Goal: Information Seeking & Learning: Learn about a topic

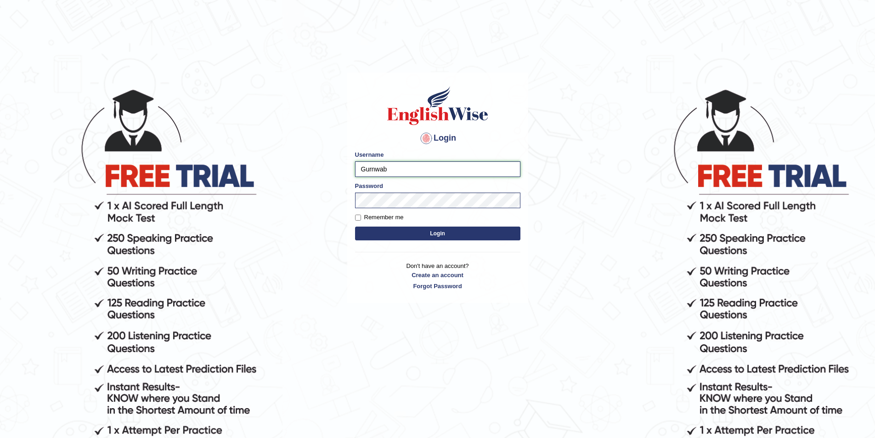
click at [427, 174] on input "Gurnwab" at bounding box center [437, 169] width 165 height 16
click at [618, 168] on body "Login Please fix the following errors: Username Gurnwab Password Remember me Lo…" at bounding box center [437, 263] width 875 height 438
click at [437, 234] on button "Login" at bounding box center [437, 234] width 165 height 14
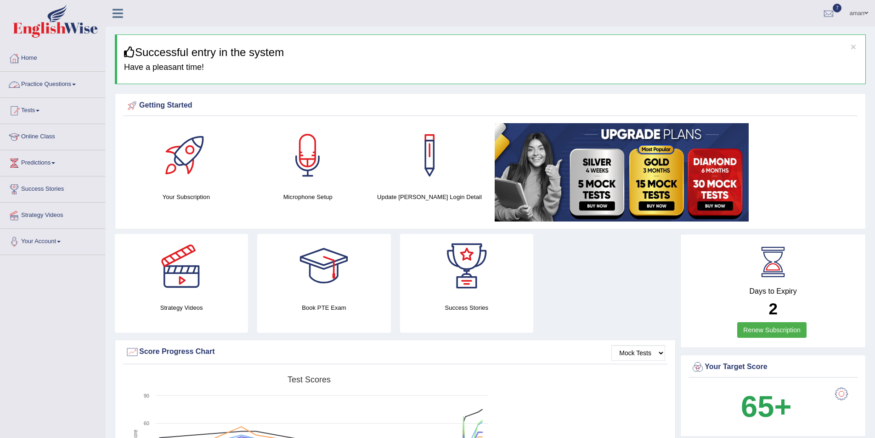
click at [73, 86] on link "Practice Questions" at bounding box center [52, 83] width 105 height 23
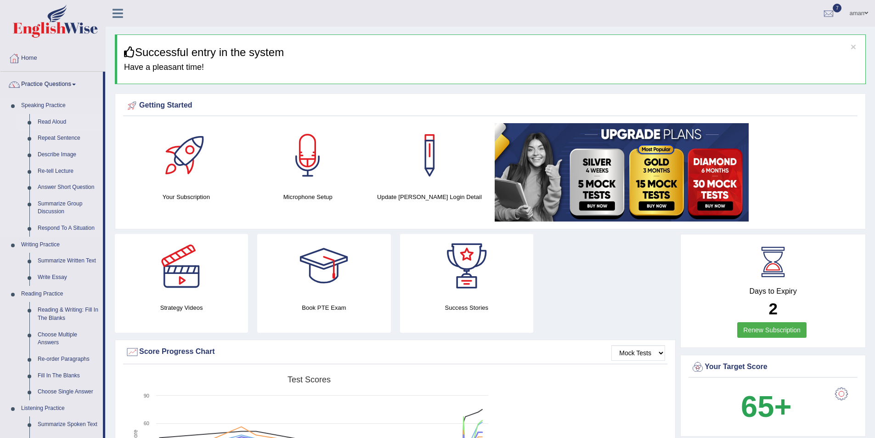
click at [65, 123] on link "Read Aloud" at bounding box center [68, 122] width 69 height 17
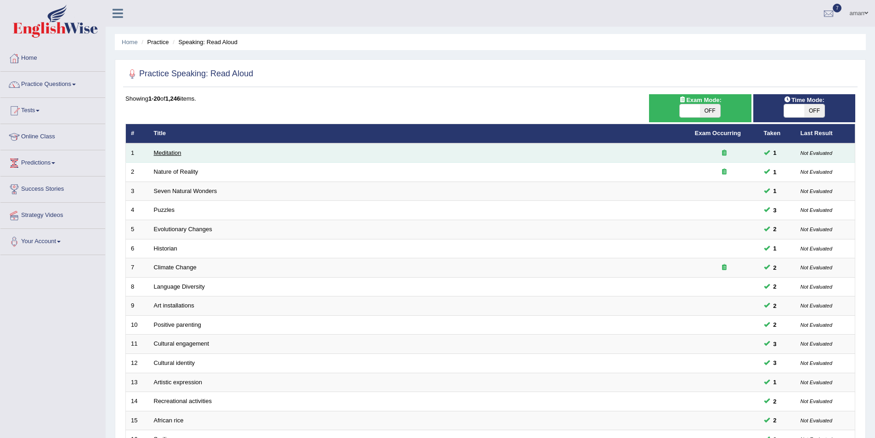
click at [174, 152] on link "Meditation" at bounding box center [168, 152] width 28 height 7
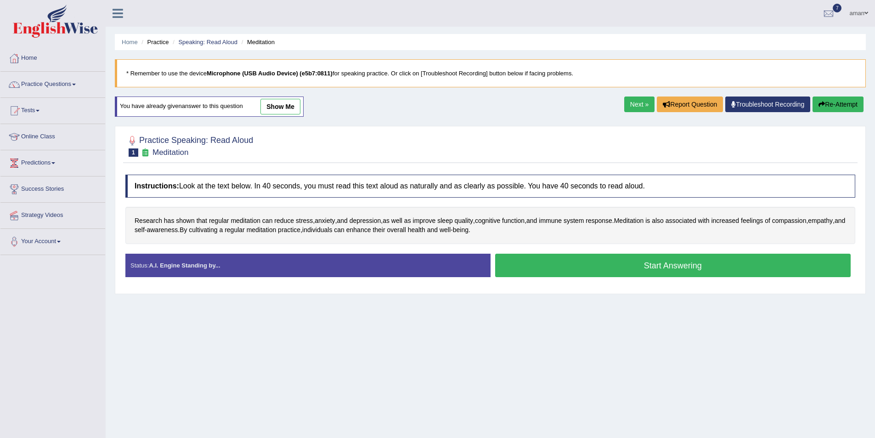
click at [573, 262] on button "Start Answering" at bounding box center [673, 265] width 356 height 23
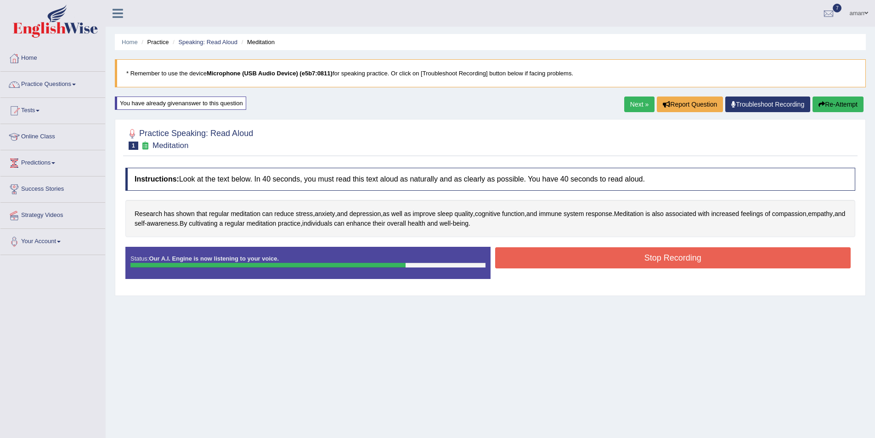
click at [516, 268] on button "Stop Recording" at bounding box center [673, 257] width 356 height 21
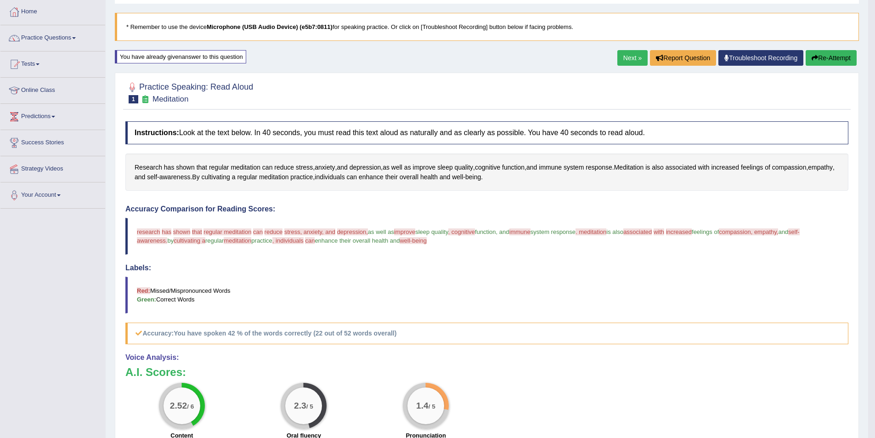
scroll to position [30, 0]
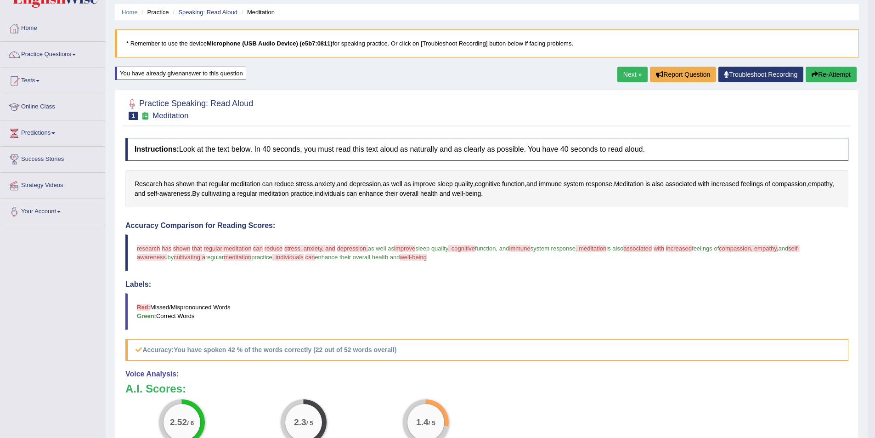
click at [168, 249] on span "has" at bounding box center [167, 248] width 10 height 7
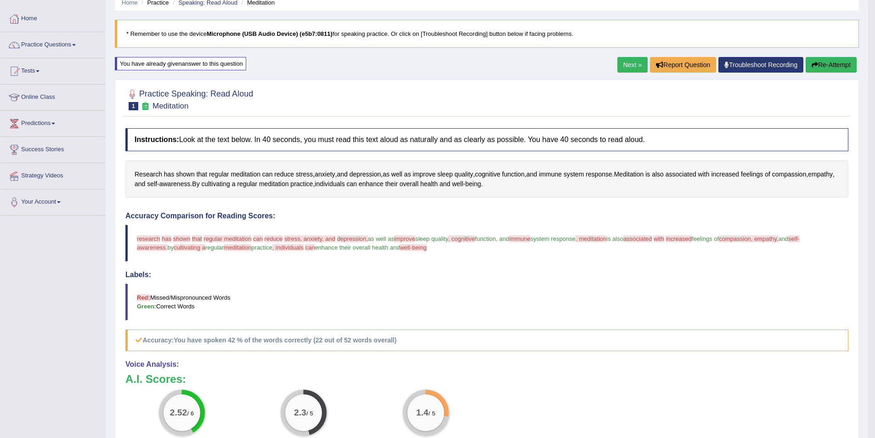
scroll to position [0, 0]
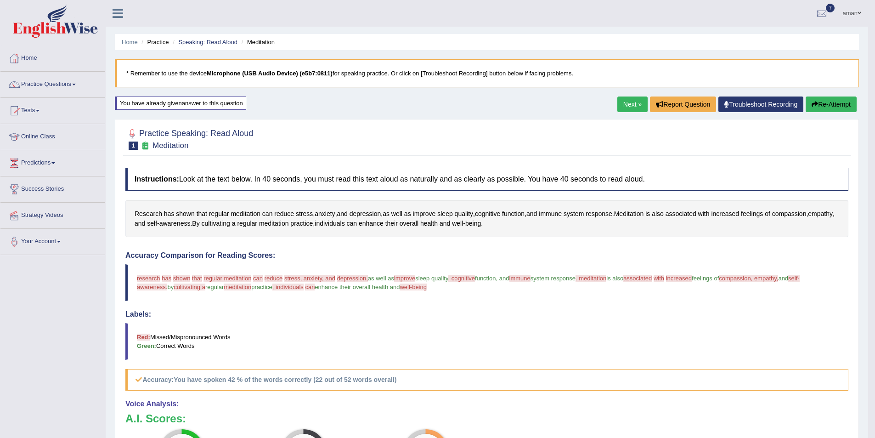
click at [807, 102] on button "Re-Attempt" at bounding box center [831, 104] width 51 height 16
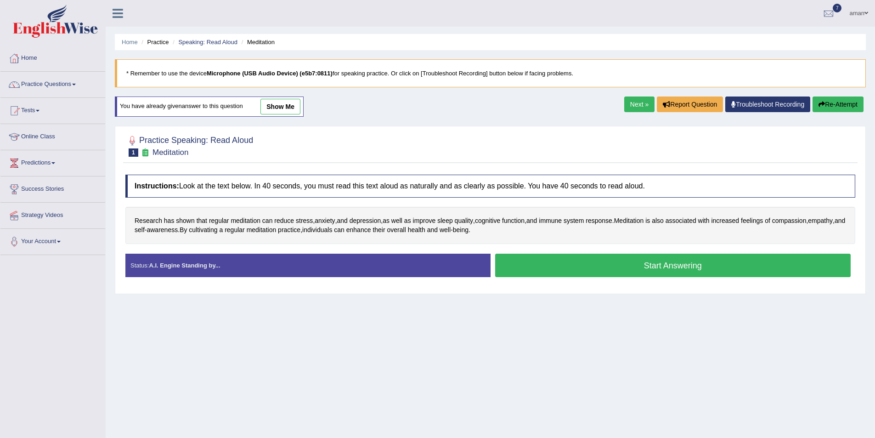
click at [523, 267] on button "Start Answering" at bounding box center [673, 265] width 356 height 23
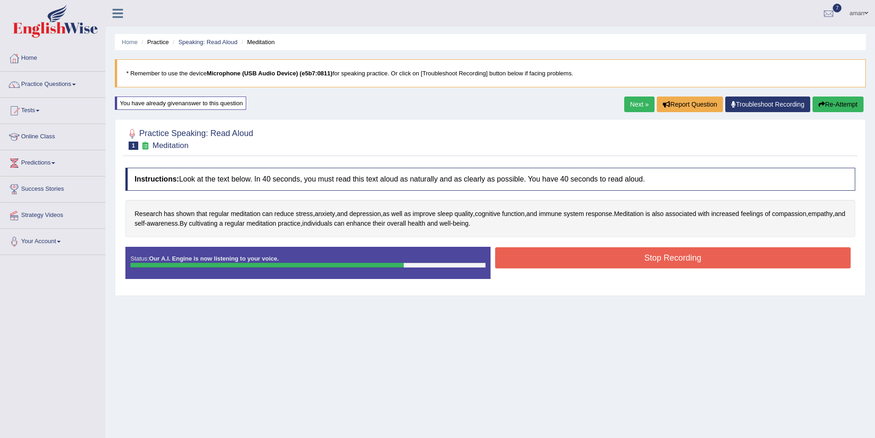
click at [534, 256] on button "Stop Recording" at bounding box center [673, 257] width 356 height 21
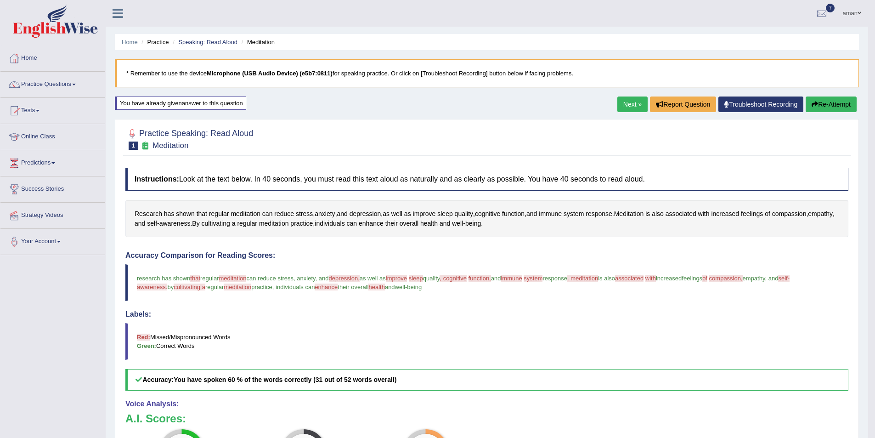
click at [830, 107] on button "Re-Attempt" at bounding box center [831, 104] width 51 height 16
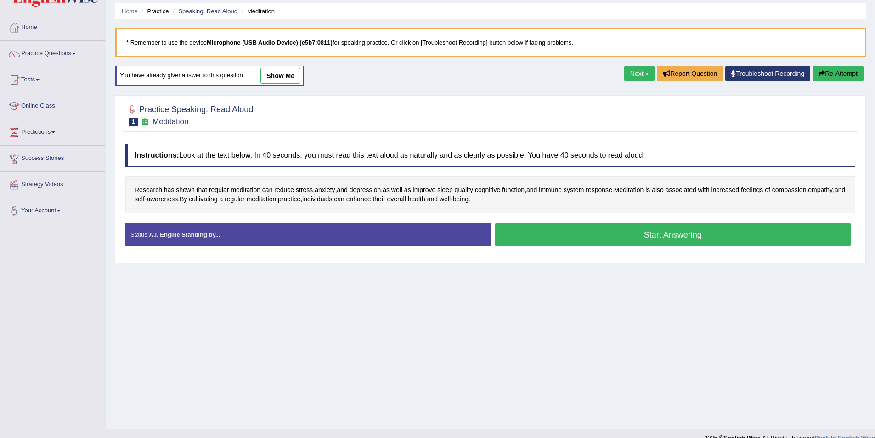
scroll to position [45, 0]
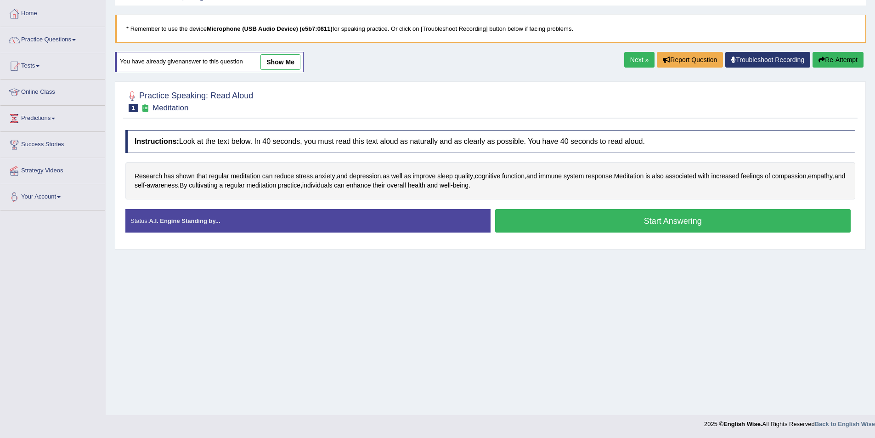
click at [598, 221] on button "Start Answering" at bounding box center [673, 220] width 356 height 23
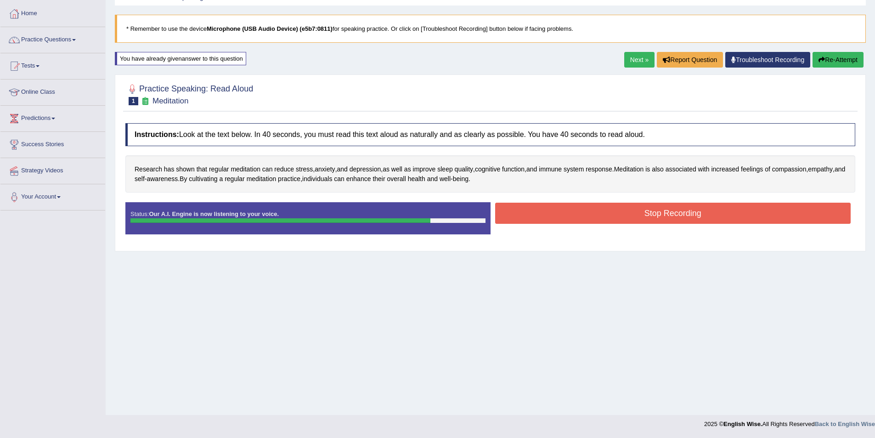
click at [513, 214] on button "Stop Recording" at bounding box center [673, 213] width 356 height 21
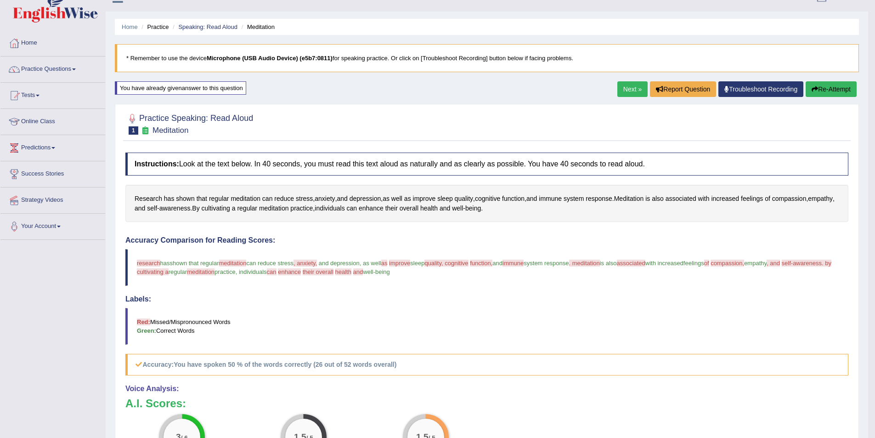
scroll to position [0, 0]
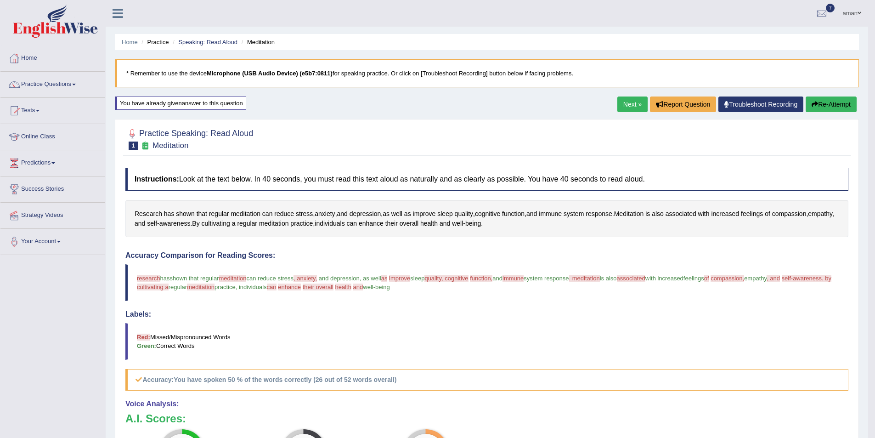
click at [822, 107] on button "Re-Attempt" at bounding box center [831, 104] width 51 height 16
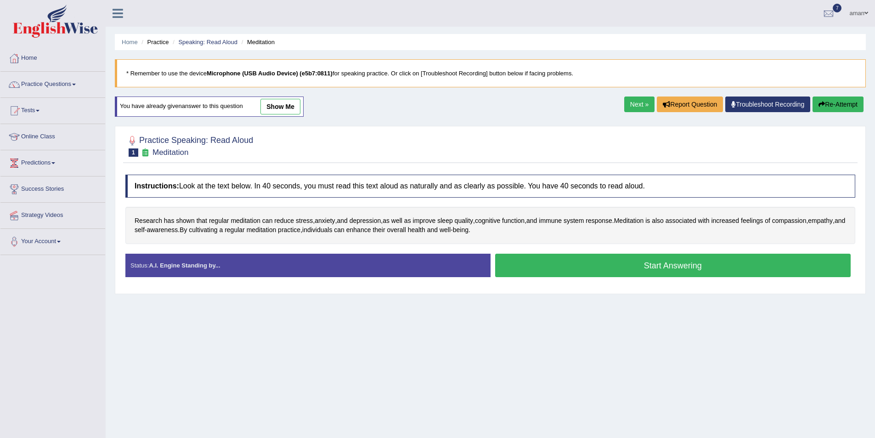
click at [522, 261] on button "Start Answering" at bounding box center [673, 265] width 356 height 23
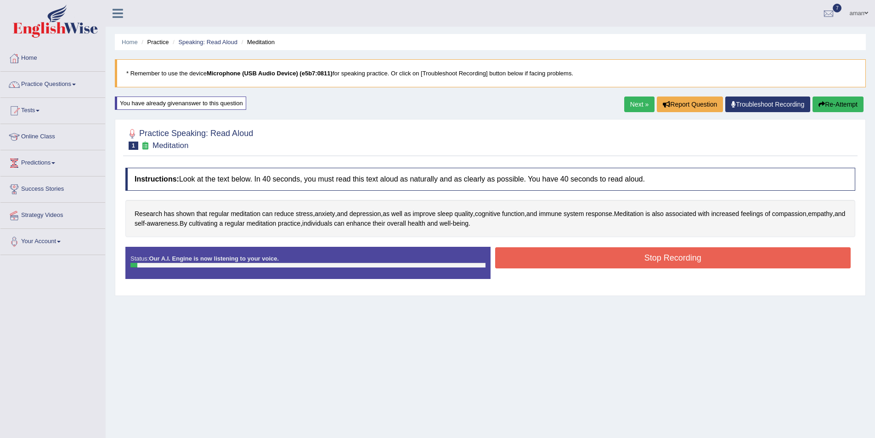
click at [521, 261] on button "Stop Recording" at bounding box center [673, 257] width 356 height 21
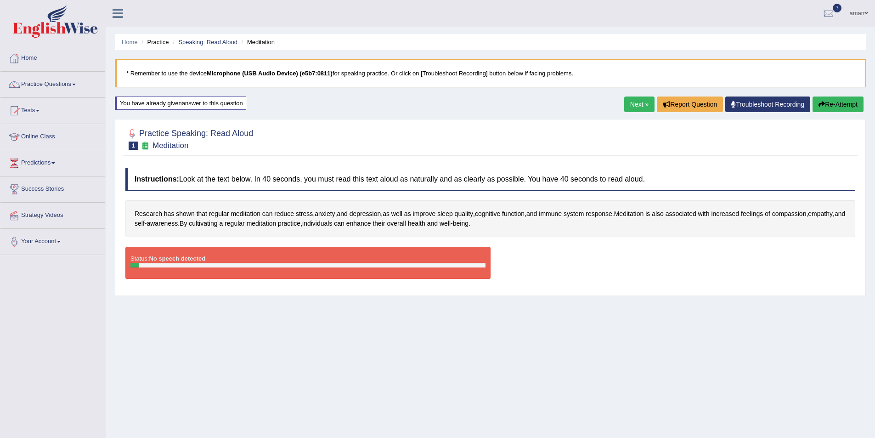
click at [850, 105] on button "Re-Attempt" at bounding box center [838, 104] width 51 height 16
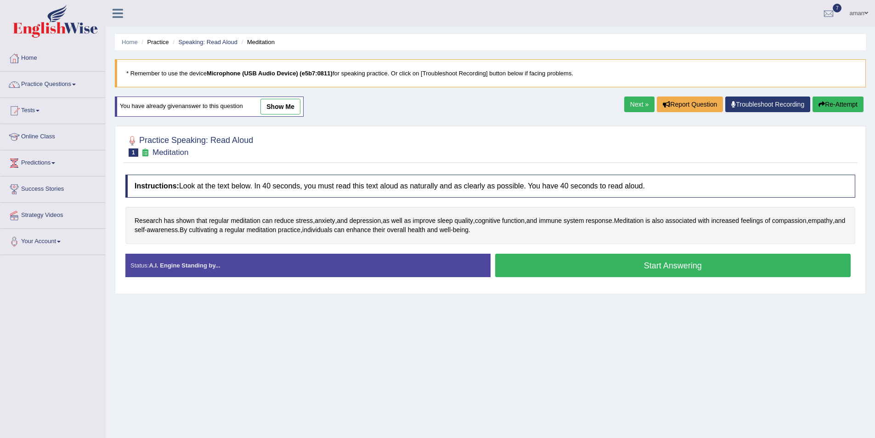
click at [591, 265] on button "Start Answering" at bounding box center [673, 265] width 356 height 23
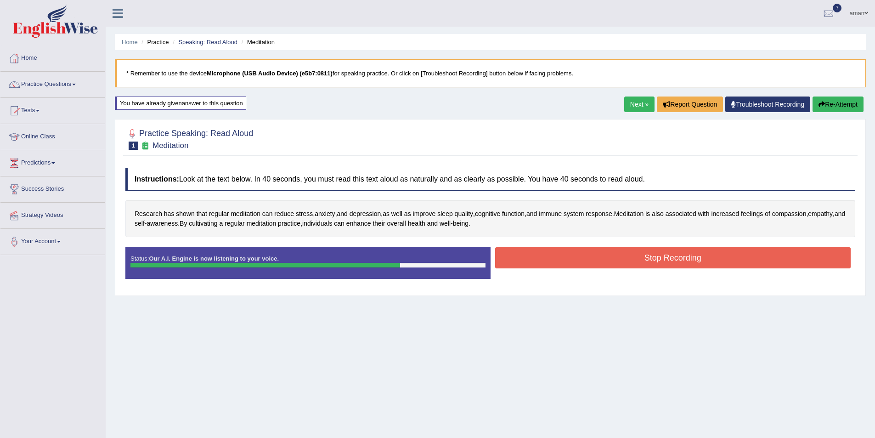
click at [543, 261] on button "Stop Recording" at bounding box center [673, 257] width 356 height 21
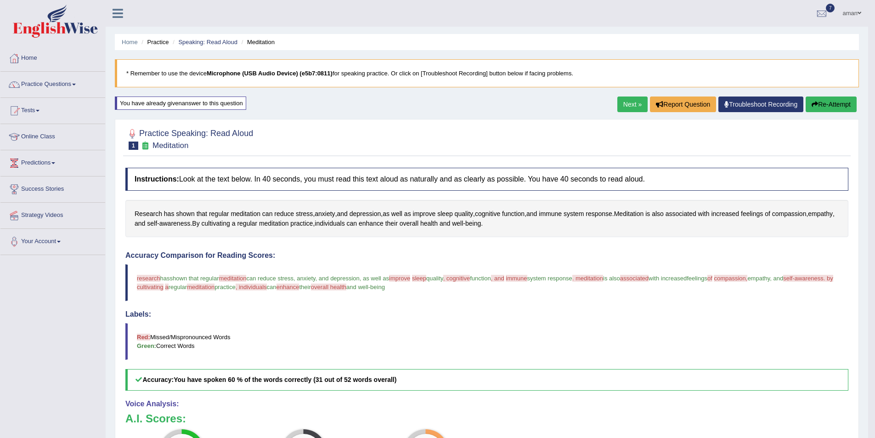
click at [638, 102] on link "Next »" at bounding box center [633, 104] width 30 height 16
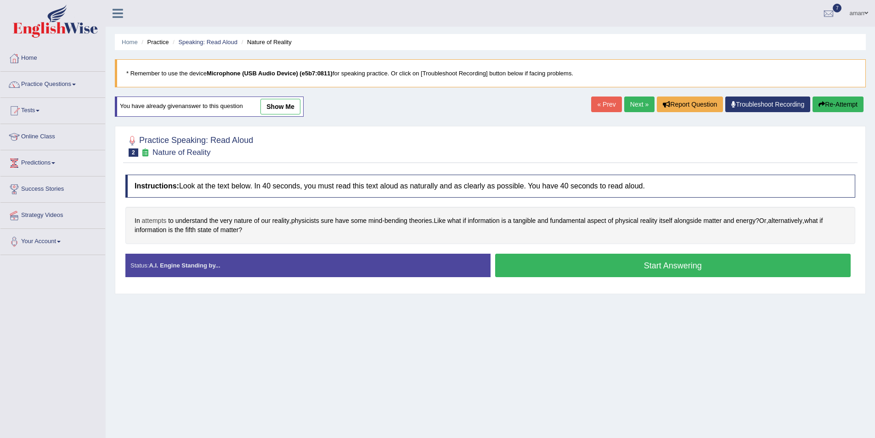
click at [157, 221] on span "attempts" at bounding box center [154, 221] width 25 height 10
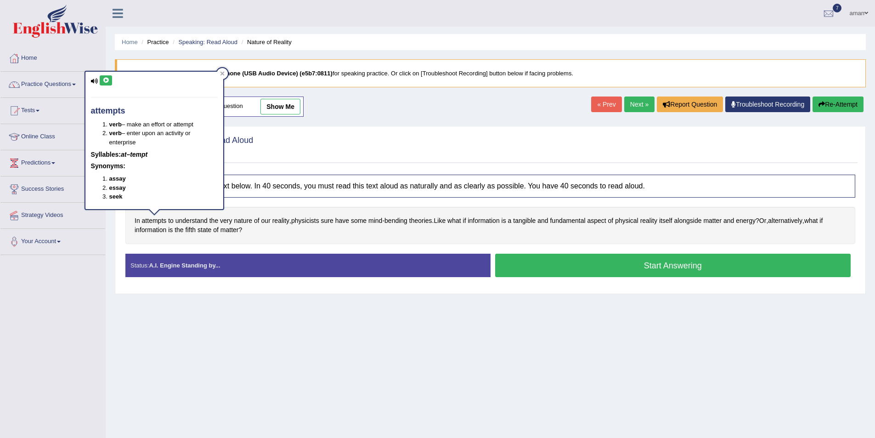
click at [95, 81] on icon at bounding box center [94, 81] width 7 height 6
click at [104, 82] on icon at bounding box center [105, 81] width 7 height 6
click at [110, 77] on button at bounding box center [106, 80] width 12 height 10
click at [105, 78] on icon at bounding box center [105, 81] width 7 height 6
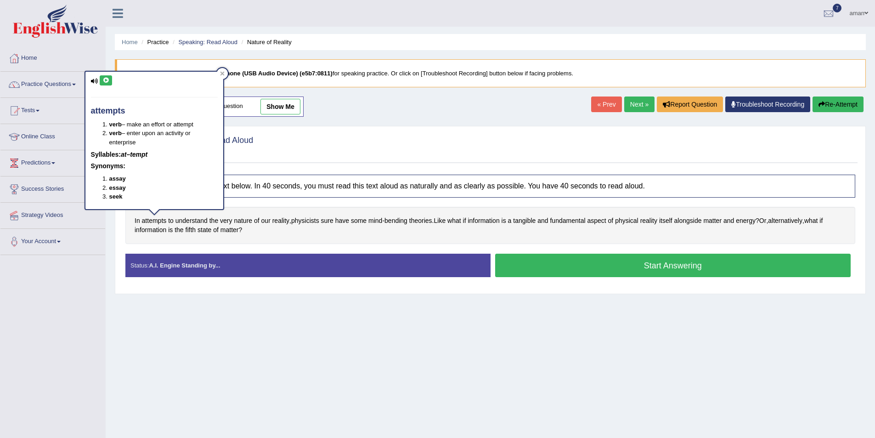
click at [105, 78] on icon at bounding box center [105, 81] width 7 height 6
click at [105, 77] on button at bounding box center [106, 80] width 12 height 10
click at [223, 75] on icon at bounding box center [222, 73] width 5 height 5
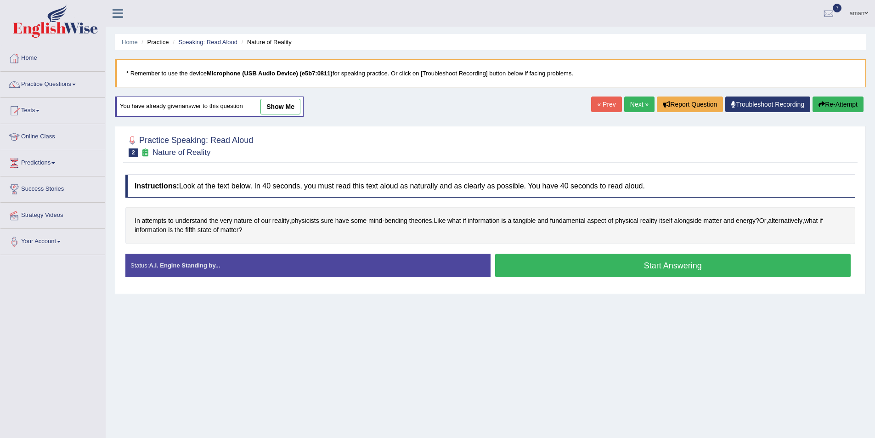
click at [412, 213] on div "In attempts to understand the very nature of our reality , physicists sure have…" at bounding box center [490, 225] width 730 height 37
click at [421, 222] on span "theories" at bounding box center [420, 221] width 23 height 10
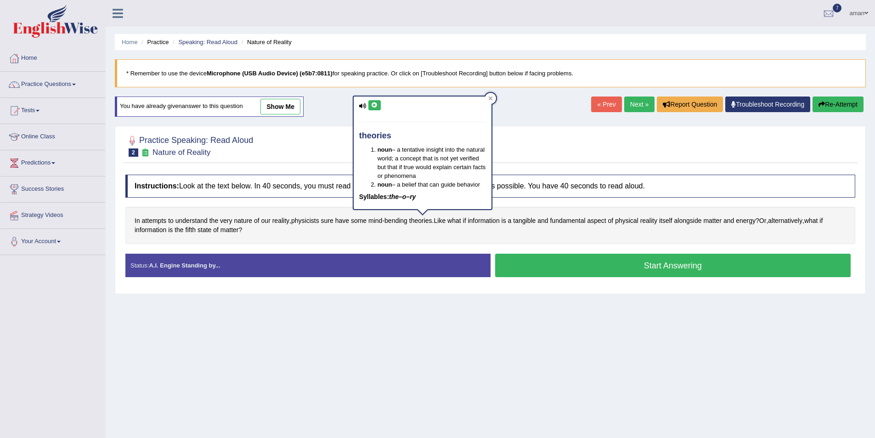
click at [373, 104] on icon at bounding box center [374, 105] width 7 height 6
click at [375, 104] on icon at bounding box center [374, 105] width 7 height 6
click at [491, 96] on div at bounding box center [490, 98] width 11 height 11
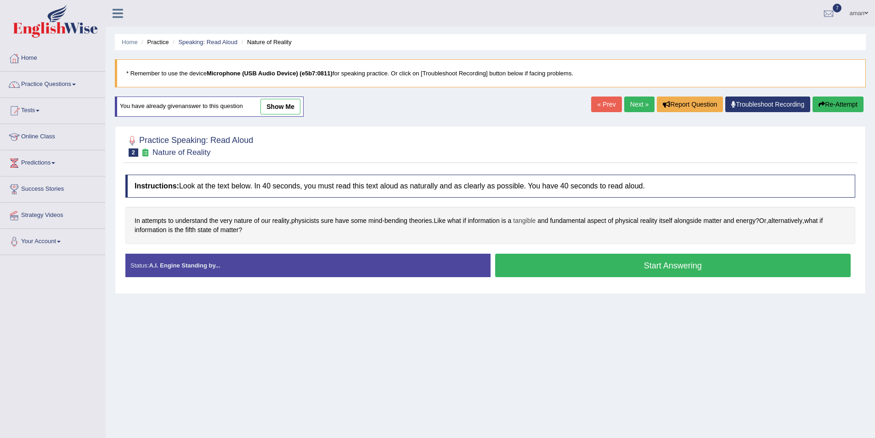
click at [533, 223] on span "tangible" at bounding box center [524, 221] width 23 height 10
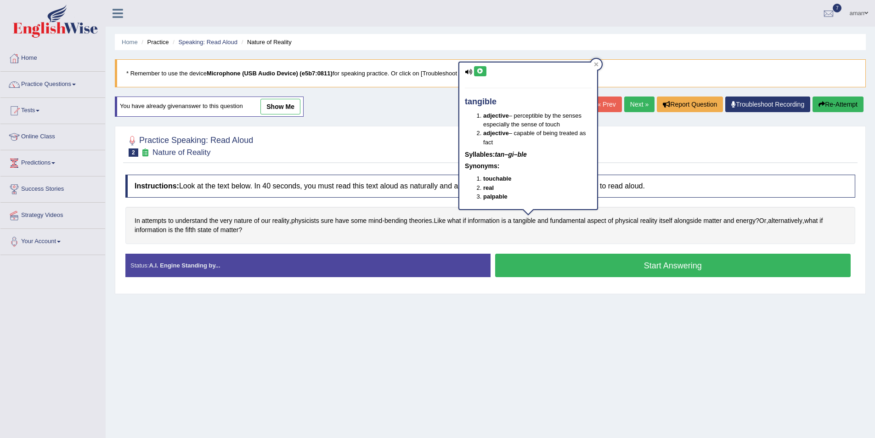
click at [484, 71] on button at bounding box center [480, 71] width 12 height 10
click at [592, 65] on div at bounding box center [596, 64] width 11 height 11
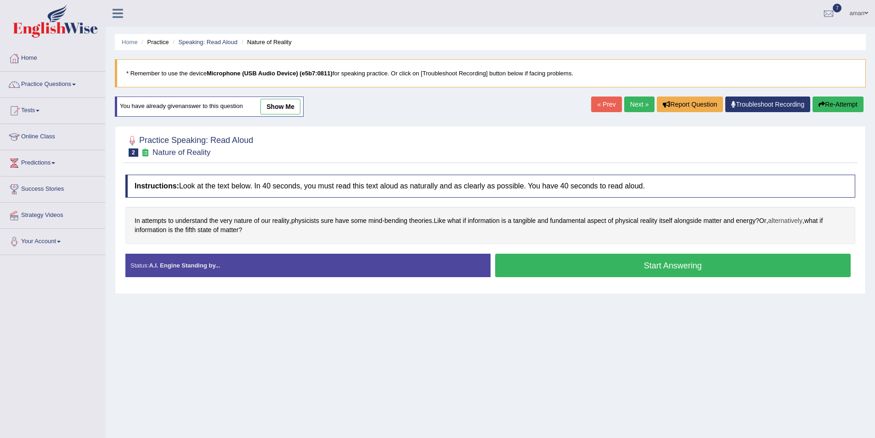
click at [783, 219] on span "alternatively" at bounding box center [785, 221] width 34 height 10
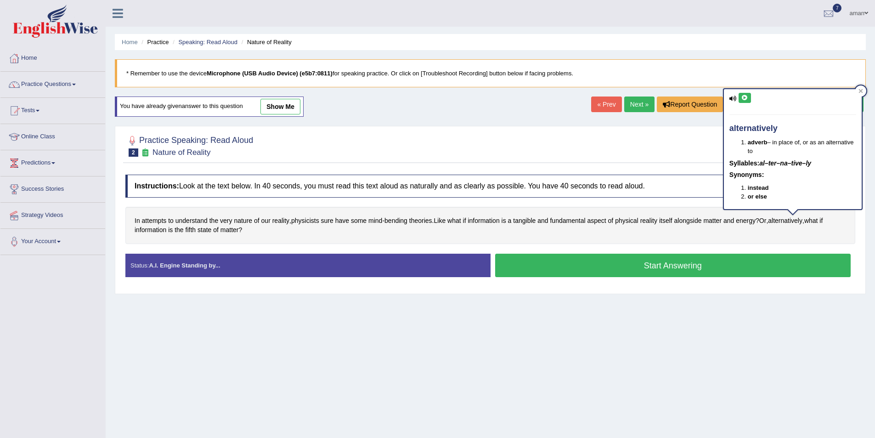
click at [741, 94] on button at bounding box center [745, 98] width 12 height 10
click at [189, 232] on span "fifth" at bounding box center [191, 230] width 11 height 10
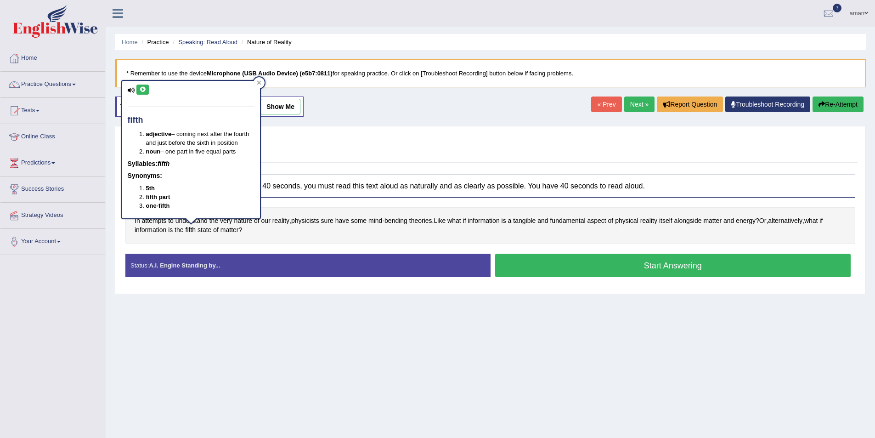
click at [138, 90] on button at bounding box center [142, 90] width 12 height 10
click at [260, 83] on icon at bounding box center [259, 82] width 5 height 5
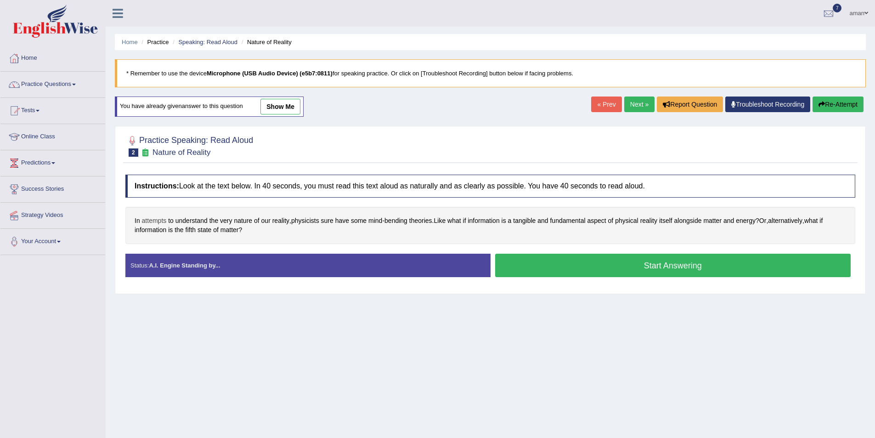
click at [157, 222] on span "attempts" at bounding box center [154, 221] width 25 height 10
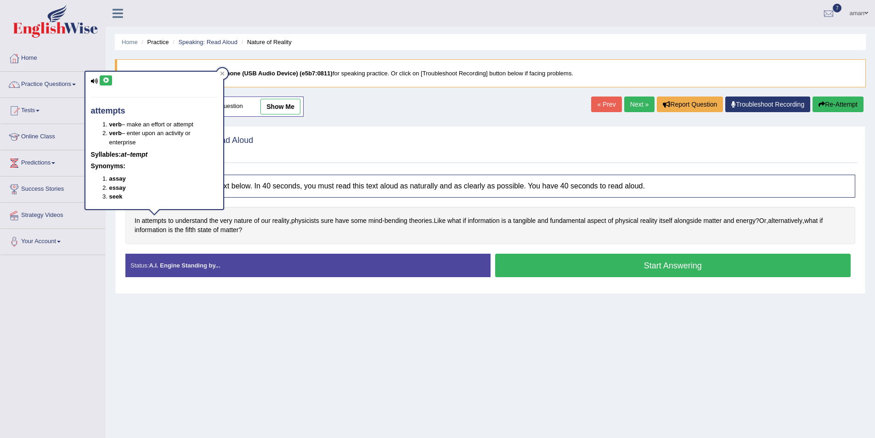
click at [105, 80] on icon at bounding box center [105, 81] width 7 height 6
click at [223, 72] on icon at bounding box center [222, 73] width 4 height 4
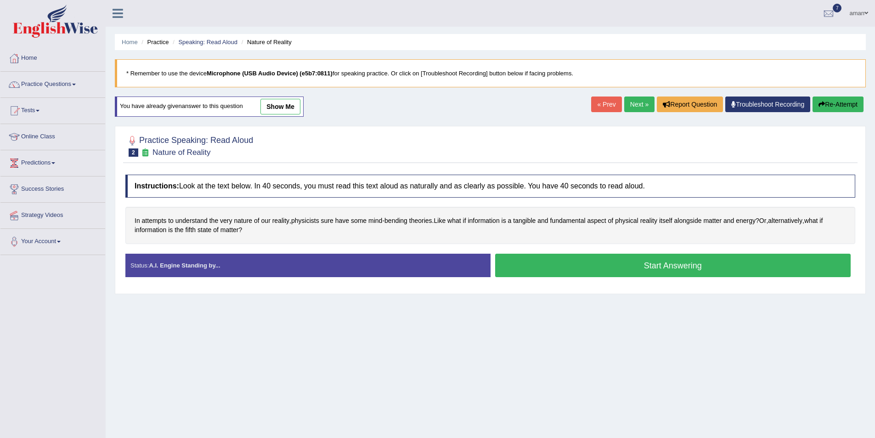
click at [571, 266] on button "Start Answering" at bounding box center [673, 265] width 356 height 23
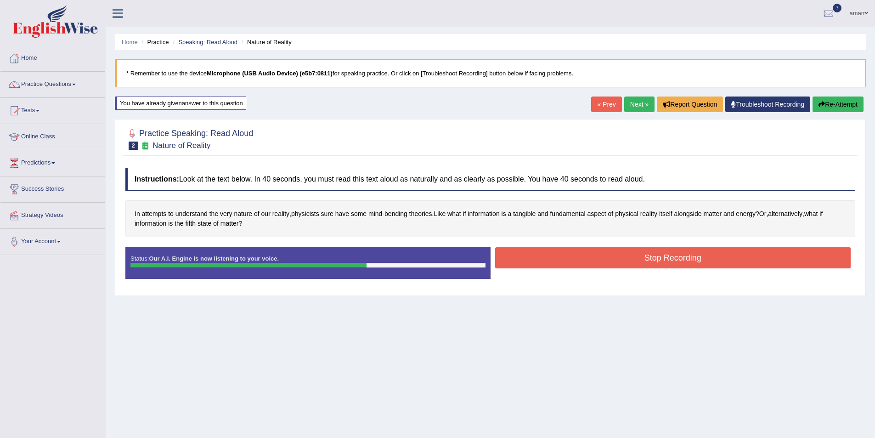
click at [619, 264] on button "Stop Recording" at bounding box center [673, 257] width 356 height 21
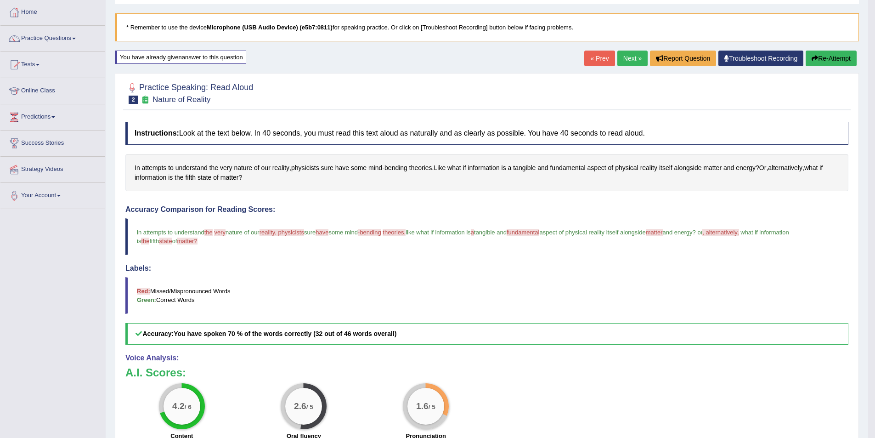
scroll to position [92, 0]
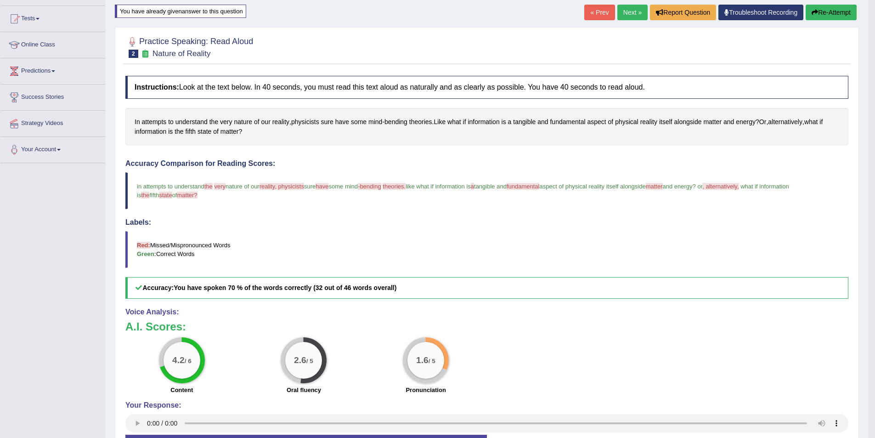
click at [631, 11] on link "Next »" at bounding box center [633, 13] width 30 height 16
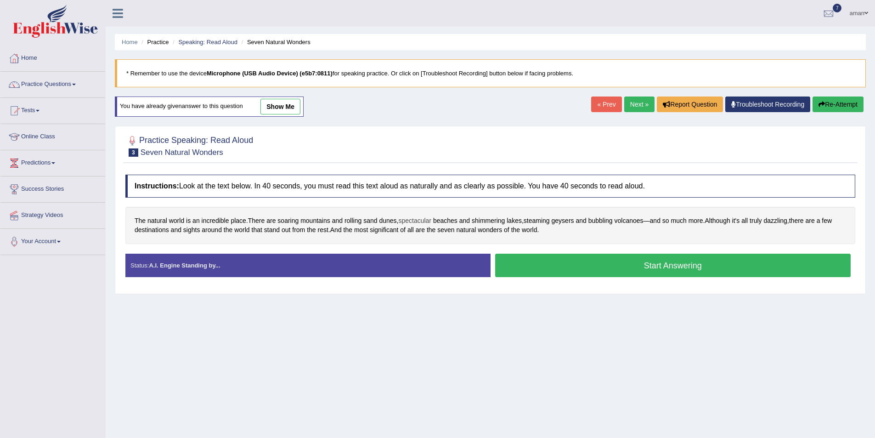
click at [426, 221] on span "spectacular" at bounding box center [414, 221] width 33 height 10
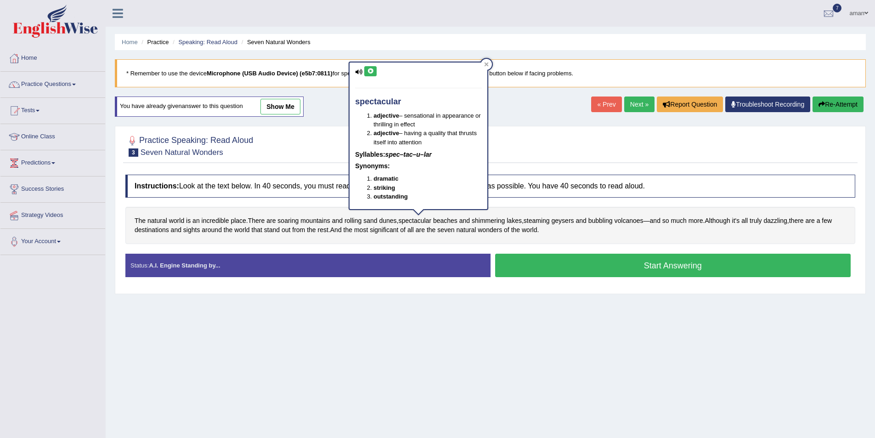
click at [375, 73] on button at bounding box center [370, 71] width 12 height 10
click at [370, 71] on icon at bounding box center [370, 71] width 7 height 6
click at [486, 66] on icon at bounding box center [487, 64] width 4 height 4
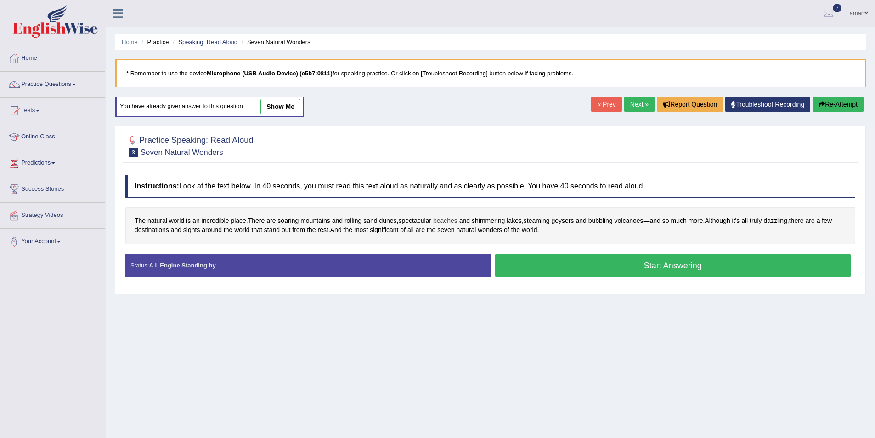
click at [443, 219] on span "beaches" at bounding box center [445, 221] width 24 height 10
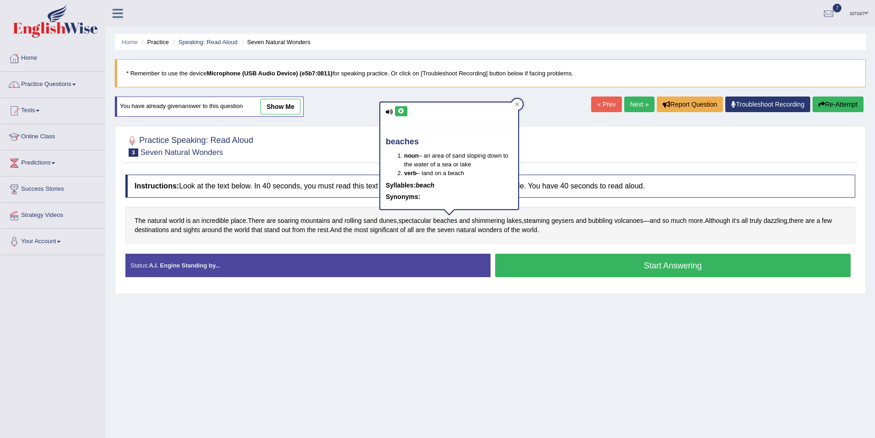
click at [401, 112] on icon at bounding box center [401, 111] width 7 height 6
click at [513, 101] on div at bounding box center [517, 104] width 11 height 11
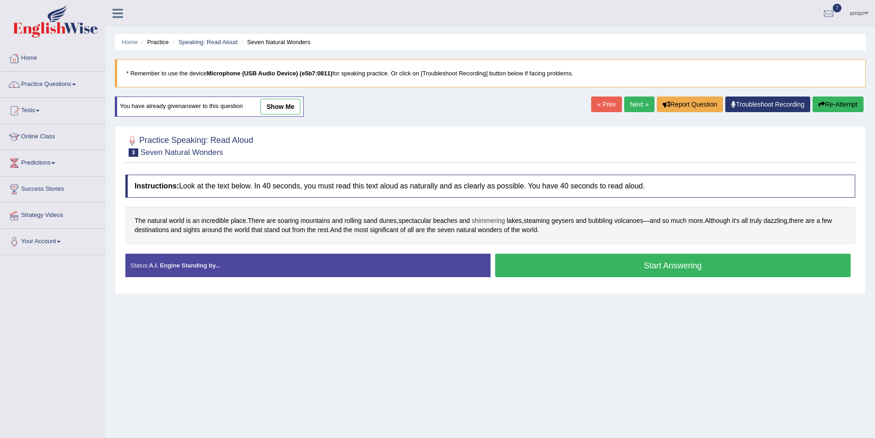
click at [488, 218] on span "shimmering" at bounding box center [488, 221] width 33 height 10
click at [479, 143] on button at bounding box center [481, 147] width 12 height 10
click at [480, 144] on icon at bounding box center [480, 147] width 7 height 6
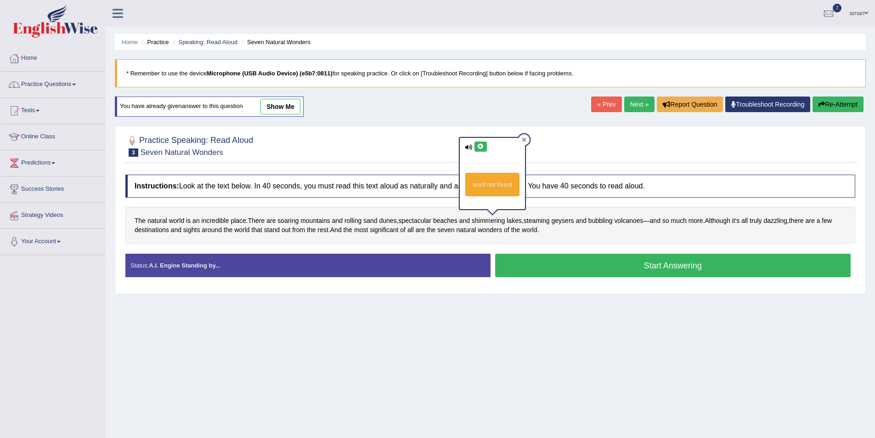
click at [525, 139] on icon at bounding box center [524, 139] width 4 height 4
click at [613, 219] on span "bubbling" at bounding box center [601, 221] width 24 height 10
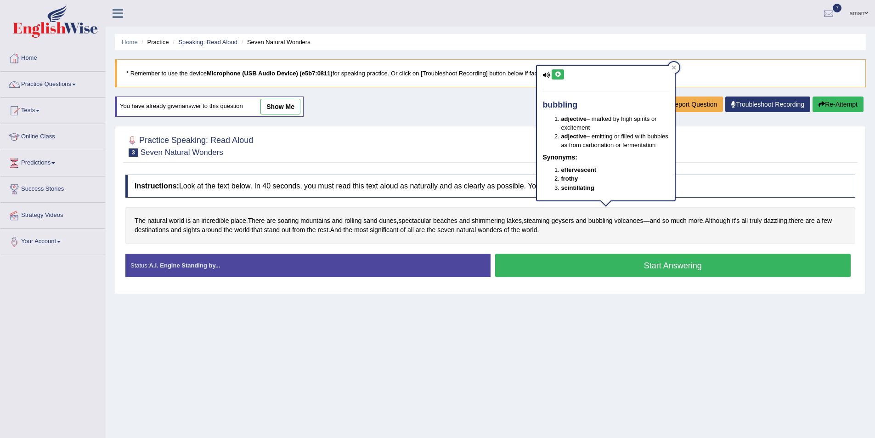
click at [563, 73] on button at bounding box center [558, 74] width 12 height 10
click at [673, 65] on icon at bounding box center [674, 67] width 5 height 5
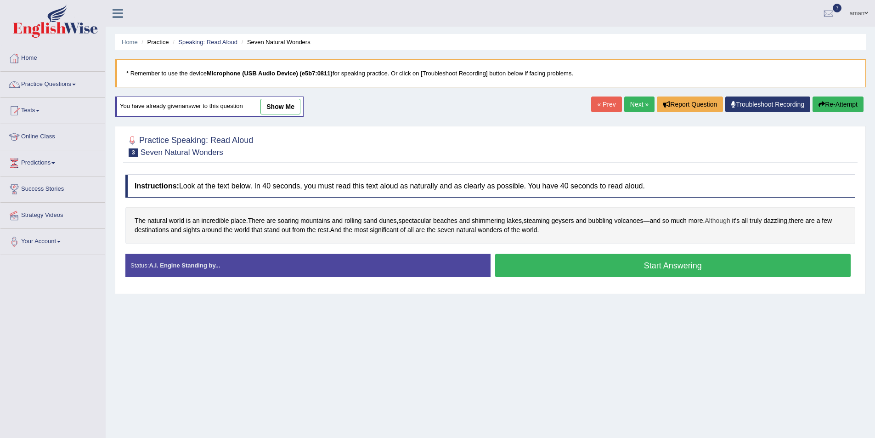
click at [716, 221] on span "Although" at bounding box center [717, 221] width 25 height 10
click at [704, 141] on button at bounding box center [709, 141] width 12 height 10
click at [708, 140] on icon at bounding box center [709, 141] width 7 height 6
click at [761, 130] on div at bounding box center [759, 133] width 11 height 11
click at [787, 222] on span "dazzling" at bounding box center [775, 221] width 23 height 10
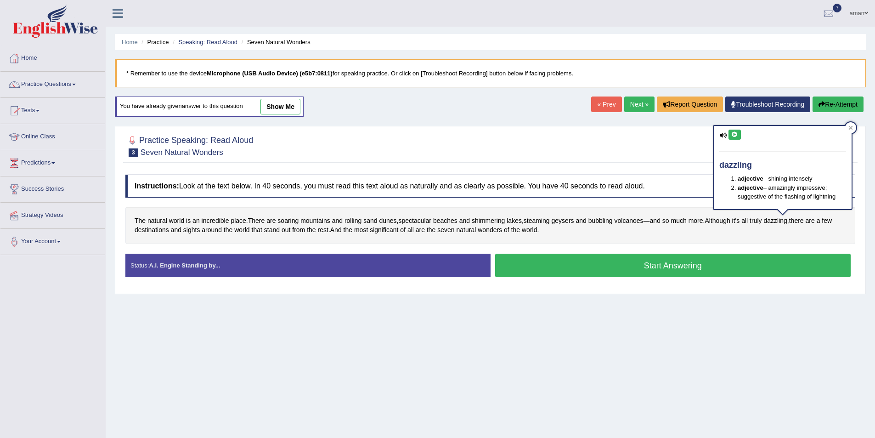
click at [737, 135] on icon at bounding box center [735, 135] width 7 height 6
click at [855, 126] on div at bounding box center [851, 127] width 11 height 11
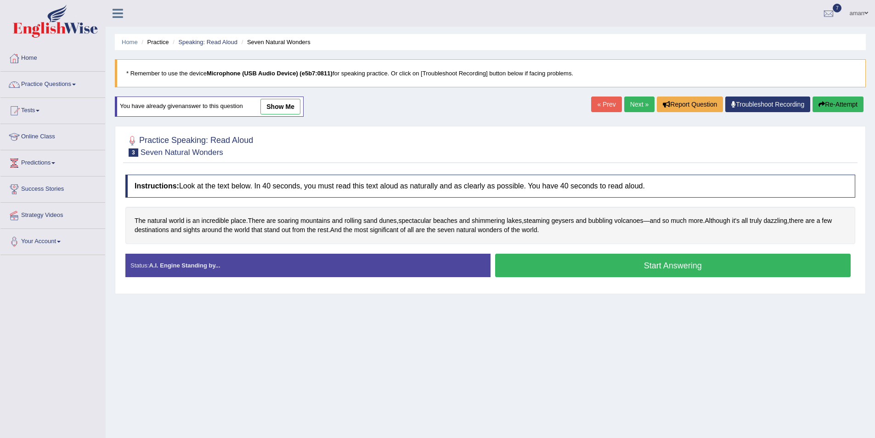
click at [557, 263] on button "Start Answering" at bounding box center [673, 265] width 356 height 23
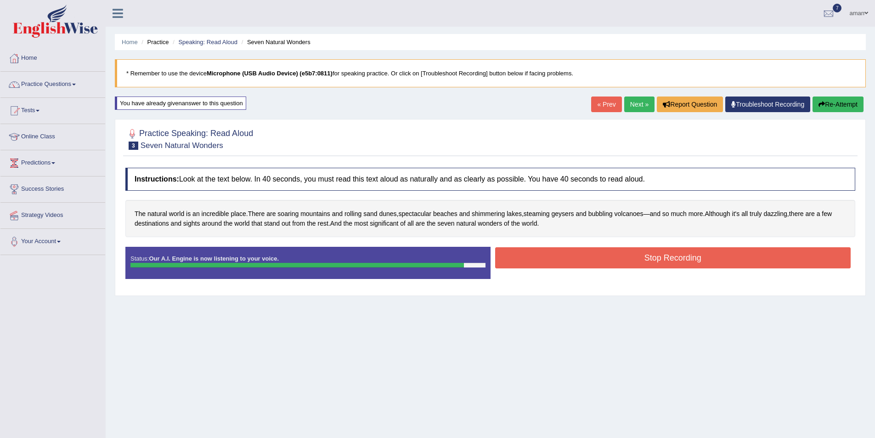
click at [534, 259] on button "Stop Recording" at bounding box center [673, 257] width 356 height 21
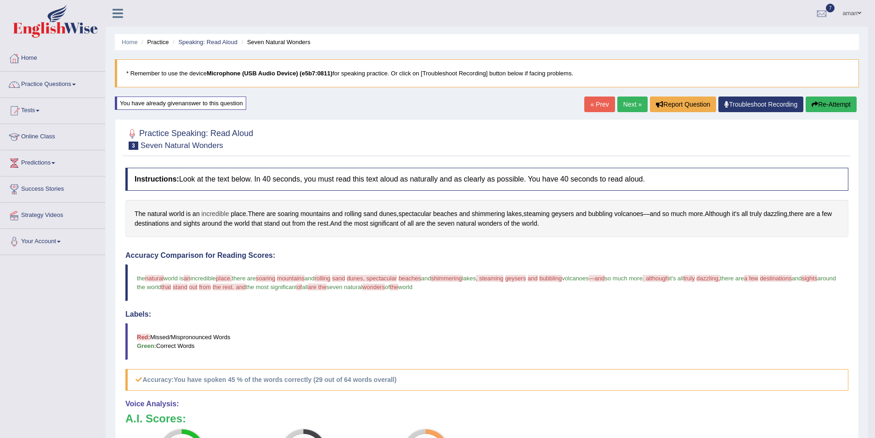
click at [213, 213] on span "incredible" at bounding box center [216, 214] width 28 height 10
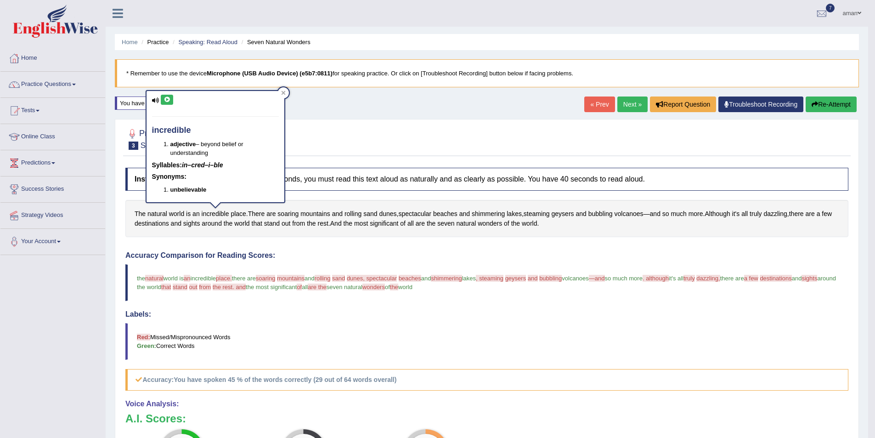
click at [165, 98] on icon at bounding box center [167, 100] width 7 height 6
click at [286, 92] on div at bounding box center [283, 92] width 11 height 11
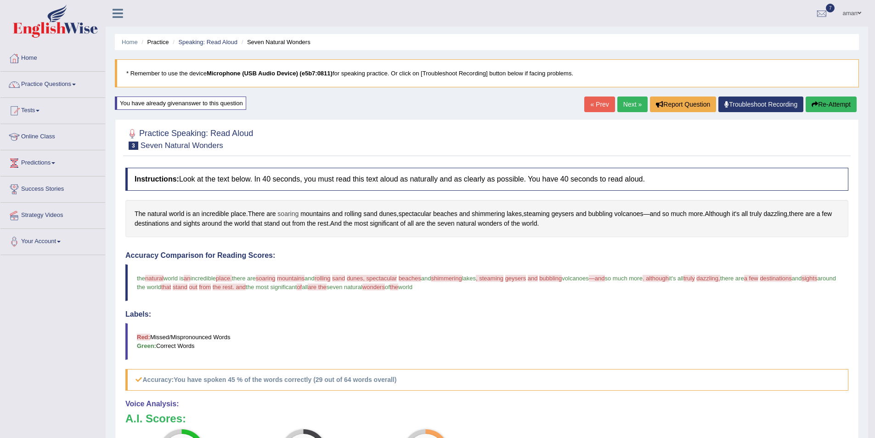
click at [289, 210] on span "soaring" at bounding box center [288, 214] width 21 height 10
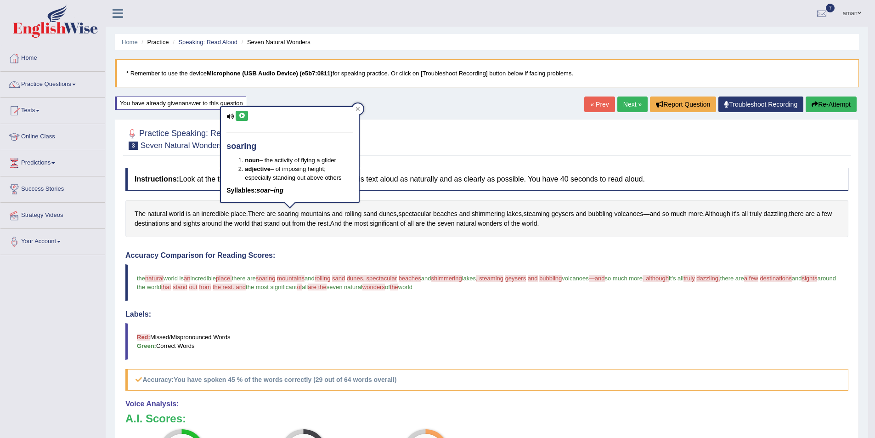
click at [240, 107] on div "soaring noun – the activity of flying a glider adjective – of imposing height; …" at bounding box center [290, 154] width 140 height 97
click at [242, 114] on icon at bounding box center [241, 116] width 7 height 6
click at [318, 216] on span "mountains" at bounding box center [316, 214] width 30 height 10
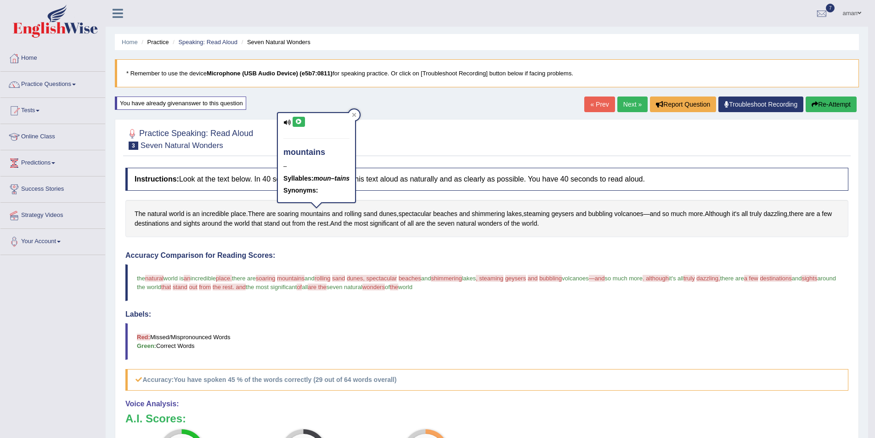
click at [303, 121] on button at bounding box center [299, 122] width 12 height 10
click at [353, 115] on div at bounding box center [354, 114] width 11 height 11
click at [390, 215] on span "dunes" at bounding box center [387, 214] width 17 height 10
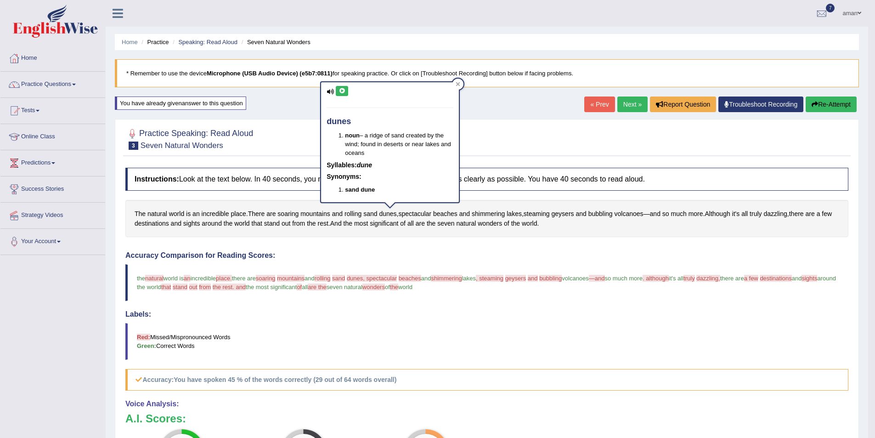
click at [342, 86] on button at bounding box center [342, 91] width 12 height 10
click at [456, 87] on div at bounding box center [458, 84] width 11 height 11
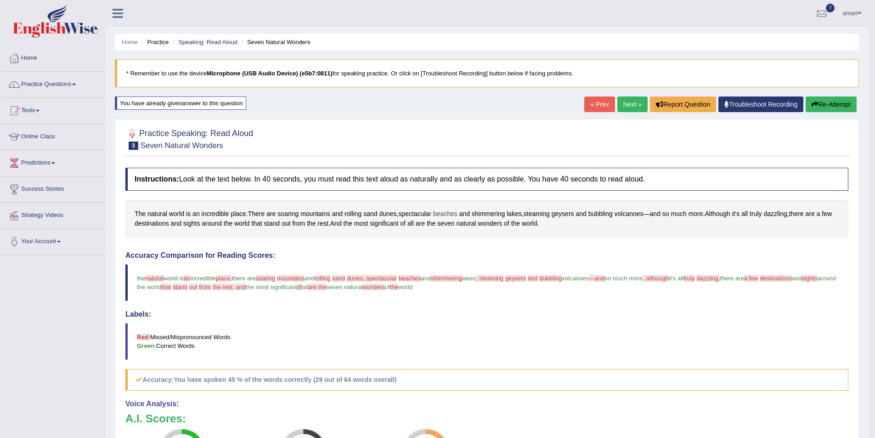
click at [454, 212] on span "beaches" at bounding box center [445, 214] width 24 height 10
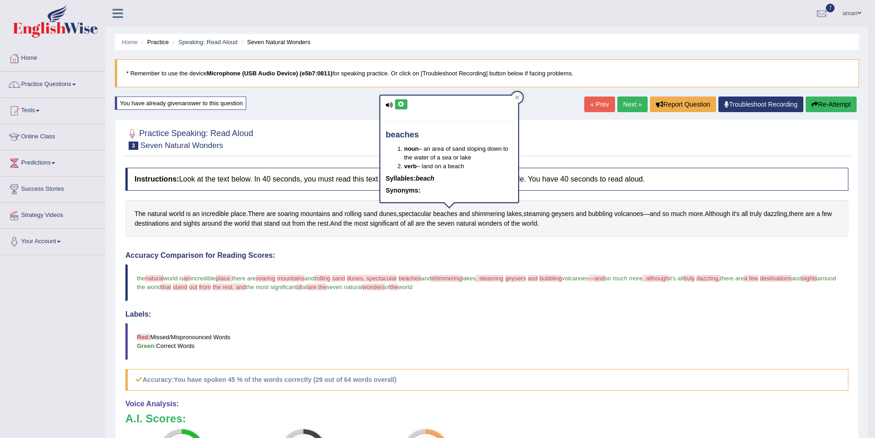
click at [403, 104] on icon at bounding box center [401, 105] width 7 height 6
click at [518, 98] on icon at bounding box center [517, 98] width 4 height 4
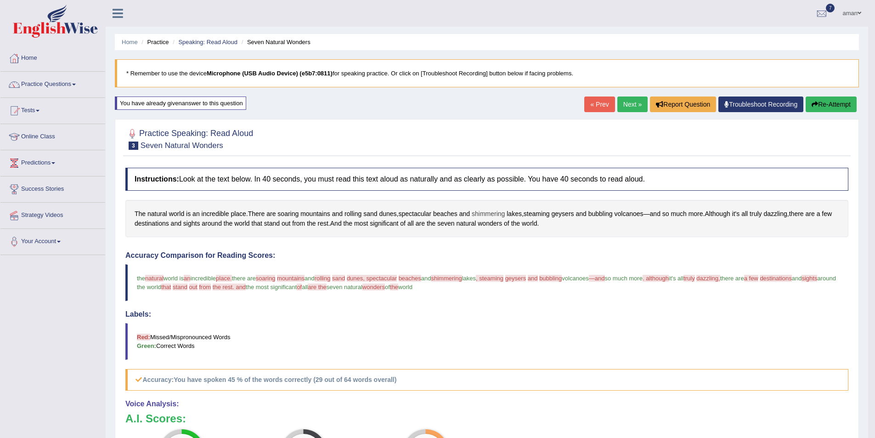
click at [492, 213] on span "shimmering" at bounding box center [488, 214] width 33 height 10
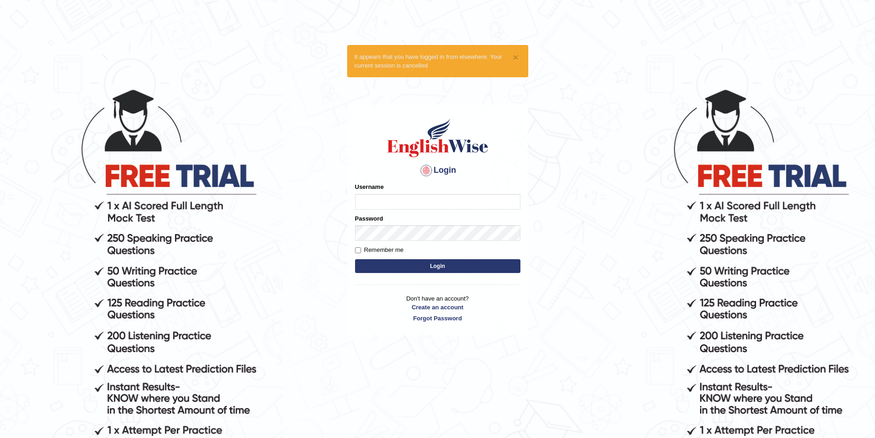
type input "Gurnwab"
click at [439, 266] on button "Login" at bounding box center [437, 266] width 165 height 14
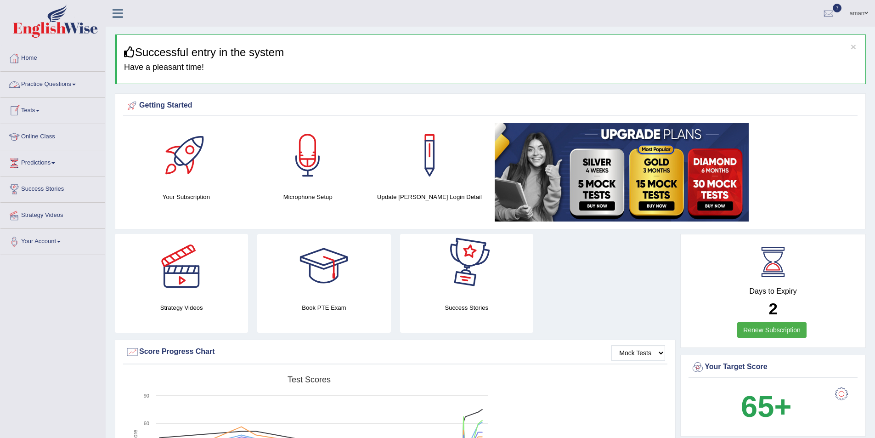
click at [33, 85] on link "Practice Questions" at bounding box center [52, 83] width 105 height 23
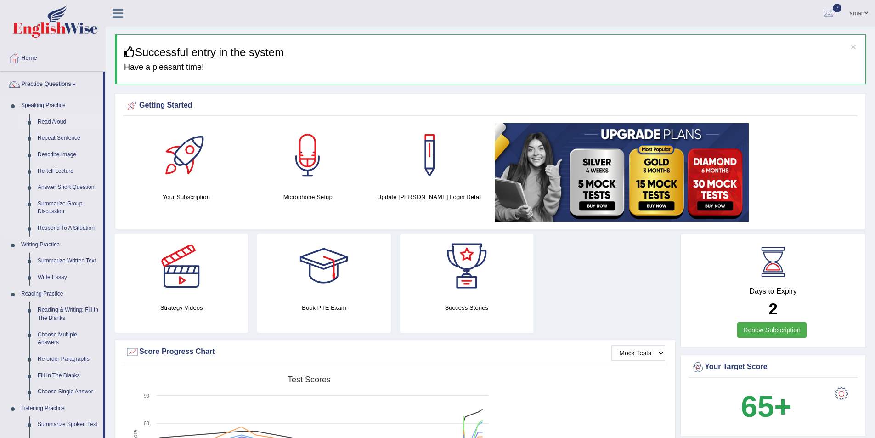
click at [78, 121] on link "Read Aloud" at bounding box center [68, 122] width 69 height 17
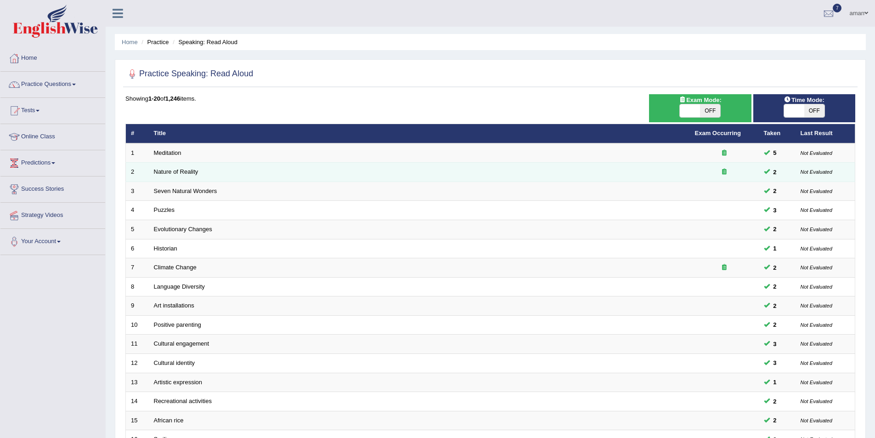
click at [314, 174] on td "Nature of Reality" at bounding box center [419, 172] width 541 height 19
click at [173, 171] on link "Nature of Reality" at bounding box center [176, 171] width 45 height 7
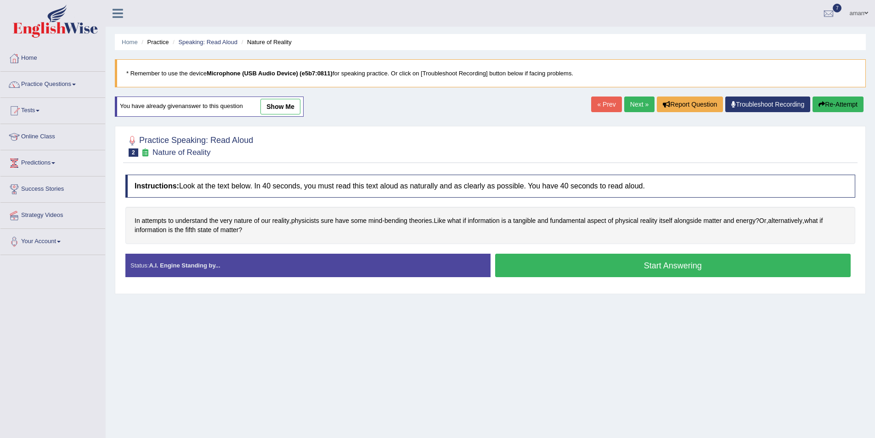
click at [628, 104] on link "Next »" at bounding box center [639, 104] width 30 height 16
click at [483, 220] on span "shimmering" at bounding box center [488, 221] width 33 height 10
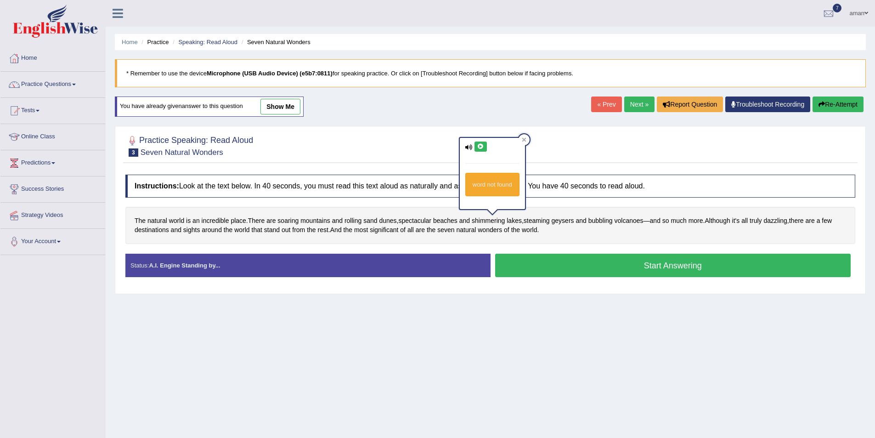
click at [482, 144] on icon at bounding box center [480, 147] width 7 height 6
click at [527, 136] on div at bounding box center [524, 139] width 11 height 11
click at [548, 223] on span "steaming" at bounding box center [537, 221] width 26 height 10
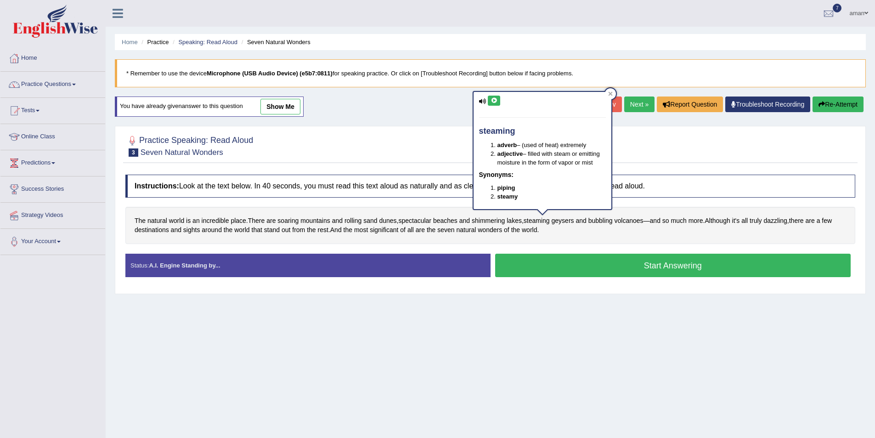
click at [490, 104] on button at bounding box center [494, 101] width 12 height 10
click at [566, 218] on span "geysers" at bounding box center [563, 221] width 23 height 10
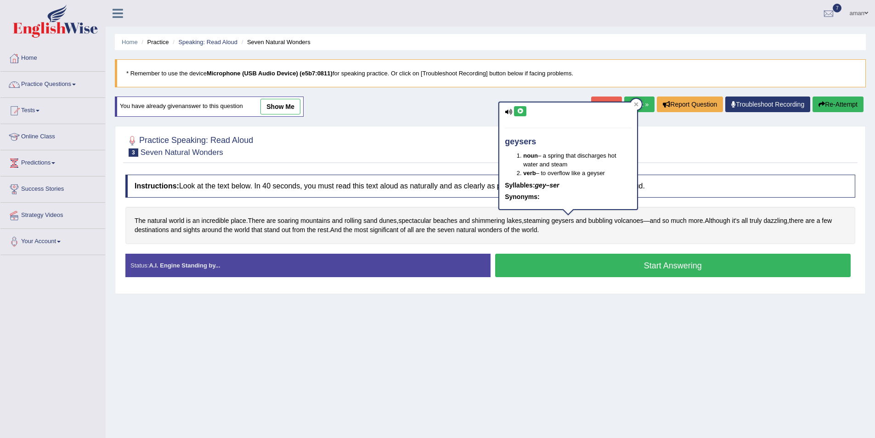
click at [524, 108] on button at bounding box center [520, 111] width 12 height 10
click at [633, 104] on div at bounding box center [636, 104] width 11 height 11
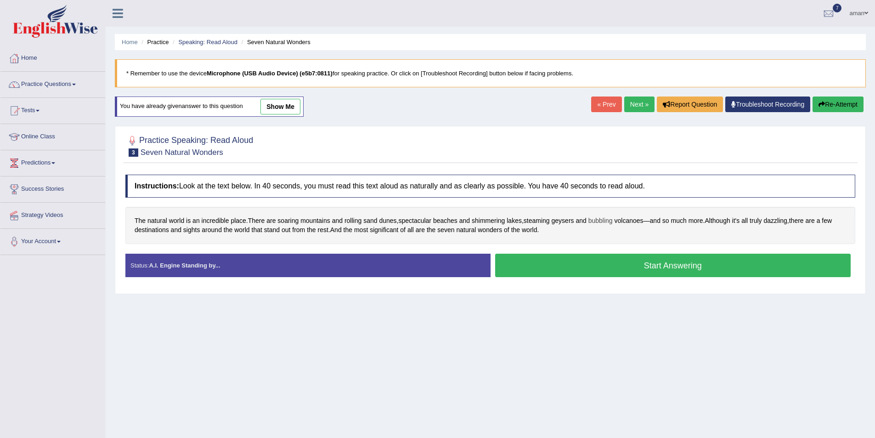
click at [607, 223] on span "bubbling" at bounding box center [601, 221] width 24 height 10
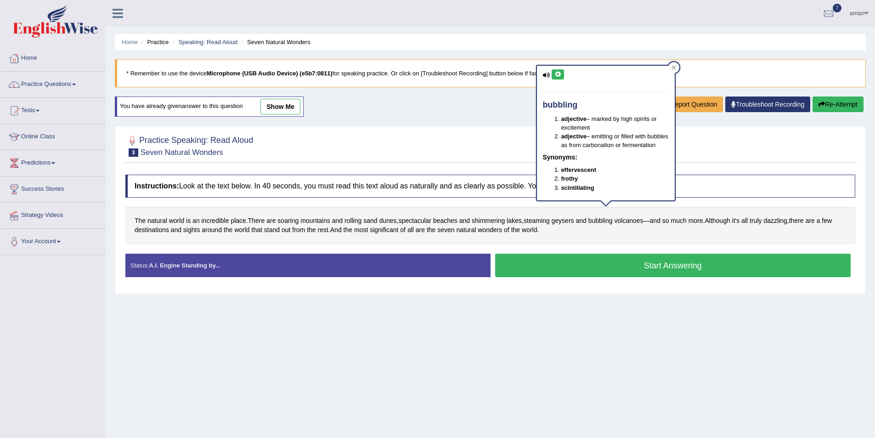
click at [557, 75] on icon at bounding box center [558, 75] width 7 height 6
click at [676, 67] on div "bubbling adjective – marked by high spirits or excitement adjective – emitting …" at bounding box center [606, 136] width 140 height 142
click at [678, 66] on div at bounding box center [674, 67] width 11 height 11
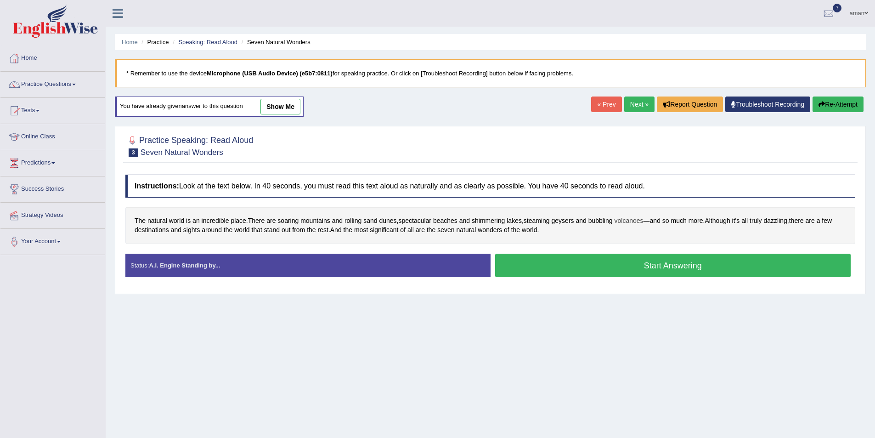
click at [636, 218] on span "volcanoes" at bounding box center [629, 221] width 29 height 10
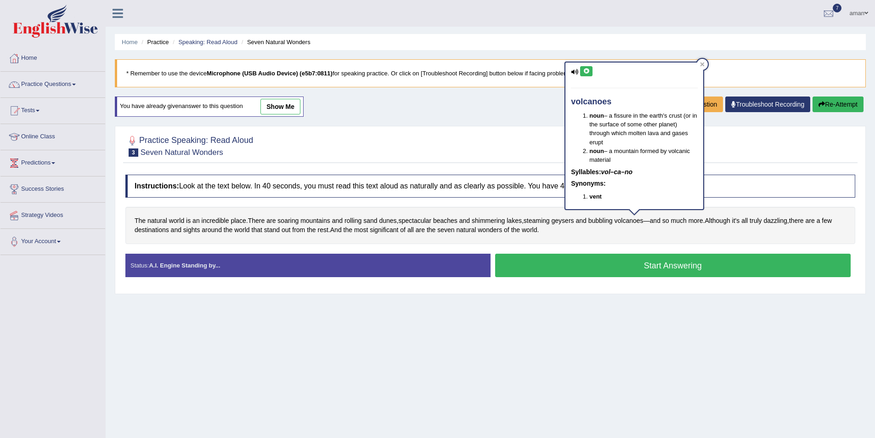
click at [584, 75] on button at bounding box center [586, 71] width 12 height 10
click at [582, 70] on button at bounding box center [586, 71] width 12 height 10
click at [703, 63] on icon at bounding box center [702, 64] width 5 height 5
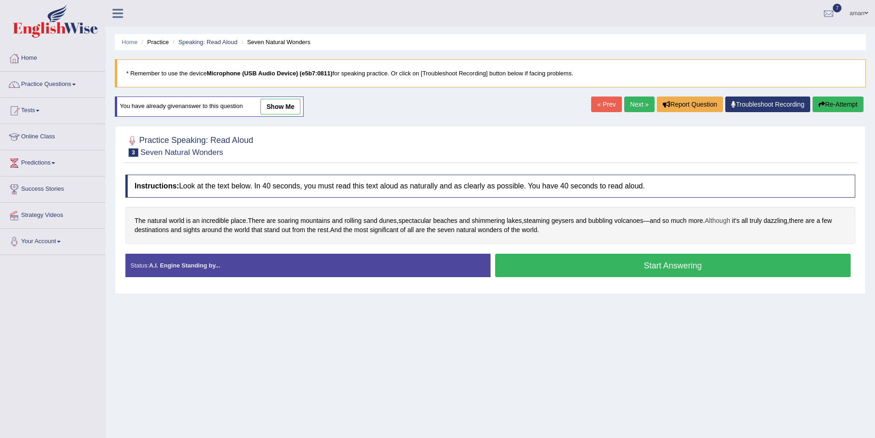
click at [723, 225] on span "Although" at bounding box center [717, 221] width 25 height 10
click at [712, 140] on icon at bounding box center [709, 141] width 7 height 6
click at [760, 130] on div at bounding box center [759, 133] width 11 height 11
click at [760, 220] on span "truly" at bounding box center [756, 221] width 12 height 10
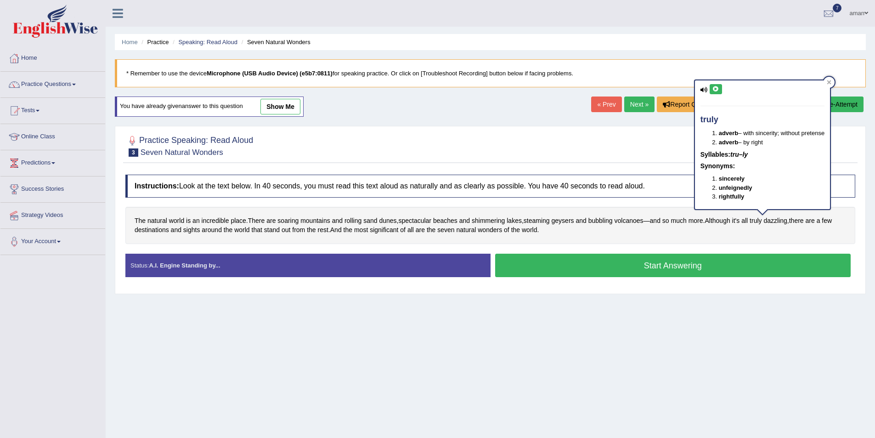
click at [720, 88] on button at bounding box center [716, 89] width 12 height 10
click at [718, 88] on icon at bounding box center [716, 89] width 7 height 6
click at [832, 81] on icon at bounding box center [830, 82] width 4 height 4
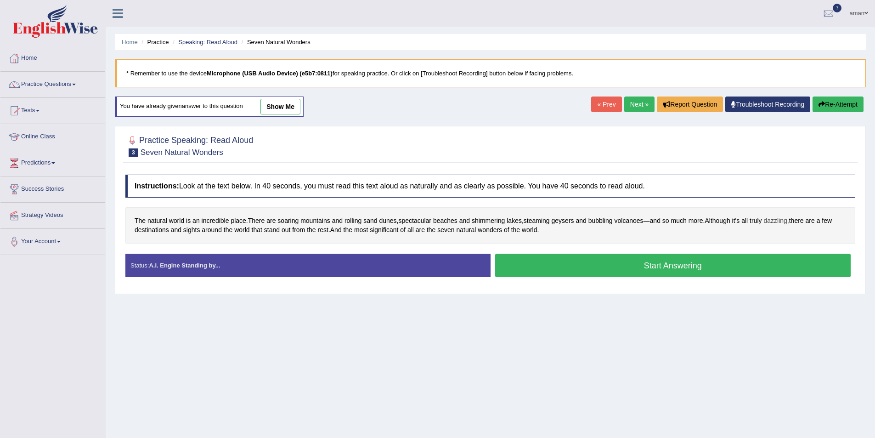
click at [787, 224] on span "dazzling" at bounding box center [775, 221] width 23 height 10
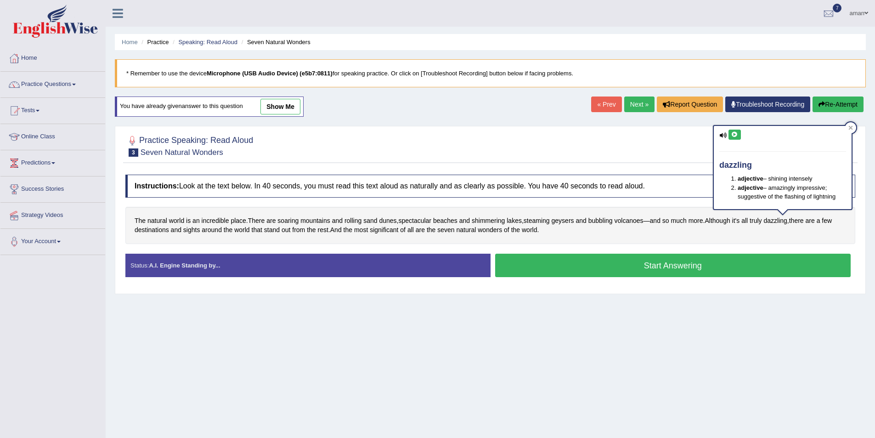
click at [735, 135] on icon at bounding box center [735, 135] width 7 height 6
click at [853, 127] on icon at bounding box center [851, 127] width 5 height 5
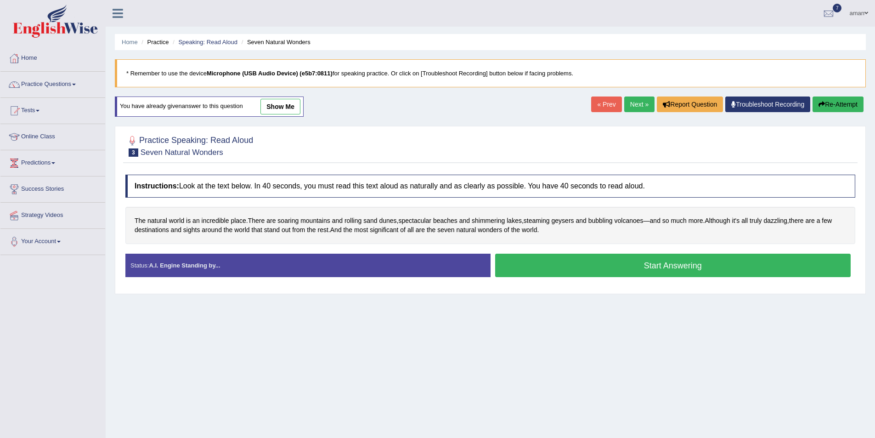
click at [668, 263] on button "Start Answering" at bounding box center [673, 265] width 356 height 23
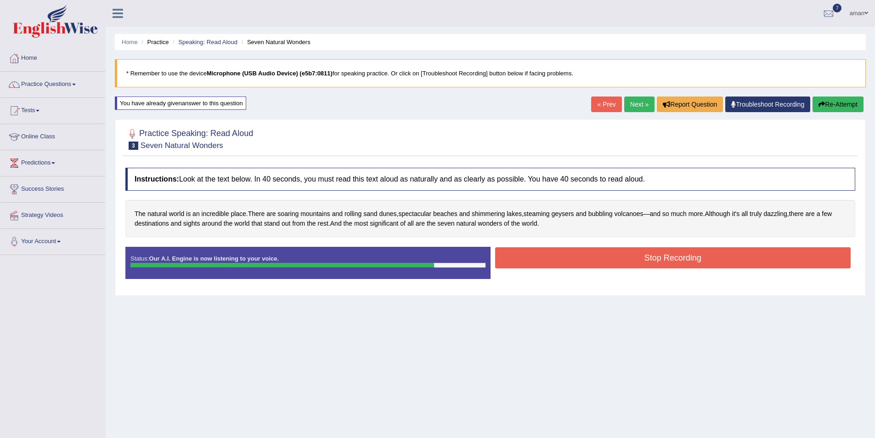
click at [536, 249] on button "Stop Recording" at bounding box center [673, 257] width 356 height 21
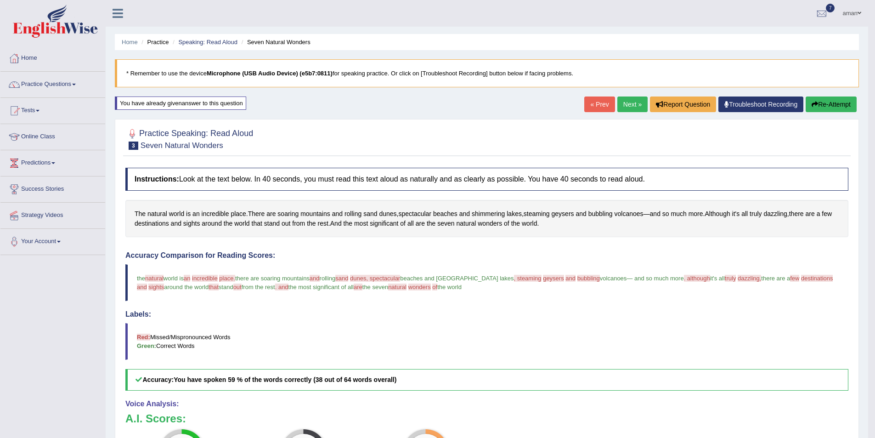
click at [637, 105] on link "Next »" at bounding box center [633, 104] width 30 height 16
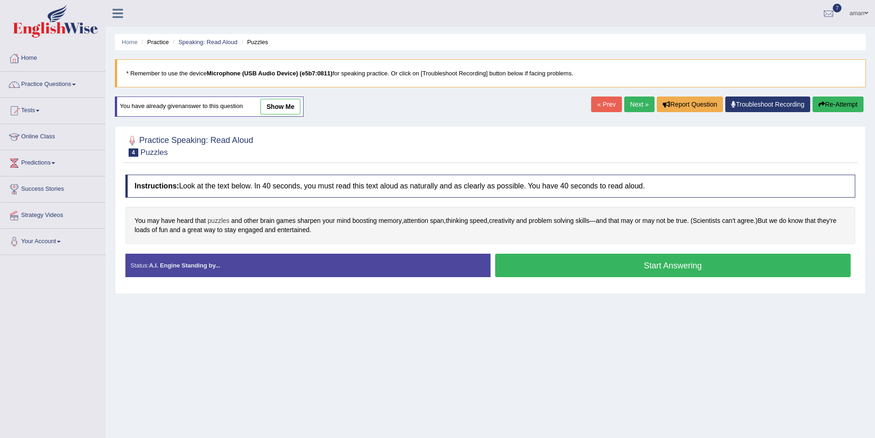
click at [211, 223] on span "puzzles" at bounding box center [219, 221] width 22 height 10
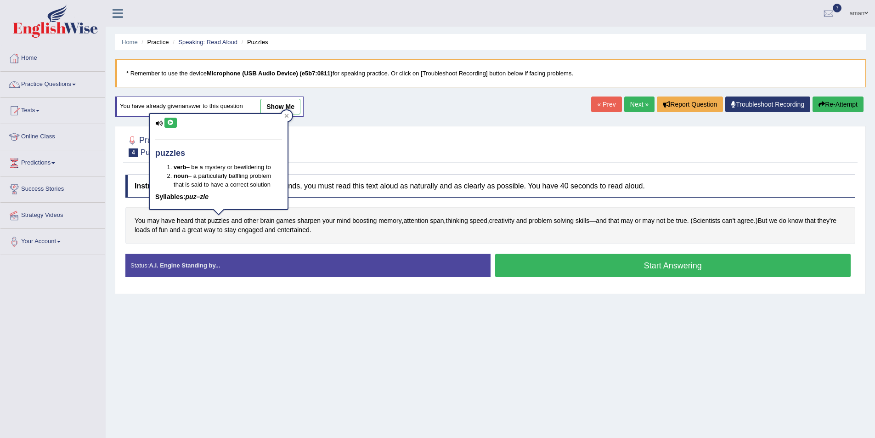
click at [173, 120] on icon at bounding box center [170, 123] width 7 height 6
click at [289, 115] on icon at bounding box center [286, 116] width 5 height 5
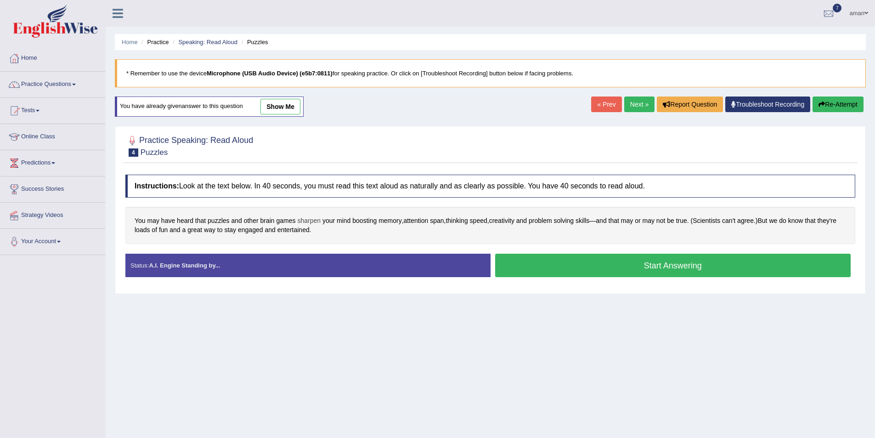
click at [316, 222] on span "sharpen" at bounding box center [308, 221] width 23 height 10
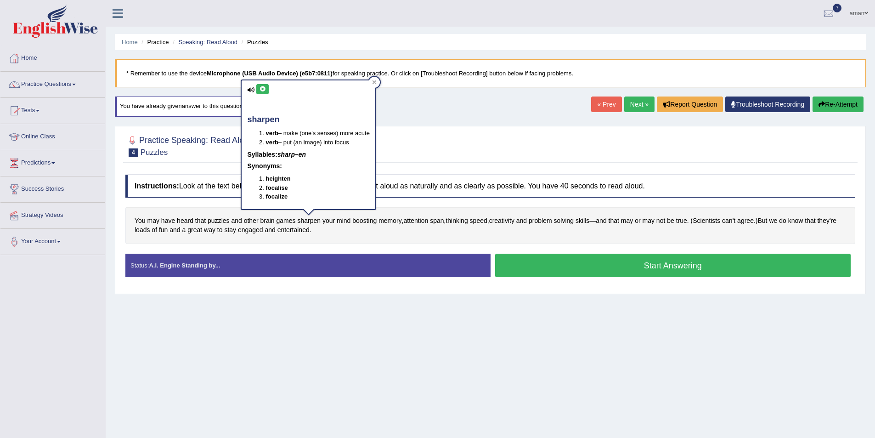
click at [259, 88] on button at bounding box center [262, 89] width 12 height 10
click at [375, 84] on icon at bounding box center [375, 82] width 4 height 4
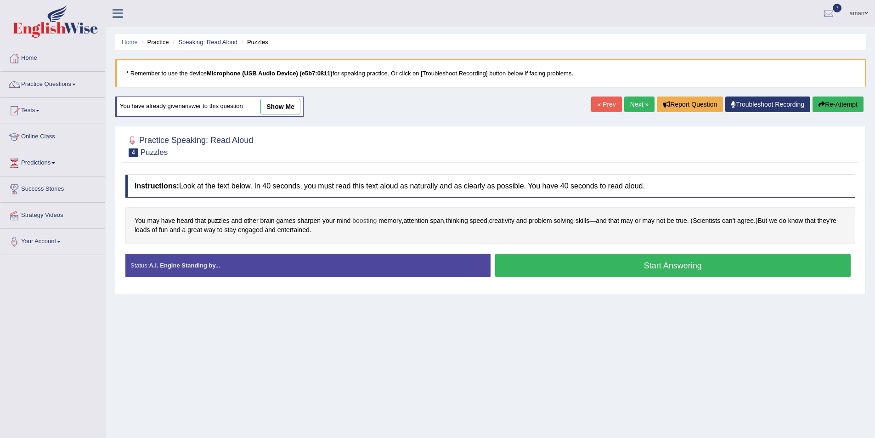
click at [354, 221] on span "boosting" at bounding box center [364, 221] width 24 height 10
click at [349, 142] on button at bounding box center [353, 147] width 12 height 10
click at [353, 144] on icon at bounding box center [353, 147] width 7 height 6
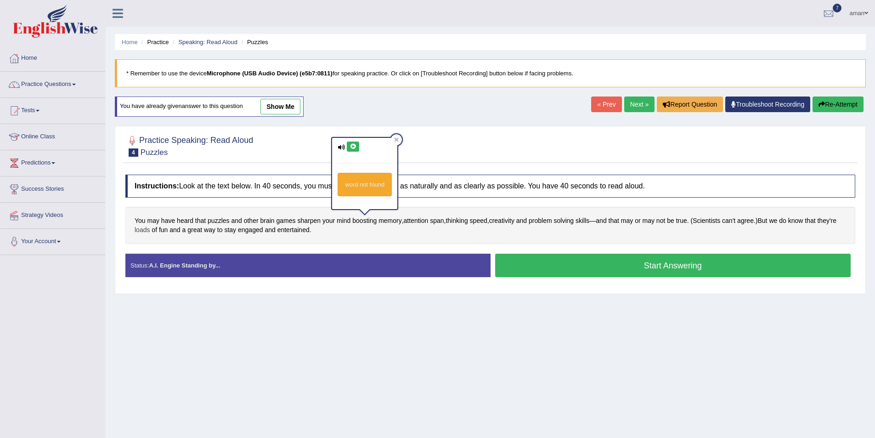
click at [140, 227] on span "loads" at bounding box center [142, 230] width 15 height 10
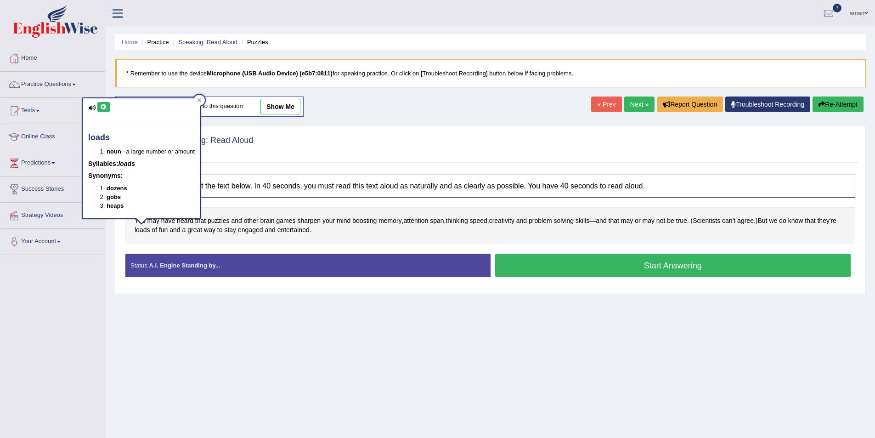
click at [104, 104] on icon at bounding box center [103, 107] width 7 height 6
click at [203, 96] on div at bounding box center [199, 100] width 11 height 11
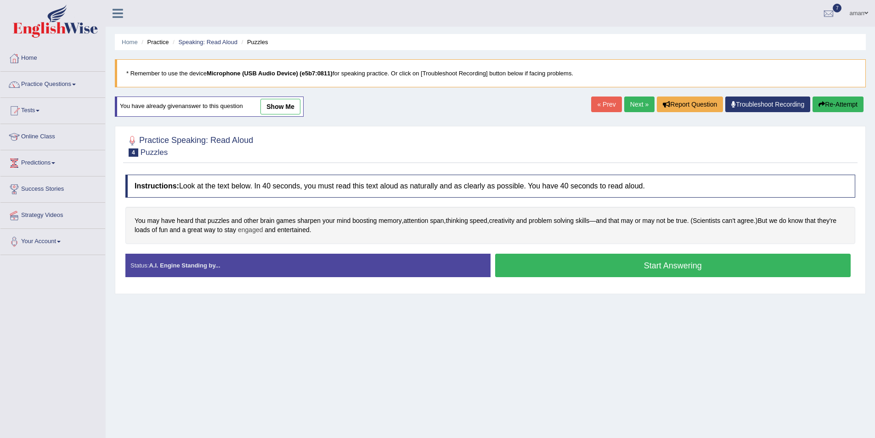
click at [251, 231] on span "engaged" at bounding box center [250, 230] width 25 height 10
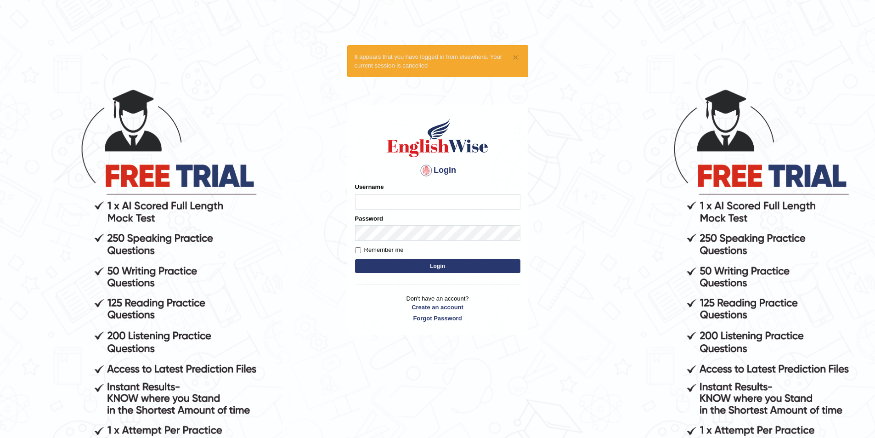
type input "Gurnwab"
click at [431, 265] on button "Login" at bounding box center [437, 266] width 165 height 14
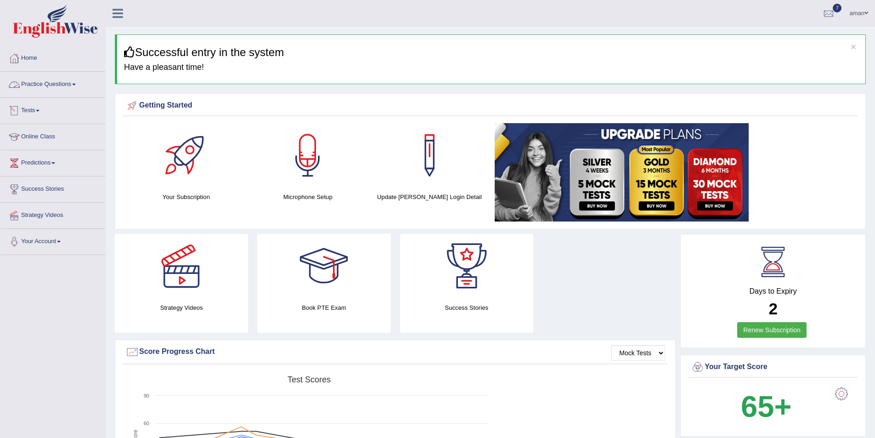
click at [34, 88] on link "Practice Questions" at bounding box center [52, 83] width 105 height 23
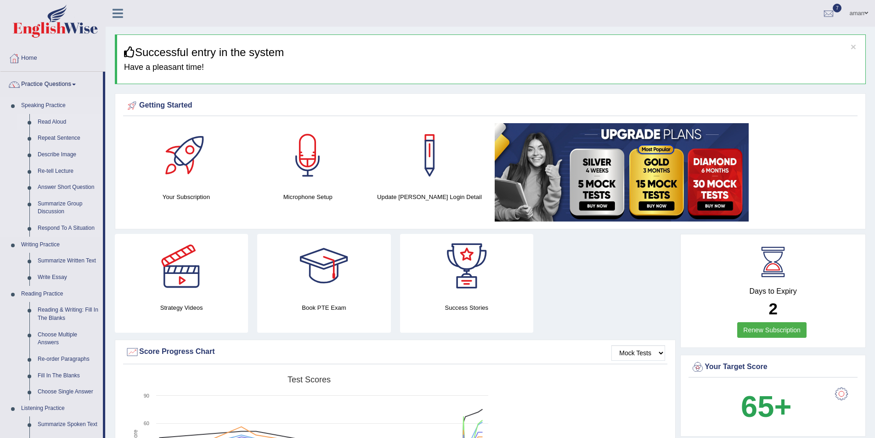
click at [51, 121] on link "Read Aloud" at bounding box center [68, 122] width 69 height 17
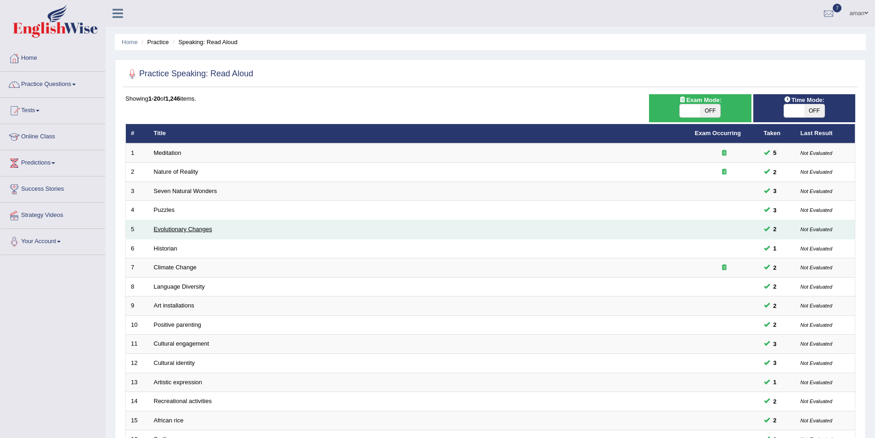
click at [195, 229] on link "Evolutionary Changes" at bounding box center [183, 229] width 58 height 7
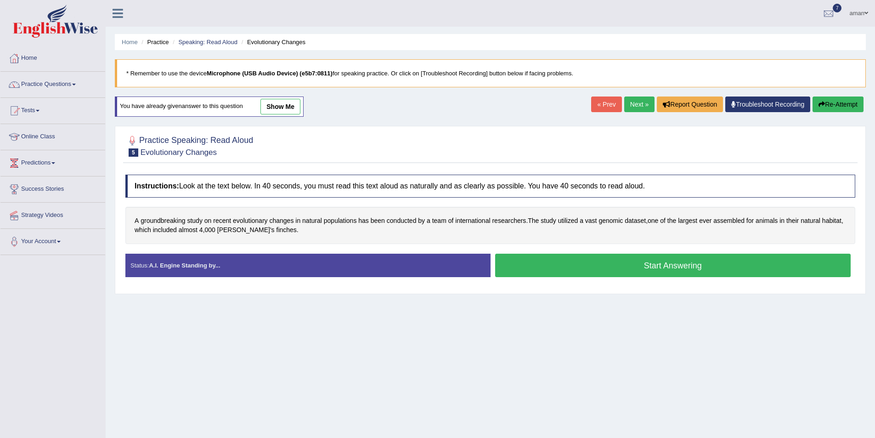
click at [605, 109] on link "« Prev" at bounding box center [606, 104] width 30 height 16
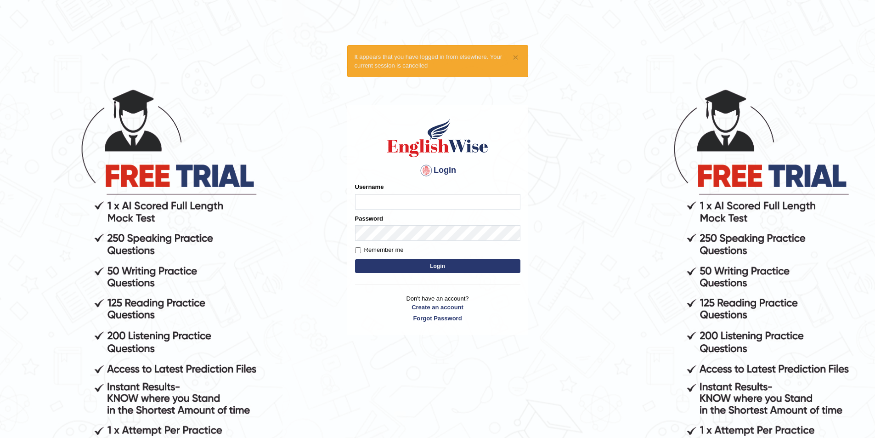
type input "Gurnwab"
click at [405, 260] on button "Login" at bounding box center [437, 266] width 165 height 14
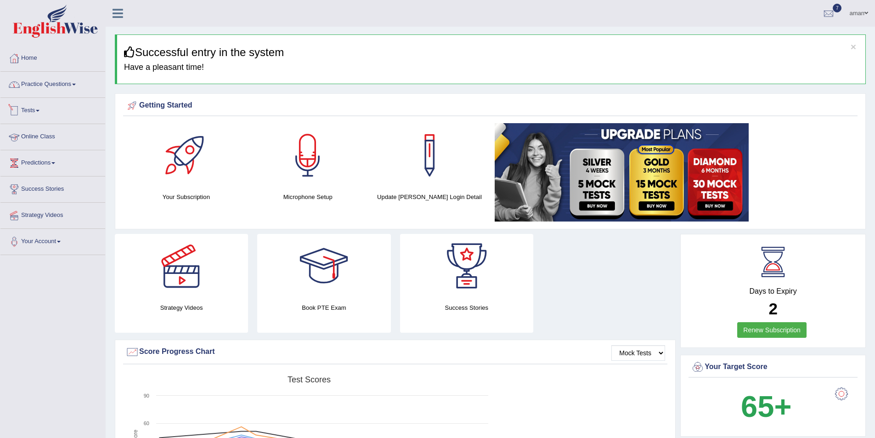
click at [33, 89] on link "Practice Questions" at bounding box center [52, 83] width 105 height 23
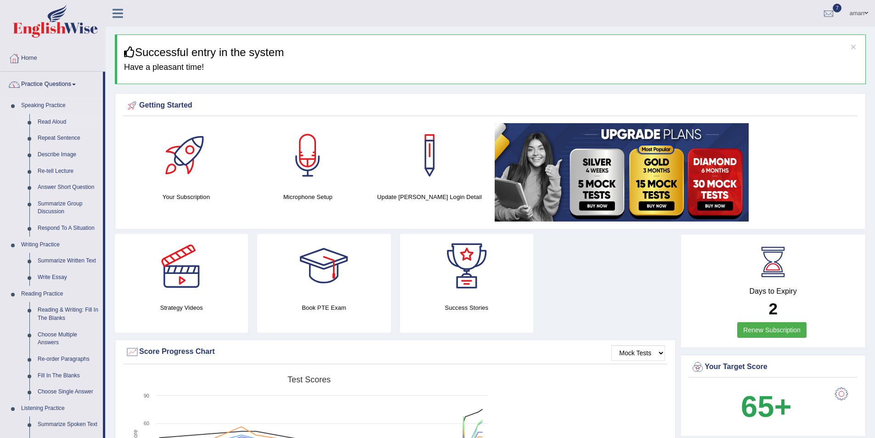
click at [49, 125] on link "Read Aloud" at bounding box center [68, 122] width 69 height 17
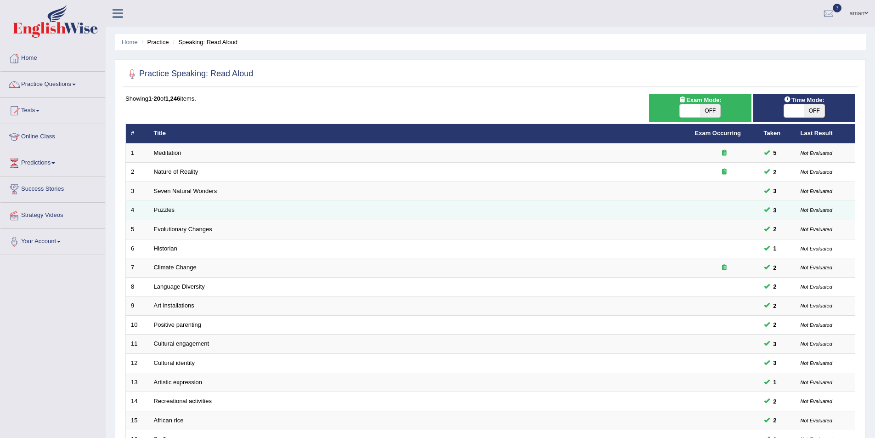
click at [219, 214] on td "Puzzles" at bounding box center [419, 210] width 541 height 19
click at [156, 210] on link "Puzzles" at bounding box center [164, 209] width 21 height 7
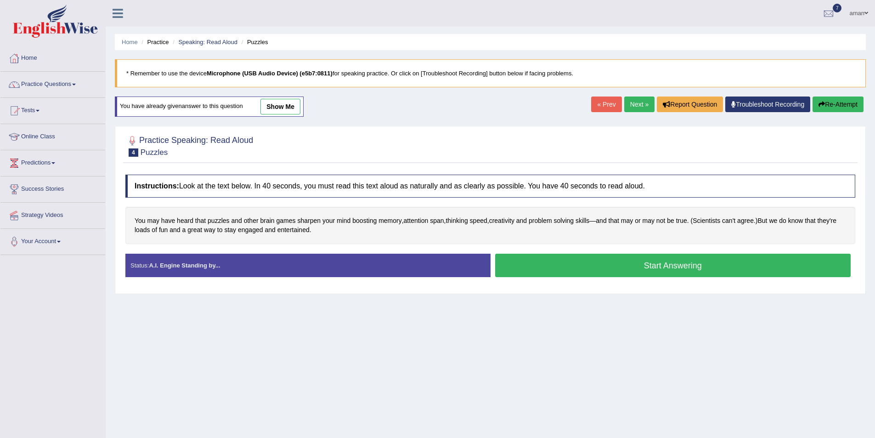
click at [501, 263] on button "Start Answering" at bounding box center [673, 265] width 356 height 23
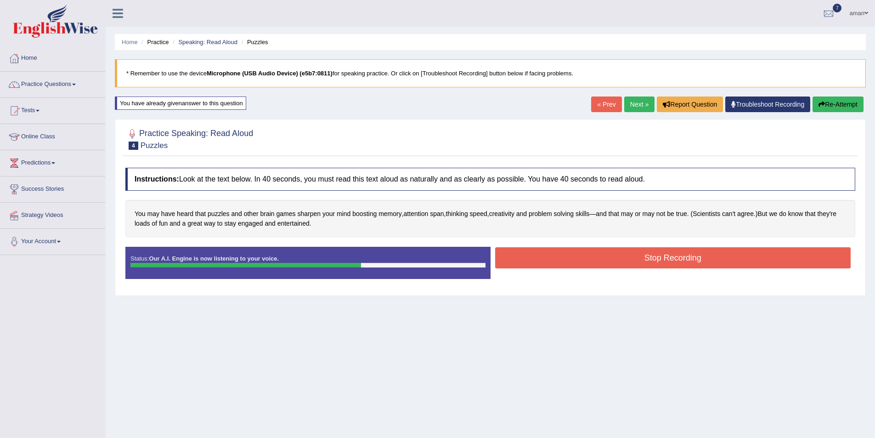
click at [585, 258] on button "Stop Recording" at bounding box center [673, 257] width 356 height 21
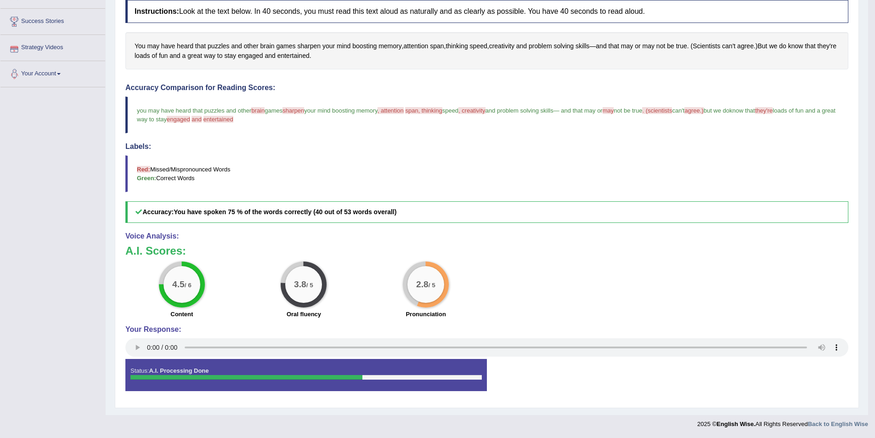
scroll to position [76, 0]
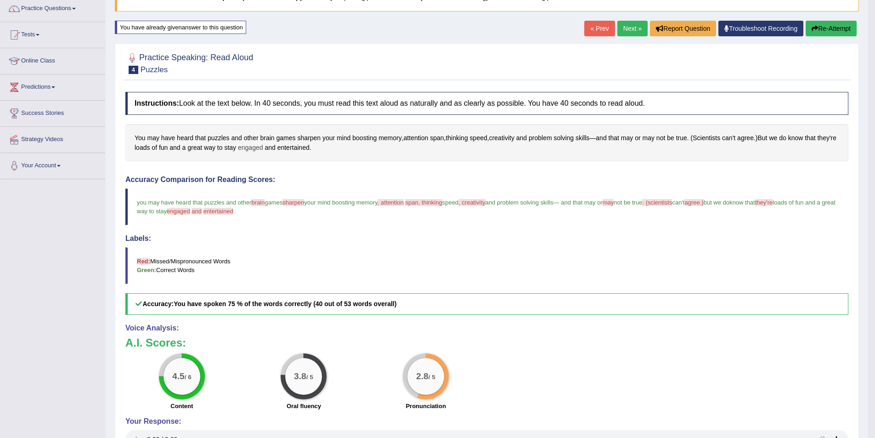
click at [263, 145] on span "engaged" at bounding box center [250, 148] width 25 height 10
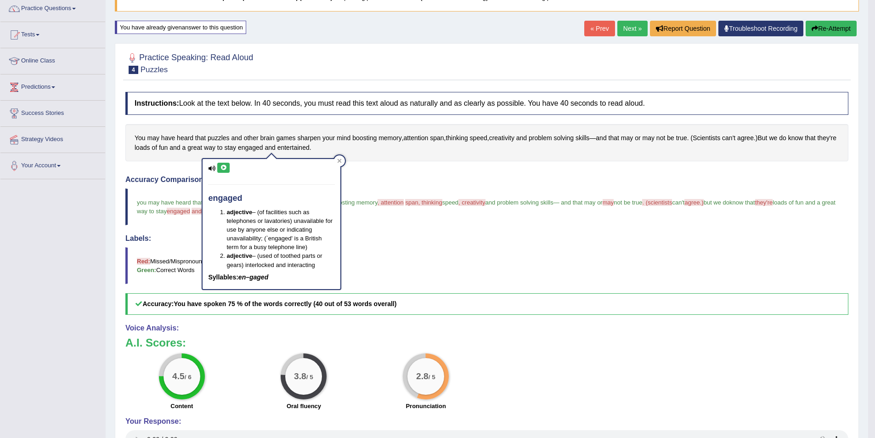
click at [223, 166] on icon at bounding box center [223, 168] width 7 height 6
click at [338, 159] on icon at bounding box center [340, 161] width 4 height 4
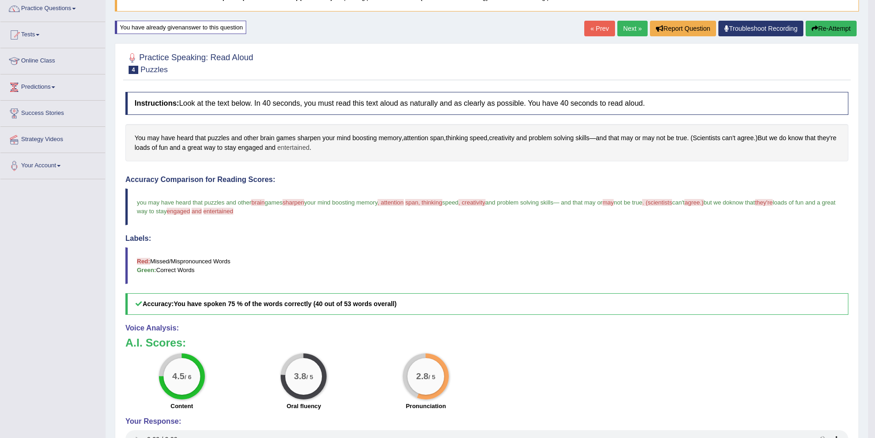
click at [307, 148] on span "entertained" at bounding box center [294, 148] width 32 height 10
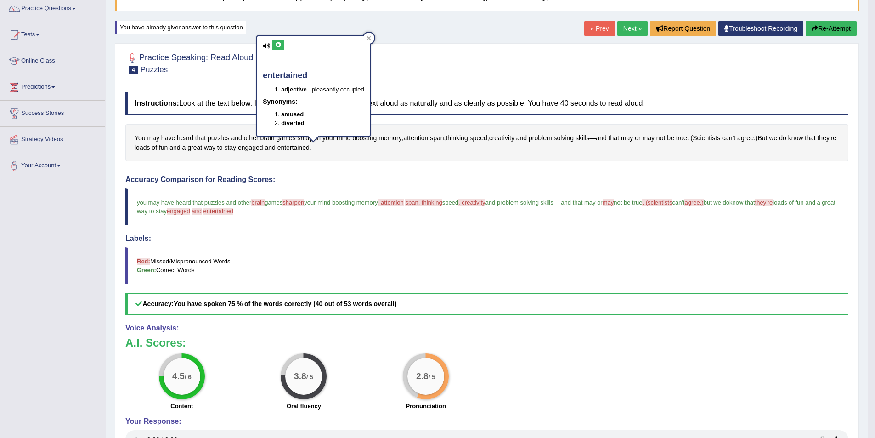
click at [277, 42] on icon at bounding box center [278, 45] width 7 height 6
click at [368, 38] on icon at bounding box center [369, 38] width 5 height 5
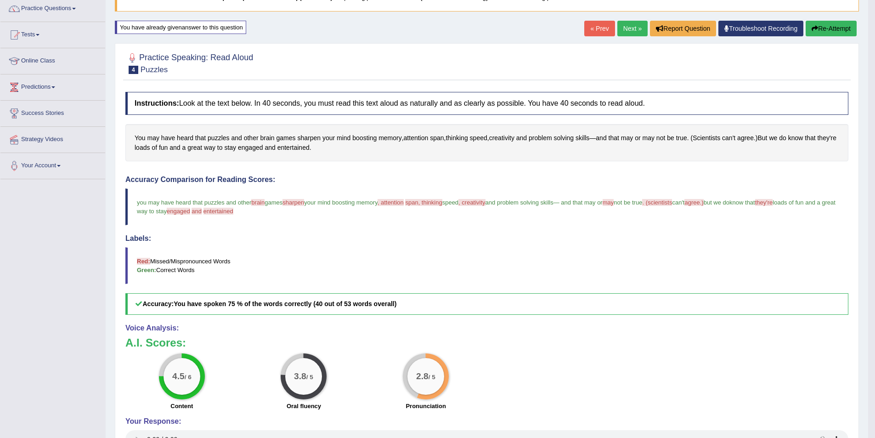
click at [835, 30] on button "Re-Attempt" at bounding box center [831, 29] width 51 height 16
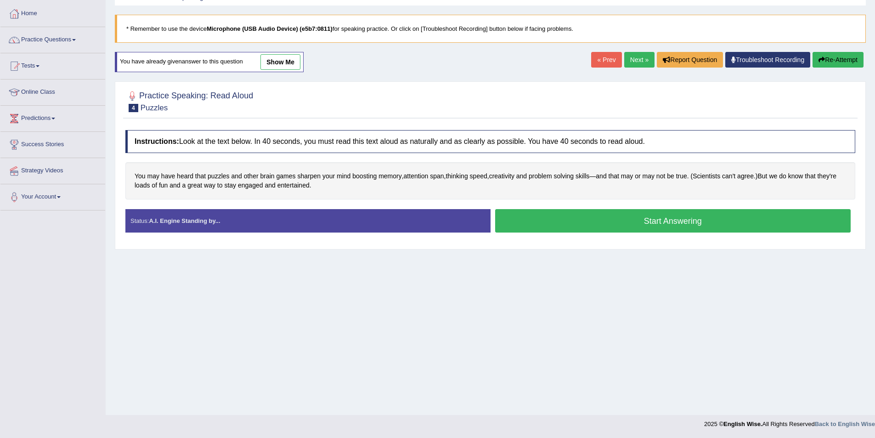
click at [532, 220] on button "Start Answering" at bounding box center [673, 220] width 356 height 23
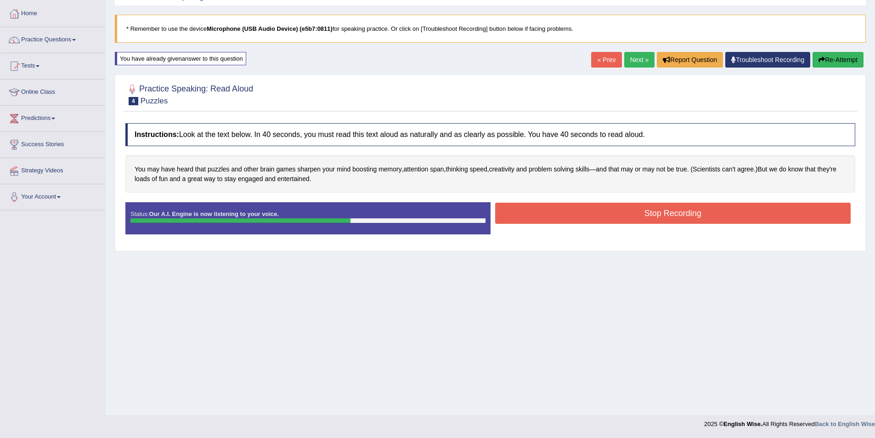
click at [533, 218] on button "Stop Recording" at bounding box center [673, 213] width 356 height 21
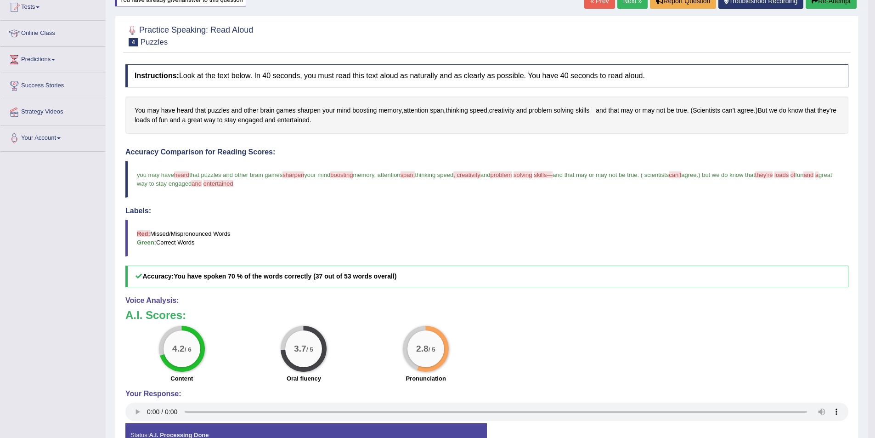
scroll to position [76, 0]
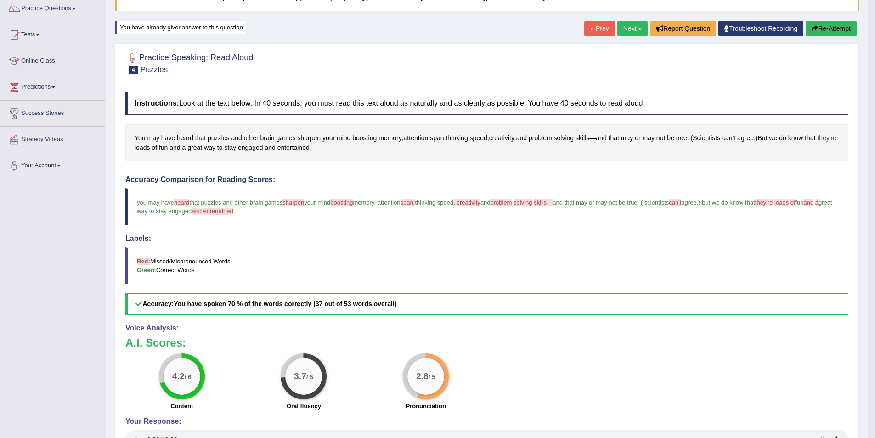
click at [817, 143] on span "they're" at bounding box center [826, 138] width 19 height 10
click at [148, 83] on icon at bounding box center [146, 84] width 7 height 6
click at [163, 79] on icon at bounding box center [162, 76] width 5 height 5
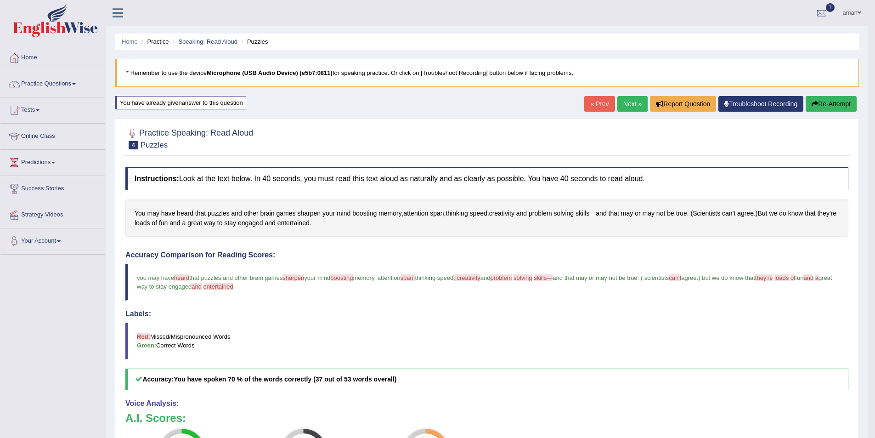
scroll to position [0, 0]
click at [823, 103] on button "Re-Attempt" at bounding box center [831, 104] width 51 height 16
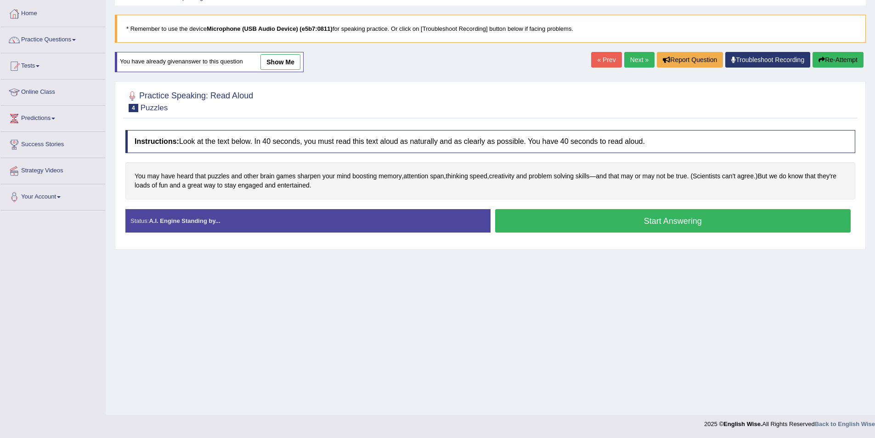
click at [568, 225] on button "Start Answering" at bounding box center [673, 220] width 356 height 23
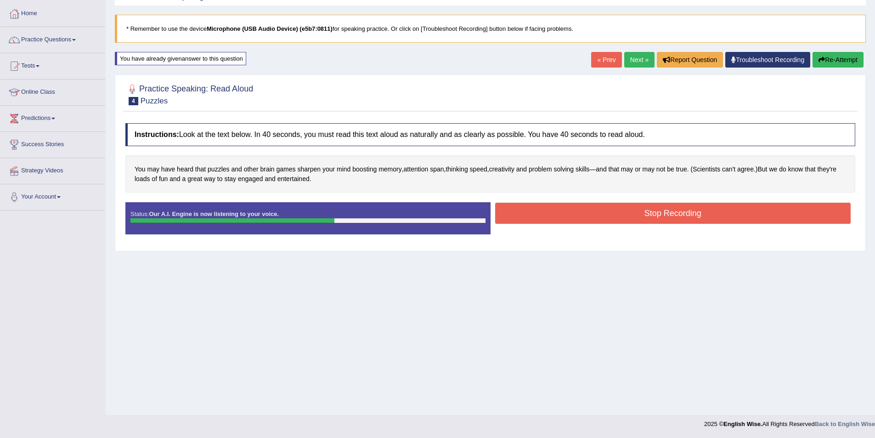
click at [574, 203] on button "Stop Recording" at bounding box center [673, 213] width 356 height 21
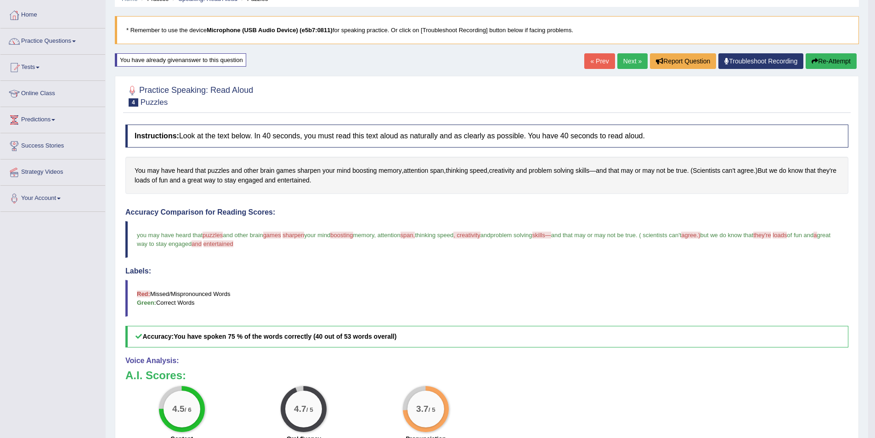
scroll to position [30, 0]
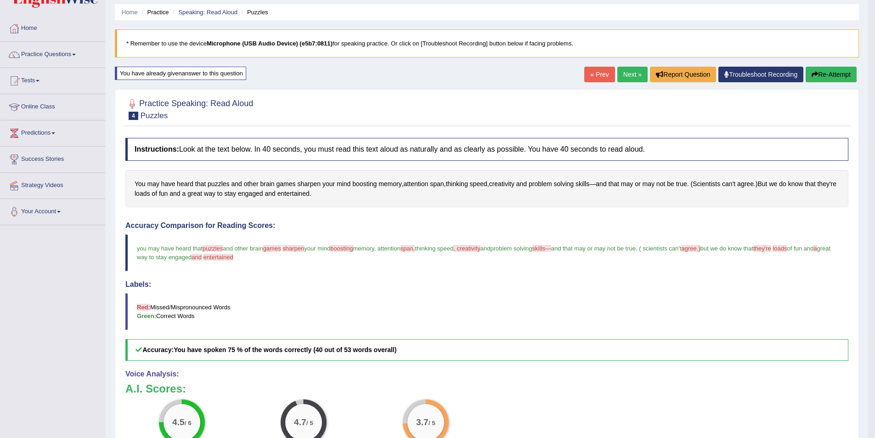
click at [633, 80] on link "Next »" at bounding box center [633, 75] width 30 height 16
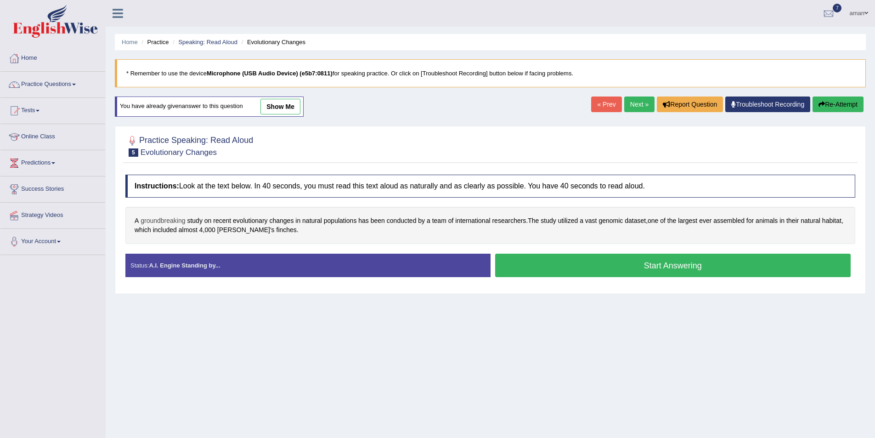
click at [168, 218] on span "groundbreaking" at bounding box center [163, 221] width 45 height 10
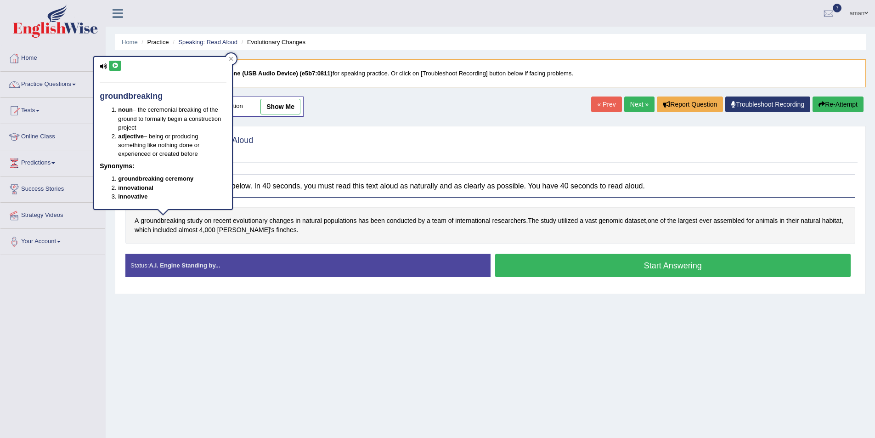
click at [117, 68] on icon at bounding box center [115, 66] width 7 height 6
click at [234, 58] on div at bounding box center [231, 58] width 11 height 11
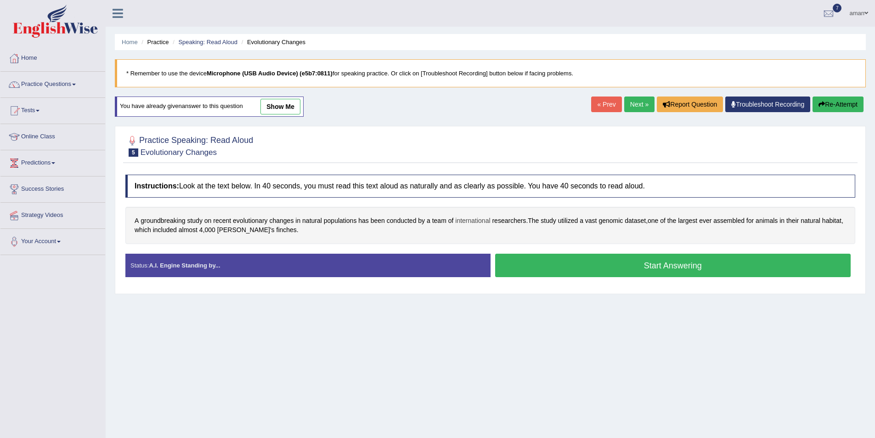
click at [482, 221] on span "international" at bounding box center [472, 221] width 35 height 10
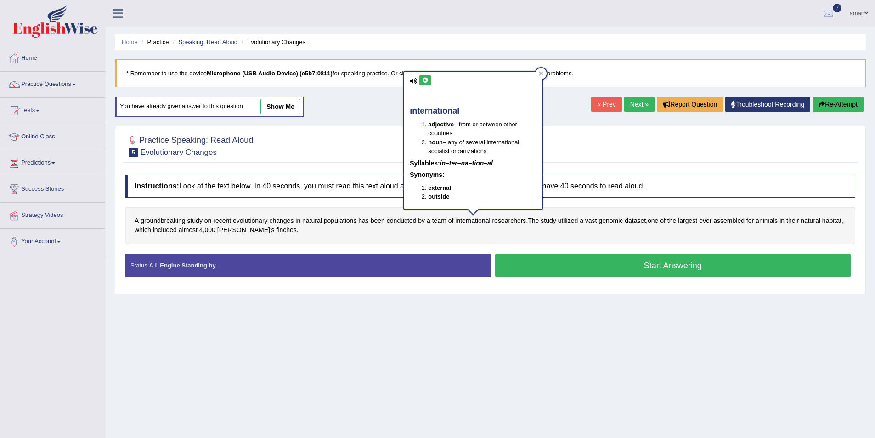
click at [421, 82] on button at bounding box center [425, 80] width 12 height 10
click at [542, 75] on icon at bounding box center [541, 73] width 5 height 5
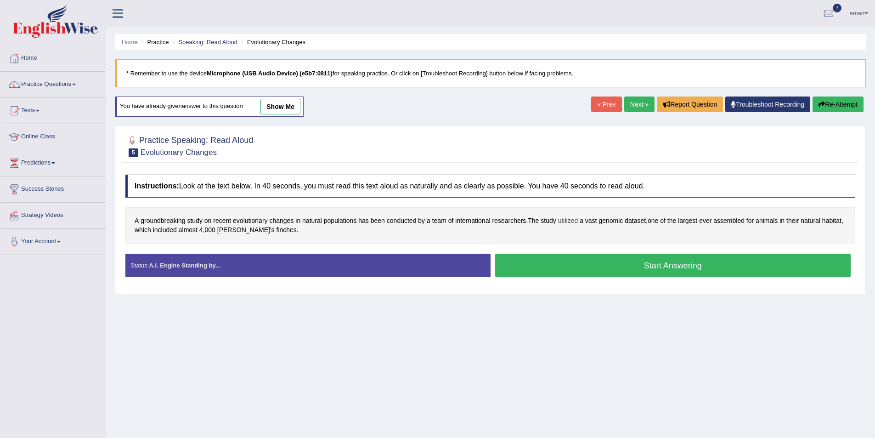
click at [563, 221] on span "utilized" at bounding box center [568, 221] width 20 height 10
click at [549, 135] on div "utilized adjective – put to use Syllables: u–ti–lized" at bounding box center [570, 170] width 86 height 77
click at [547, 143] on button at bounding box center [547, 141] width 12 height 10
click at [614, 134] on icon at bounding box center [611, 133] width 5 height 5
click at [597, 223] on span "vast" at bounding box center [591, 221] width 12 height 10
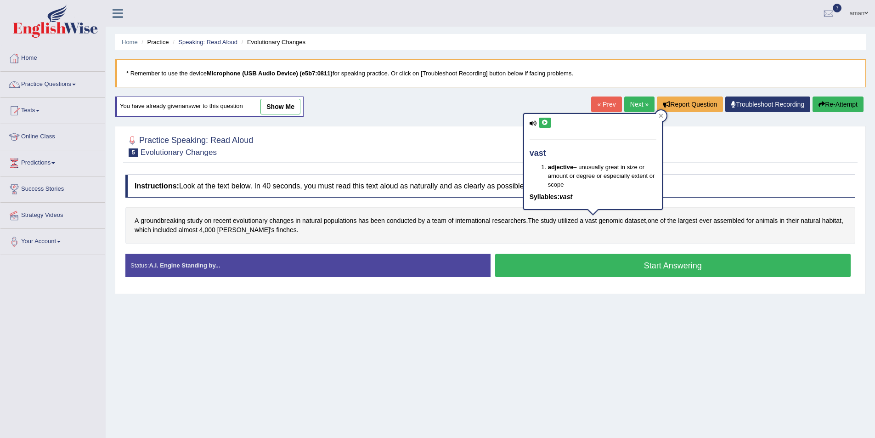
click at [544, 123] on icon at bounding box center [545, 123] width 7 height 6
click at [660, 117] on icon at bounding box center [661, 116] width 5 height 5
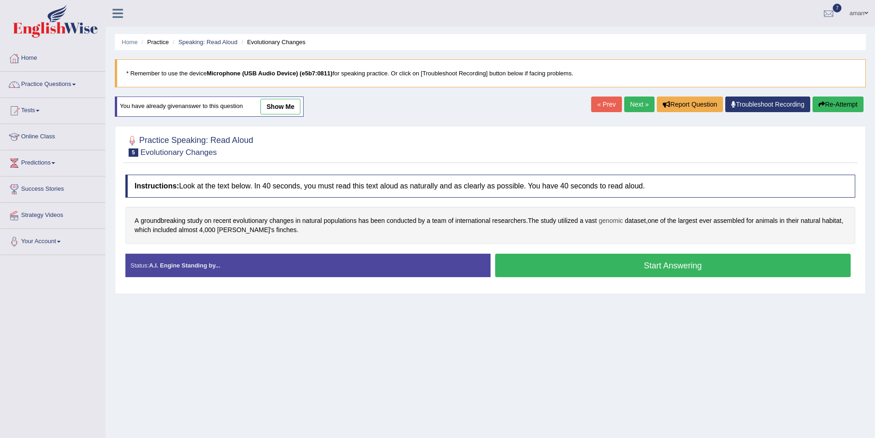
click at [614, 220] on span "genomic" at bounding box center [611, 221] width 24 height 10
click at [607, 143] on button at bounding box center [611, 141] width 12 height 10
click at [634, 130] on div at bounding box center [635, 133] width 11 height 11
click at [636, 218] on span "dataset" at bounding box center [635, 221] width 21 height 10
click at [625, 143] on button at bounding box center [625, 147] width 12 height 10
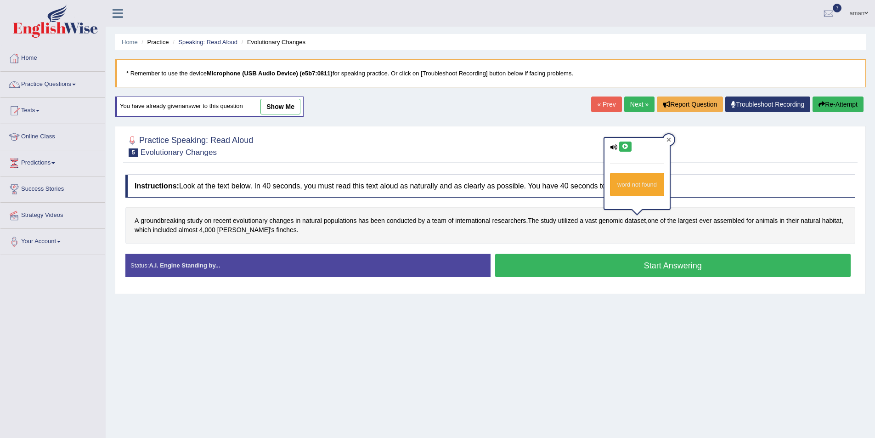
click at [670, 141] on icon at bounding box center [669, 139] width 4 height 4
click at [277, 230] on span "finches" at bounding box center [287, 230] width 20 height 10
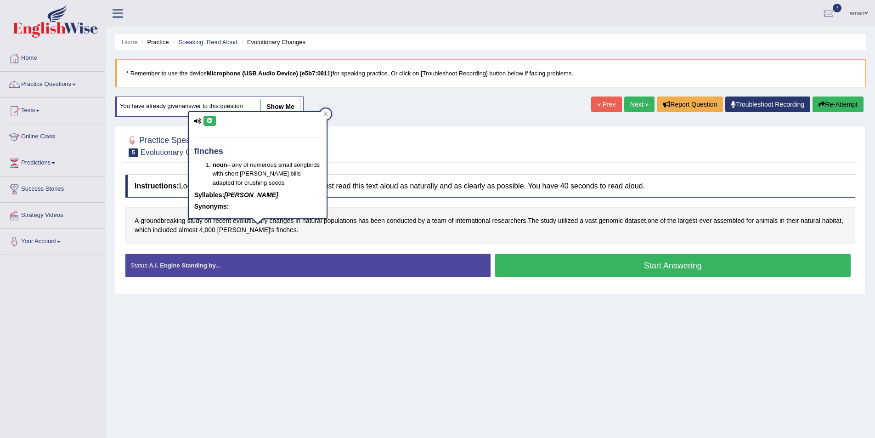
click at [208, 117] on button at bounding box center [210, 121] width 12 height 10
click at [206, 123] on icon at bounding box center [209, 121] width 7 height 6
click at [329, 111] on div at bounding box center [325, 113] width 11 height 11
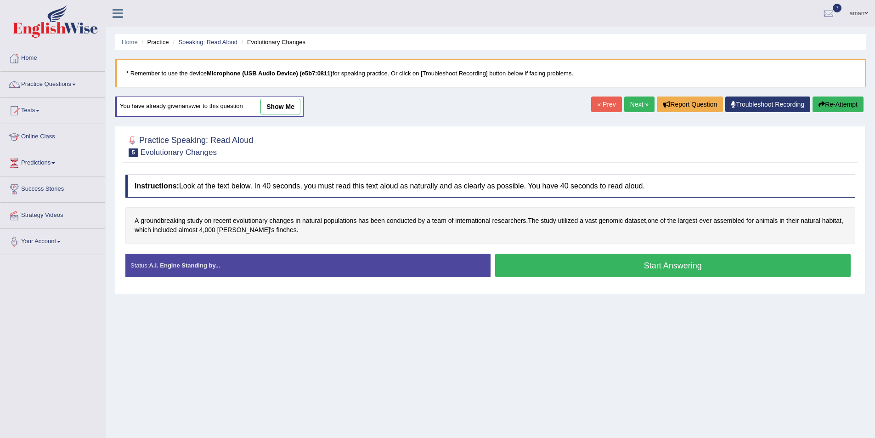
click at [522, 261] on button "Start Answering" at bounding box center [673, 265] width 356 height 23
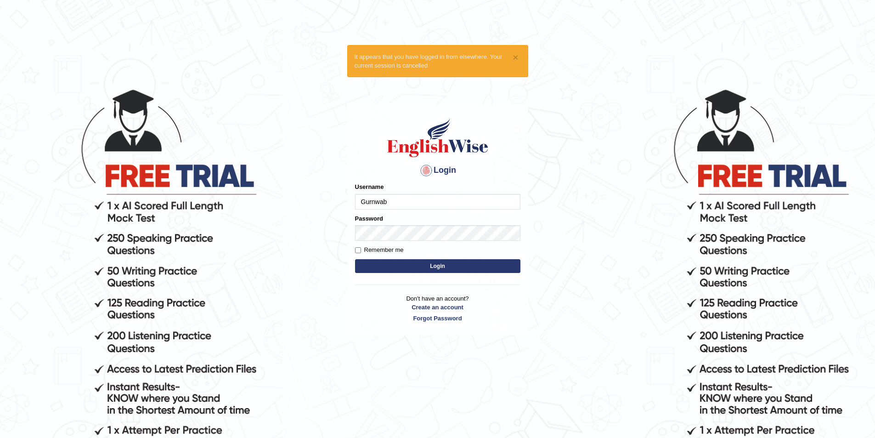
click at [421, 199] on input "Gurnwab" at bounding box center [437, 202] width 165 height 16
type input "G"
type input "masaki"
click at [363, 267] on button "Login" at bounding box center [437, 266] width 165 height 14
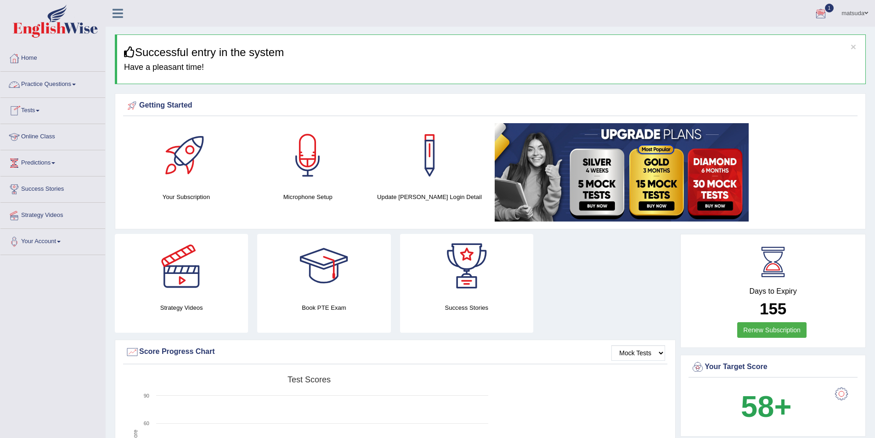
click at [64, 80] on link "Practice Questions" at bounding box center [52, 83] width 105 height 23
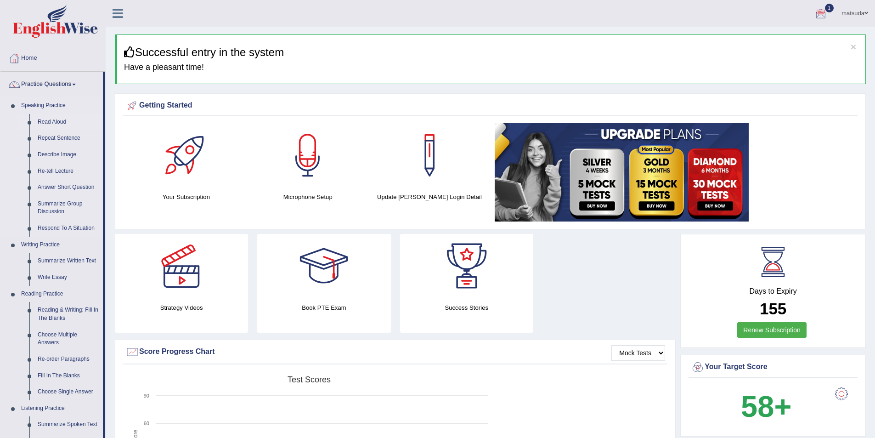
click at [65, 118] on link "Read Aloud" at bounding box center [68, 122] width 69 height 17
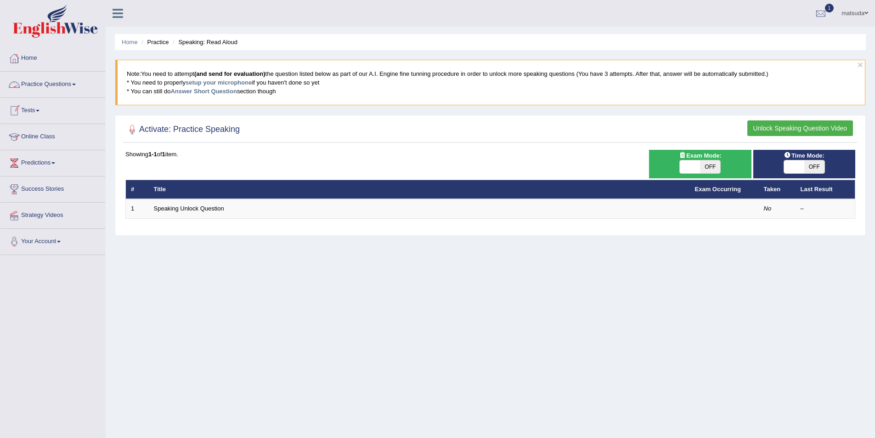
click at [33, 78] on link "Practice Questions" at bounding box center [52, 83] width 105 height 23
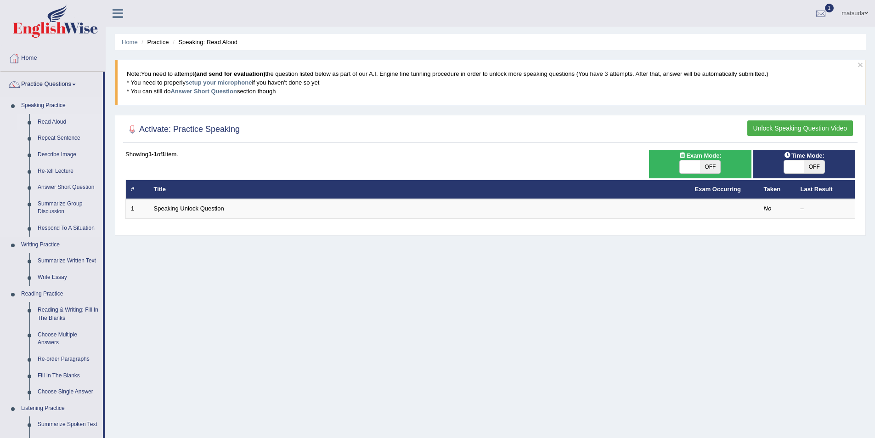
click at [48, 120] on link "Read Aloud" at bounding box center [68, 122] width 69 height 17
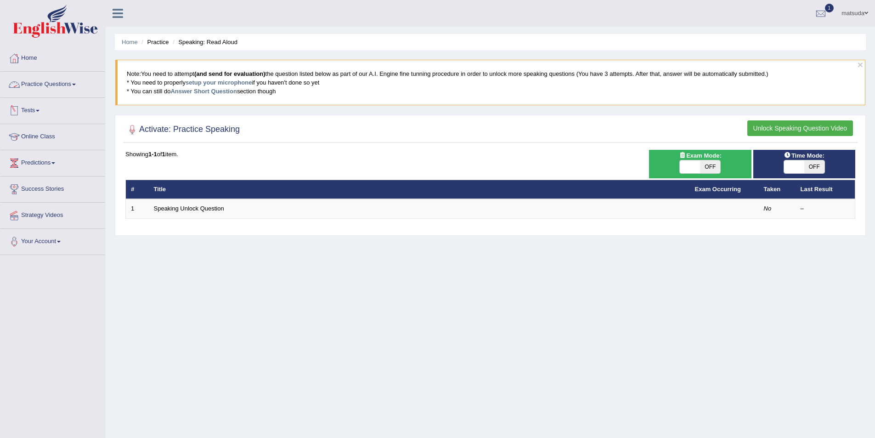
click at [40, 83] on link "Practice Questions" at bounding box center [52, 83] width 105 height 23
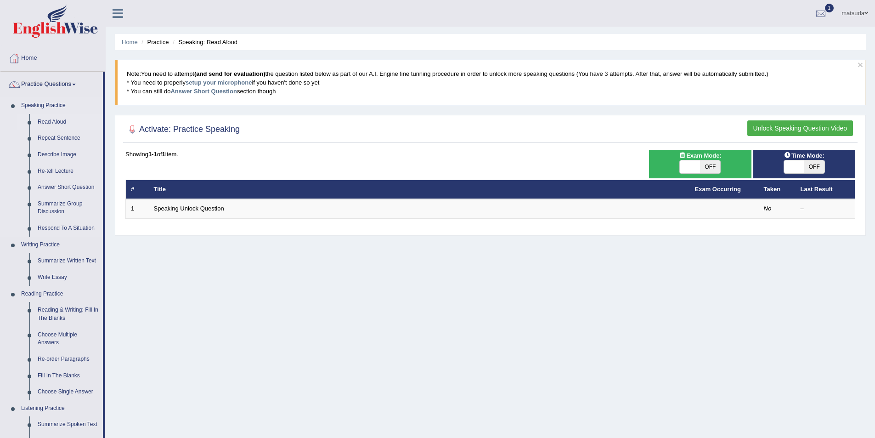
click at [43, 120] on link "Read Aloud" at bounding box center [68, 122] width 69 height 17
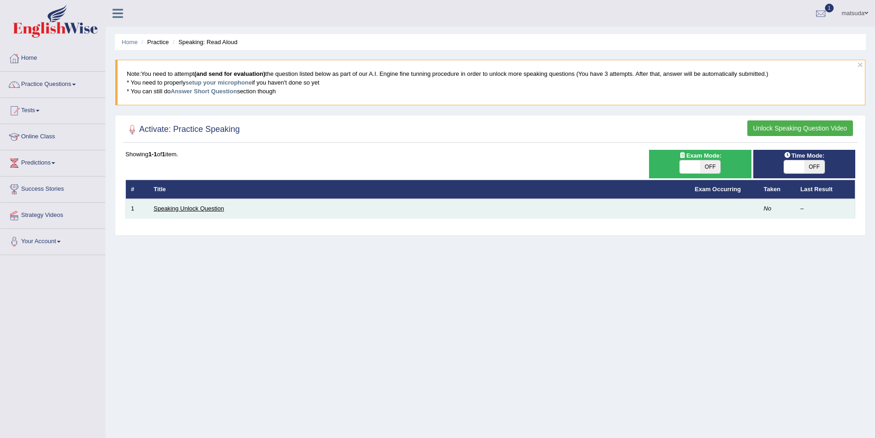
click at [205, 211] on link "Speaking Unlock Question" at bounding box center [189, 208] width 70 height 7
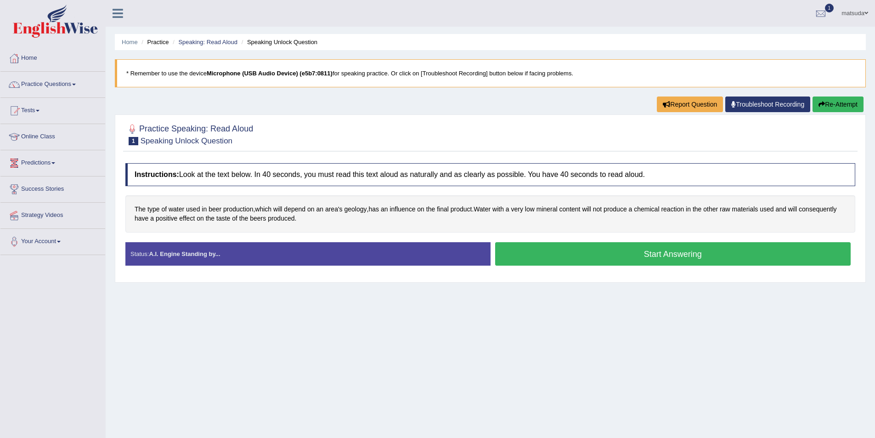
click at [565, 249] on button "Start Answering" at bounding box center [673, 253] width 356 height 23
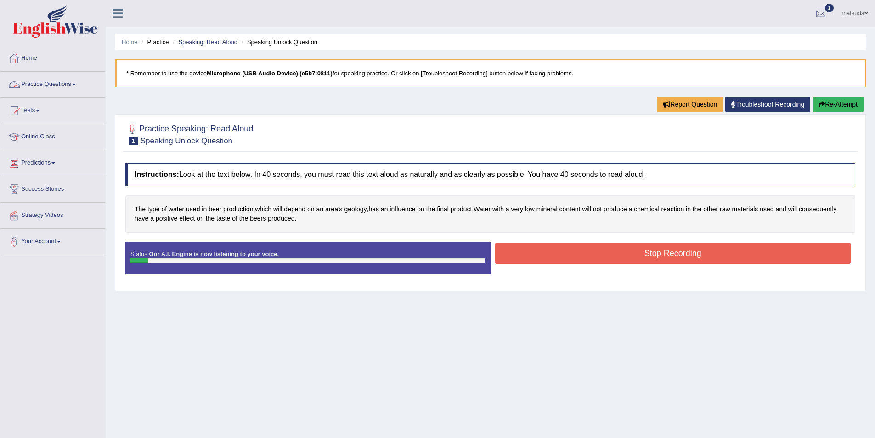
click at [41, 91] on link "Practice Questions" at bounding box center [52, 83] width 105 height 23
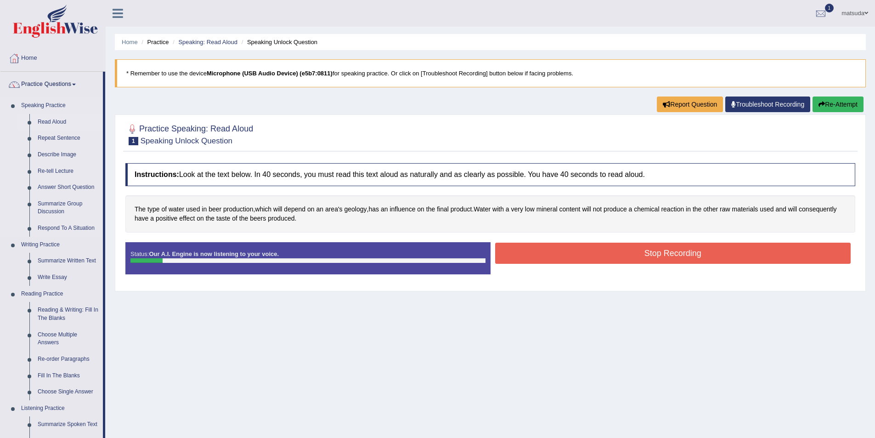
click at [71, 125] on link "Read Aloud" at bounding box center [68, 122] width 69 height 17
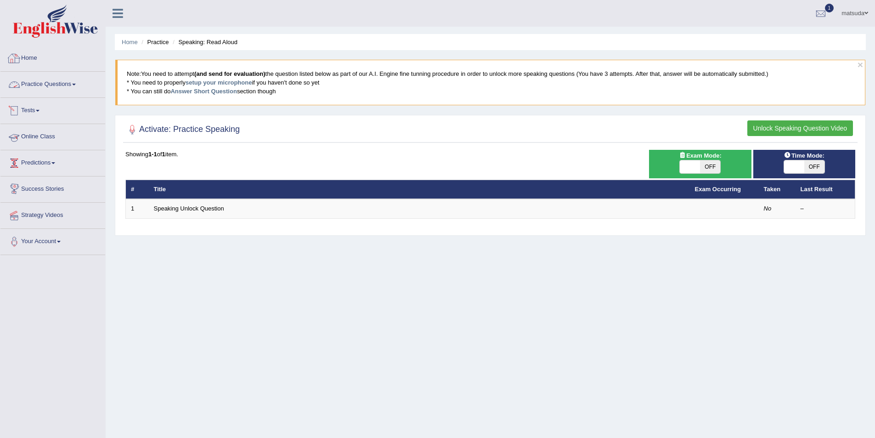
click at [63, 79] on link "Practice Questions" at bounding box center [52, 83] width 105 height 23
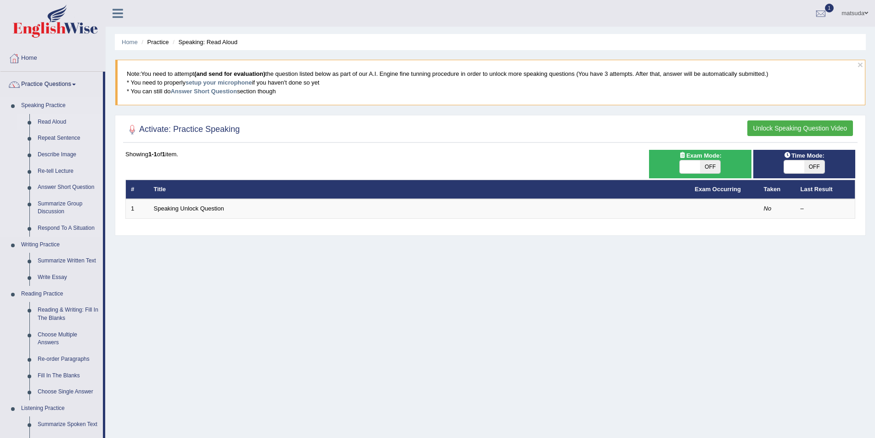
click at [56, 123] on link "Read Aloud" at bounding box center [68, 122] width 69 height 17
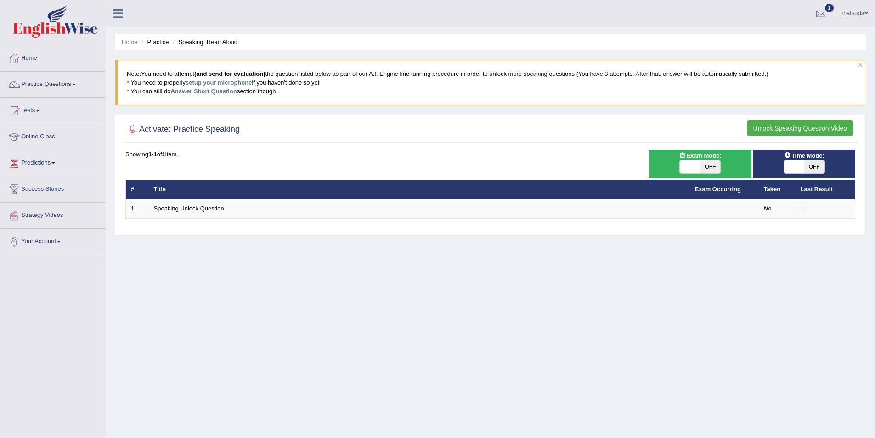
click at [176, 188] on th "Title" at bounding box center [419, 189] width 541 height 19
click at [785, 131] on button "Unlock Speaking Question Video" at bounding box center [801, 128] width 106 height 16
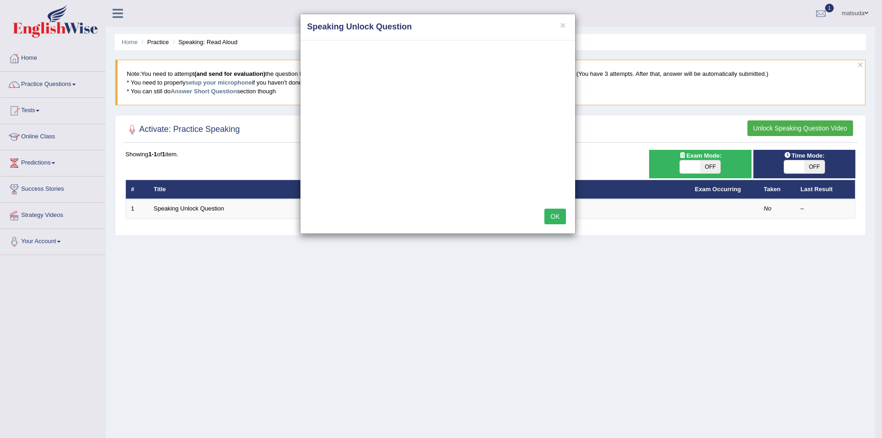
click at [545, 216] on button "OK" at bounding box center [555, 217] width 21 height 16
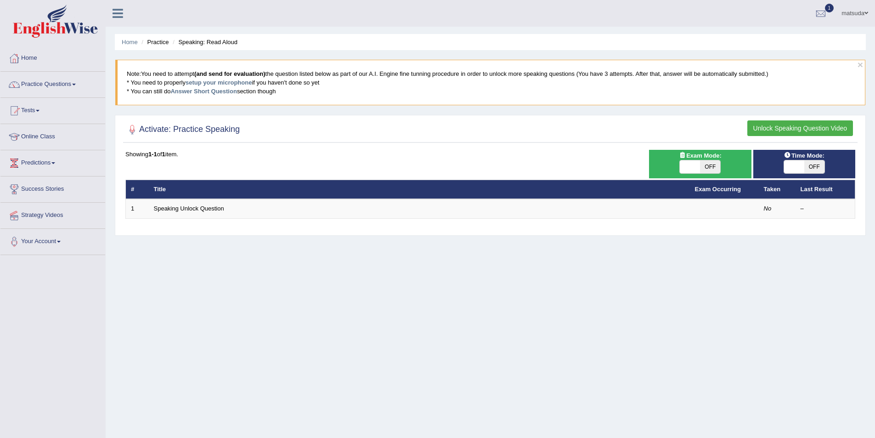
click at [808, 190] on th "Last Result" at bounding box center [826, 189] width 60 height 19
click at [45, 84] on link "Practice Questions" at bounding box center [52, 83] width 105 height 23
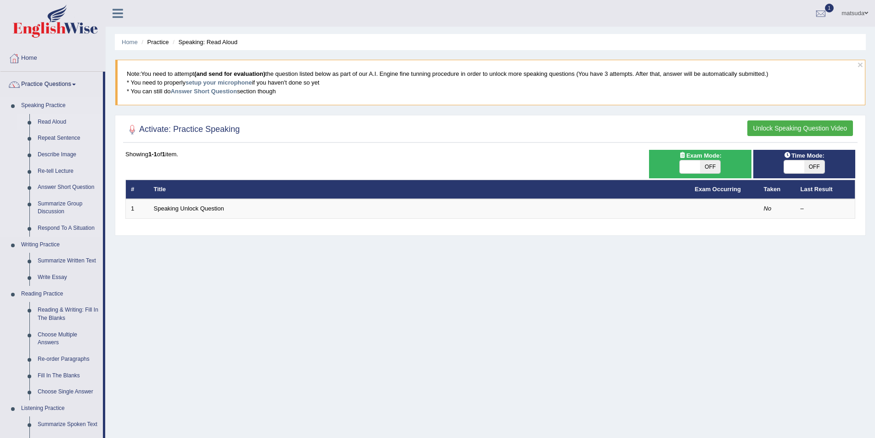
click at [60, 121] on link "Read Aloud" at bounding box center [68, 122] width 69 height 17
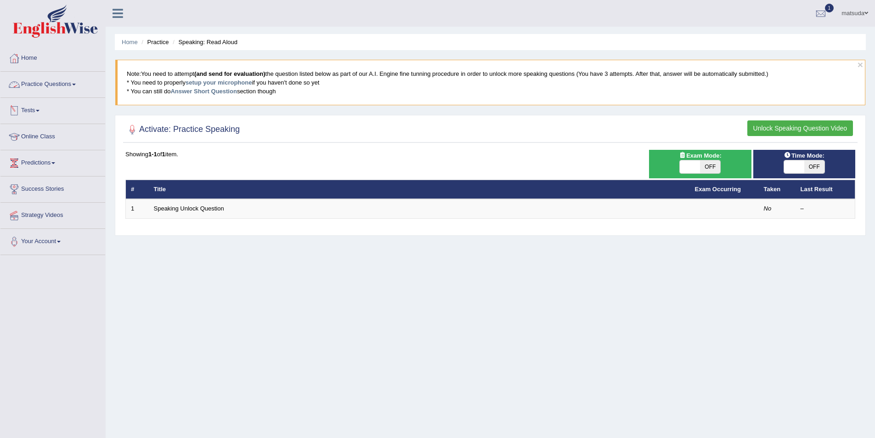
click at [51, 83] on link "Practice Questions" at bounding box center [52, 83] width 105 height 23
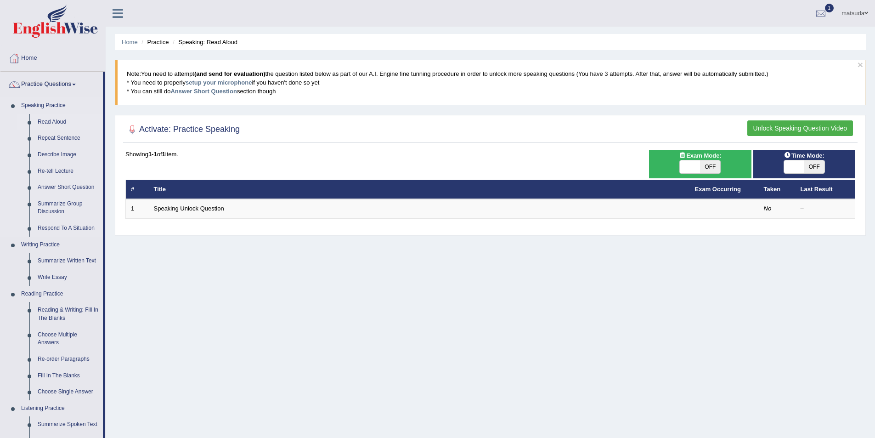
click at [58, 104] on link "Speaking Practice" at bounding box center [60, 105] width 86 height 17
click at [57, 119] on link "Read Aloud" at bounding box center [68, 122] width 69 height 17
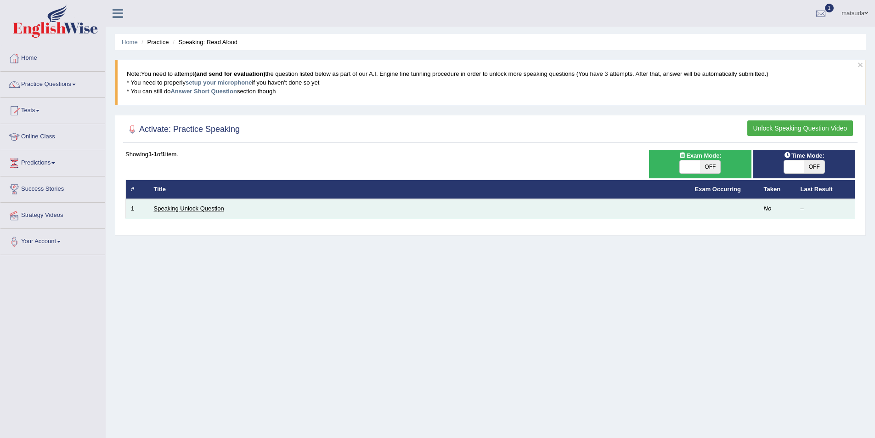
click at [173, 208] on link "Speaking Unlock Question" at bounding box center [189, 208] width 70 height 7
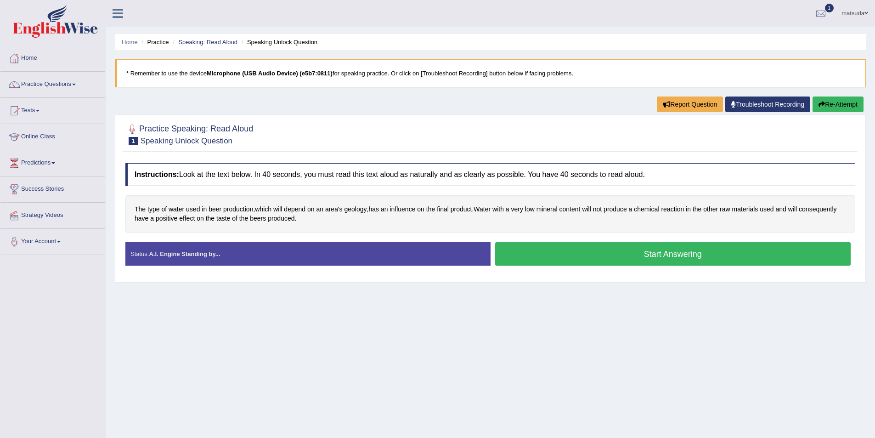
click at [352, 204] on div "The type of water used in beer production , which will depend on an area's geol…" at bounding box center [490, 213] width 730 height 37
click at [352, 205] on span "geology" at bounding box center [356, 209] width 23 height 10
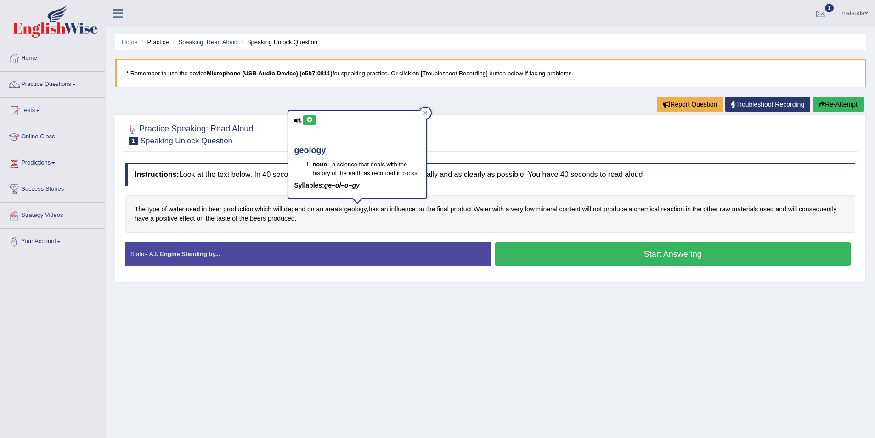
click at [312, 119] on icon at bounding box center [309, 120] width 7 height 6
click at [422, 114] on div at bounding box center [425, 113] width 11 height 11
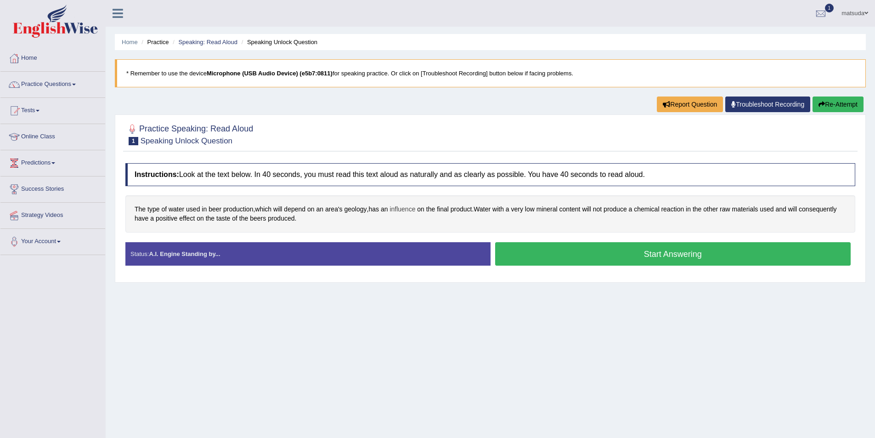
click at [406, 210] on span "influence" at bounding box center [403, 209] width 26 height 10
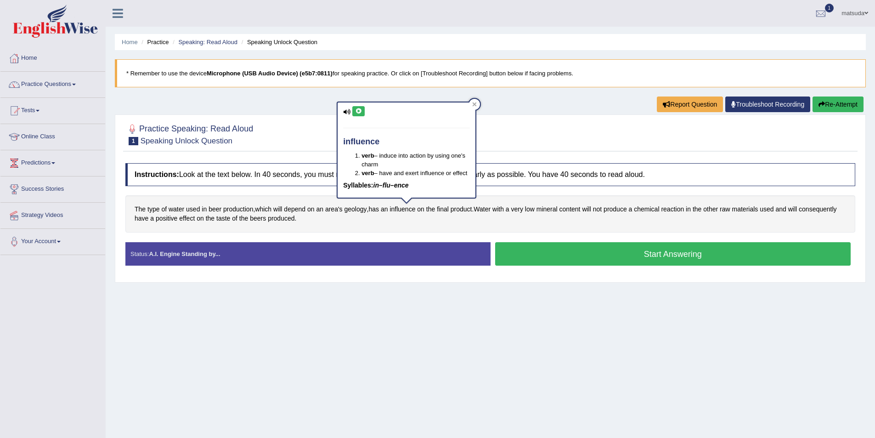
click at [357, 110] on icon at bounding box center [358, 111] width 7 height 6
click at [473, 102] on icon at bounding box center [475, 104] width 4 height 4
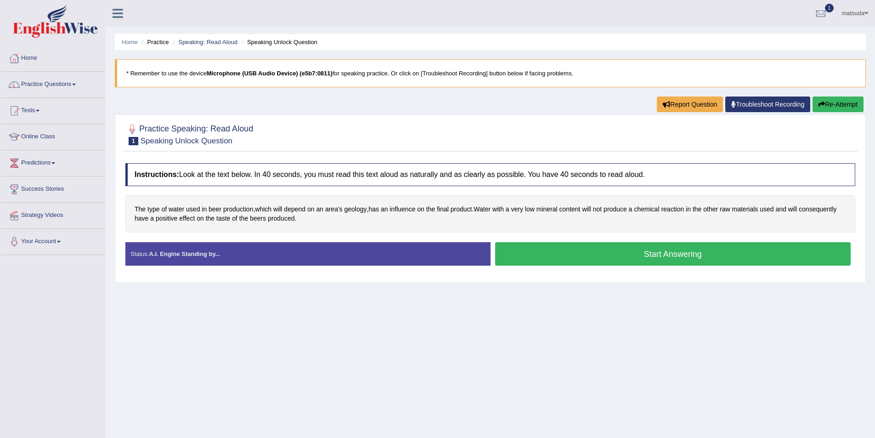
click at [534, 250] on button "Start Answering" at bounding box center [673, 253] width 356 height 23
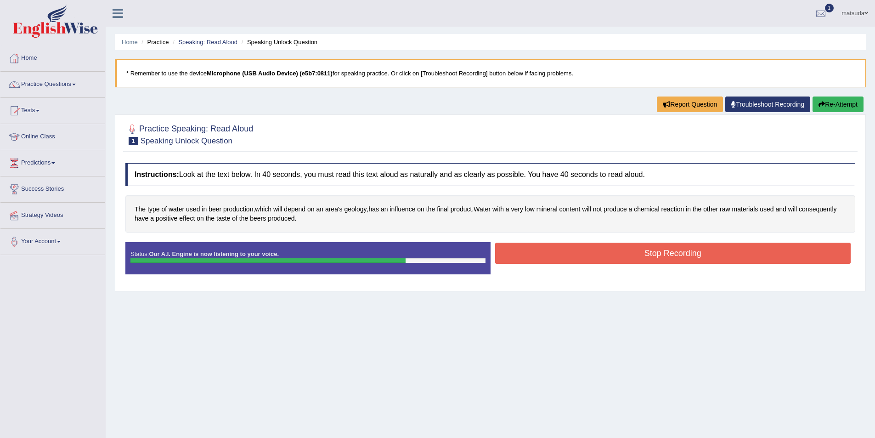
click at [516, 261] on button "Stop Recording" at bounding box center [673, 253] width 356 height 21
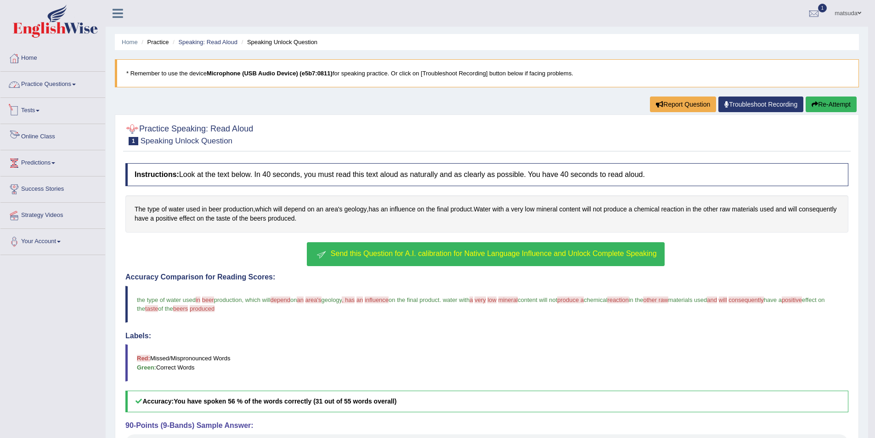
click at [56, 93] on link "Practice Questions" at bounding box center [52, 83] width 105 height 23
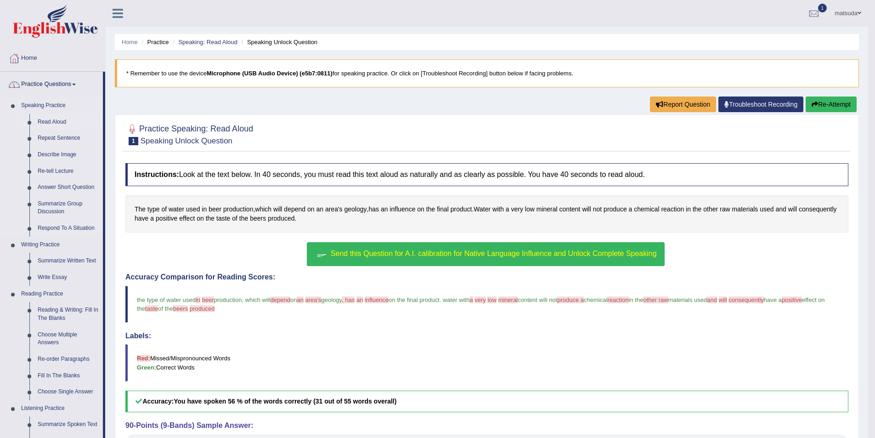
click at [57, 116] on link "Read Aloud" at bounding box center [68, 122] width 69 height 17
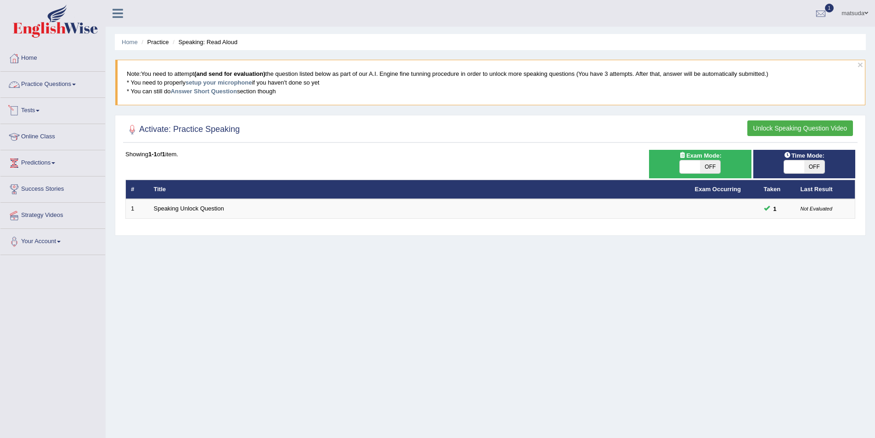
click at [64, 84] on link "Practice Questions" at bounding box center [52, 83] width 105 height 23
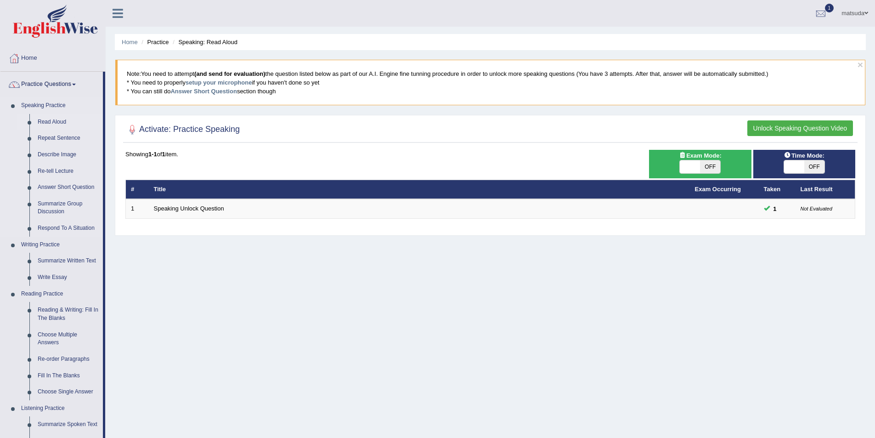
click at [64, 122] on link "Read Aloud" at bounding box center [68, 122] width 69 height 17
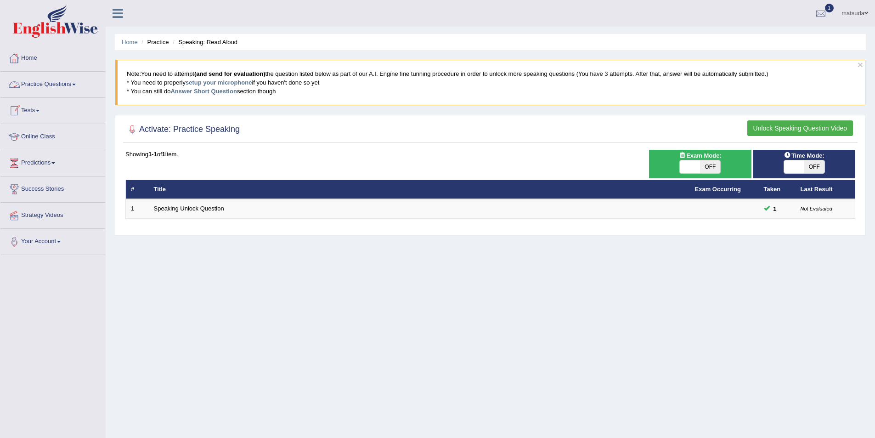
click at [72, 80] on link "Practice Questions" at bounding box center [52, 83] width 105 height 23
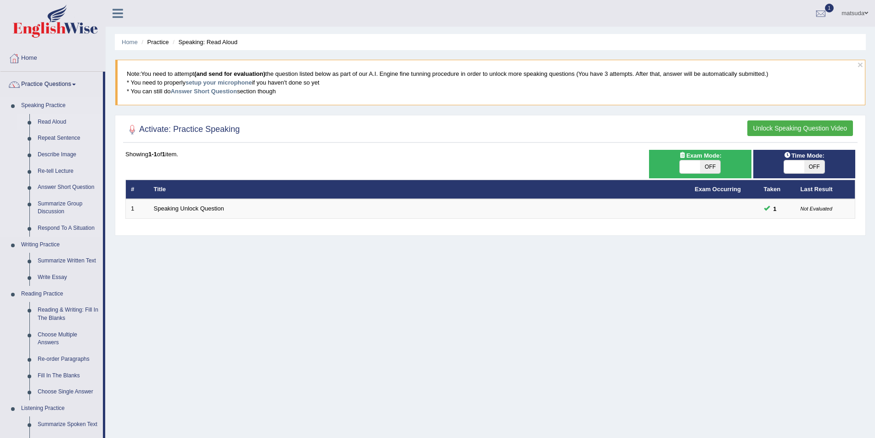
click at [57, 121] on link "Read Aloud" at bounding box center [68, 122] width 69 height 17
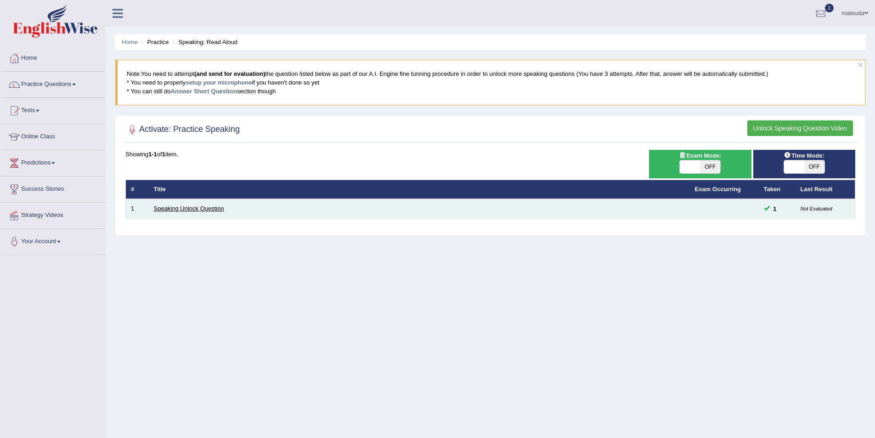
click at [203, 210] on link "Speaking Unlock Question" at bounding box center [189, 208] width 70 height 7
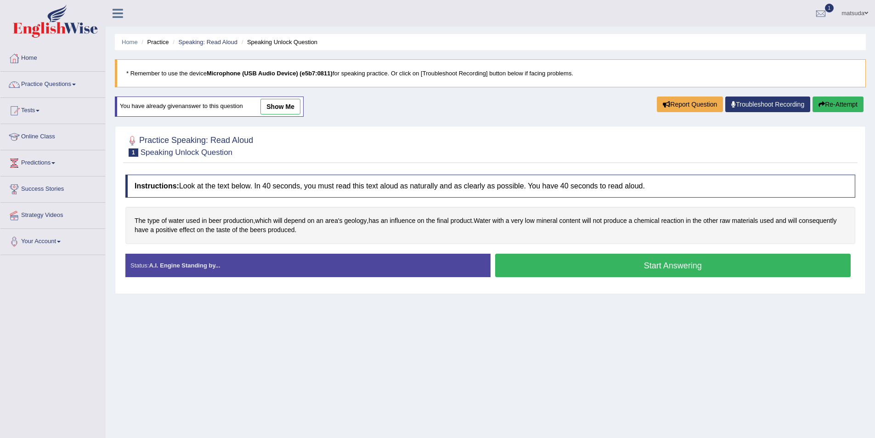
click at [297, 111] on link "show me" at bounding box center [281, 107] width 40 height 16
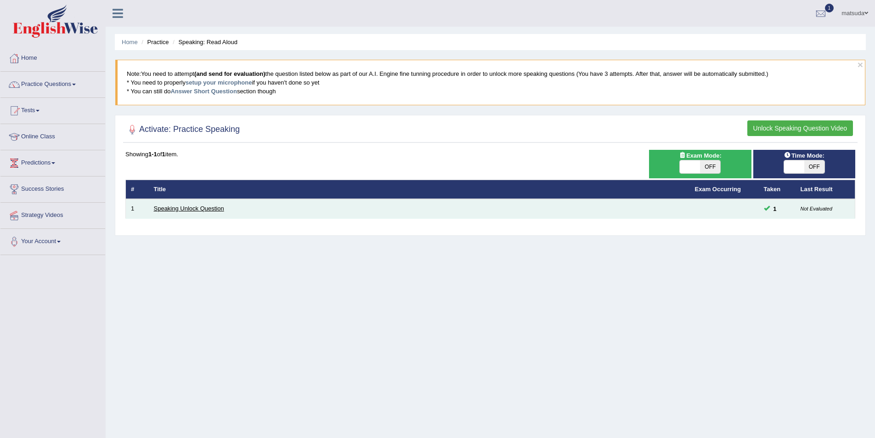
click at [199, 209] on link "Speaking Unlock Question" at bounding box center [189, 208] width 70 height 7
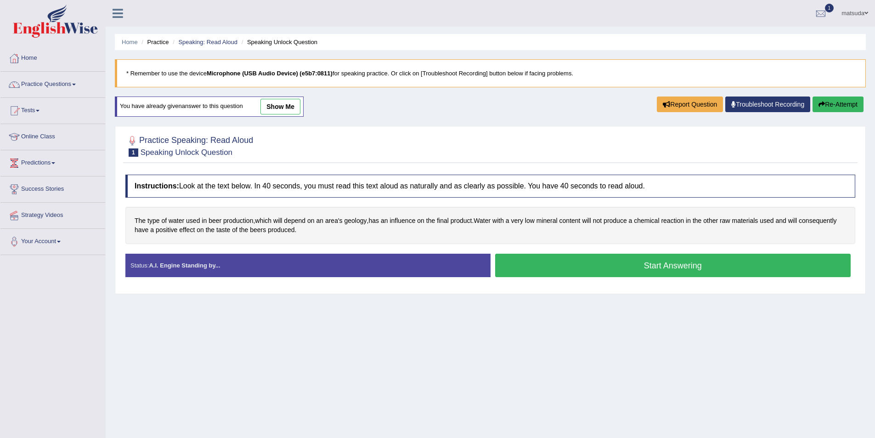
click at [643, 262] on button "Start Answering" at bounding box center [673, 265] width 356 height 23
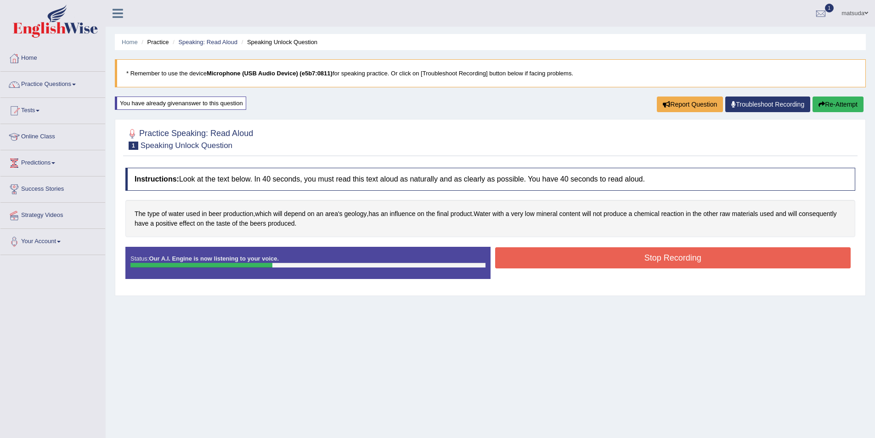
click at [620, 249] on button "Stop Recording" at bounding box center [673, 257] width 356 height 21
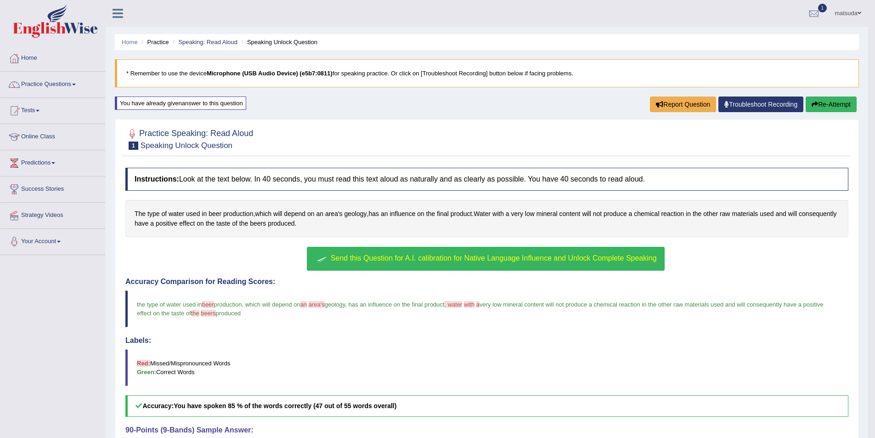
click at [415, 261] on span "Send this Question for A.I. calibration for Native Language Influence and Unloc…" at bounding box center [494, 258] width 326 height 8
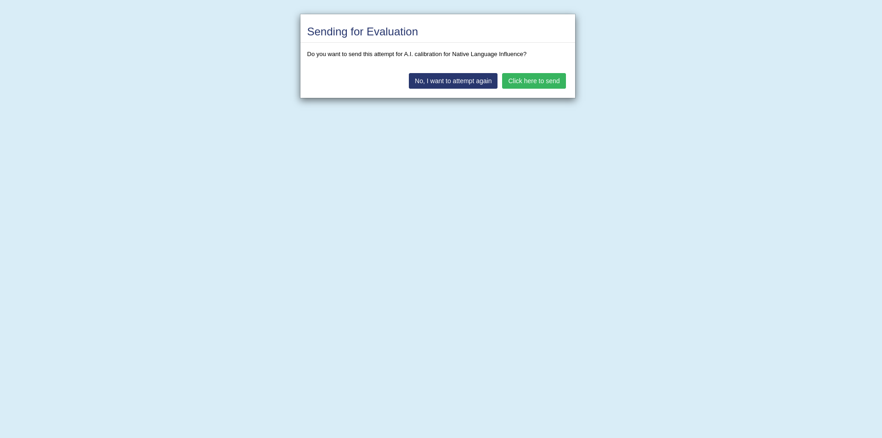
click at [531, 79] on button "Click here to send" at bounding box center [533, 81] width 63 height 16
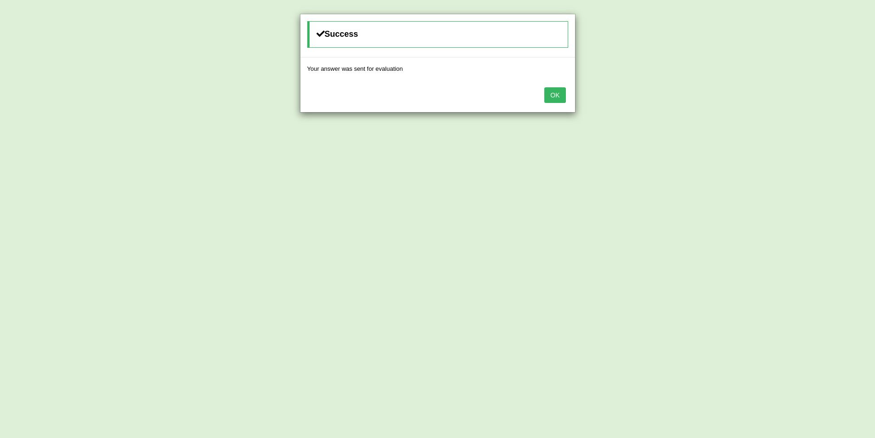
click at [548, 98] on button "OK" at bounding box center [555, 95] width 21 height 16
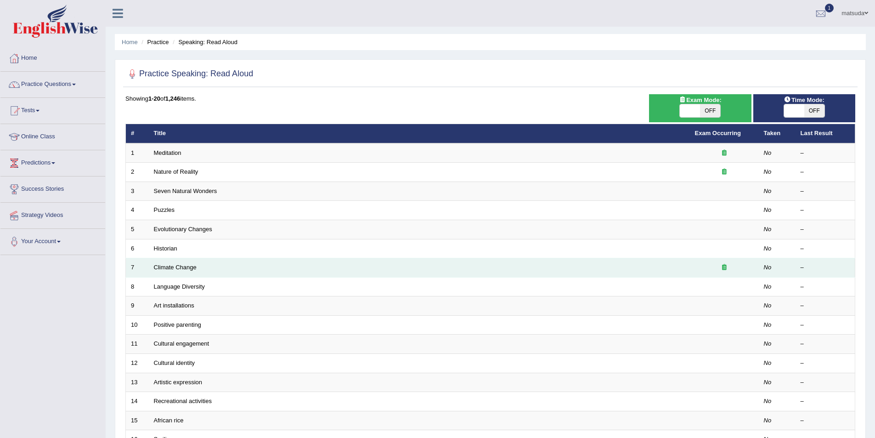
click at [200, 266] on td "Climate Change" at bounding box center [419, 267] width 541 height 19
click at [184, 267] on link "Climate Change" at bounding box center [175, 267] width 43 height 7
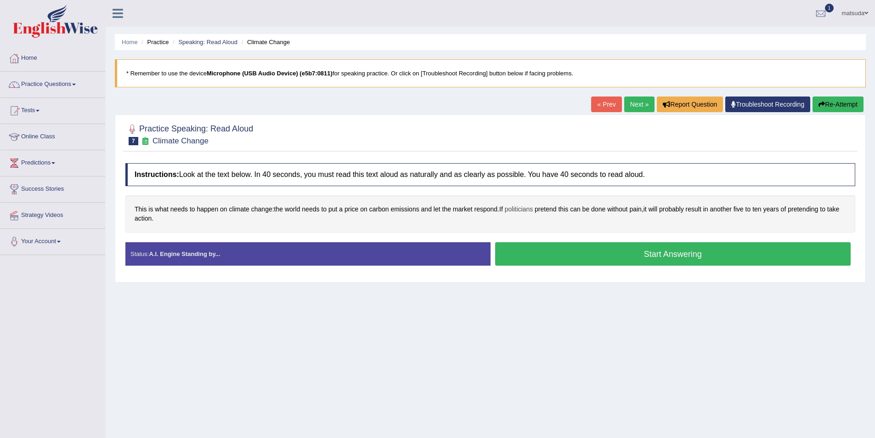
click at [521, 205] on span "politicians" at bounding box center [519, 209] width 28 height 10
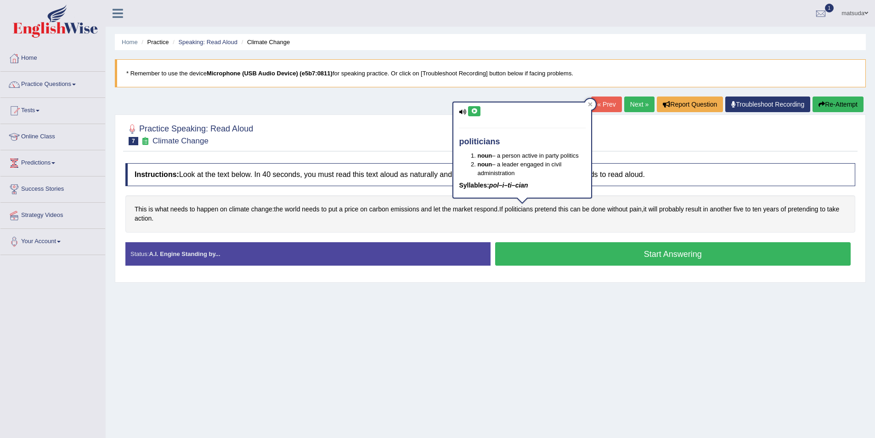
click at [477, 108] on icon at bounding box center [474, 111] width 7 height 6
click at [587, 102] on div at bounding box center [590, 104] width 11 height 11
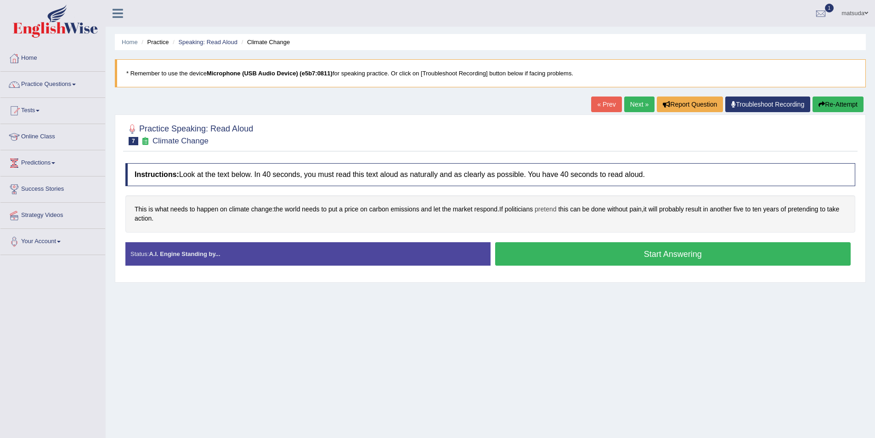
click at [554, 209] on span "pretend" at bounding box center [546, 209] width 22 height 10
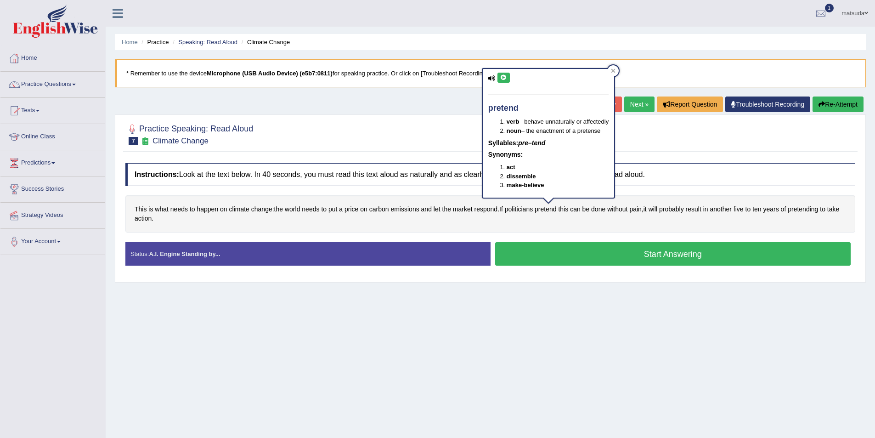
click at [506, 78] on icon at bounding box center [503, 78] width 7 height 6
click at [615, 72] on icon at bounding box center [613, 70] width 5 height 5
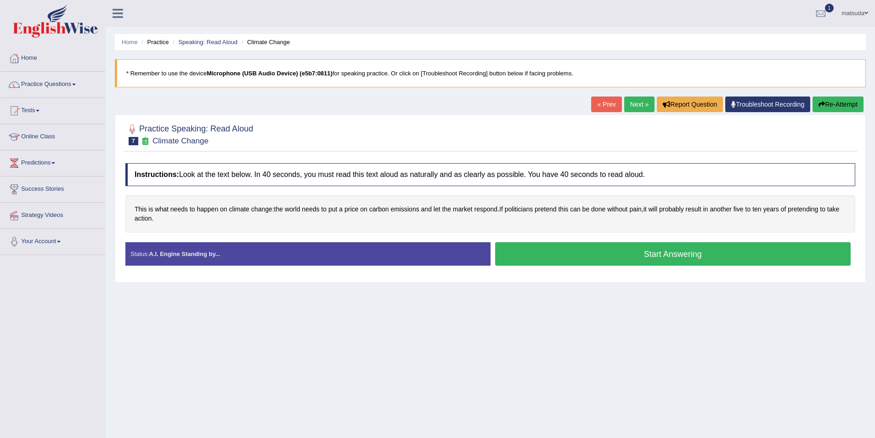
click at [604, 254] on button "Start Answering" at bounding box center [673, 253] width 356 height 23
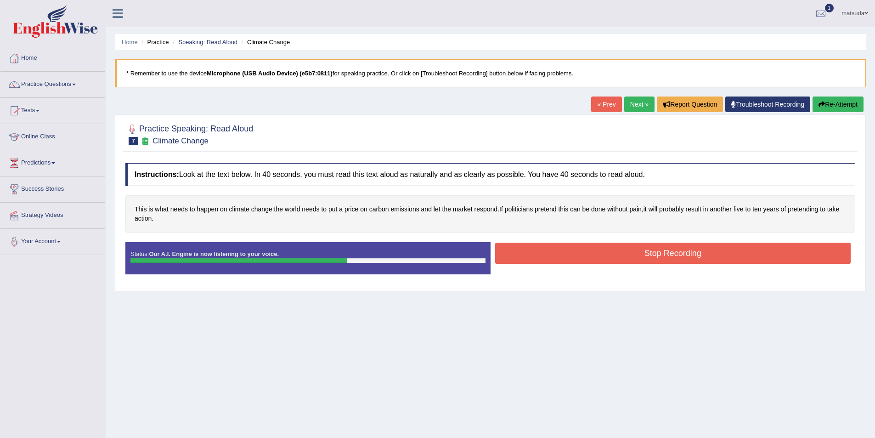
click at [631, 254] on button "Stop Recording" at bounding box center [673, 253] width 356 height 21
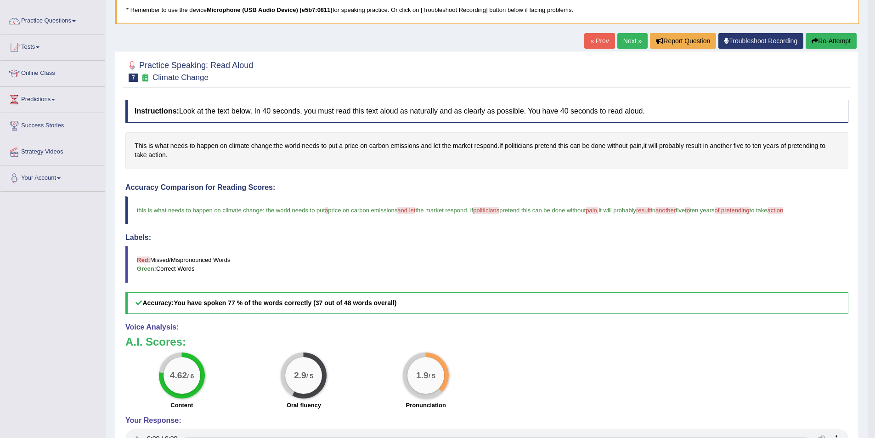
scroll to position [62, 0]
click at [498, 213] on span "politicians" at bounding box center [486, 211] width 26 height 7
click at [521, 147] on span "politicians" at bounding box center [519, 147] width 28 height 10
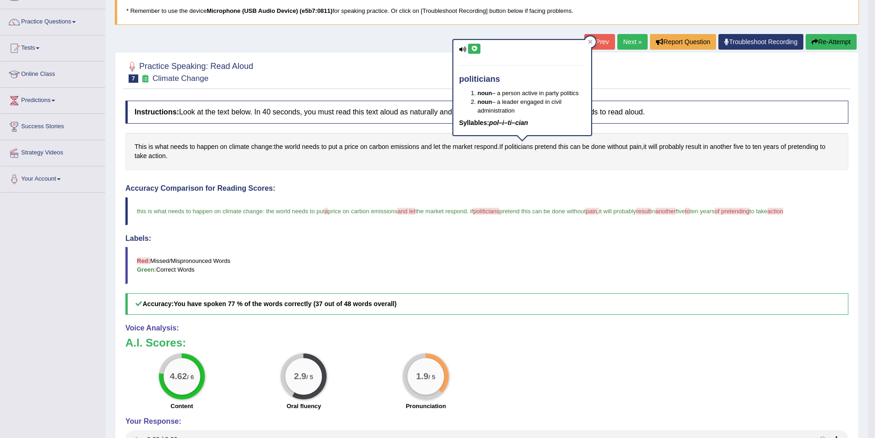
click at [475, 47] on icon at bounding box center [474, 49] width 7 height 6
click at [592, 37] on div at bounding box center [590, 41] width 11 height 11
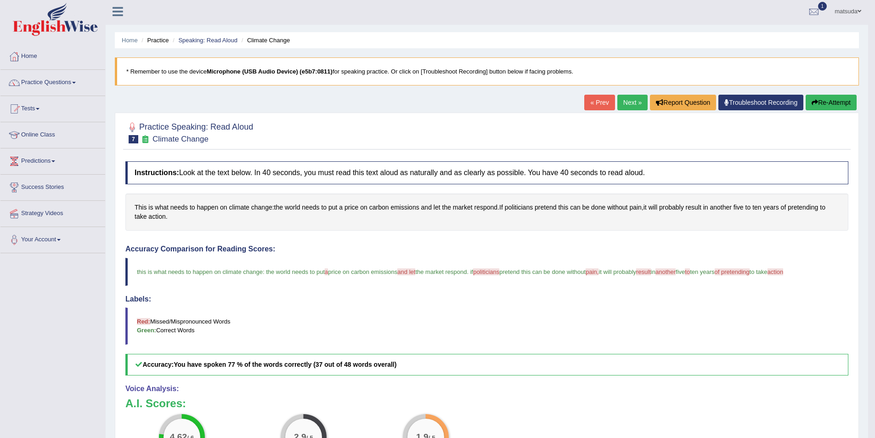
scroll to position [0, 0]
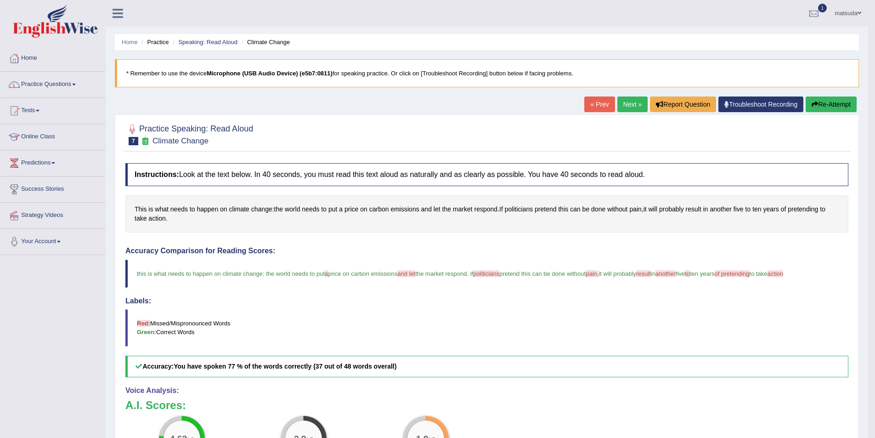
click at [813, 100] on button "Re-Attempt" at bounding box center [831, 104] width 51 height 16
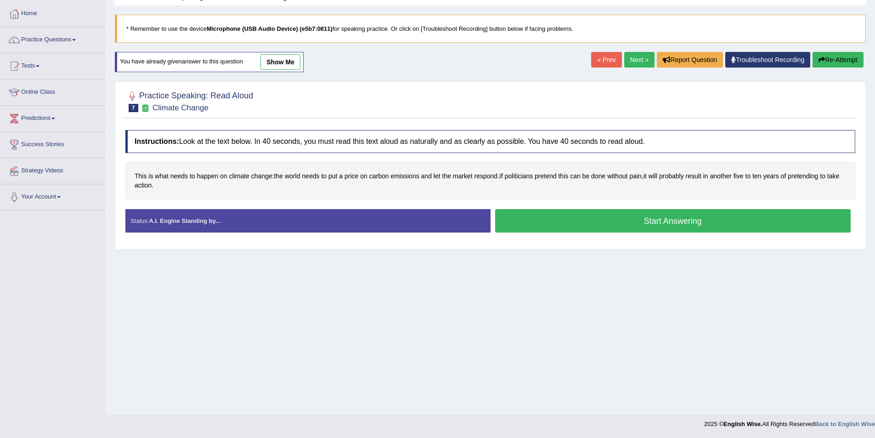
click at [620, 221] on button "Start Answering" at bounding box center [673, 220] width 356 height 23
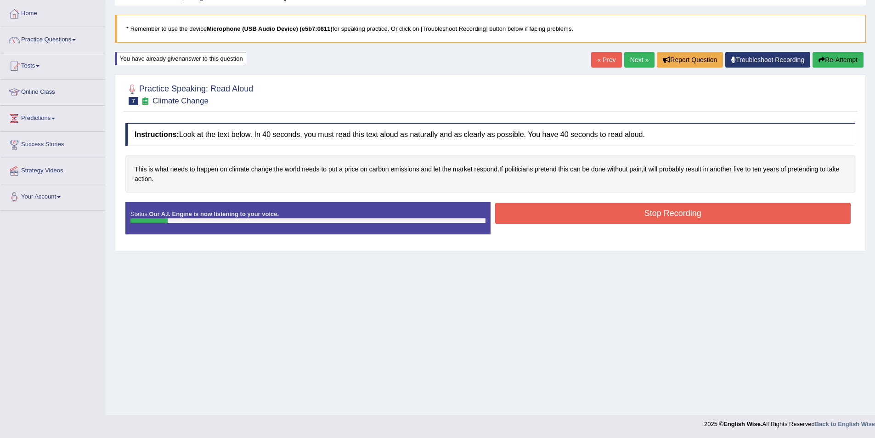
click at [620, 221] on button "Stop Recording" at bounding box center [673, 213] width 356 height 21
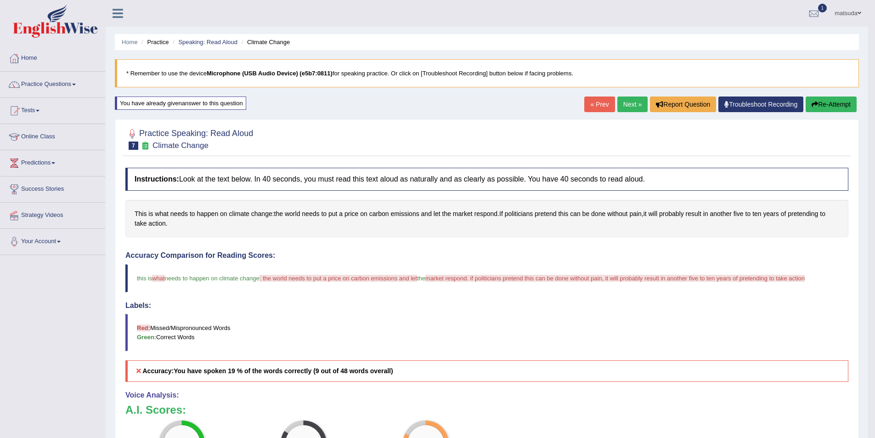
click at [819, 100] on button "Re-Attempt" at bounding box center [831, 104] width 51 height 16
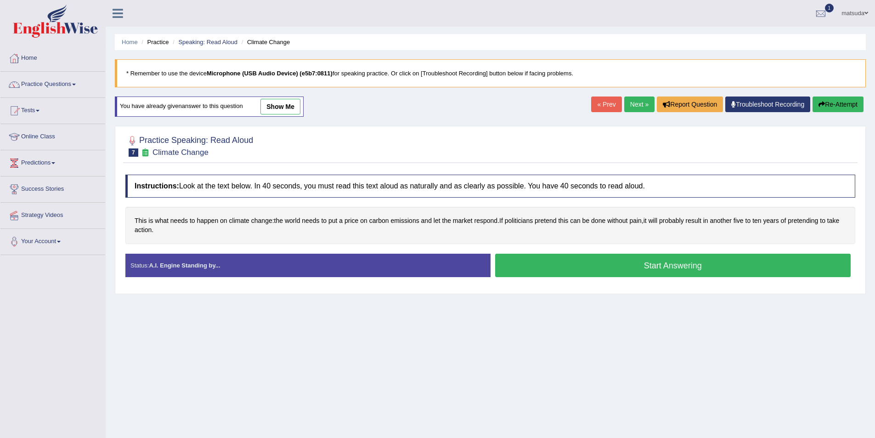
click at [553, 261] on button "Start Answering" at bounding box center [673, 265] width 356 height 23
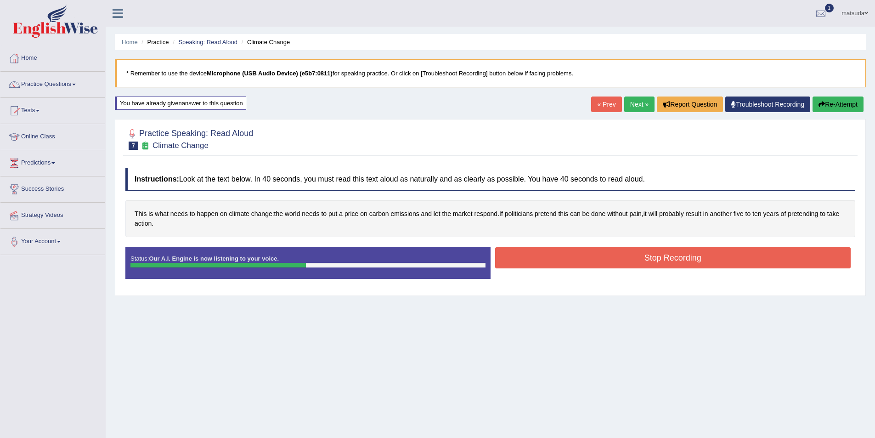
click at [636, 261] on button "Stop Recording" at bounding box center [673, 257] width 356 height 21
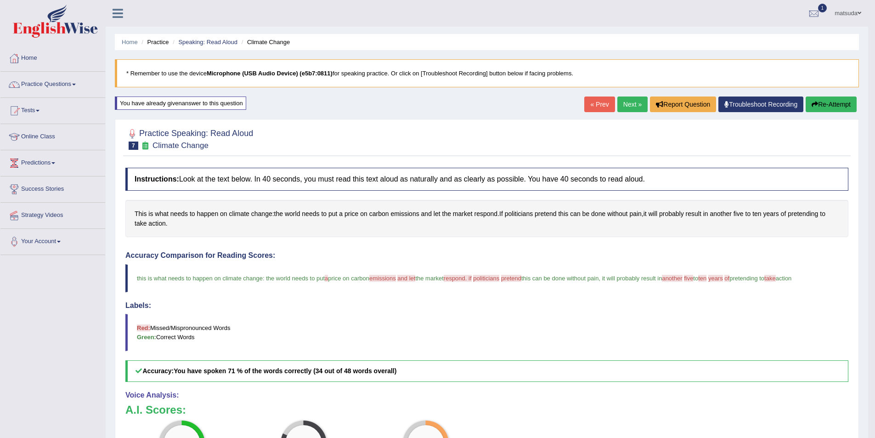
click at [628, 105] on link "Next »" at bounding box center [633, 104] width 30 height 16
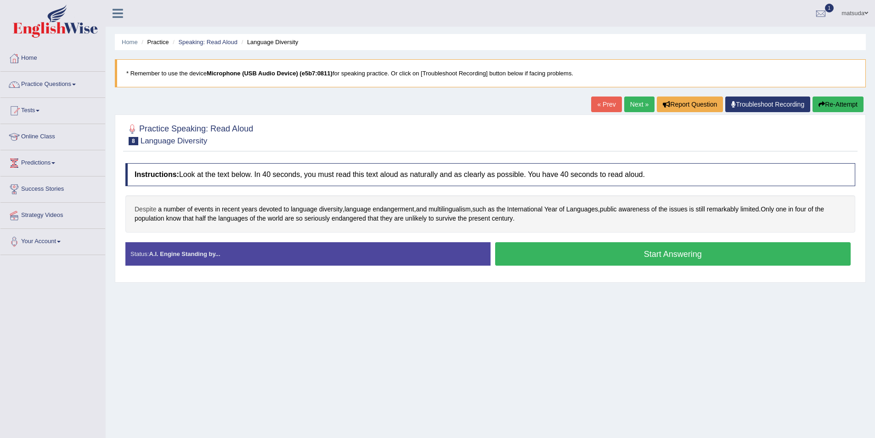
click at [151, 210] on span "Despite" at bounding box center [146, 209] width 22 height 10
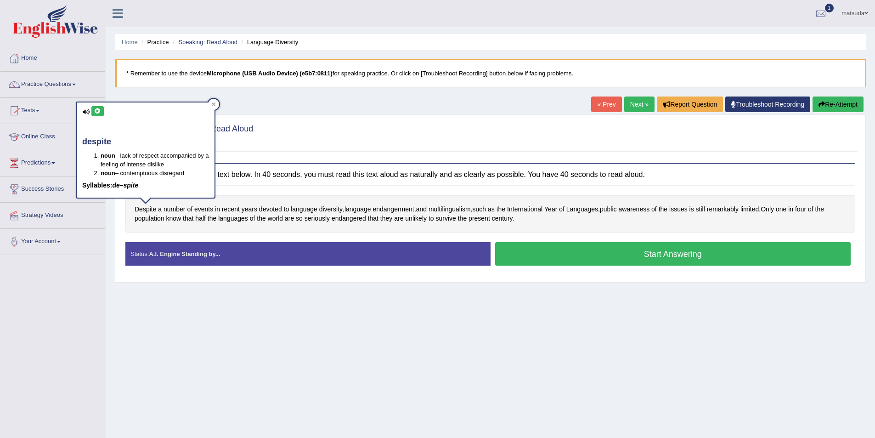
click at [98, 108] on icon at bounding box center [97, 111] width 7 height 6
click at [218, 102] on div at bounding box center [213, 104] width 11 height 11
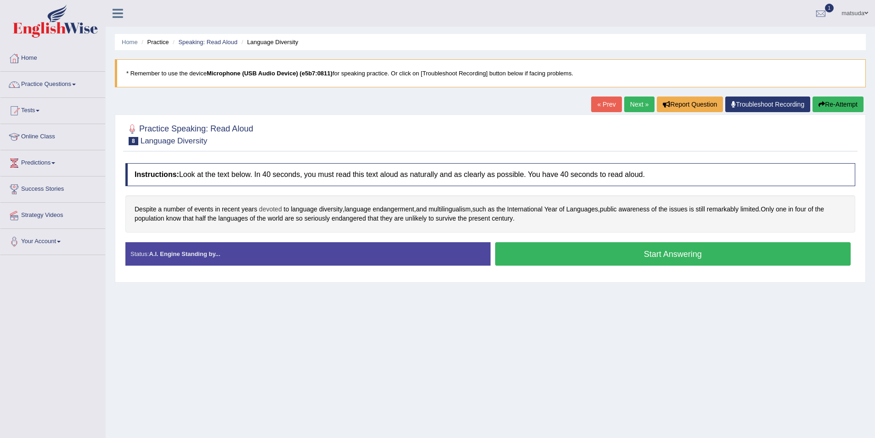
click at [279, 210] on span "devoted" at bounding box center [270, 209] width 23 height 10
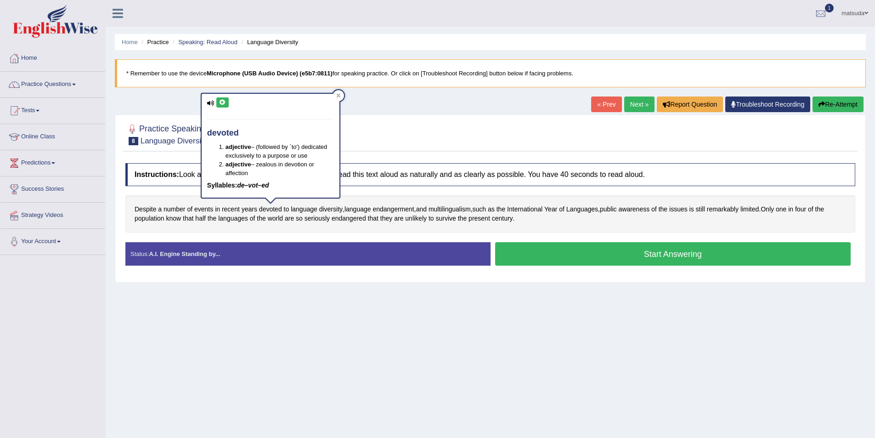
click at [225, 100] on icon at bounding box center [222, 103] width 7 height 6
click at [336, 93] on div at bounding box center [338, 95] width 11 height 11
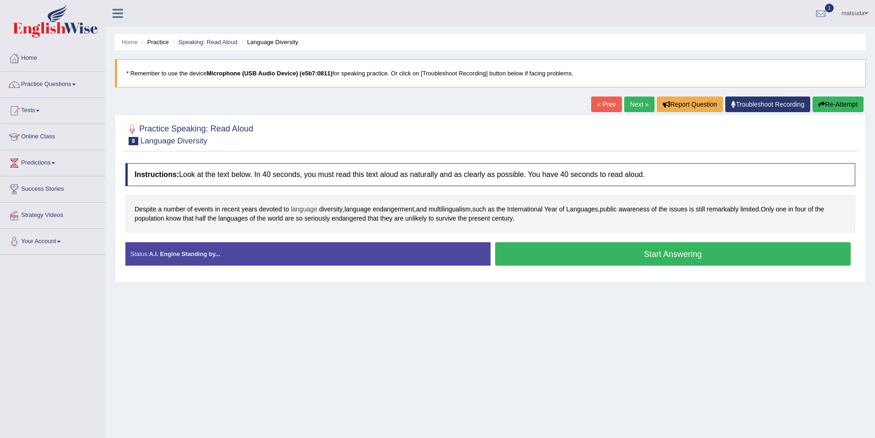
click at [314, 209] on span "language" at bounding box center [304, 209] width 27 height 10
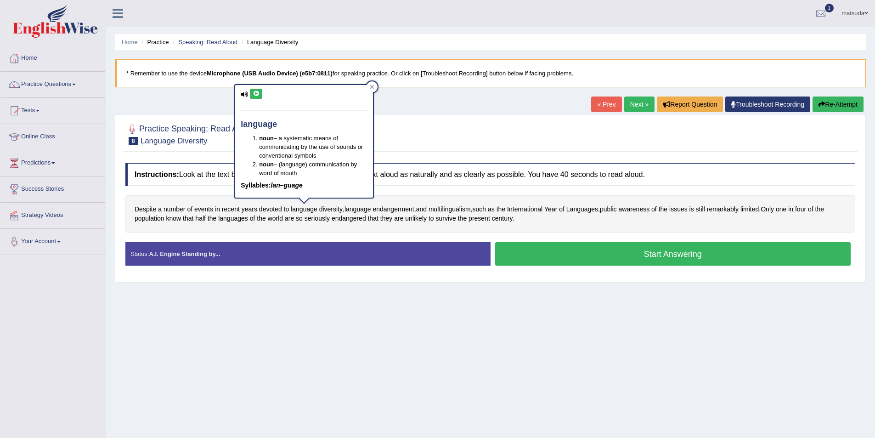
click at [255, 95] on icon at bounding box center [256, 94] width 7 height 6
click at [375, 85] on div at bounding box center [372, 86] width 11 height 11
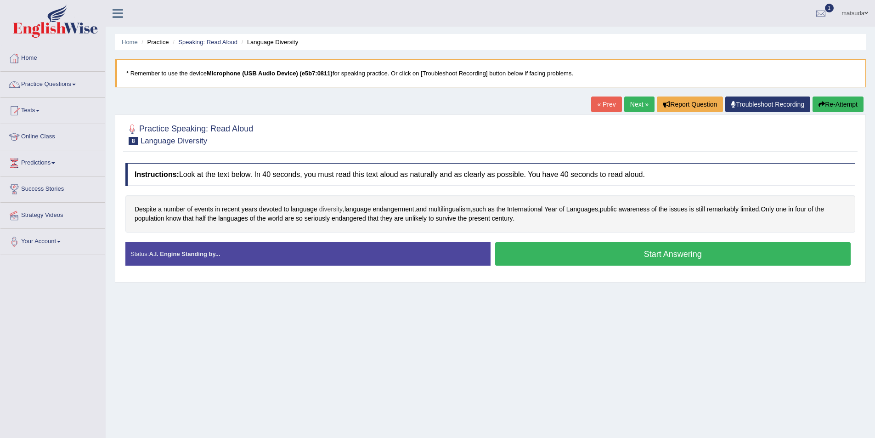
click at [337, 208] on span "diversity" at bounding box center [330, 209] width 23 height 10
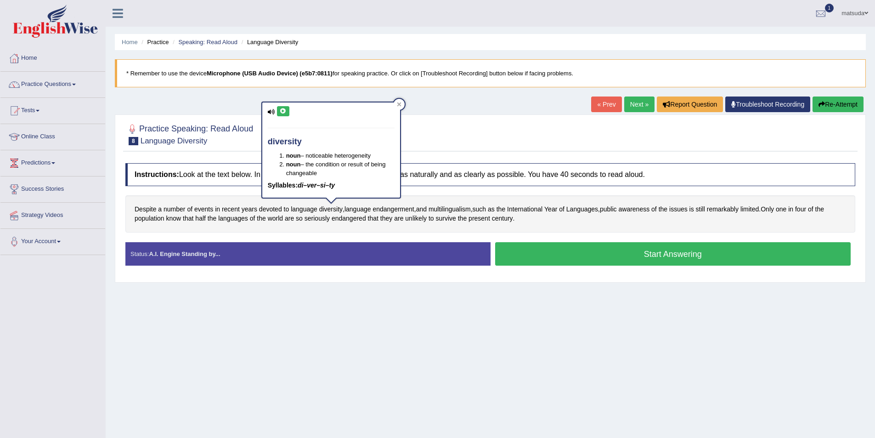
click at [285, 110] on icon at bounding box center [283, 111] width 7 height 6
click at [401, 103] on icon at bounding box center [399, 104] width 5 height 5
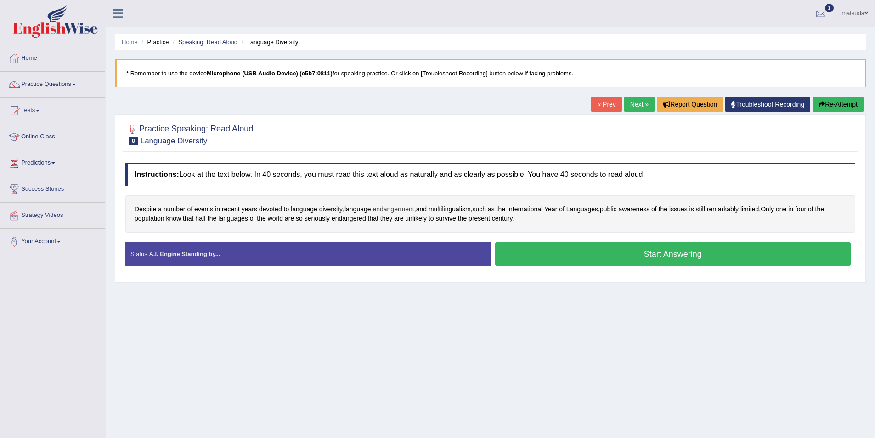
click at [409, 211] on span "endangerment" at bounding box center [393, 209] width 41 height 10
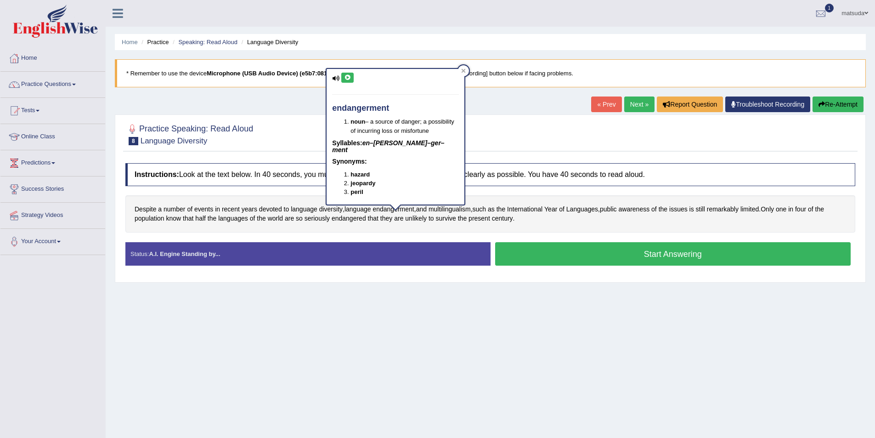
click at [351, 75] on icon at bounding box center [347, 78] width 7 height 6
click at [464, 71] on icon at bounding box center [464, 70] width 4 height 4
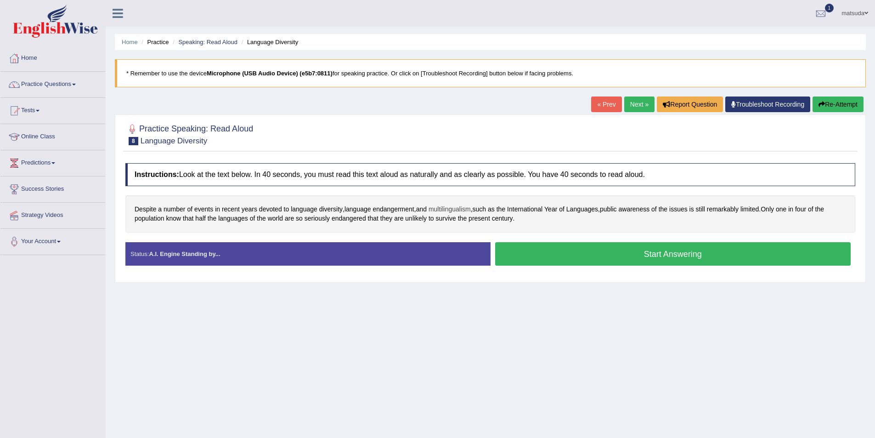
click at [445, 208] on span "multilingualism" at bounding box center [450, 209] width 42 height 10
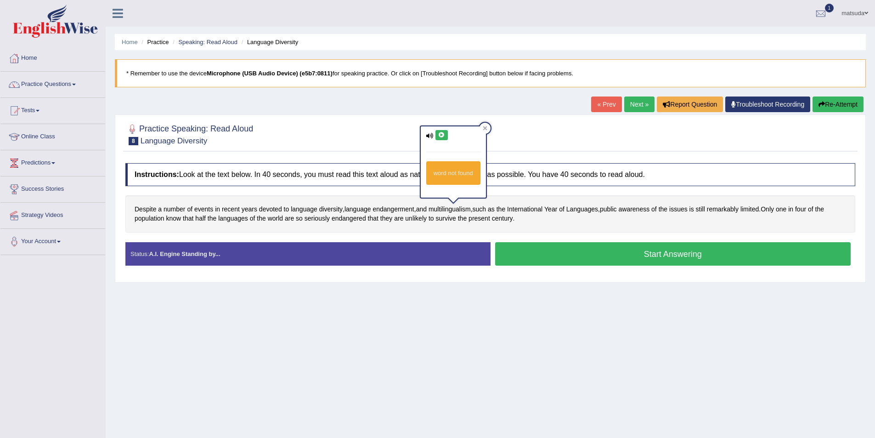
click at [442, 133] on icon at bounding box center [441, 135] width 7 height 6
click at [481, 126] on div at bounding box center [485, 128] width 11 height 11
click at [346, 219] on span "endangered" at bounding box center [349, 219] width 34 height 10
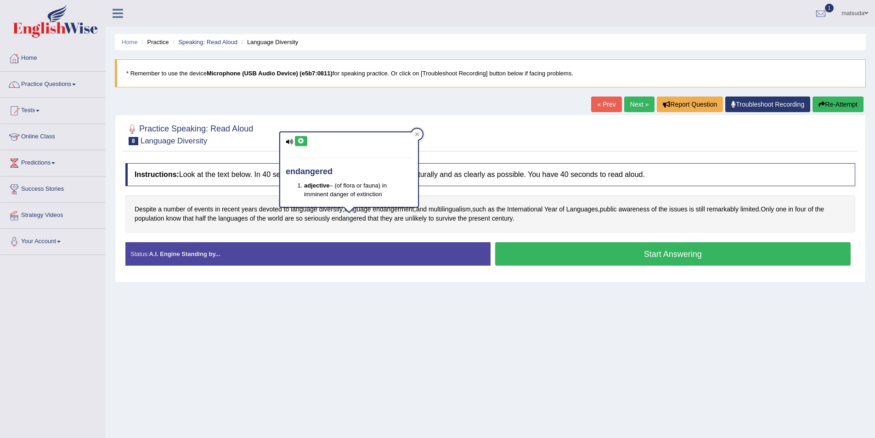
click at [305, 135] on div "endangered adjective – (of flora or fauna) in imminent danger of extinction" at bounding box center [349, 169] width 138 height 74
click at [304, 140] on icon at bounding box center [301, 141] width 7 height 6
click at [416, 131] on div at bounding box center [417, 134] width 11 height 11
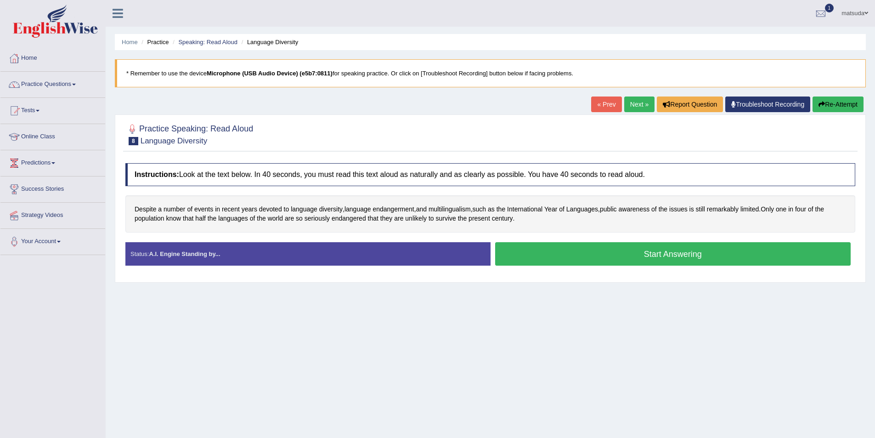
click at [632, 107] on link "Next »" at bounding box center [639, 104] width 30 height 16
click at [414, 209] on span "installations" at bounding box center [398, 209] width 34 height 10
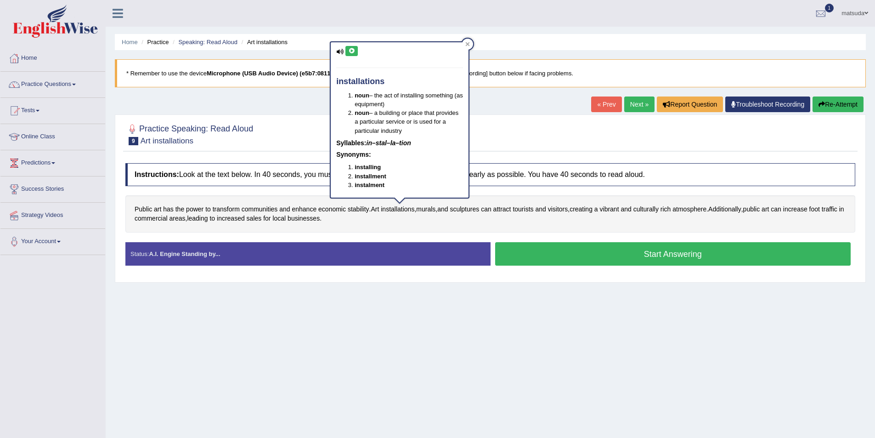
click at [354, 49] on icon at bounding box center [351, 51] width 7 height 6
click at [470, 43] on icon at bounding box center [467, 44] width 5 height 5
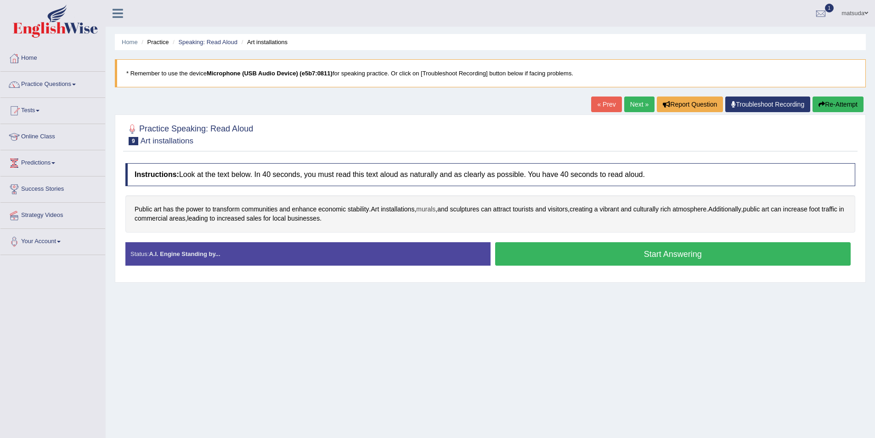
click at [429, 210] on span "murals" at bounding box center [425, 209] width 19 height 10
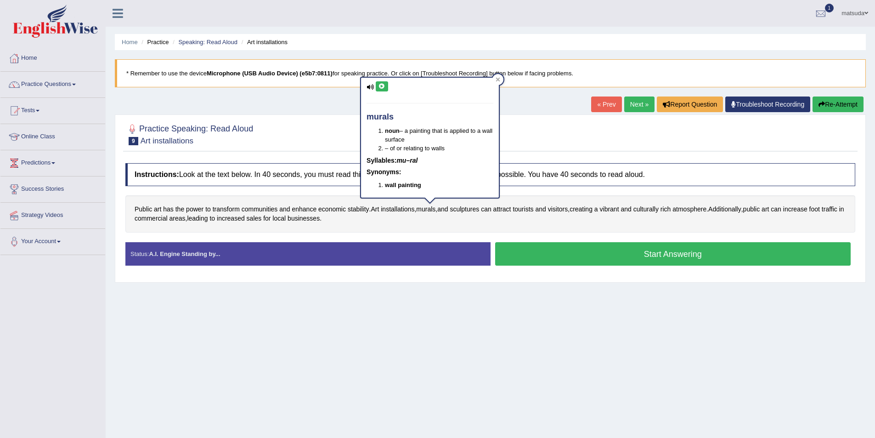
click at [379, 84] on icon at bounding box center [382, 87] width 7 height 6
click at [499, 77] on icon at bounding box center [498, 79] width 5 height 5
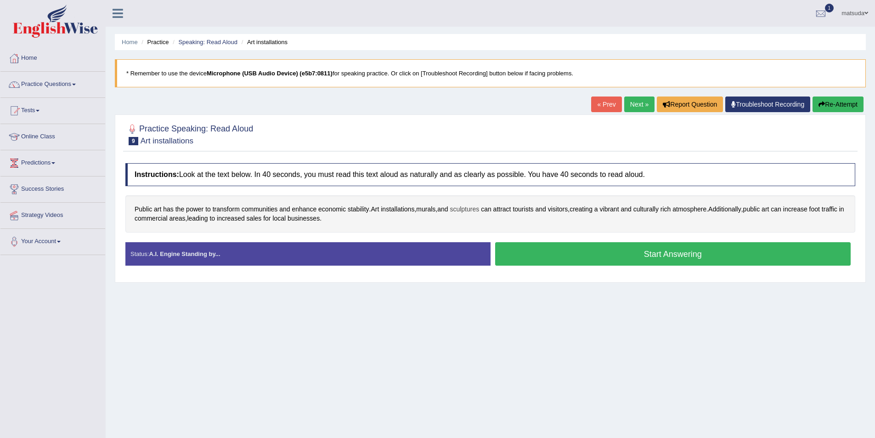
click at [476, 209] on span "sculptures" at bounding box center [464, 209] width 29 height 10
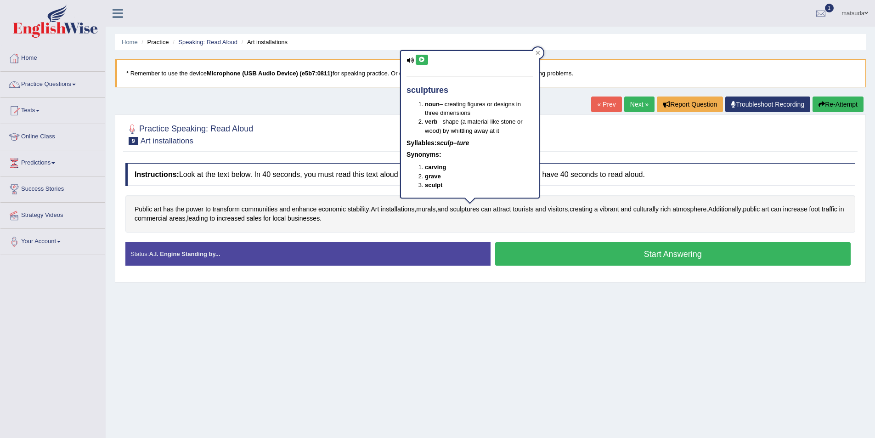
click at [421, 55] on button at bounding box center [422, 60] width 12 height 10
click at [536, 51] on icon at bounding box center [538, 53] width 4 height 4
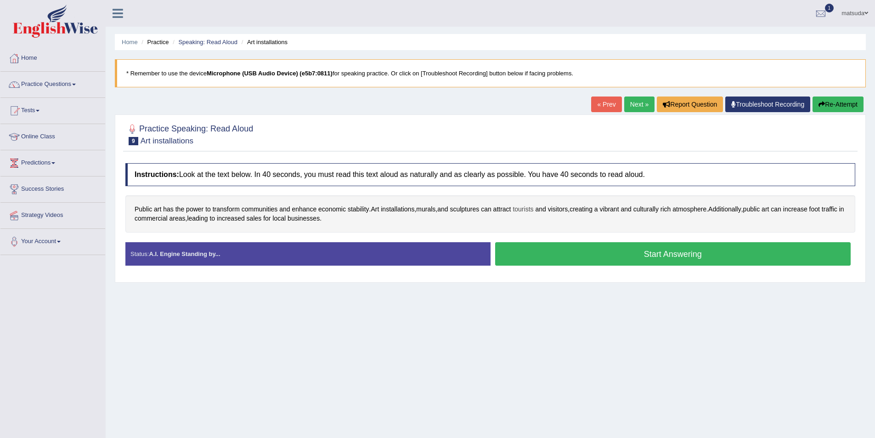
click at [533, 209] on span "tourists" at bounding box center [523, 209] width 21 height 10
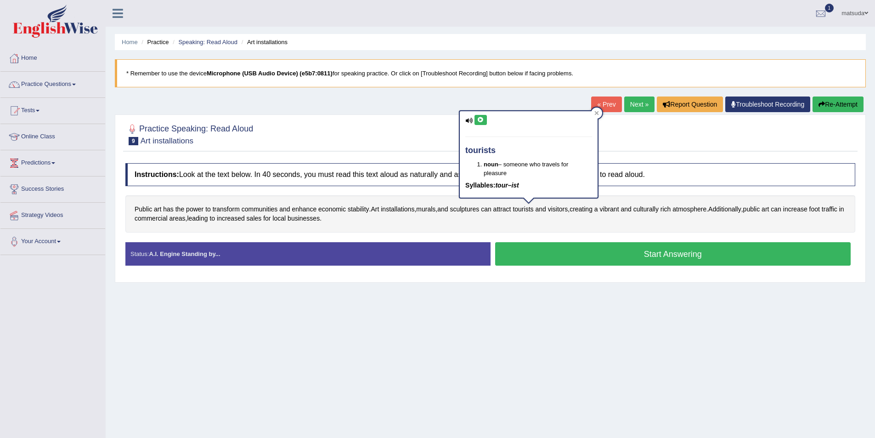
click at [482, 116] on button at bounding box center [481, 120] width 12 height 10
click at [597, 112] on icon at bounding box center [597, 113] width 5 height 5
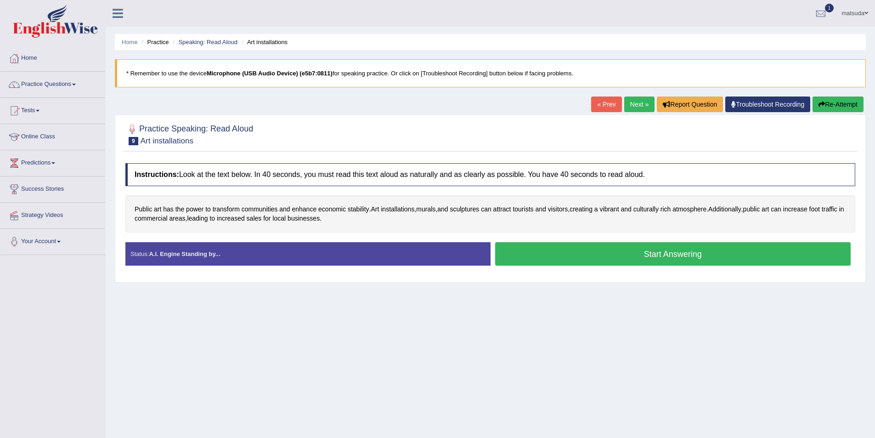
click at [614, 202] on div "Public art has the power to transform communities and enhance economic stabilit…" at bounding box center [490, 213] width 730 height 37
click at [615, 209] on span "vibrant" at bounding box center [609, 209] width 19 height 10
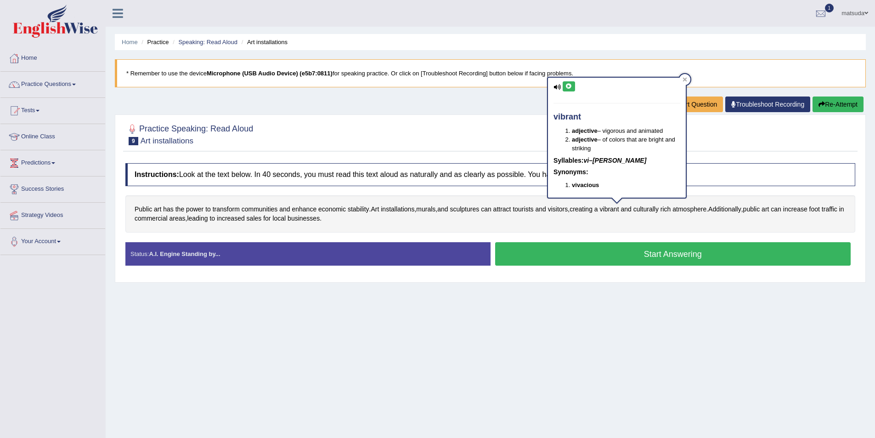
click at [568, 83] on button at bounding box center [569, 86] width 12 height 10
click at [682, 80] on div at bounding box center [685, 79] width 11 height 11
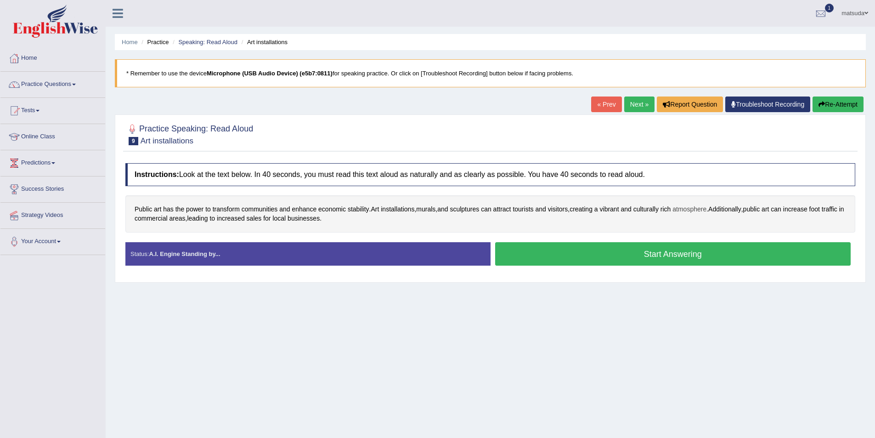
click at [703, 206] on span "atmosphere" at bounding box center [690, 209] width 34 height 10
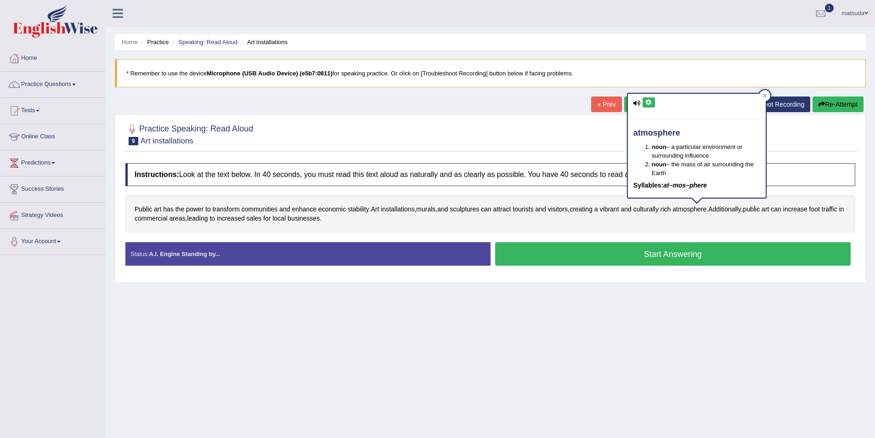
click at [652, 103] on icon at bounding box center [649, 103] width 7 height 6
click at [765, 94] on icon at bounding box center [765, 95] width 5 height 5
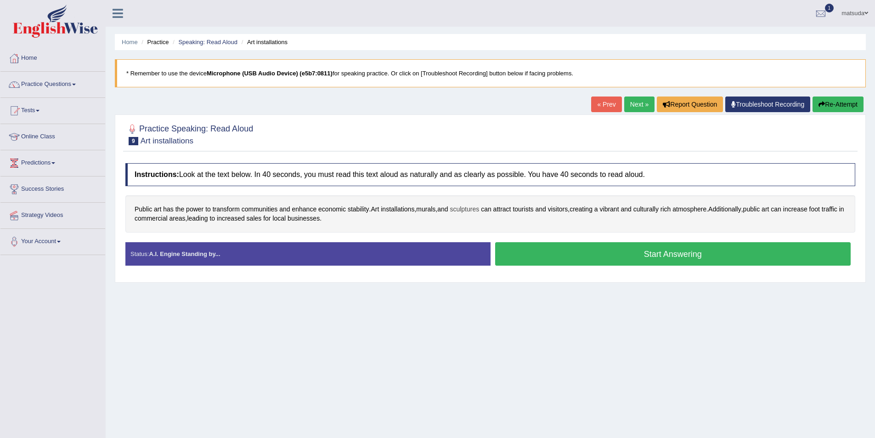
click at [477, 206] on span "sculptures" at bounding box center [464, 209] width 29 height 10
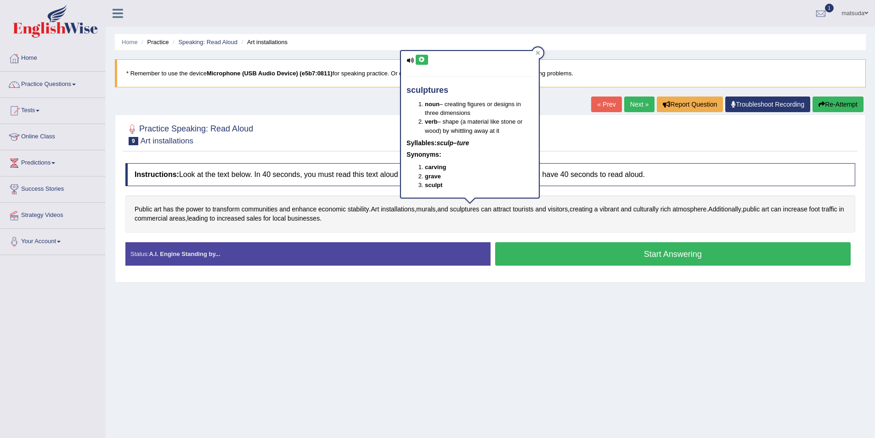
click at [425, 57] on icon at bounding box center [422, 60] width 7 height 6
click at [539, 50] on div at bounding box center [538, 52] width 11 height 11
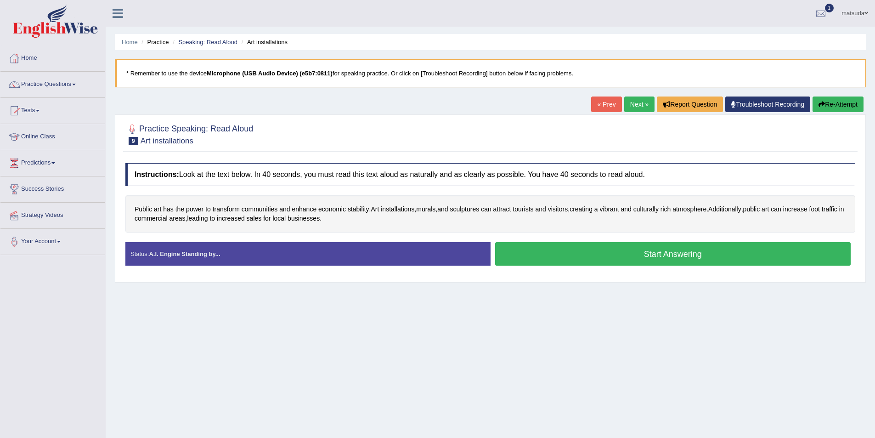
click at [593, 260] on button "Start Answering" at bounding box center [673, 253] width 356 height 23
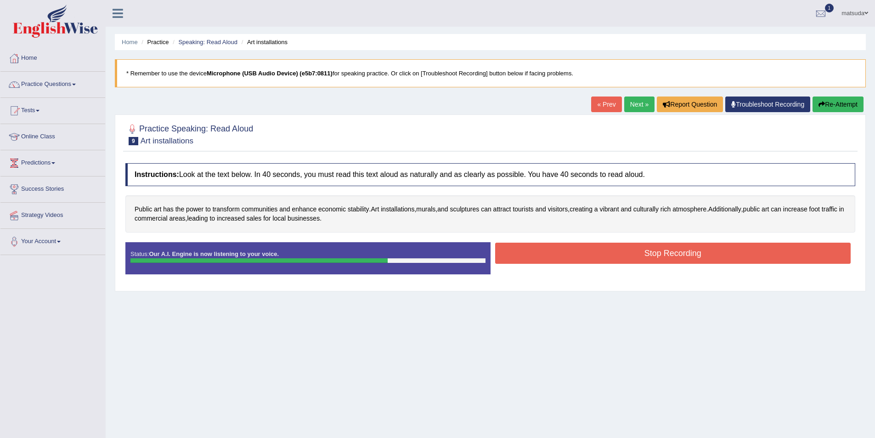
click at [528, 243] on button "Stop Recording" at bounding box center [673, 253] width 356 height 21
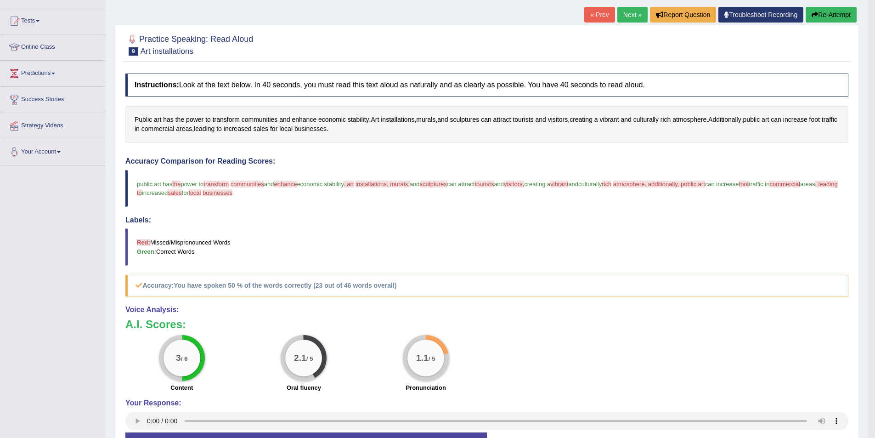
scroll to position [92, 0]
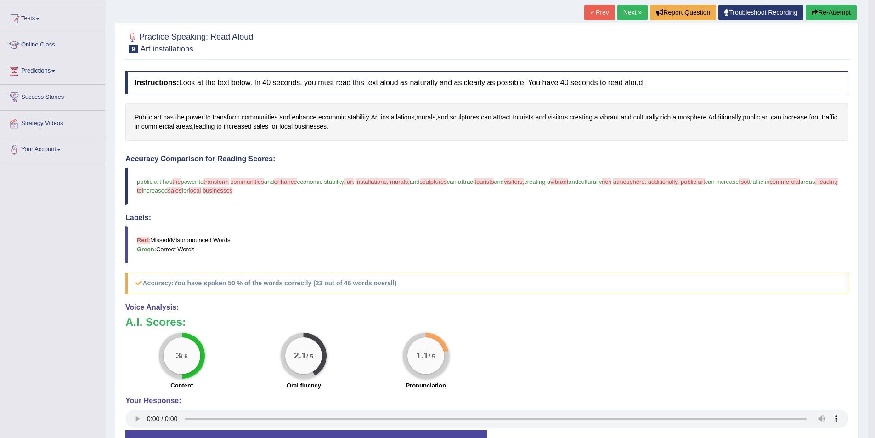
click at [634, 14] on link "Next »" at bounding box center [633, 13] width 30 height 16
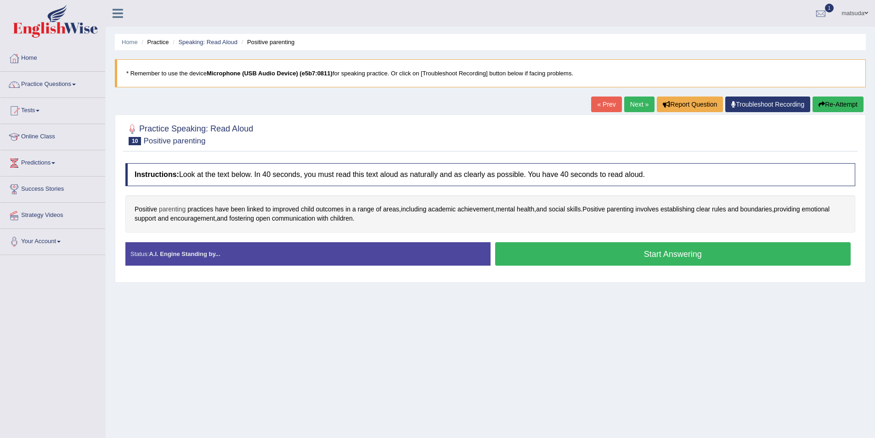
click at [170, 210] on span "parenting" at bounding box center [172, 209] width 27 height 10
click at [163, 142] on button at bounding box center [169, 145] width 12 height 10
click at [199, 138] on div at bounding box center [196, 138] width 11 height 11
click at [172, 209] on span "parenting" at bounding box center [172, 209] width 27 height 10
click at [169, 143] on icon at bounding box center [169, 145] width 7 height 6
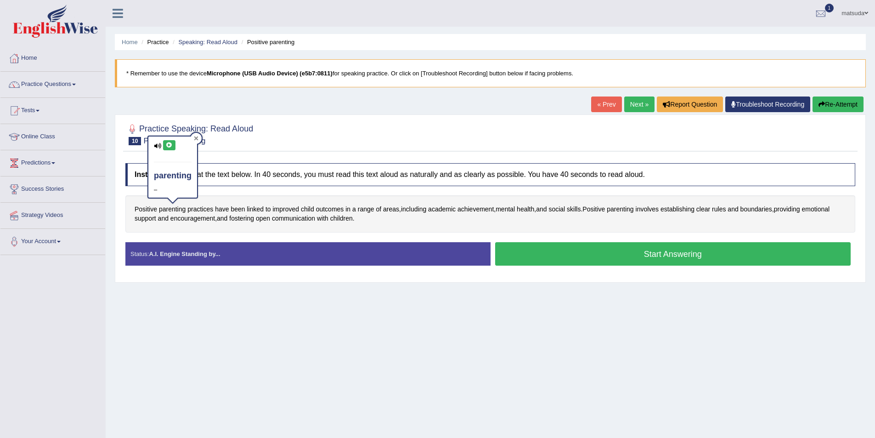
click at [199, 136] on div at bounding box center [196, 138] width 11 height 11
click at [558, 243] on button "Start Answering" at bounding box center [673, 253] width 356 height 23
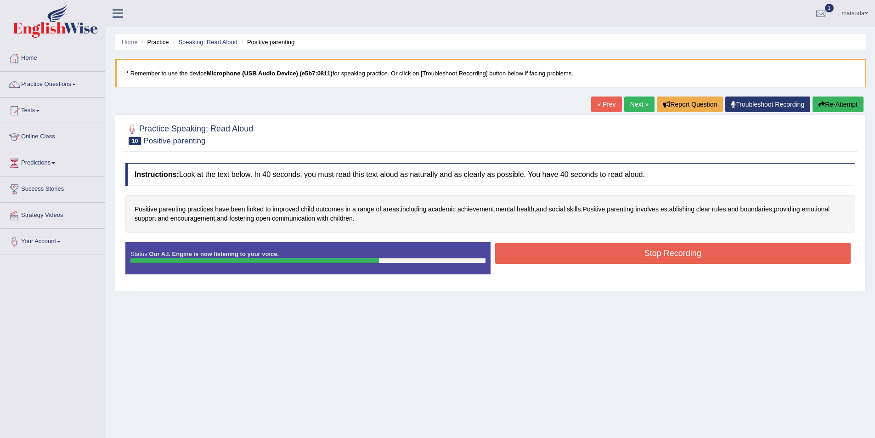
click at [514, 249] on button "Stop Recording" at bounding box center [673, 253] width 356 height 21
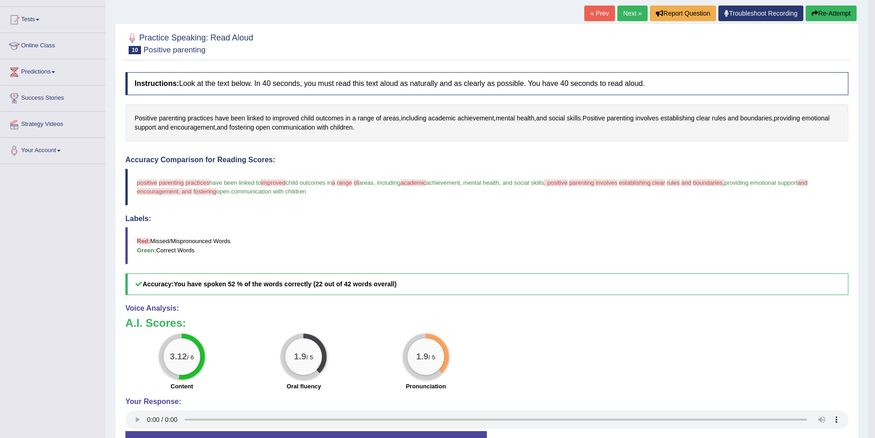
scroll to position [92, 0]
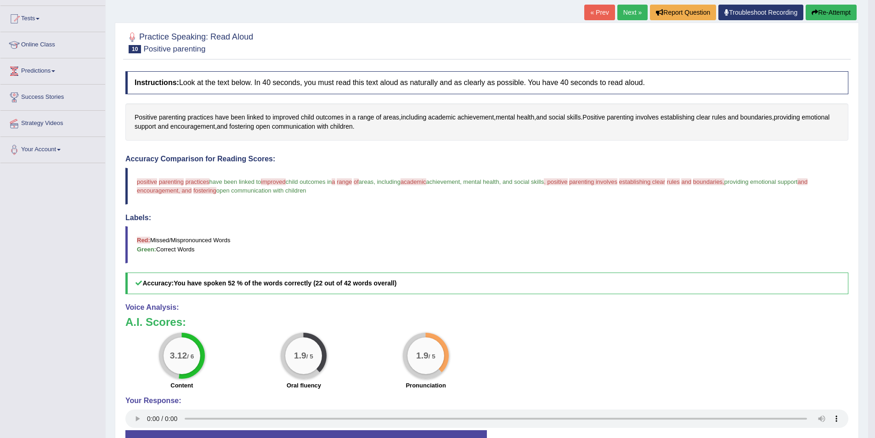
click at [829, 12] on button "Re-Attempt" at bounding box center [831, 13] width 51 height 16
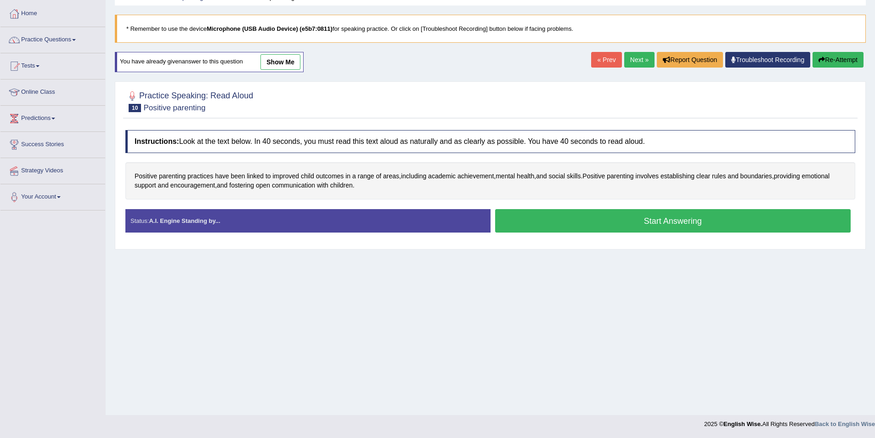
click at [603, 222] on button "Start Answering" at bounding box center [673, 220] width 356 height 23
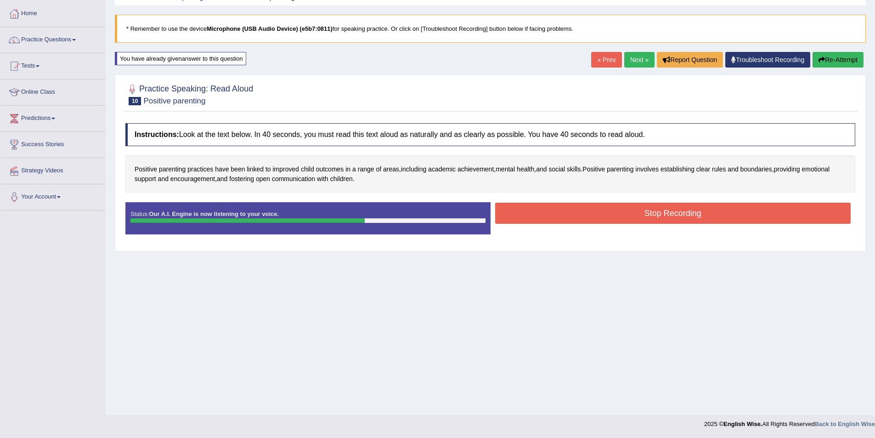
click at [511, 210] on button "Stop Recording" at bounding box center [673, 213] width 356 height 21
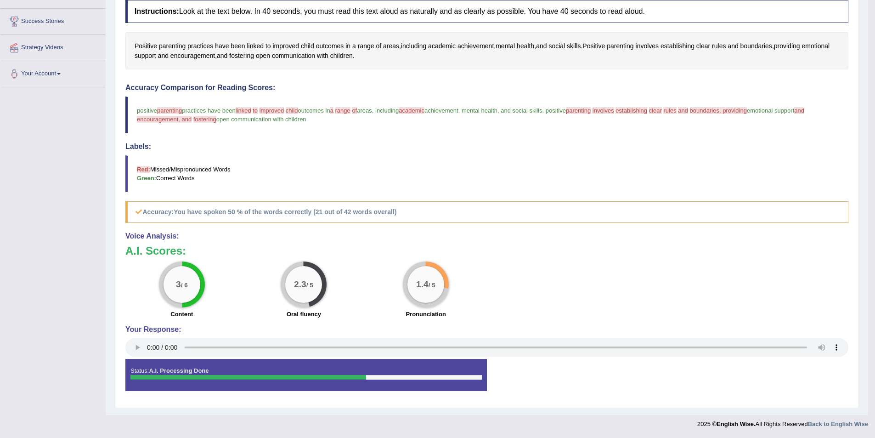
scroll to position [30, 0]
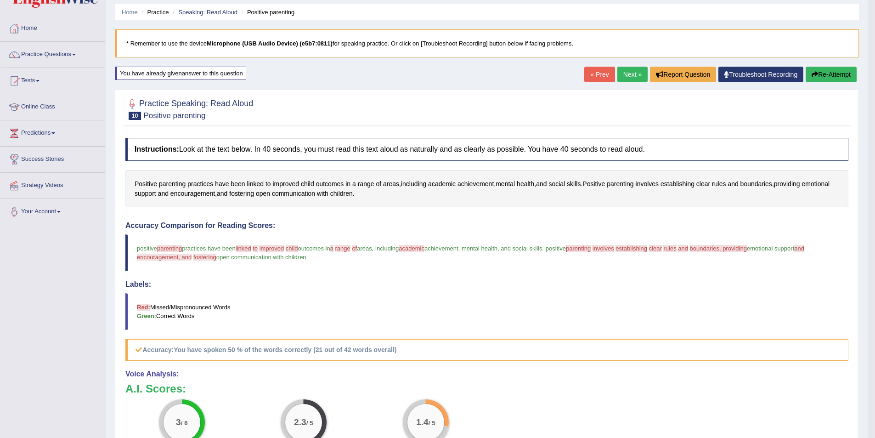
click at [628, 78] on link "Next »" at bounding box center [633, 75] width 30 height 16
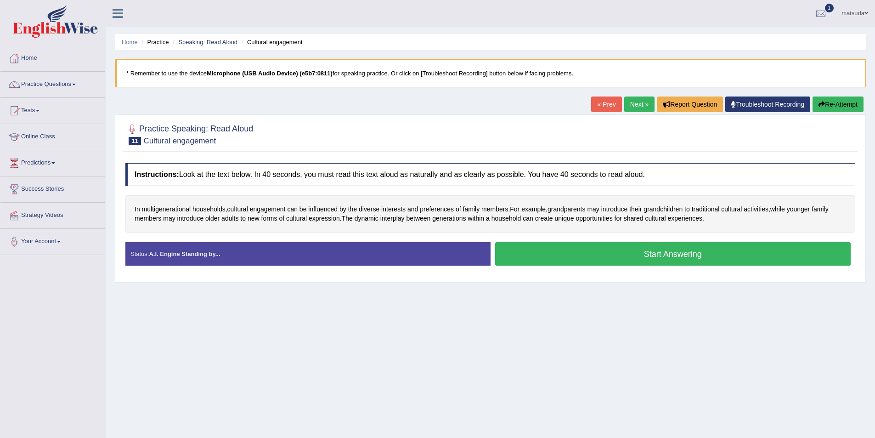
scroll to position [45, 0]
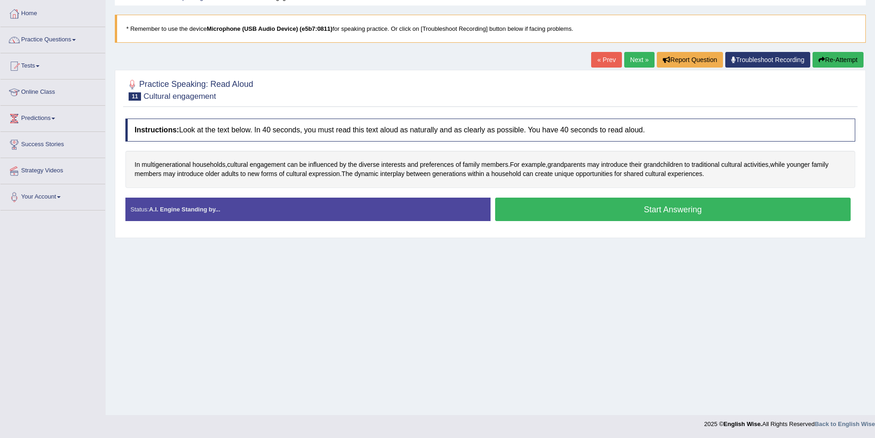
click at [233, 156] on div "In multigenerational households , cultural engagement can be influenced by the …" at bounding box center [490, 169] width 730 height 37
click at [243, 168] on span "cultural" at bounding box center [237, 165] width 21 height 10
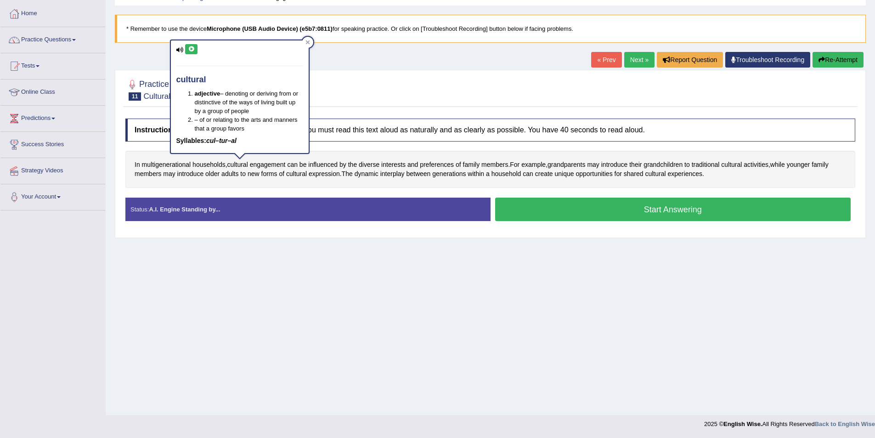
click at [192, 52] on button at bounding box center [191, 49] width 12 height 10
click at [210, 161] on span "households" at bounding box center [209, 165] width 33 height 10
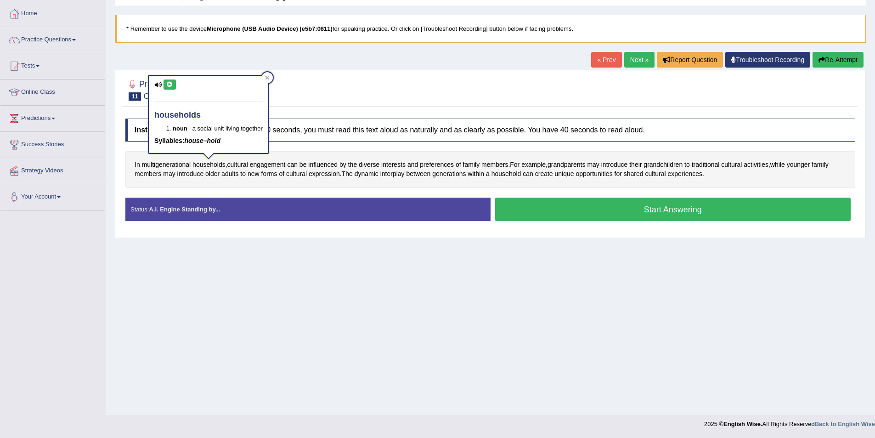
click at [172, 85] on icon at bounding box center [169, 85] width 7 height 6
click at [271, 80] on div at bounding box center [267, 77] width 11 height 11
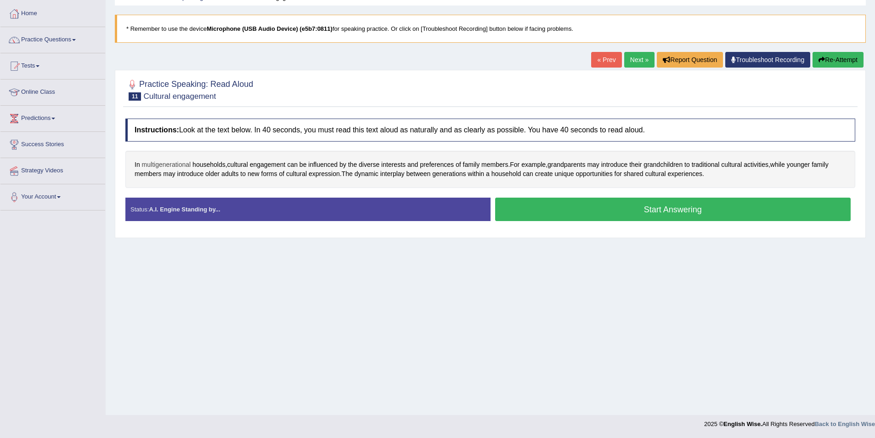
click at [153, 163] on span "multigenerational" at bounding box center [166, 165] width 49 height 10
click at [153, 88] on icon at bounding box center [154, 91] width 7 height 6
click at [201, 87] on div at bounding box center [198, 83] width 11 height 11
click at [272, 165] on span "engagement" at bounding box center [268, 165] width 36 height 10
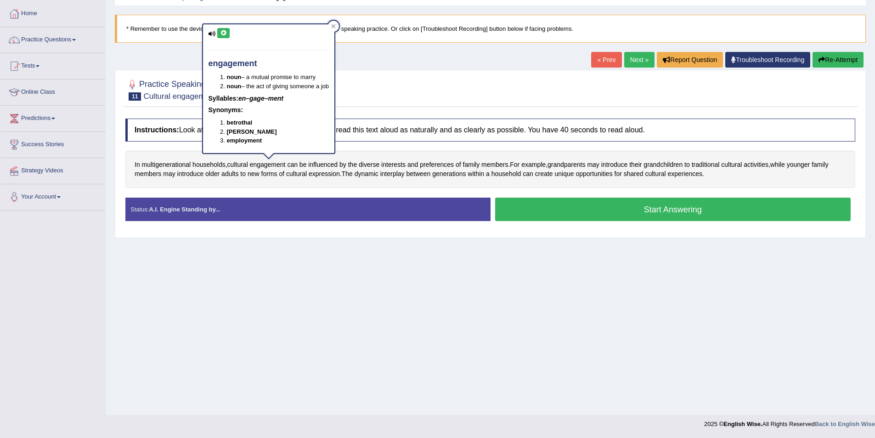
click at [226, 28] on button at bounding box center [223, 33] width 12 height 10
click at [336, 28] on icon at bounding box center [333, 26] width 5 height 5
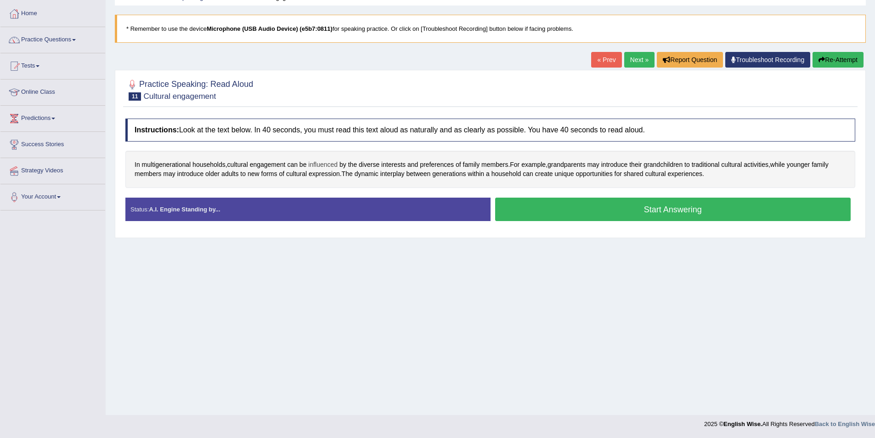
click at [326, 164] on span "influenced" at bounding box center [322, 165] width 29 height 10
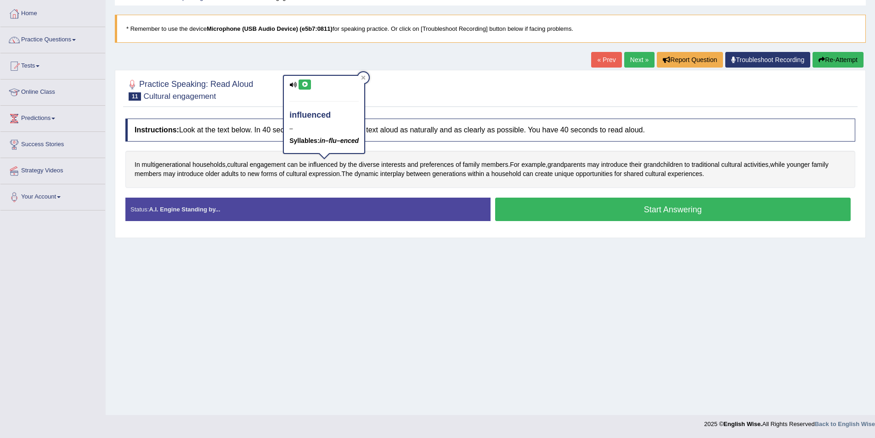
click at [301, 82] on icon at bounding box center [304, 85] width 7 height 6
click at [362, 75] on div "influenced – Syllables: in–flu–enced" at bounding box center [324, 117] width 82 height 85
click at [361, 76] on div at bounding box center [363, 77] width 11 height 11
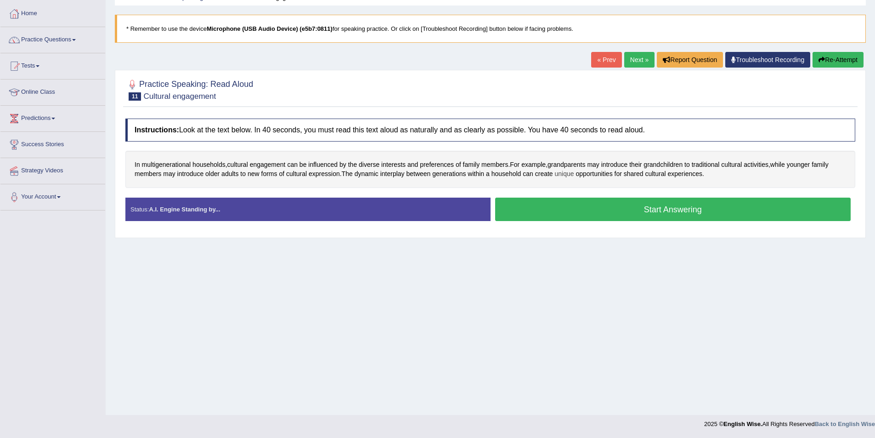
click at [568, 175] on span "unique" at bounding box center [564, 174] width 19 height 10
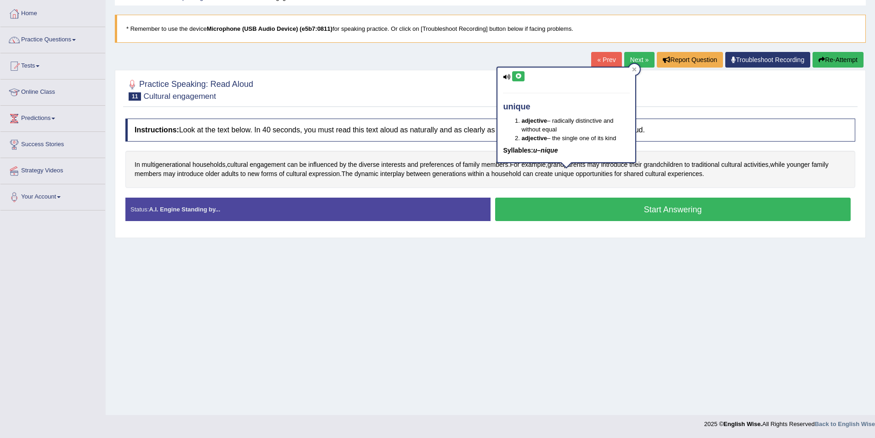
click at [520, 69] on div "unique adjective – radically distinctive and without equal adjective – the sing…" at bounding box center [567, 115] width 138 height 95
click at [516, 74] on icon at bounding box center [518, 77] width 7 height 6
click at [637, 72] on div at bounding box center [634, 69] width 11 height 11
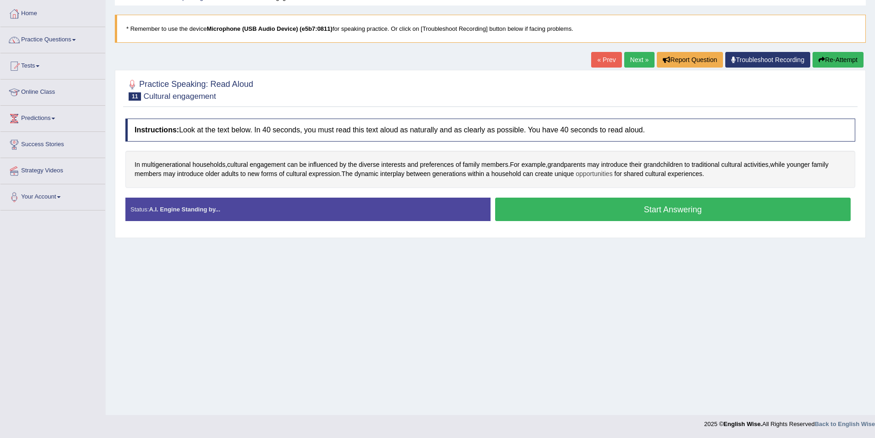
click at [596, 175] on span "opportunities" at bounding box center [594, 174] width 37 height 10
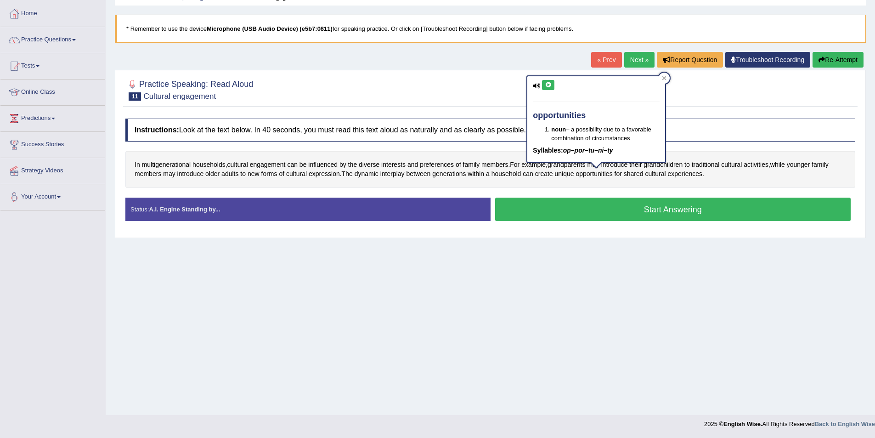
click at [550, 86] on icon at bounding box center [548, 85] width 7 height 6
click at [666, 78] on icon at bounding box center [664, 78] width 5 height 5
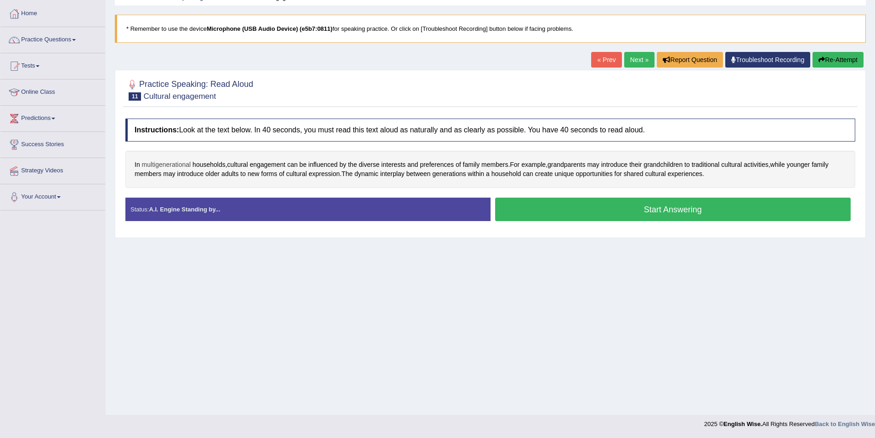
click at [169, 166] on span "multigenerational" at bounding box center [166, 165] width 49 height 10
click at [153, 88] on icon at bounding box center [154, 91] width 7 height 6
click at [198, 79] on div at bounding box center [198, 83] width 11 height 11
click at [510, 204] on button "Start Answering" at bounding box center [673, 209] width 356 height 23
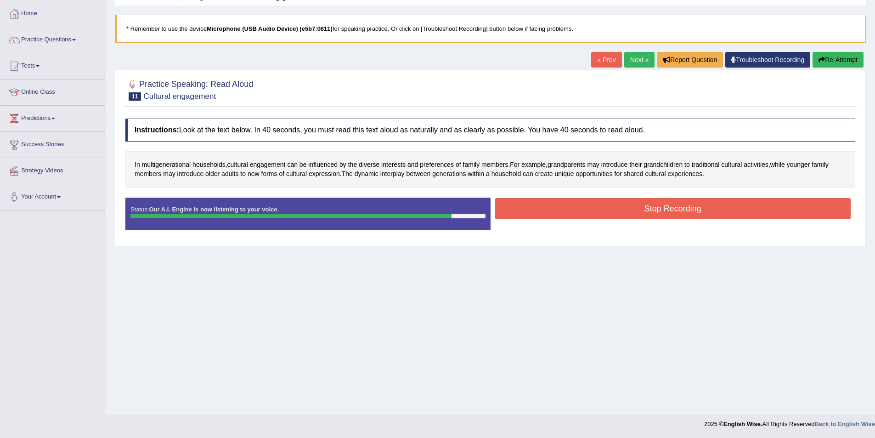
click at [646, 204] on button "Stop Recording" at bounding box center [673, 208] width 356 height 21
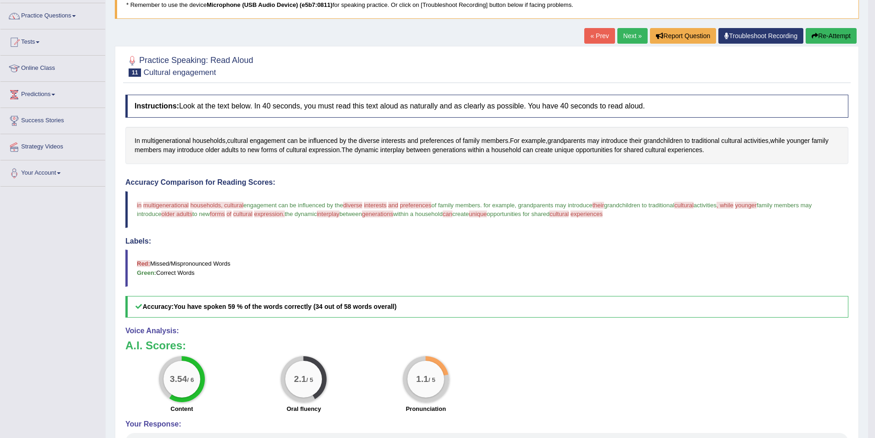
scroll to position [71, 0]
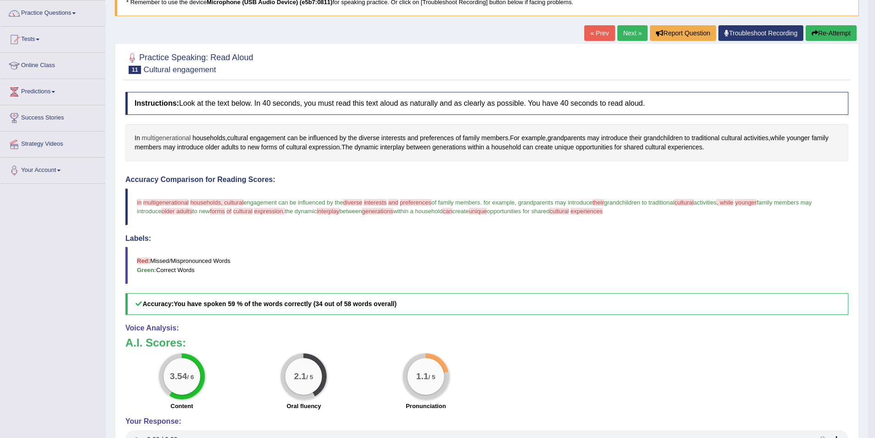
click at [158, 138] on span "multigenerational" at bounding box center [166, 138] width 49 height 10
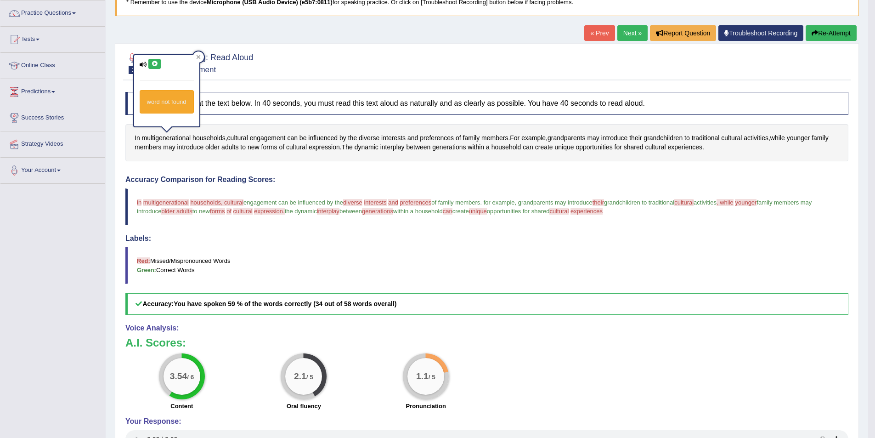
click at [152, 62] on icon at bounding box center [154, 64] width 7 height 6
click at [196, 58] on icon at bounding box center [198, 57] width 5 height 5
click at [365, 138] on span "diverse" at bounding box center [369, 138] width 21 height 10
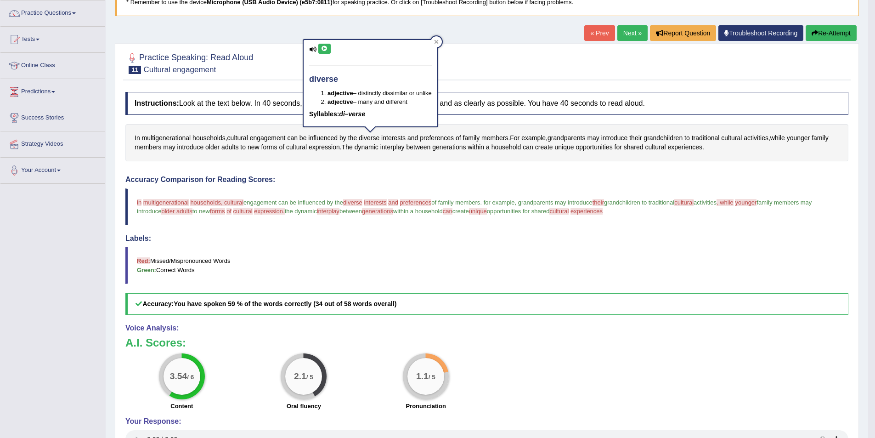
click at [326, 46] on icon at bounding box center [324, 49] width 7 height 6
click at [442, 43] on div at bounding box center [436, 41] width 11 height 11
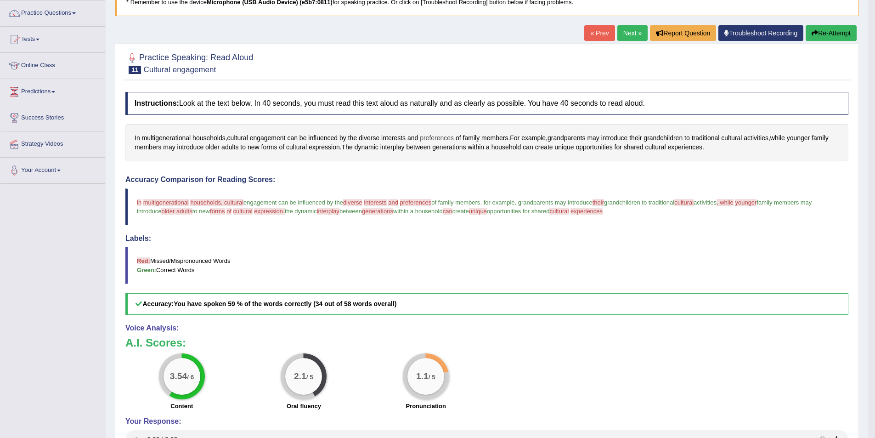
click at [442, 136] on span "preferences" at bounding box center [437, 138] width 34 height 10
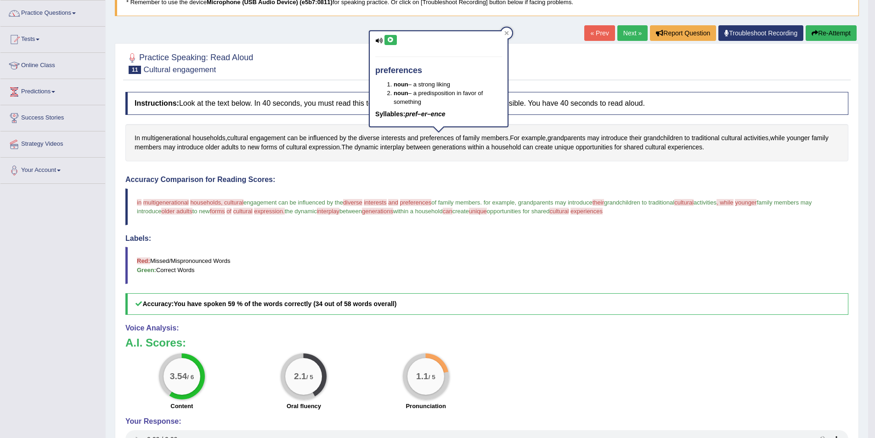
click at [394, 47] on div "preferences noun – a strong liking noun – a predisposition in favor of somethin…" at bounding box center [439, 78] width 138 height 95
click at [395, 40] on button at bounding box center [391, 40] width 12 height 10
click at [383, 40] on div "preferences noun – a strong liking noun – a predisposition in favor of somethin…" at bounding box center [439, 78] width 138 height 95
click at [393, 40] on icon at bounding box center [390, 40] width 7 height 6
click at [505, 32] on icon at bounding box center [507, 33] width 4 height 4
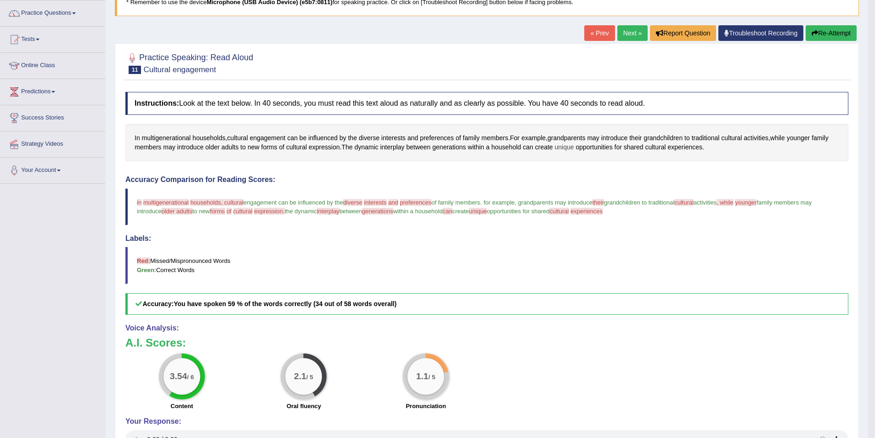
click at [564, 146] on span "unique" at bounding box center [564, 147] width 19 height 10
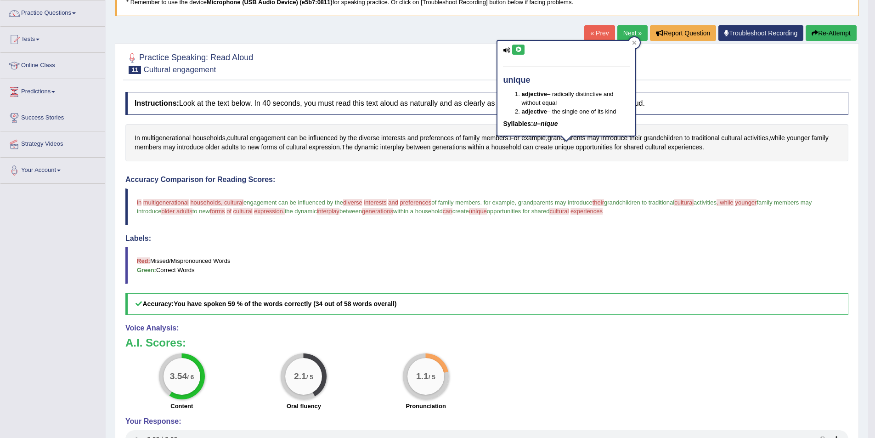
click at [524, 51] on button at bounding box center [518, 50] width 12 height 10
click at [632, 45] on div "unique adjective – radically distinctive and without equal adjective – the sing…" at bounding box center [567, 88] width 140 height 97
click at [635, 44] on icon at bounding box center [634, 42] width 5 height 5
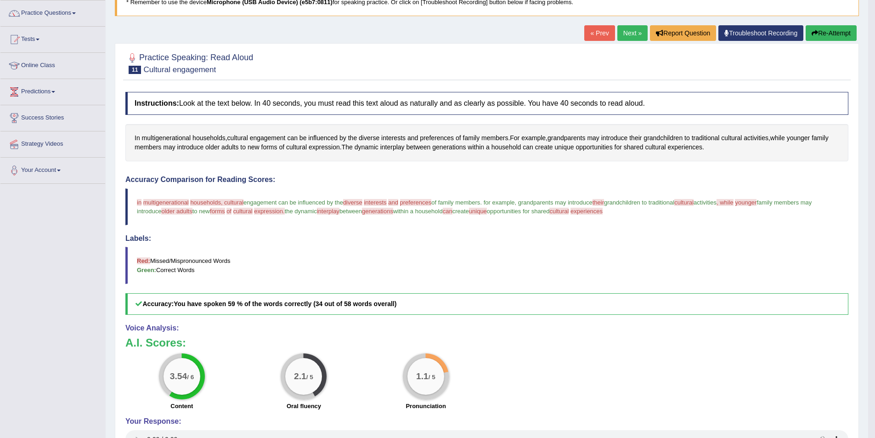
click at [834, 34] on button "Re-Attempt" at bounding box center [831, 33] width 51 height 16
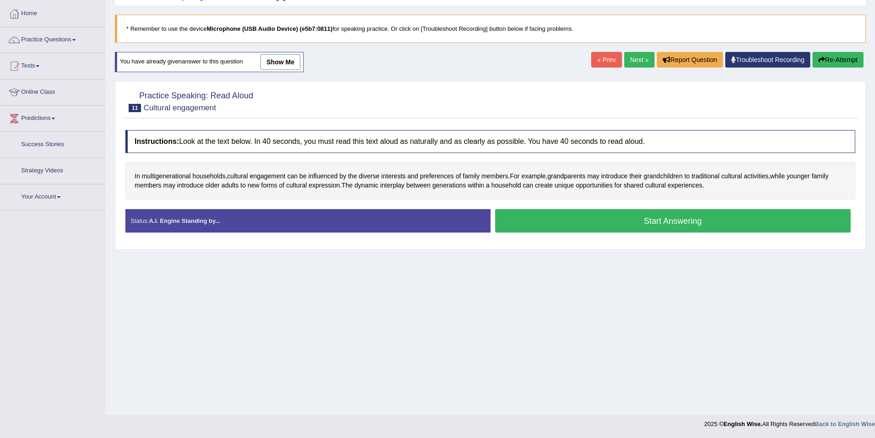
scroll to position [45, 0]
click at [159, 176] on span "multigenerational" at bounding box center [166, 176] width 49 height 10
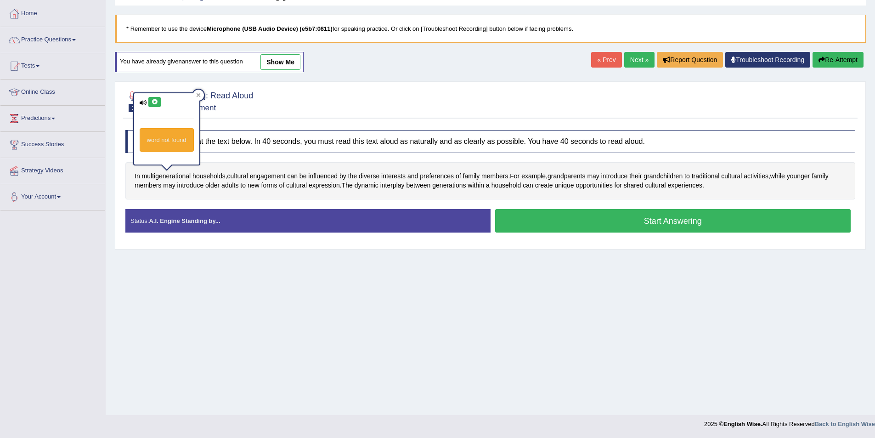
click at [159, 99] on button at bounding box center [154, 102] width 12 height 10
click at [202, 96] on div at bounding box center [198, 95] width 11 height 11
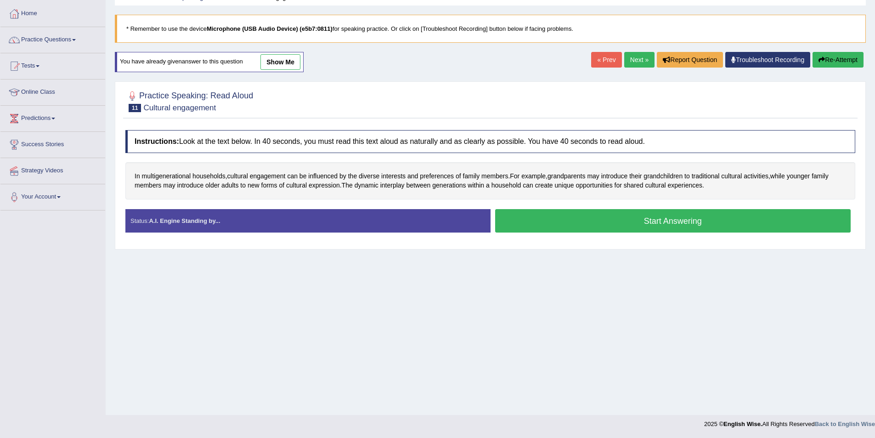
click at [541, 219] on button "Start Answering" at bounding box center [673, 220] width 356 height 23
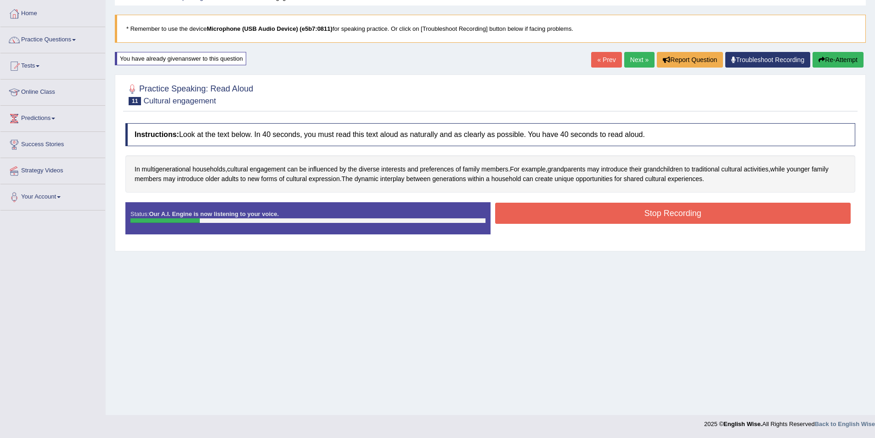
click at [527, 208] on button "Stop Recording" at bounding box center [673, 213] width 356 height 21
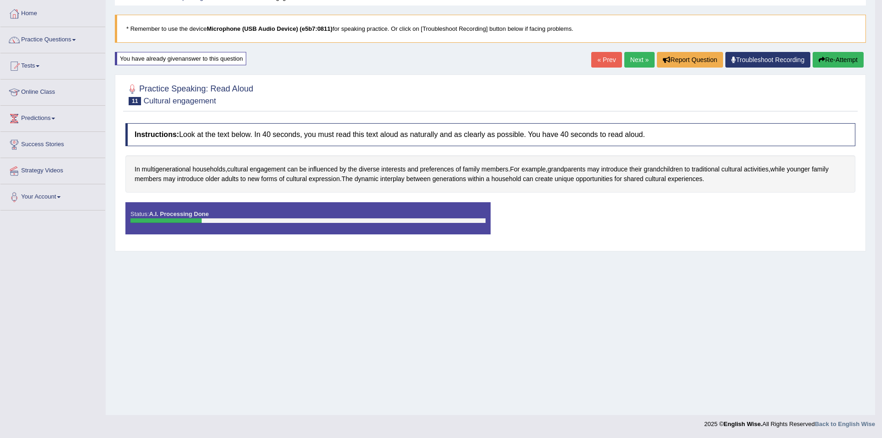
click at [0, 0] on div "Saving your answer..." at bounding box center [0, 0] width 0 height 0
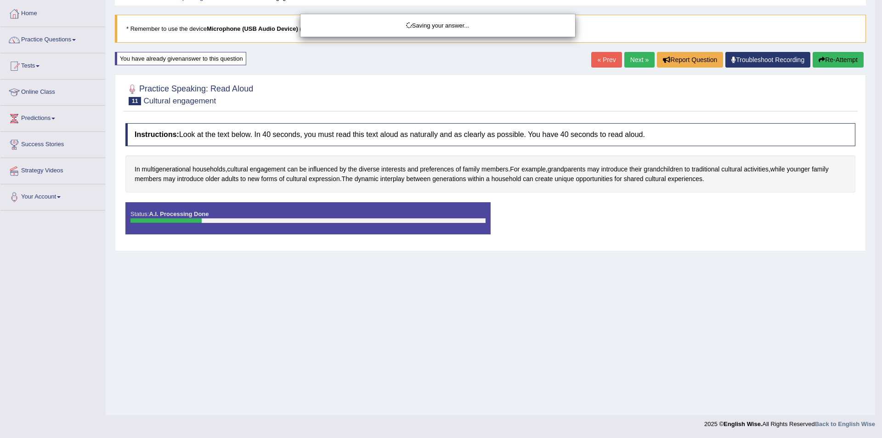
click at [832, 60] on div "Saving your answer..." at bounding box center [441, 219] width 882 height 438
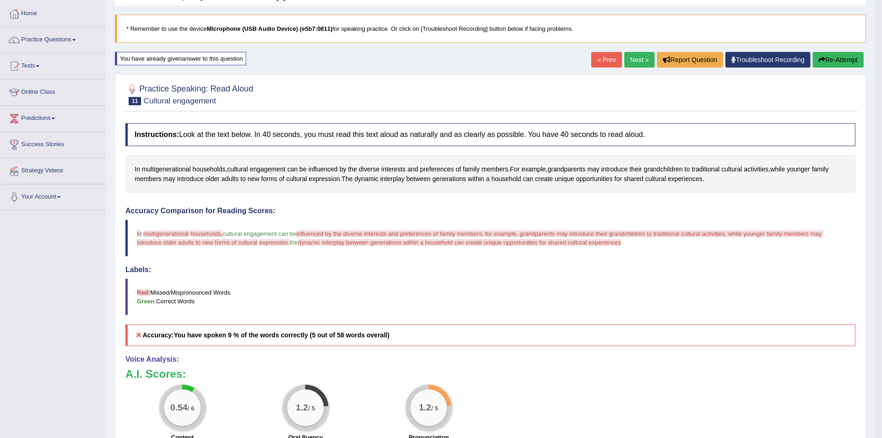
click at [824, 60] on div "Updating answer..." at bounding box center [441, 219] width 882 height 438
click at [824, 60] on button "Re-Attempt" at bounding box center [831, 60] width 51 height 16
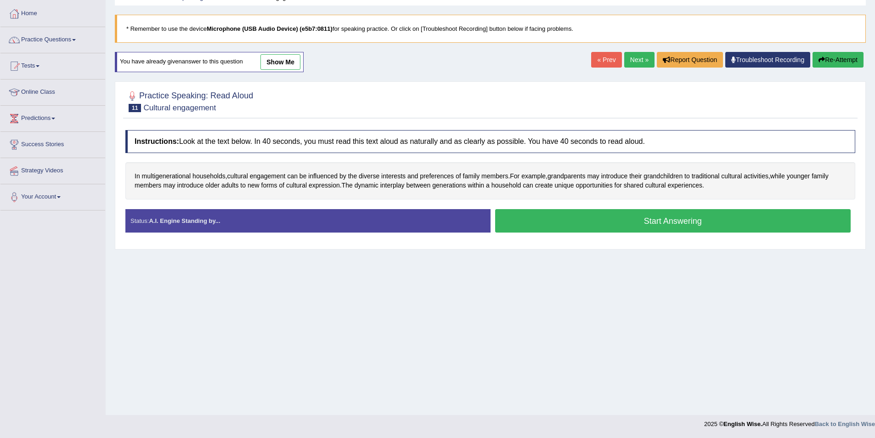
click at [608, 220] on button "Start Answering" at bounding box center [673, 220] width 356 height 23
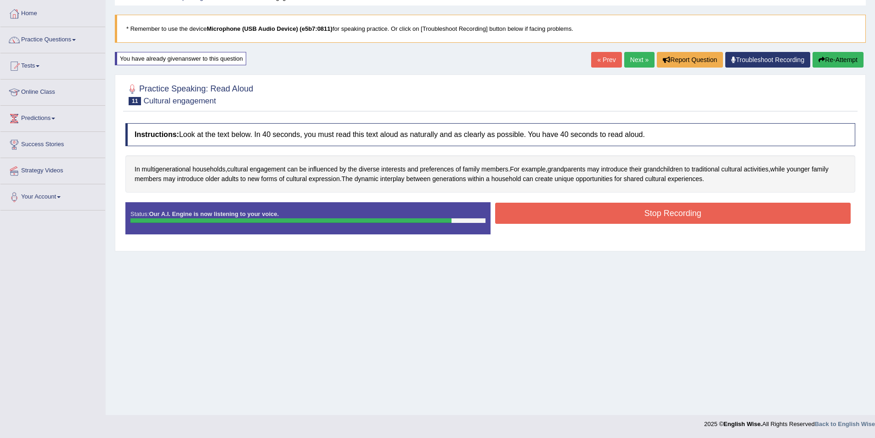
click at [663, 210] on button "Stop Recording" at bounding box center [673, 213] width 356 height 21
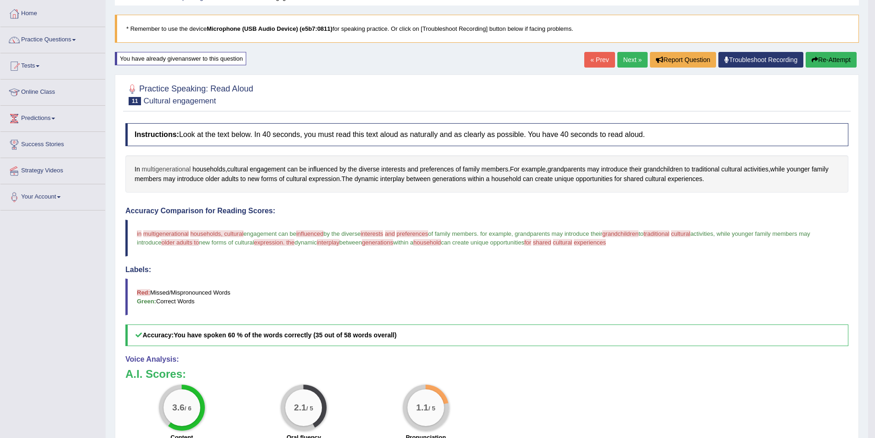
click at [174, 168] on span "multigenerational" at bounding box center [166, 170] width 49 height 10
click at [151, 91] on button at bounding box center [154, 95] width 12 height 10
click at [195, 86] on div at bounding box center [198, 88] width 11 height 11
click at [205, 167] on span "households" at bounding box center [209, 170] width 33 height 10
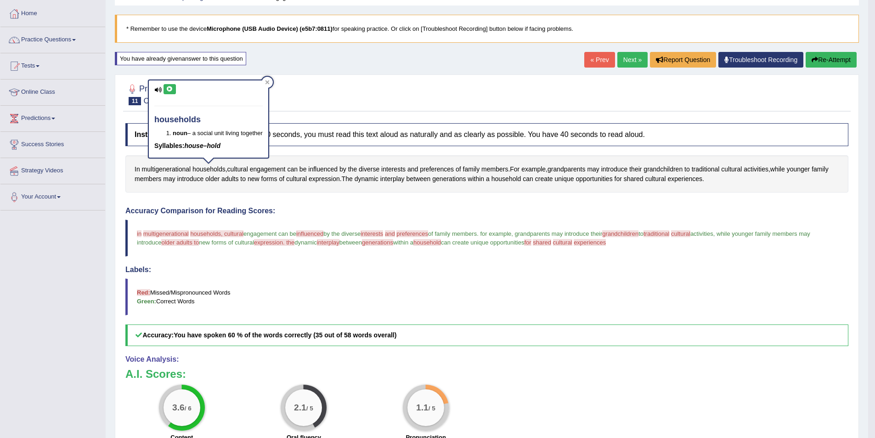
click at [170, 91] on icon at bounding box center [169, 89] width 7 height 6
click at [272, 82] on div at bounding box center [267, 82] width 11 height 11
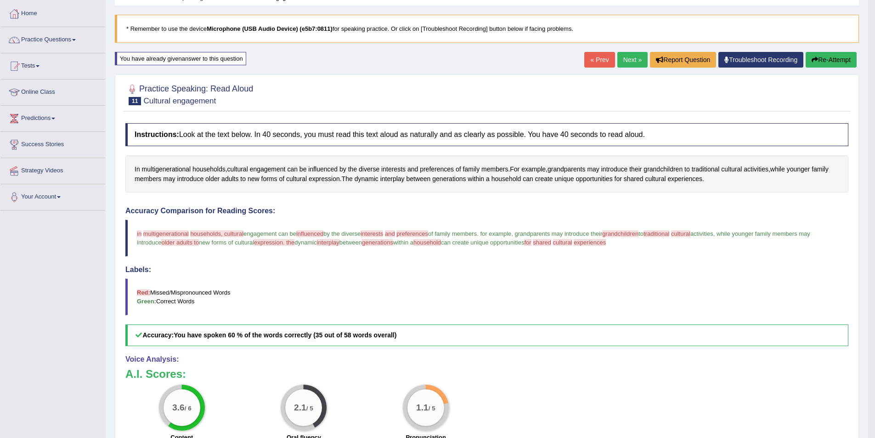
click at [821, 62] on button "Re-Attempt" at bounding box center [831, 60] width 51 height 16
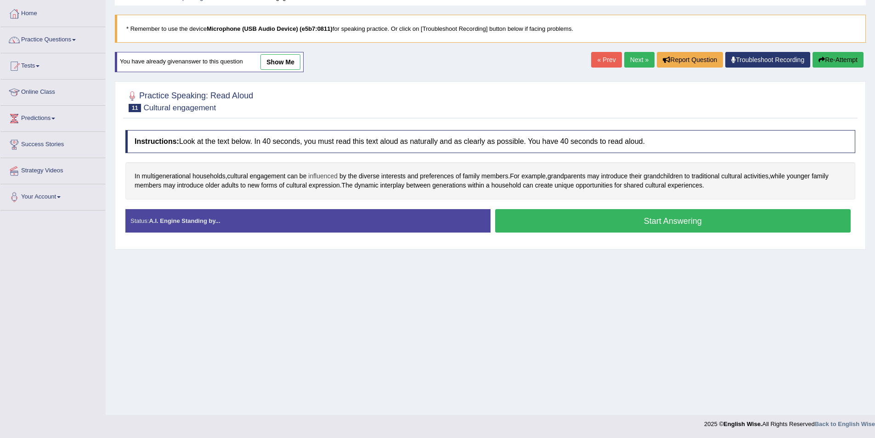
scroll to position [45, 0]
click at [323, 177] on span "influenced" at bounding box center [322, 176] width 29 height 10
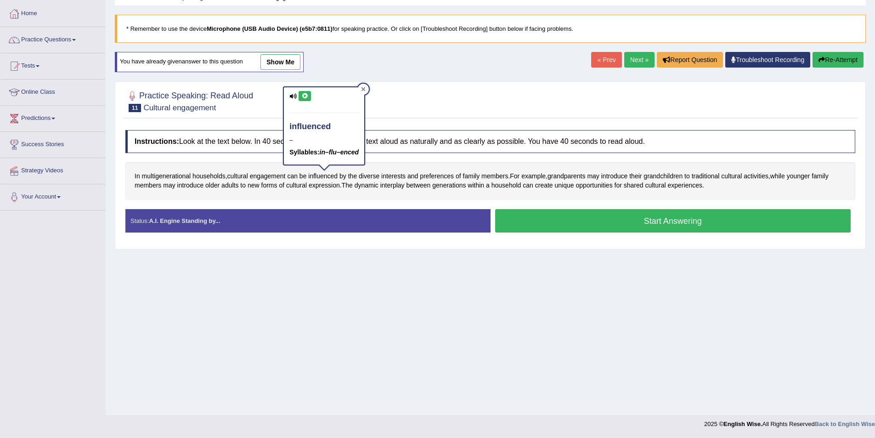
click at [369, 88] on div at bounding box center [363, 89] width 11 height 11
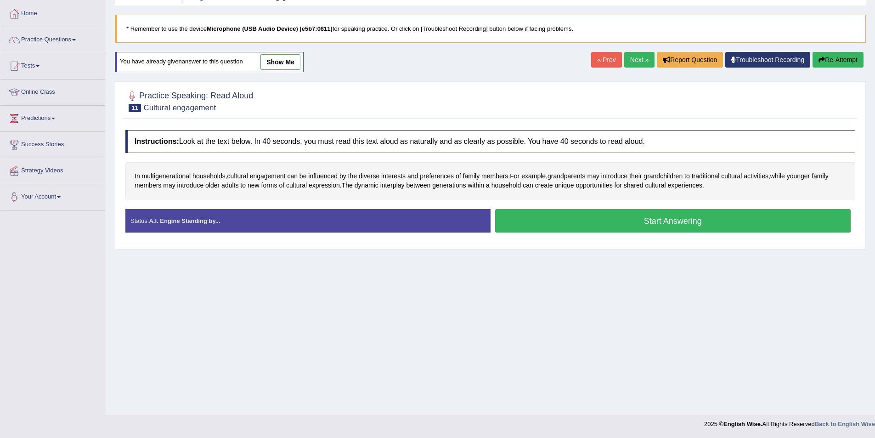
click at [548, 216] on button "Start Answering" at bounding box center [673, 220] width 356 height 23
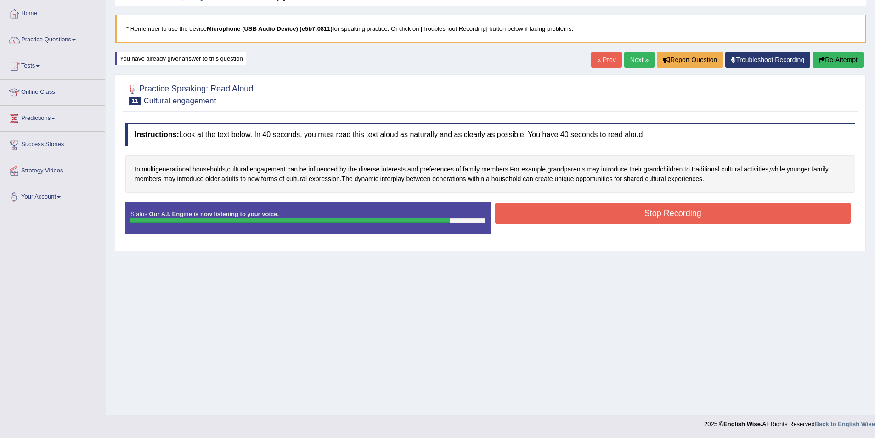
click at [666, 208] on button "Stop Recording" at bounding box center [673, 213] width 356 height 21
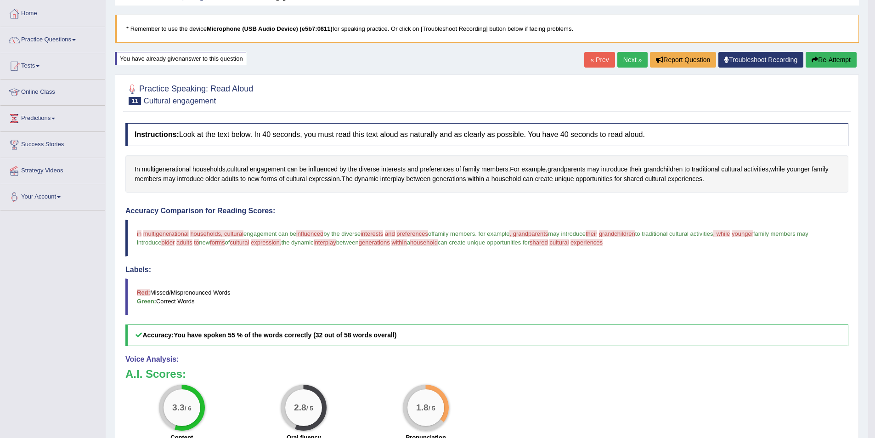
click at [628, 61] on link "Next »" at bounding box center [633, 60] width 30 height 16
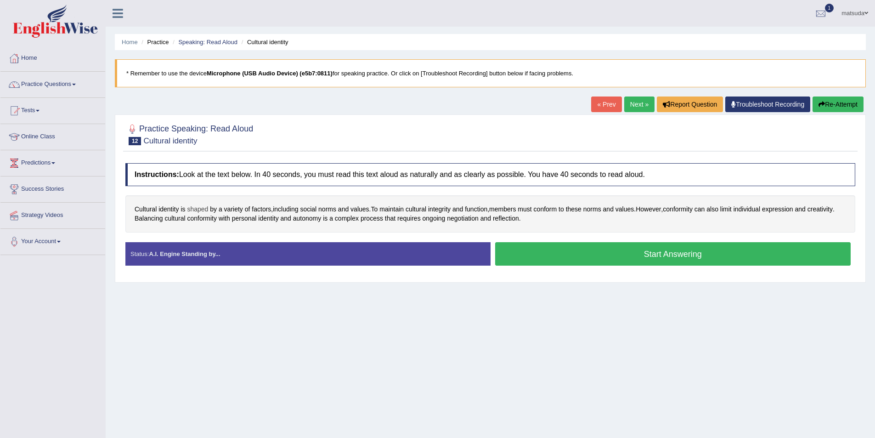
click at [195, 212] on span "shaped" at bounding box center [197, 209] width 21 height 10
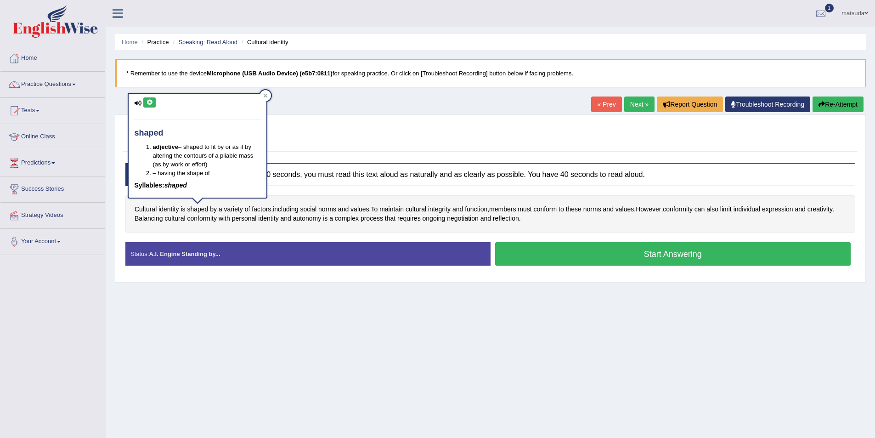
click at [152, 105] on icon at bounding box center [149, 103] width 7 height 6
click at [263, 97] on div at bounding box center [265, 95] width 11 height 11
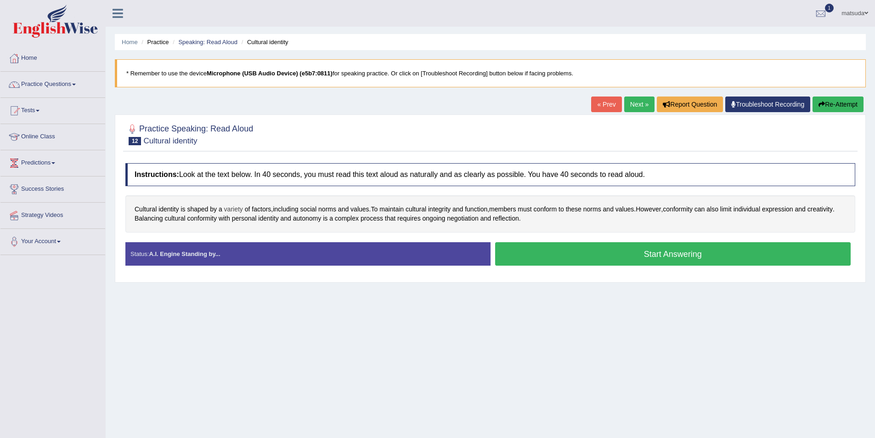
click at [230, 205] on span "variety" at bounding box center [233, 209] width 19 height 10
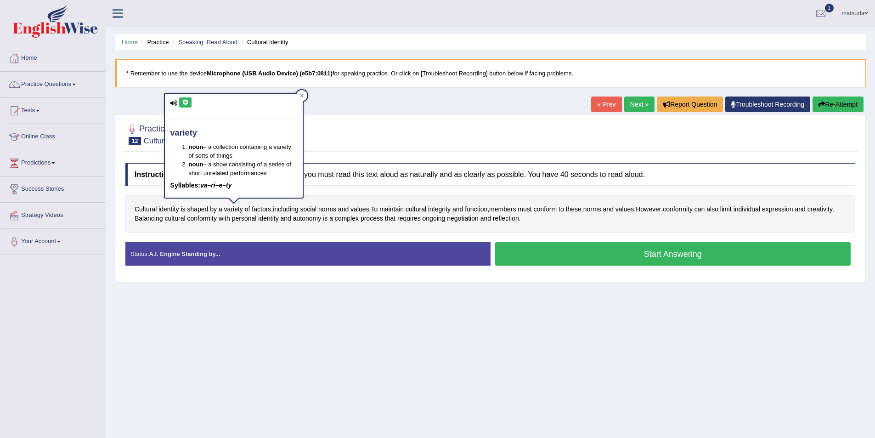
click at [182, 99] on button at bounding box center [185, 102] width 12 height 10
click at [303, 96] on icon at bounding box center [302, 95] width 5 height 5
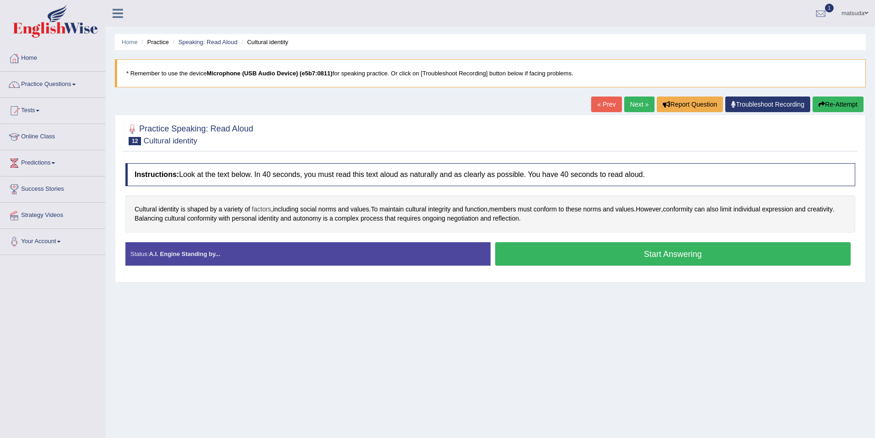
click at [262, 206] on span "factors" at bounding box center [261, 209] width 19 height 10
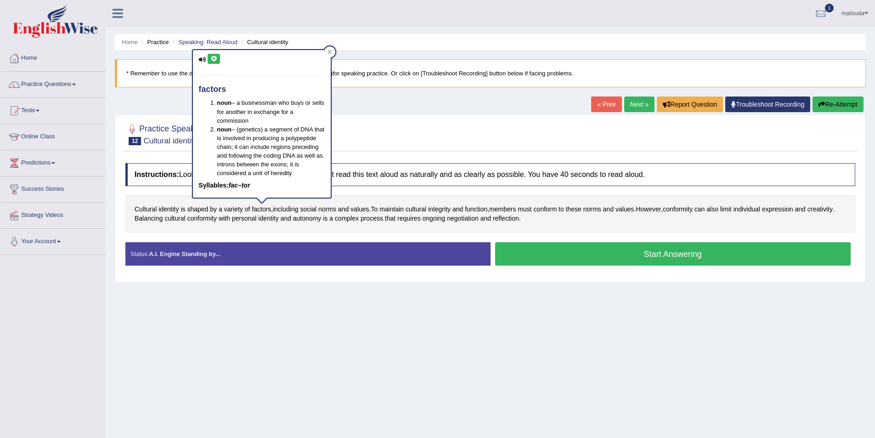
click at [218, 62] on button at bounding box center [214, 59] width 12 height 10
click at [333, 51] on div at bounding box center [329, 51] width 11 height 11
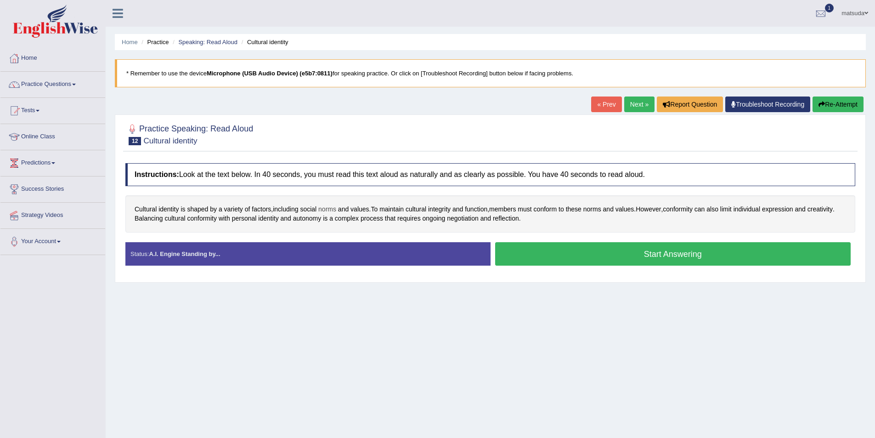
click at [331, 211] on span "norms" at bounding box center [327, 209] width 18 height 10
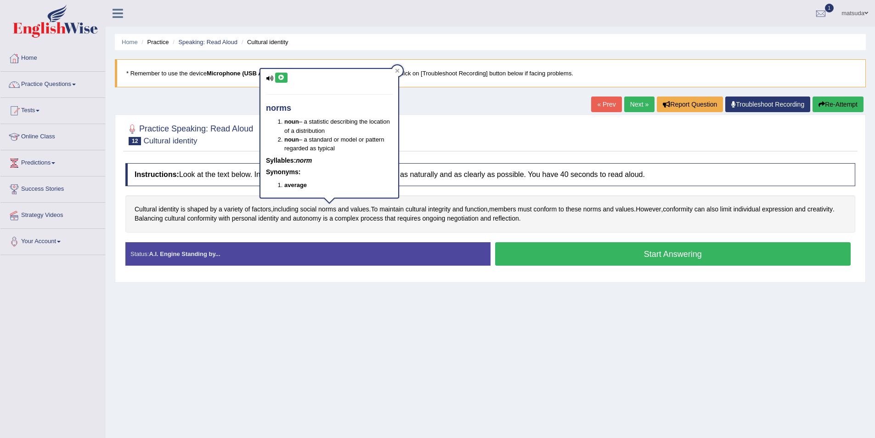
click at [284, 78] on icon at bounding box center [281, 78] width 7 height 6
click at [401, 71] on div at bounding box center [397, 70] width 11 height 11
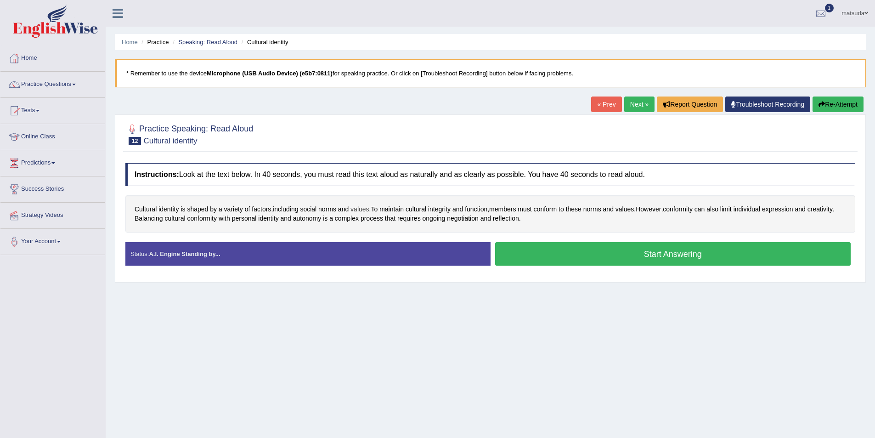
click at [357, 206] on span "values" at bounding box center [360, 209] width 18 height 10
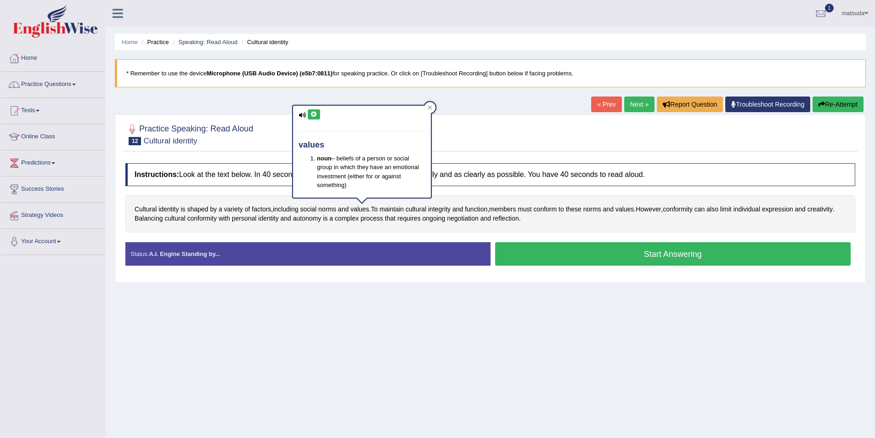
click at [311, 114] on icon at bounding box center [314, 115] width 7 height 6
click at [435, 106] on div at bounding box center [430, 107] width 11 height 11
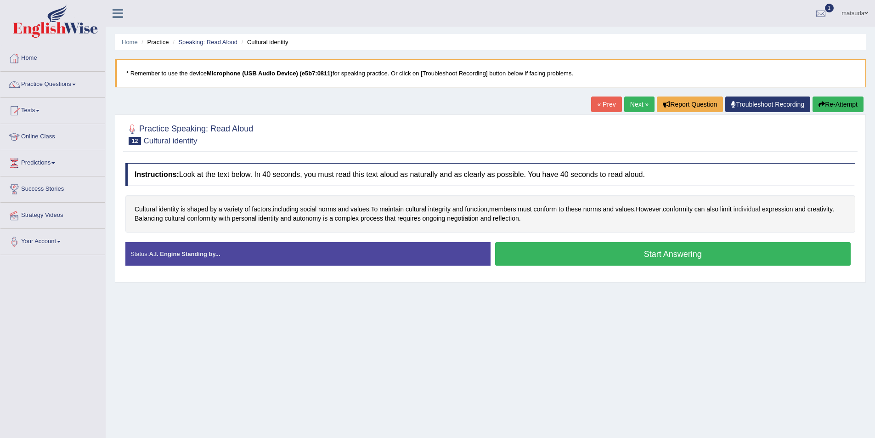
click at [760, 210] on span "individual" at bounding box center [747, 209] width 27 height 10
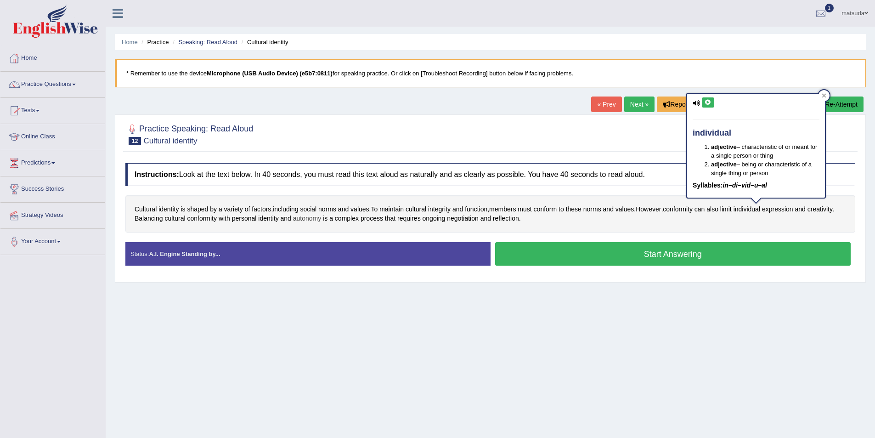
click at [297, 220] on span "autonomy" at bounding box center [307, 219] width 28 height 10
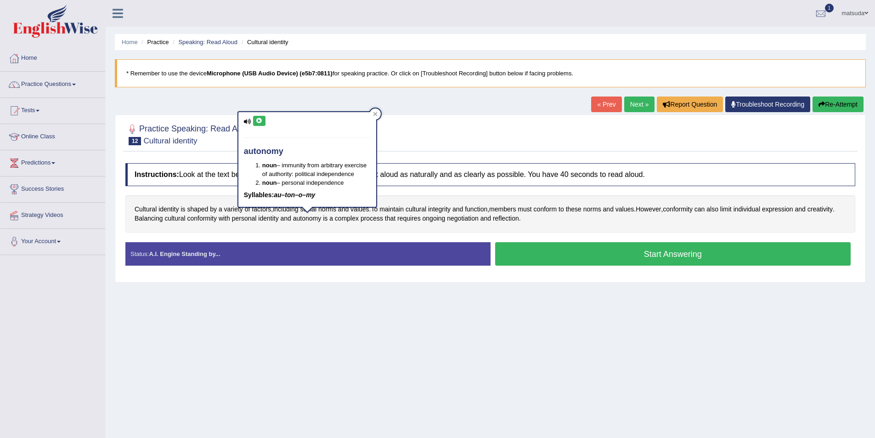
click at [256, 114] on div "autonomy noun – immunity from arbitrary exercise of authority: political indepe…" at bounding box center [307, 159] width 138 height 95
click at [260, 121] on icon at bounding box center [259, 121] width 7 height 6
click at [377, 115] on icon at bounding box center [375, 114] width 5 height 5
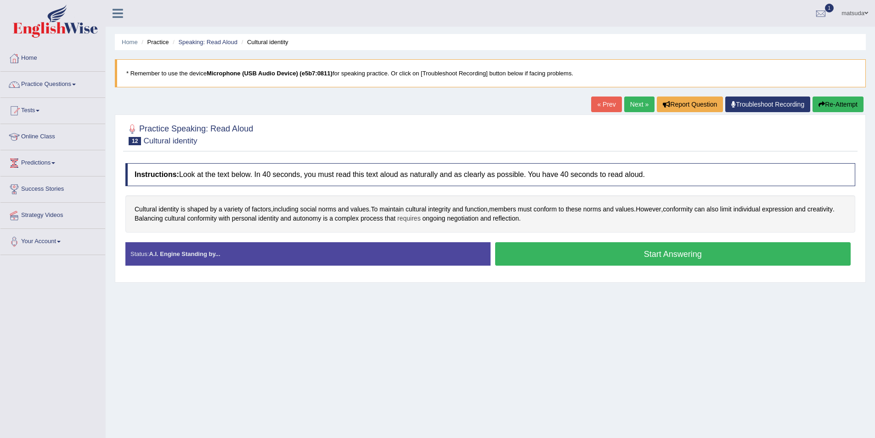
click at [406, 215] on span "requires" at bounding box center [408, 219] width 23 height 10
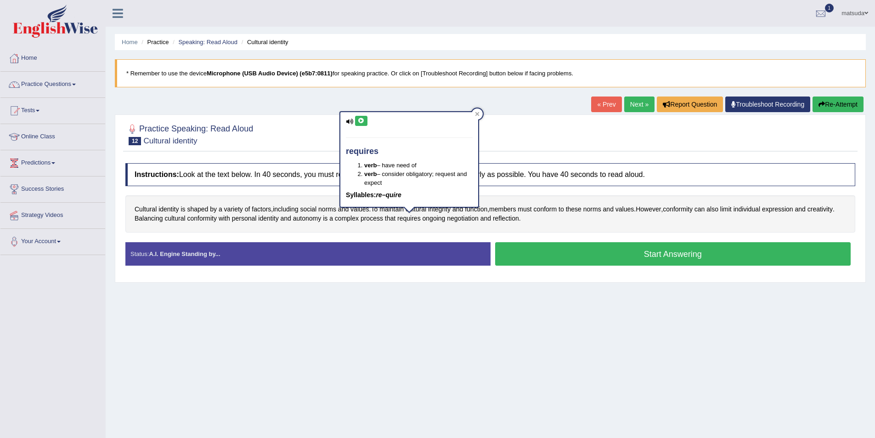
click at [364, 120] on icon at bounding box center [361, 121] width 7 height 6
click at [479, 108] on div at bounding box center [477, 113] width 11 height 11
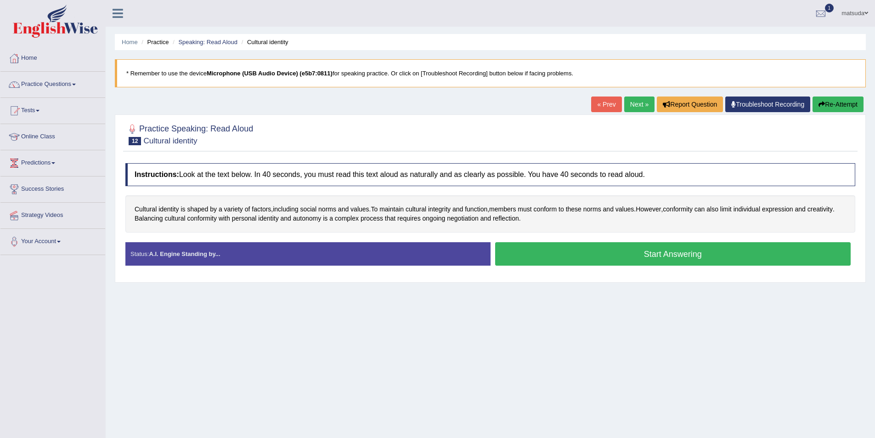
click at [701, 260] on button "Start Answering" at bounding box center [673, 253] width 356 height 23
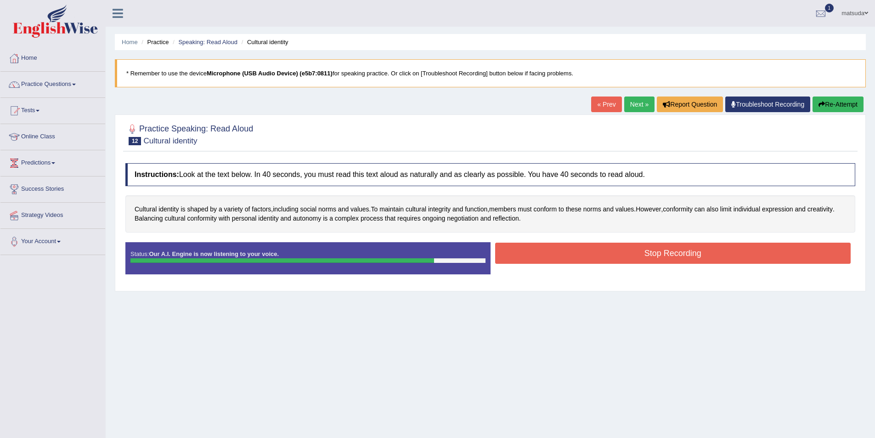
click at [523, 246] on button "Stop Recording" at bounding box center [673, 253] width 356 height 21
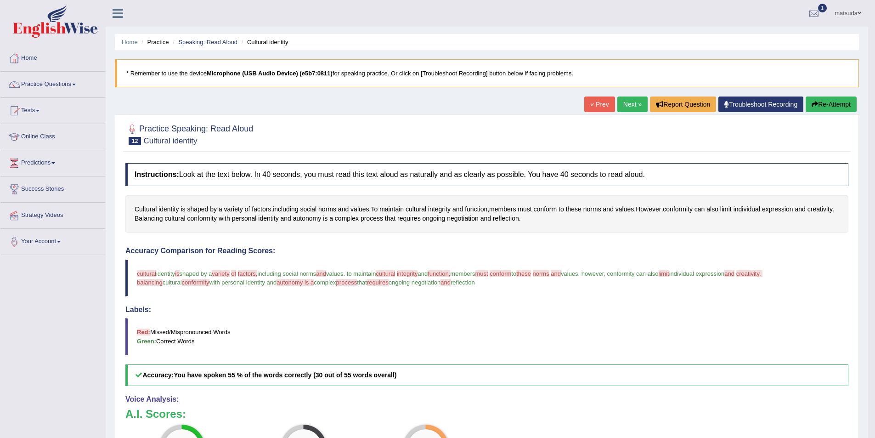
click at [635, 101] on link "Next »" at bounding box center [633, 104] width 30 height 16
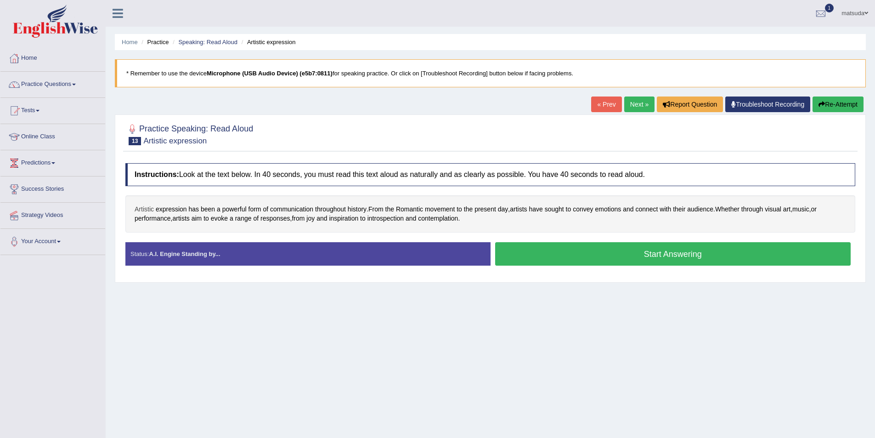
click at [144, 209] on span "Artistic" at bounding box center [144, 209] width 19 height 10
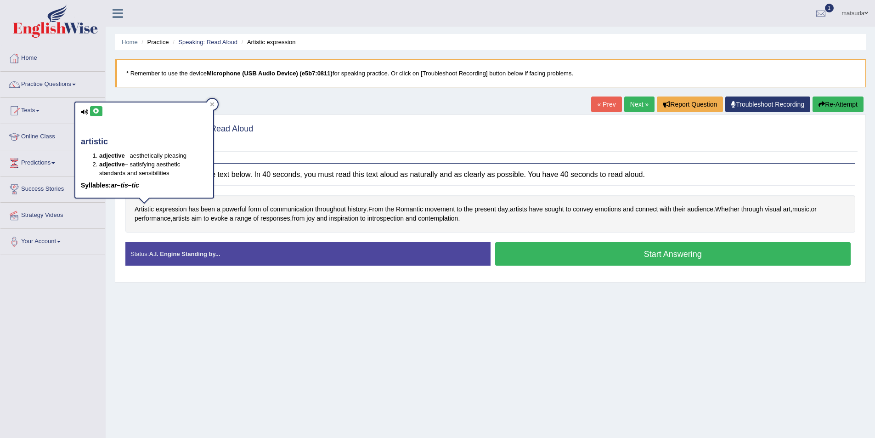
click at [93, 108] on icon at bounding box center [96, 111] width 7 height 6
click at [214, 102] on icon at bounding box center [212, 104] width 5 height 5
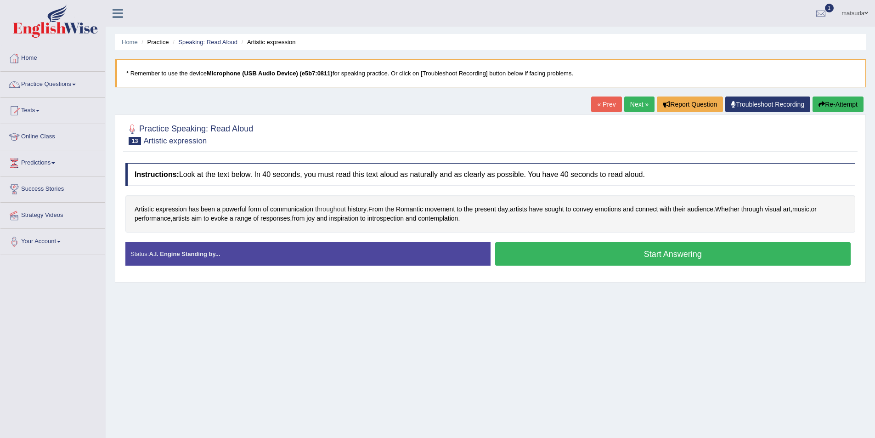
click at [338, 208] on span "throughout" at bounding box center [330, 209] width 31 height 10
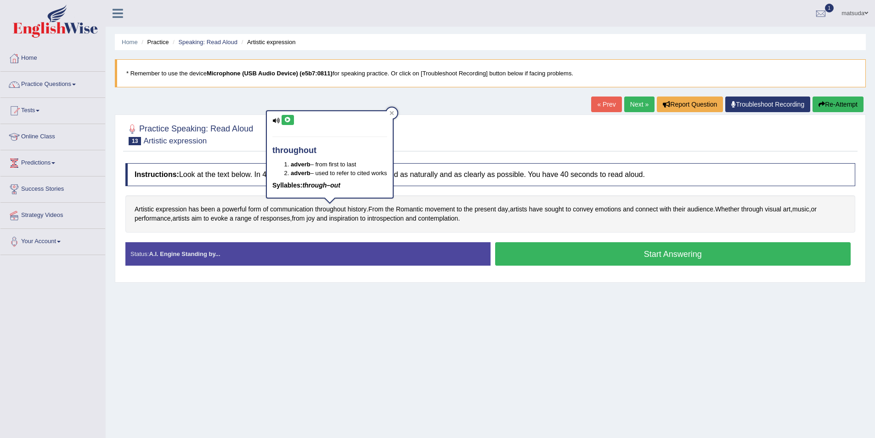
click at [291, 119] on button at bounding box center [288, 120] width 12 height 10
click at [392, 111] on icon at bounding box center [392, 113] width 5 height 5
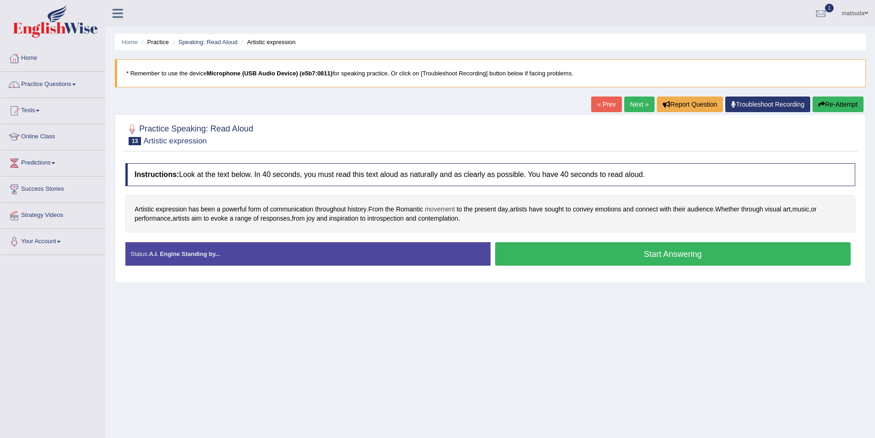
click at [455, 210] on span "movement" at bounding box center [440, 209] width 30 height 10
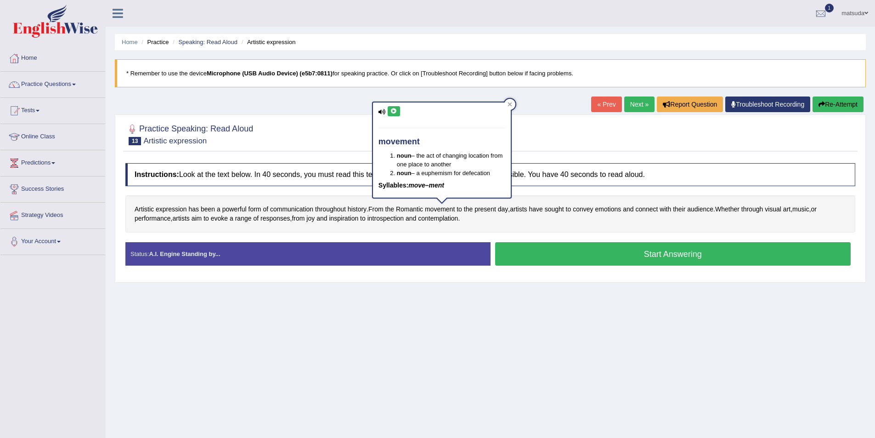
click at [397, 106] on button at bounding box center [394, 111] width 12 height 10
click at [516, 101] on div "Home Practice Speaking: Read Aloud Artistic expression * Remember to use the de…" at bounding box center [491, 230] width 770 height 460
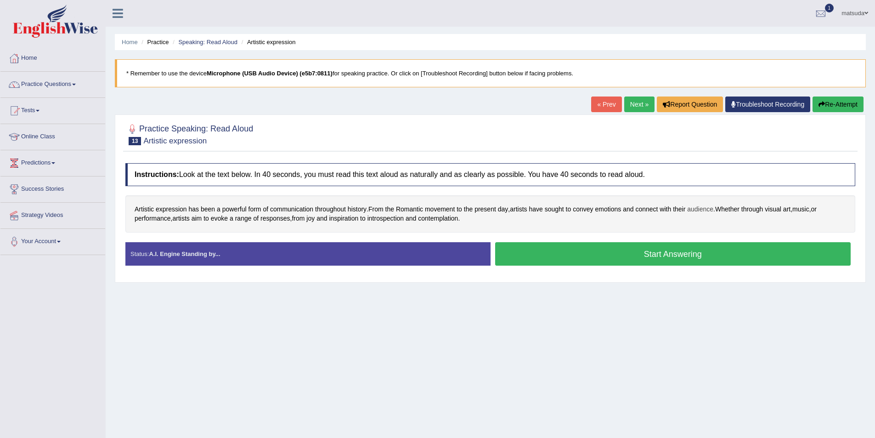
click at [695, 209] on span "audience" at bounding box center [700, 209] width 26 height 10
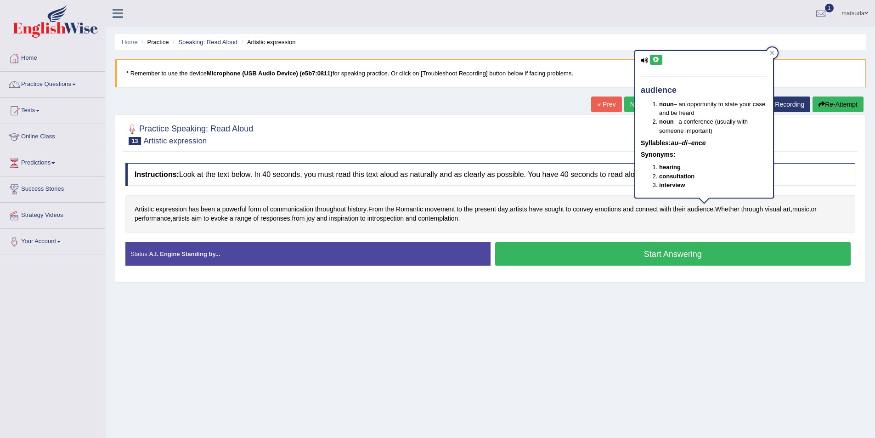
click at [659, 62] on icon at bounding box center [656, 60] width 7 height 6
click at [653, 57] on icon at bounding box center [656, 60] width 7 height 6
click at [770, 49] on div at bounding box center [772, 52] width 11 height 11
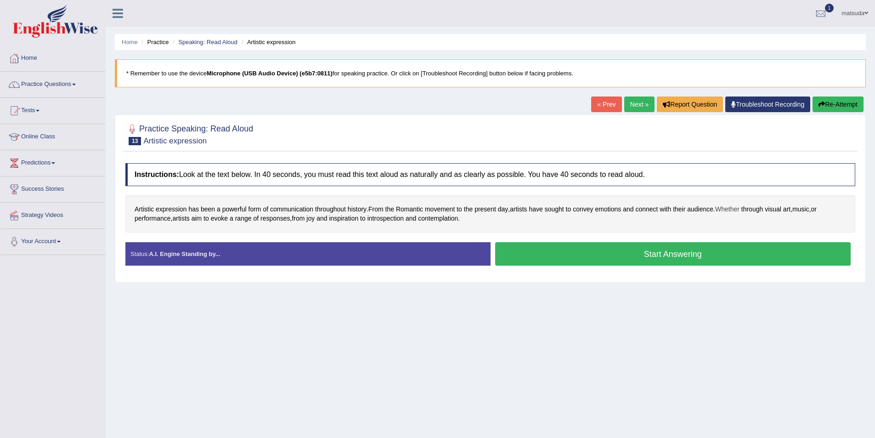
click at [740, 210] on span "Whether" at bounding box center [727, 209] width 24 height 10
click at [734, 147] on icon at bounding box center [732, 145] width 7 height 6
click at [782, 205] on span "visual" at bounding box center [773, 209] width 17 height 10
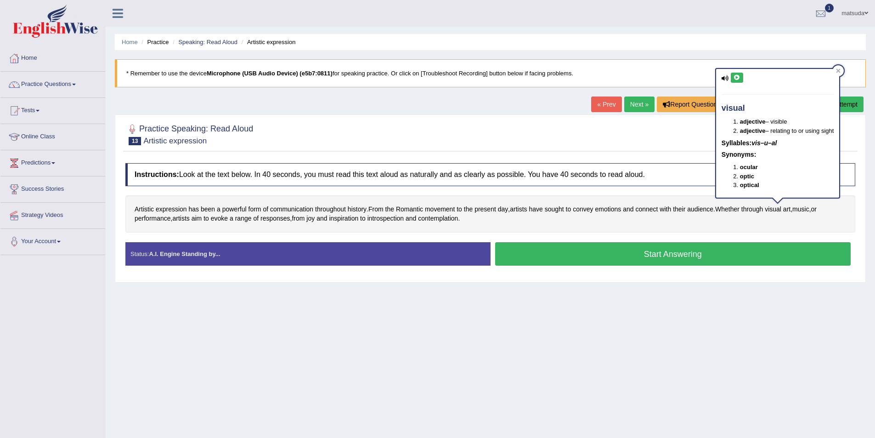
click at [743, 77] on button at bounding box center [737, 78] width 12 height 10
click at [841, 70] on icon at bounding box center [838, 70] width 5 height 5
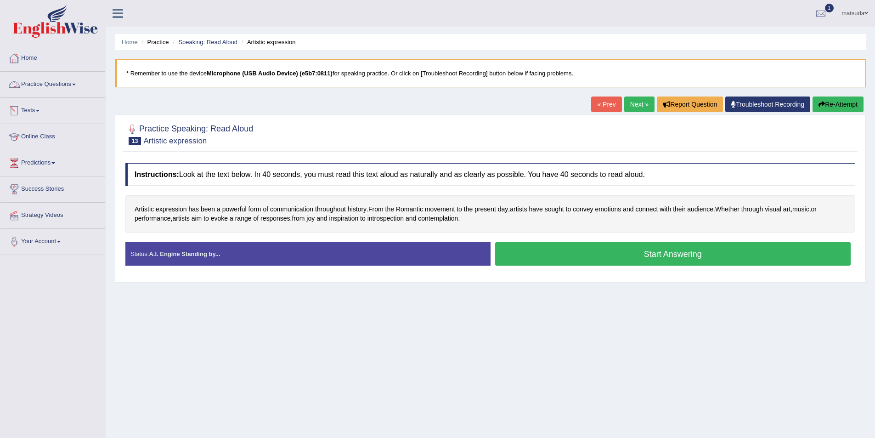
click at [45, 81] on link "Practice Questions" at bounding box center [52, 83] width 105 height 23
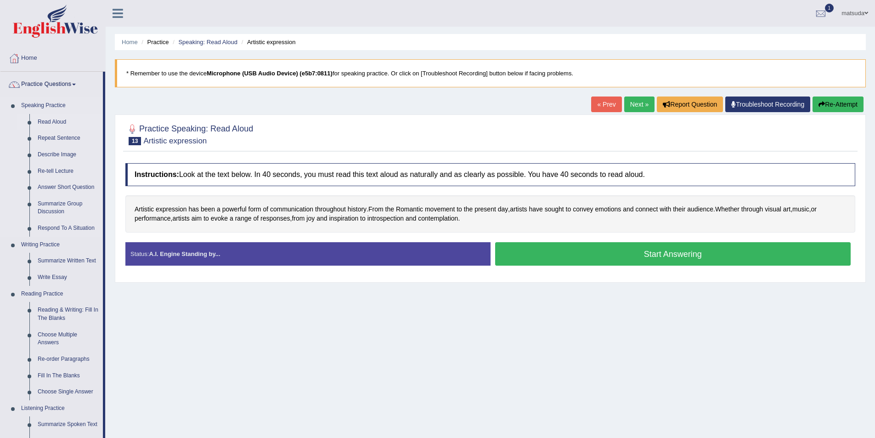
click at [53, 119] on link "Read Aloud" at bounding box center [68, 122] width 69 height 17
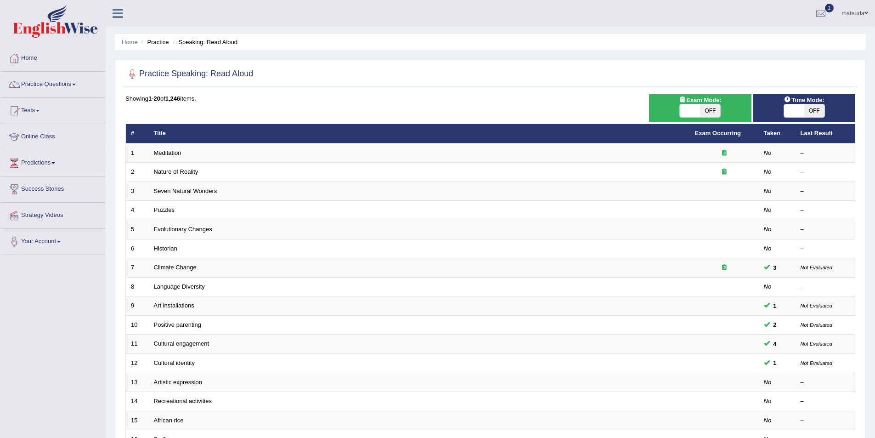
click at [262, 144] on td "Meditation" at bounding box center [419, 152] width 541 height 19
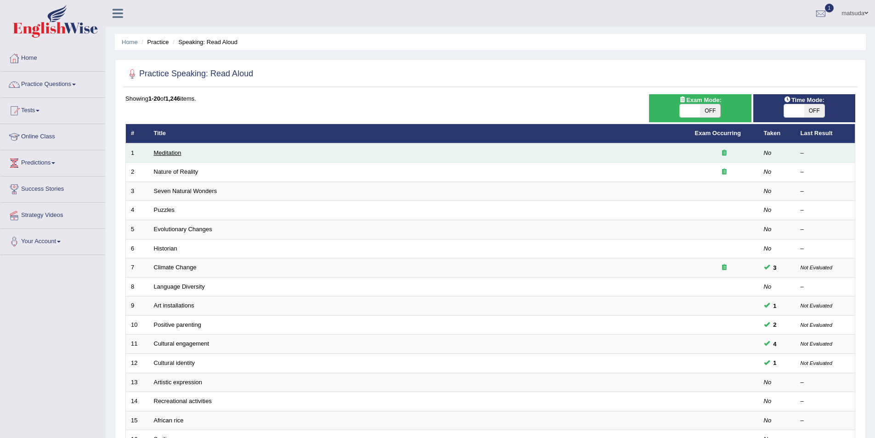
click at [176, 153] on link "Meditation" at bounding box center [168, 152] width 28 height 7
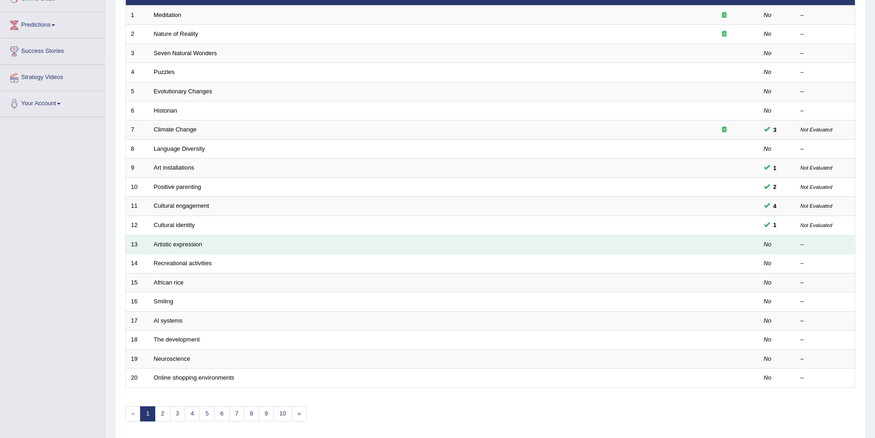
click at [340, 244] on td "Artistic expression" at bounding box center [419, 244] width 541 height 19
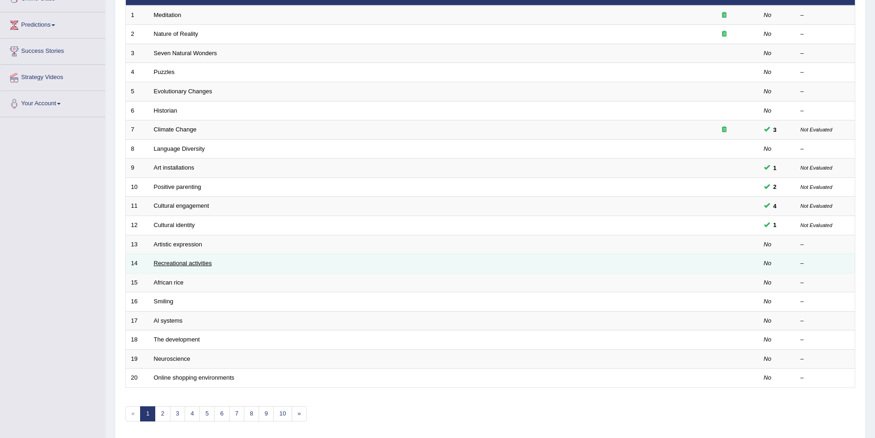
click at [200, 263] on link "Recreational activities" at bounding box center [183, 263] width 58 height 7
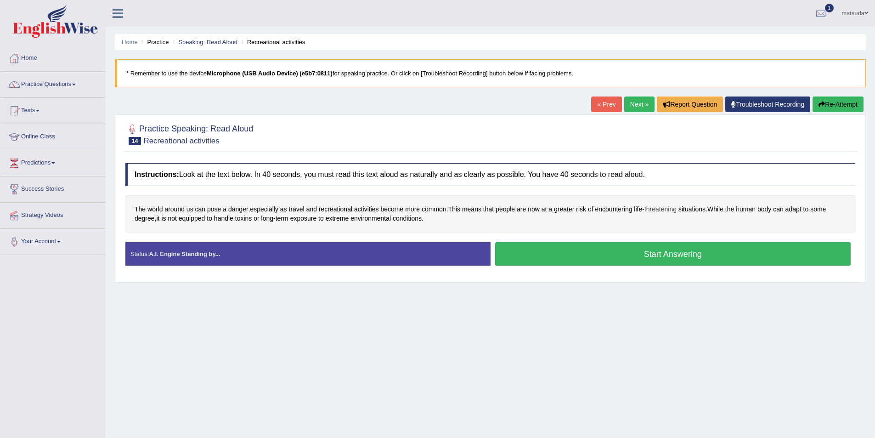
click at [654, 204] on span "threatening" at bounding box center [661, 209] width 32 height 10
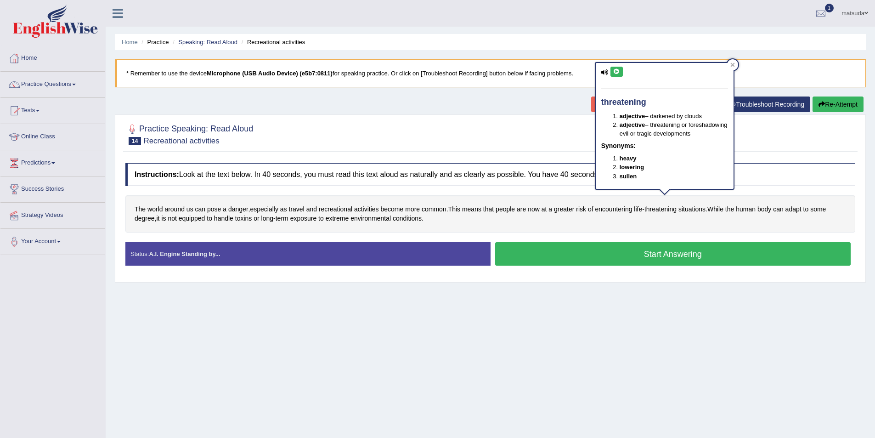
click at [618, 74] on button at bounding box center [617, 72] width 12 height 10
click at [619, 74] on icon at bounding box center [616, 72] width 7 height 6
click at [735, 67] on icon at bounding box center [733, 64] width 5 height 5
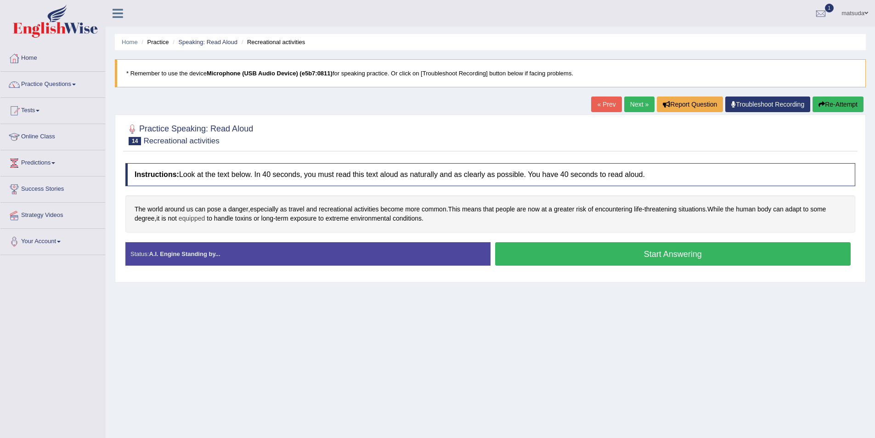
click at [199, 221] on span "equipped" at bounding box center [192, 219] width 27 height 10
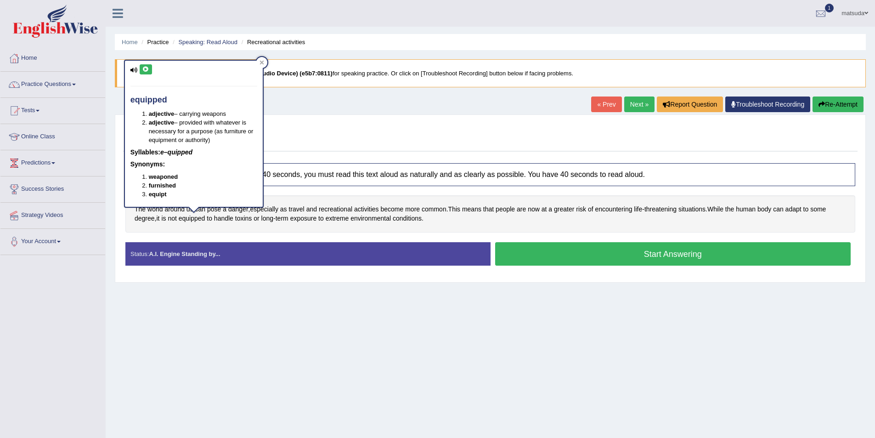
click at [141, 68] on button at bounding box center [146, 69] width 12 height 10
click at [261, 64] on icon at bounding box center [262, 62] width 5 height 5
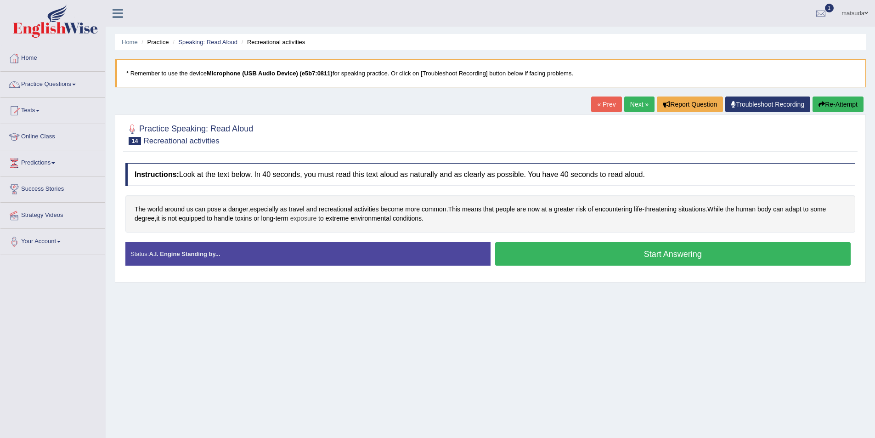
click at [301, 218] on span "exposure" at bounding box center [303, 219] width 27 height 10
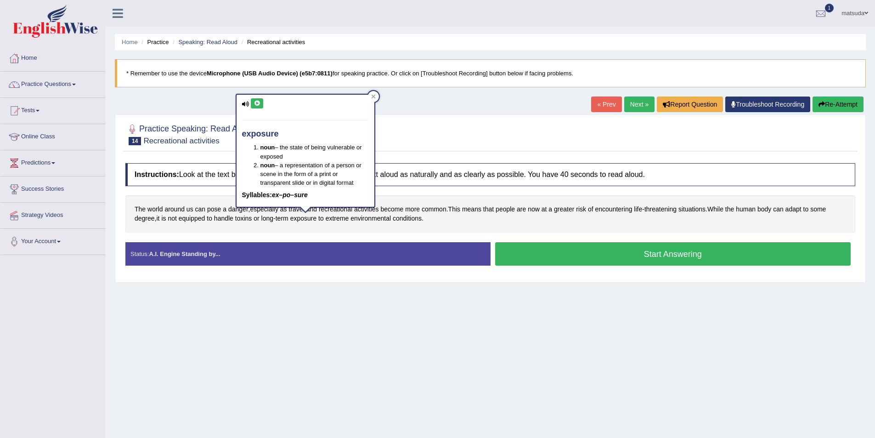
click at [261, 105] on icon at bounding box center [257, 104] width 7 height 6
click at [373, 93] on div at bounding box center [373, 96] width 11 height 11
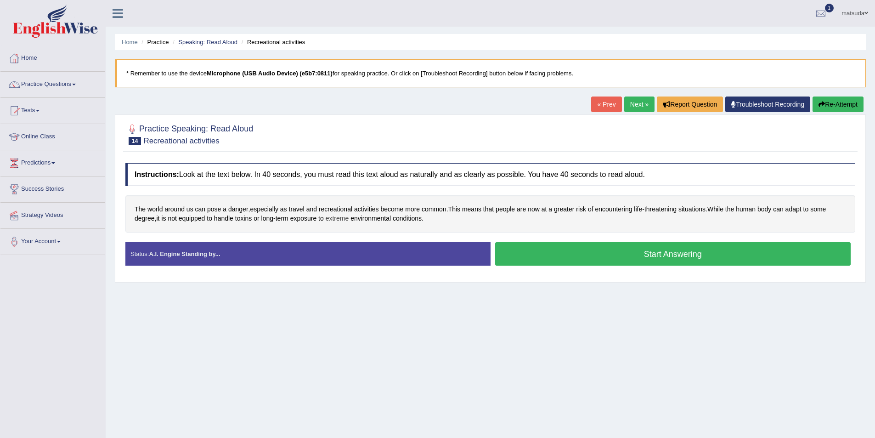
click at [341, 216] on span "extreme" at bounding box center [337, 219] width 23 height 10
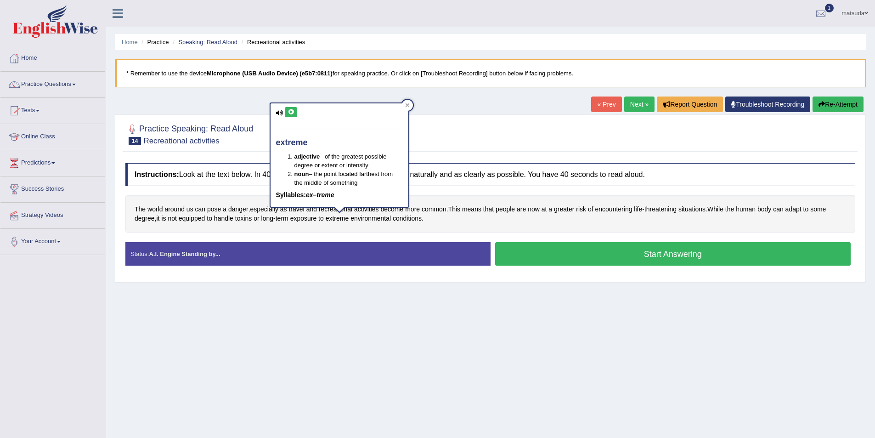
click at [295, 114] on button at bounding box center [291, 112] width 12 height 10
click at [409, 103] on icon at bounding box center [407, 105] width 5 height 5
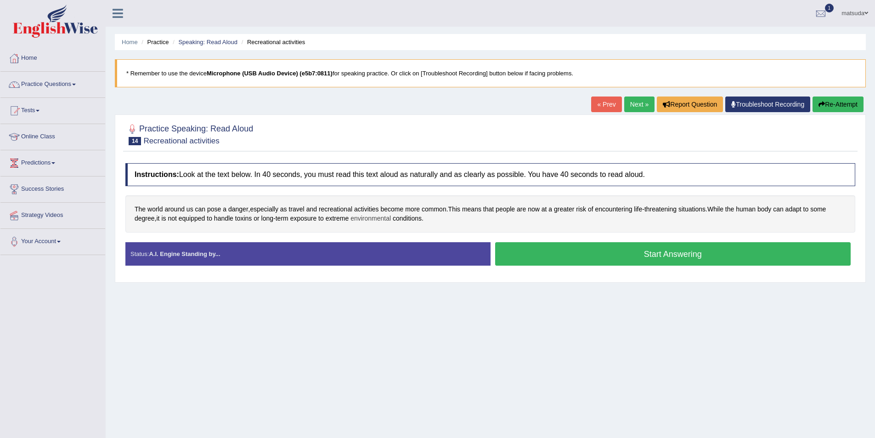
click at [366, 216] on span "environmental" at bounding box center [371, 219] width 40 height 10
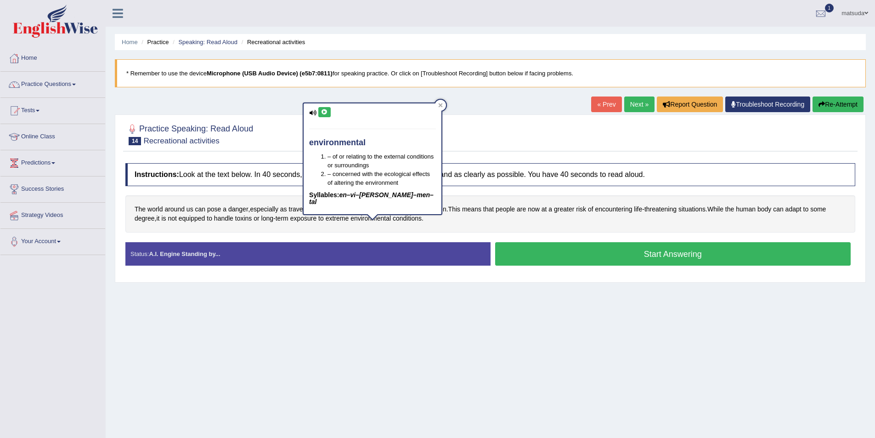
click at [323, 113] on icon at bounding box center [324, 112] width 7 height 6
click at [444, 105] on div at bounding box center [440, 105] width 11 height 11
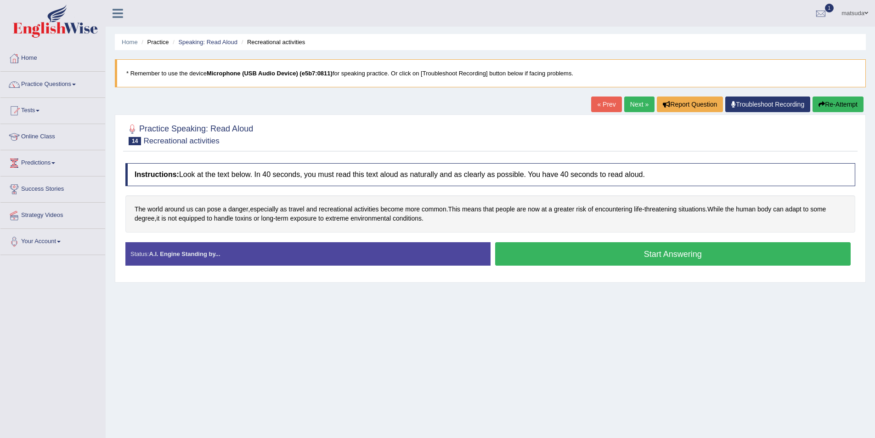
click at [526, 255] on button "Start Answering" at bounding box center [673, 253] width 356 height 23
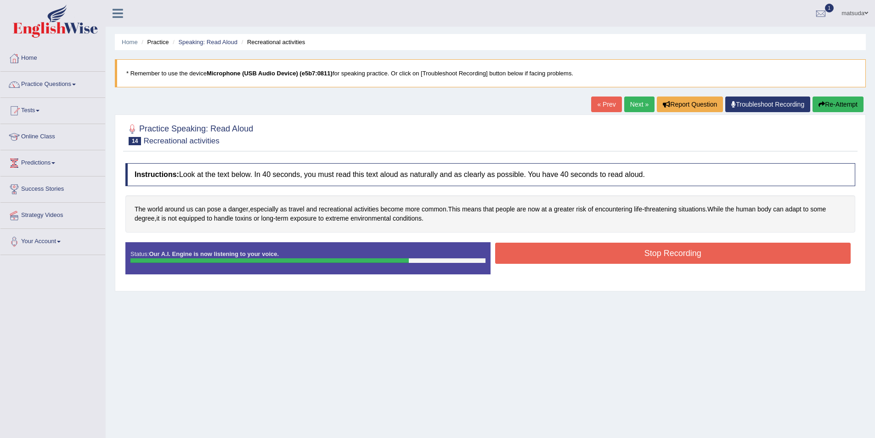
click at [518, 253] on button "Stop Recording" at bounding box center [673, 253] width 356 height 21
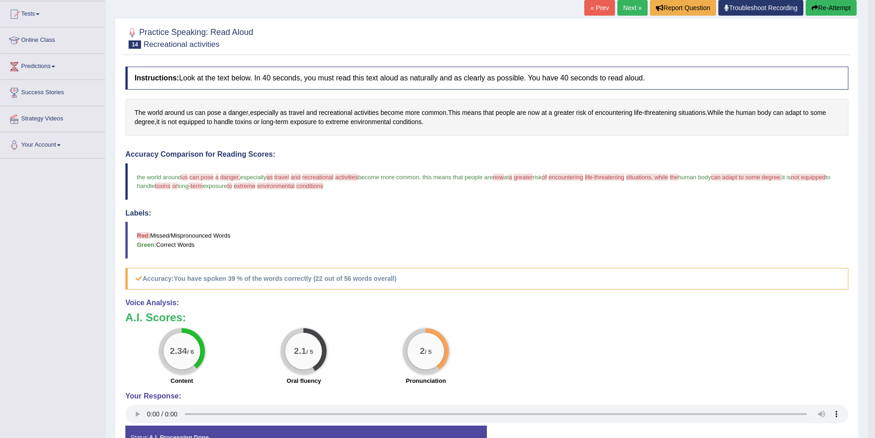
scroll to position [25, 0]
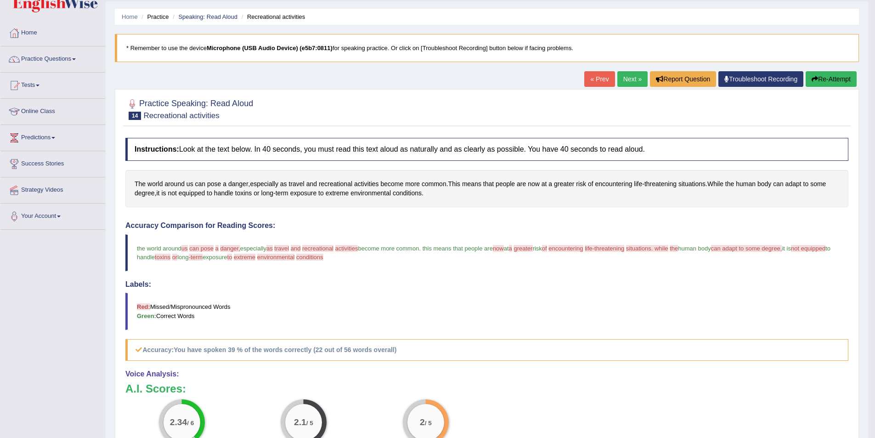
click at [631, 72] on link "Next »" at bounding box center [633, 79] width 30 height 16
click at [618, 75] on link "Next »" at bounding box center [633, 79] width 30 height 16
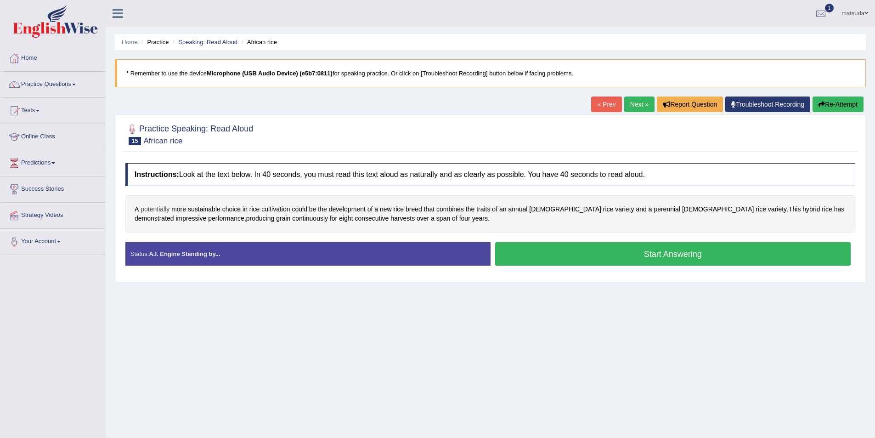
click at [162, 209] on span "potentially" at bounding box center [155, 209] width 29 height 10
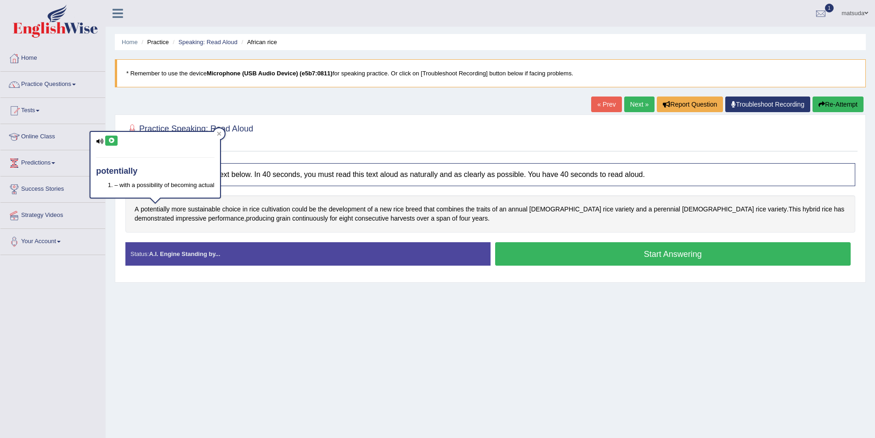
click at [113, 142] on icon at bounding box center [111, 141] width 7 height 6
click at [221, 131] on div at bounding box center [219, 133] width 11 height 11
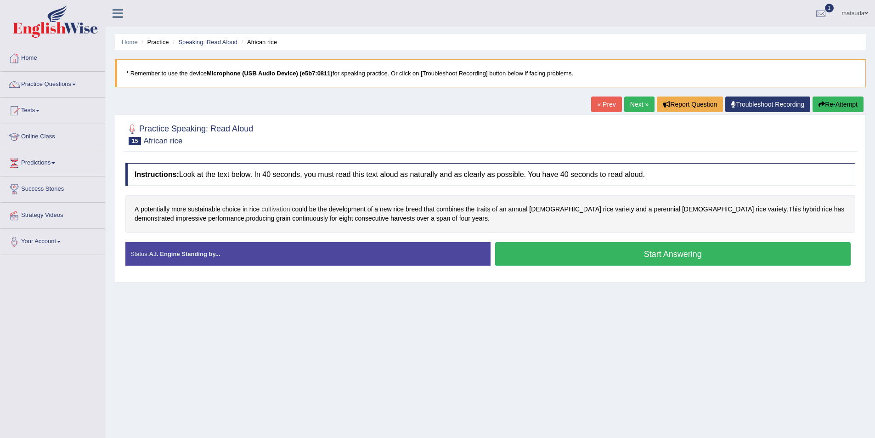
click at [269, 210] on span "cultivation" at bounding box center [275, 209] width 28 height 10
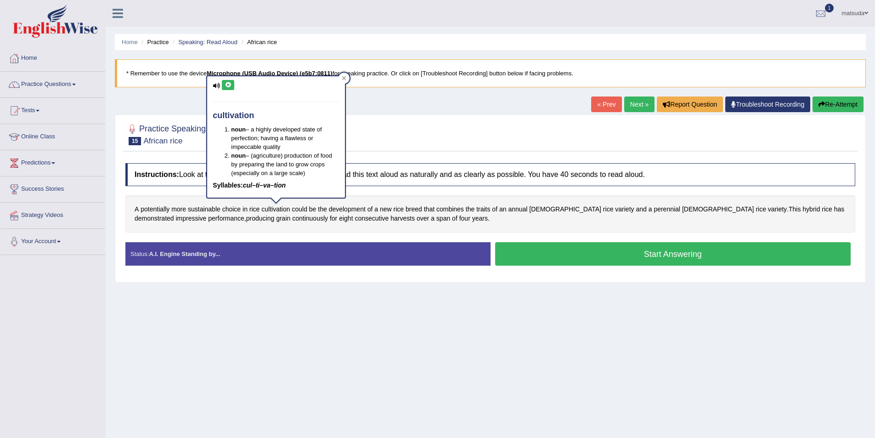
click at [231, 86] on icon at bounding box center [228, 85] width 7 height 6
click at [230, 86] on icon at bounding box center [228, 85] width 7 height 6
click at [343, 77] on icon at bounding box center [344, 78] width 4 height 4
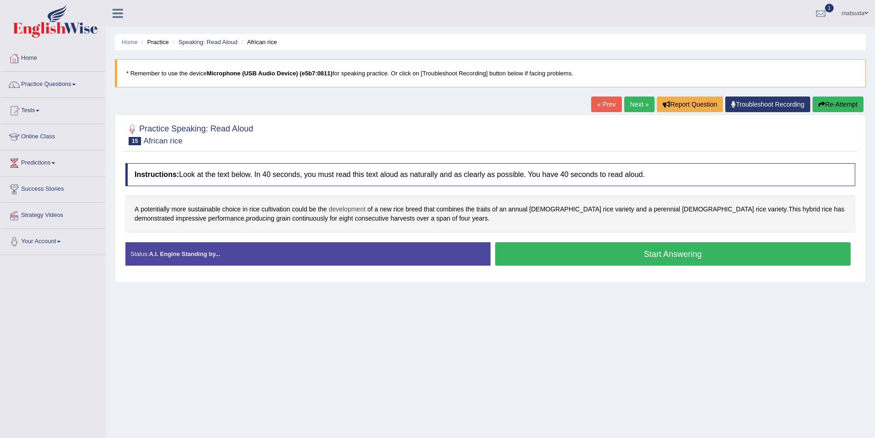
click at [341, 209] on span "development" at bounding box center [347, 209] width 37 height 10
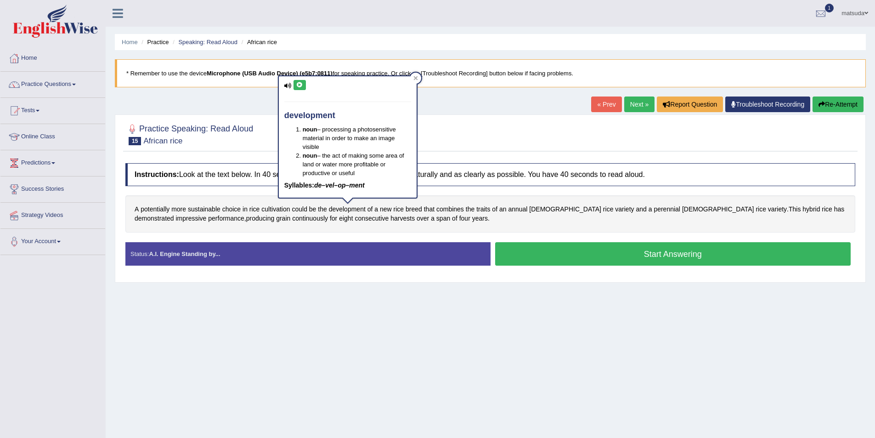
click at [296, 85] on icon at bounding box center [299, 85] width 7 height 6
drag, startPoint x: 418, startPoint y: 78, endPoint x: 408, endPoint y: 85, distance: 11.9
click at [409, 83] on div "development noun – processing a photosensitive material in order to make an ima…" at bounding box center [348, 136] width 140 height 123
click at [414, 77] on icon at bounding box center [416, 78] width 5 height 5
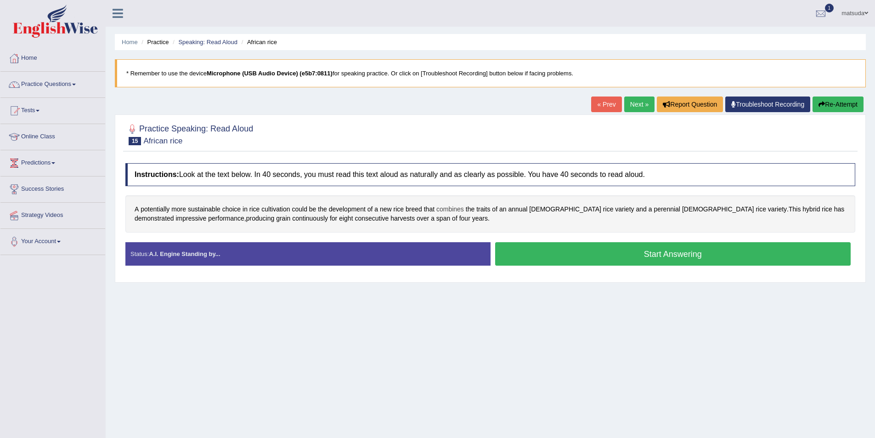
click at [438, 205] on span "combines" at bounding box center [451, 209] width 28 height 10
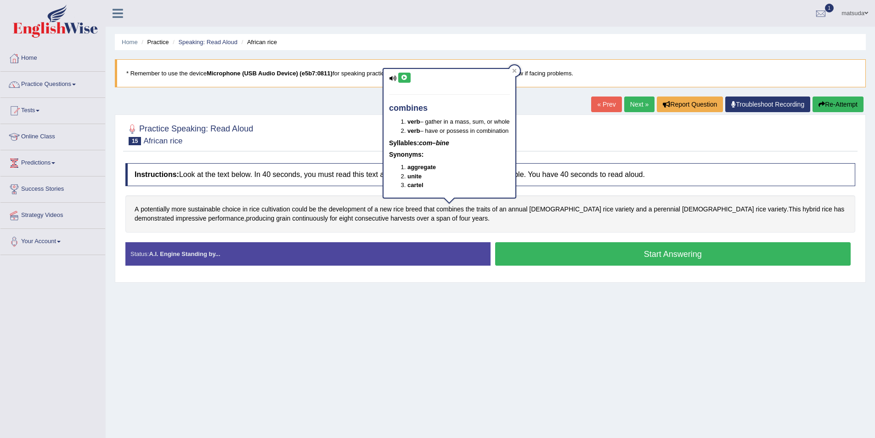
click at [406, 75] on icon at bounding box center [404, 78] width 7 height 6
click at [405, 77] on icon at bounding box center [404, 78] width 7 height 6
click at [487, 212] on span "traits" at bounding box center [484, 209] width 14 height 10
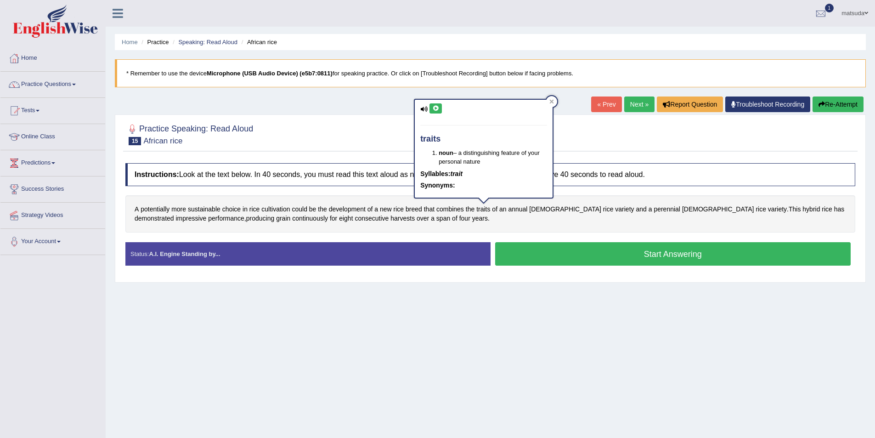
click at [435, 108] on icon at bounding box center [435, 109] width 7 height 6
click at [554, 101] on icon at bounding box center [552, 101] width 5 height 5
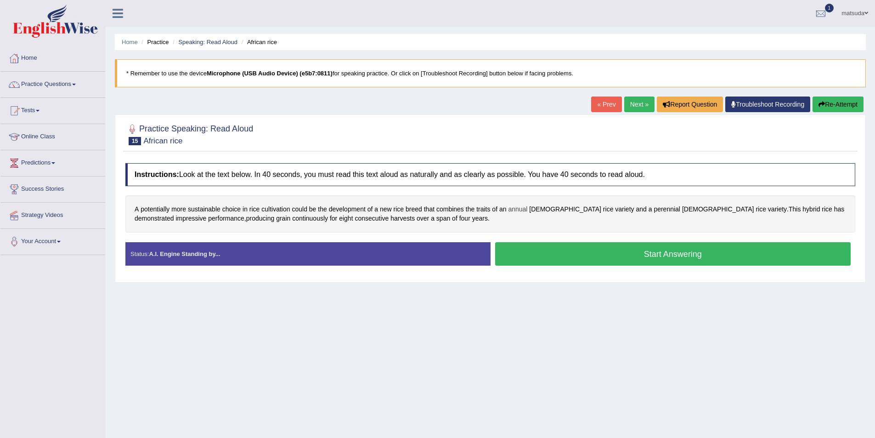
click at [523, 208] on span "annual" at bounding box center [517, 209] width 19 height 10
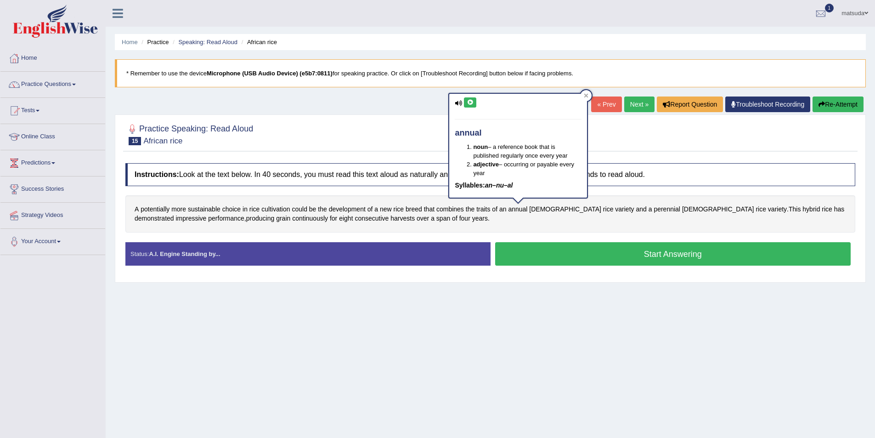
click at [471, 100] on icon at bounding box center [470, 103] width 7 height 6
click at [586, 94] on icon at bounding box center [586, 95] width 5 height 5
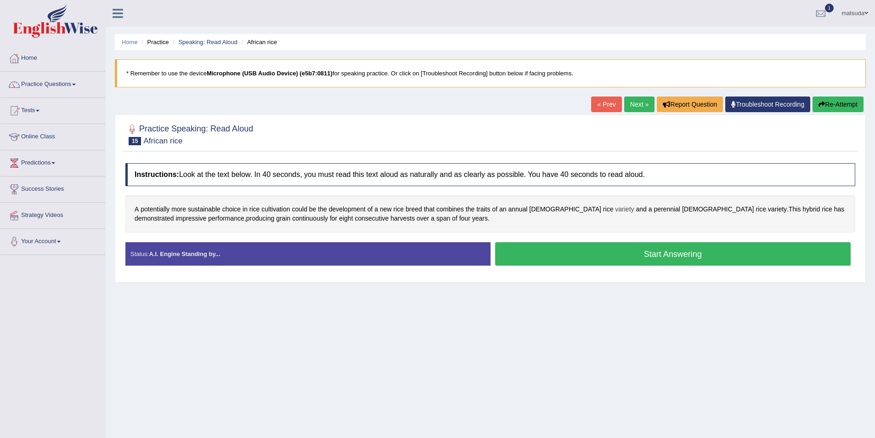
click at [615, 210] on span "variety" at bounding box center [624, 209] width 19 height 10
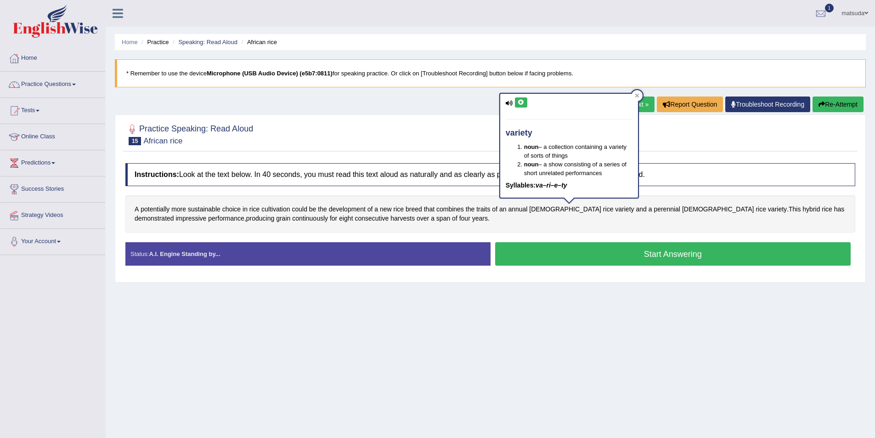
click at [522, 100] on icon at bounding box center [521, 103] width 7 height 6
click at [638, 92] on div at bounding box center [637, 95] width 11 height 11
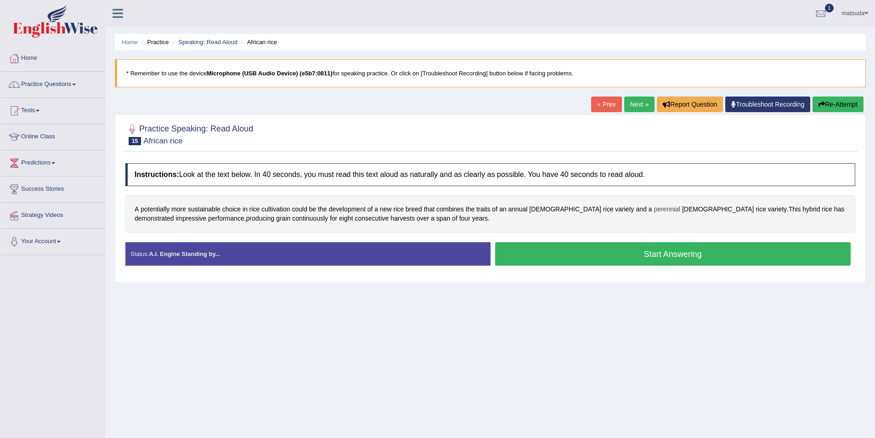
click at [654, 210] on span "perennial" at bounding box center [667, 209] width 27 height 10
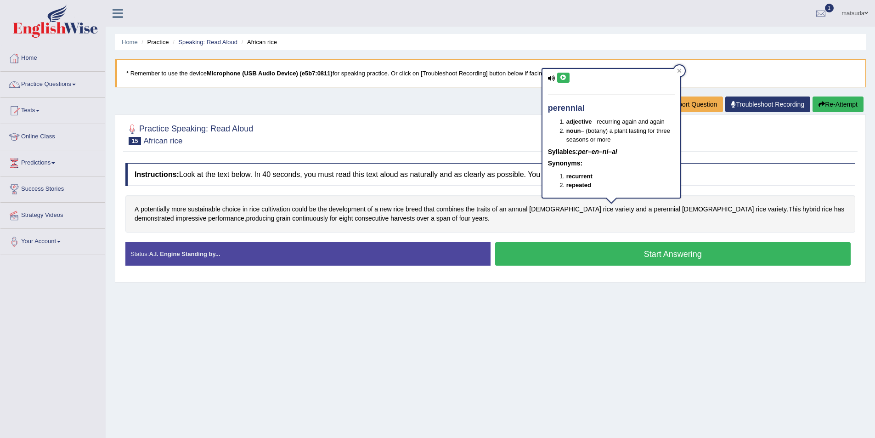
click at [564, 77] on icon at bounding box center [563, 78] width 7 height 6
click at [680, 72] on icon at bounding box center [679, 70] width 4 height 4
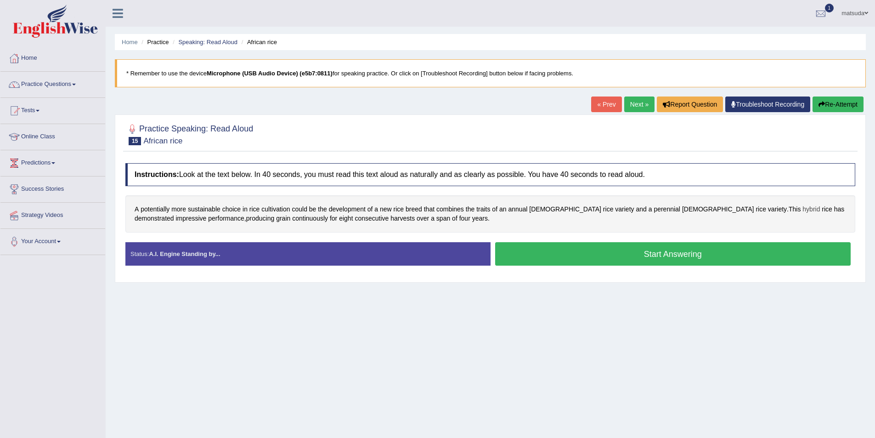
click at [803, 207] on span "hybrid" at bounding box center [811, 209] width 17 height 10
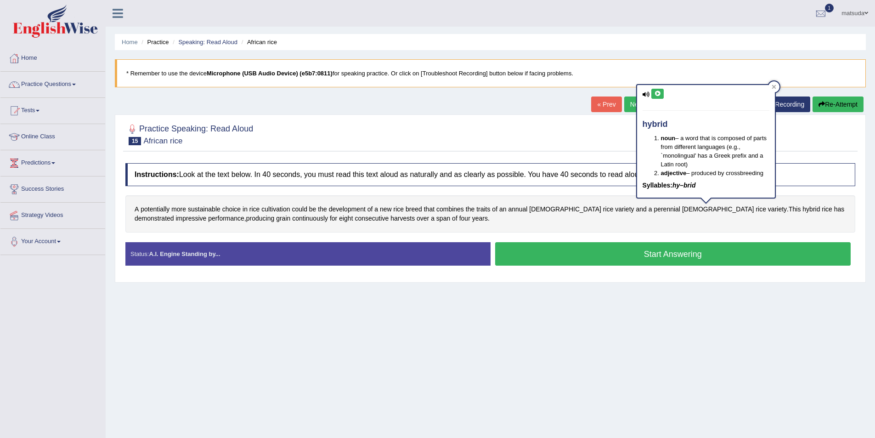
click at [662, 94] on button at bounding box center [658, 94] width 12 height 10
click at [490, 210] on div "A potentially more sustainable choice in rice cultivation could be the developm…" at bounding box center [490, 213] width 730 height 37
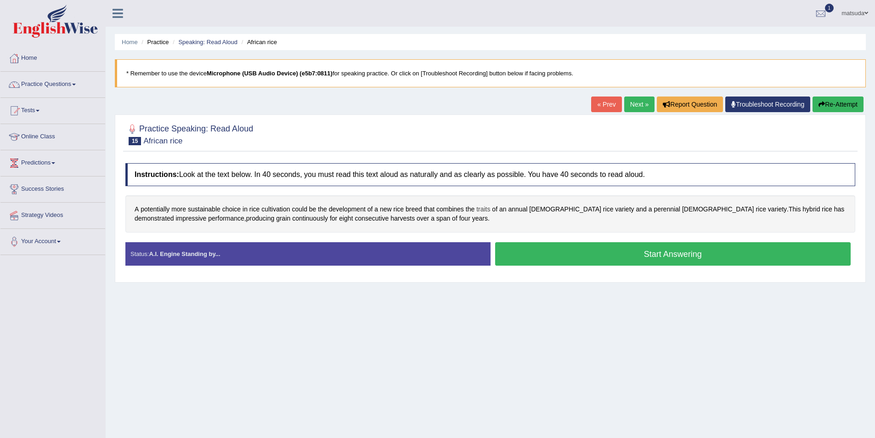
click at [483, 209] on span "traits" at bounding box center [484, 209] width 14 height 10
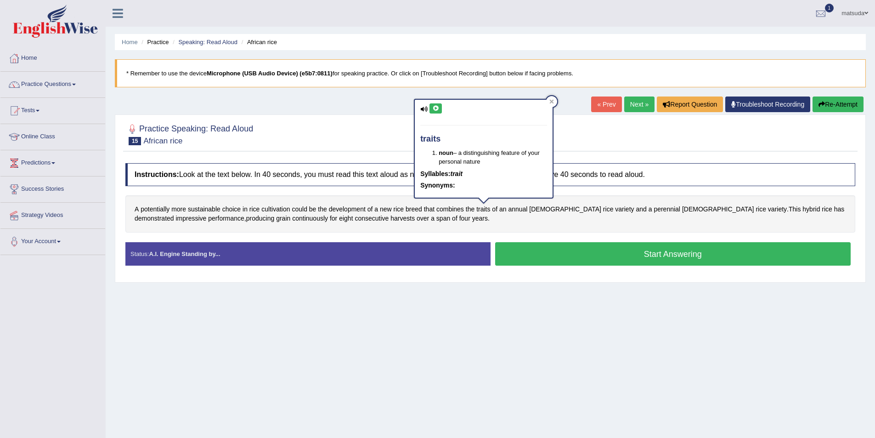
drag, startPoint x: 440, startPoint y: 104, endPoint x: 439, endPoint y: 110, distance: 6.0
click at [439, 109] on button at bounding box center [436, 108] width 12 height 10
click at [439, 111] on icon at bounding box center [435, 109] width 7 height 6
click at [548, 100] on div at bounding box center [551, 101] width 11 height 11
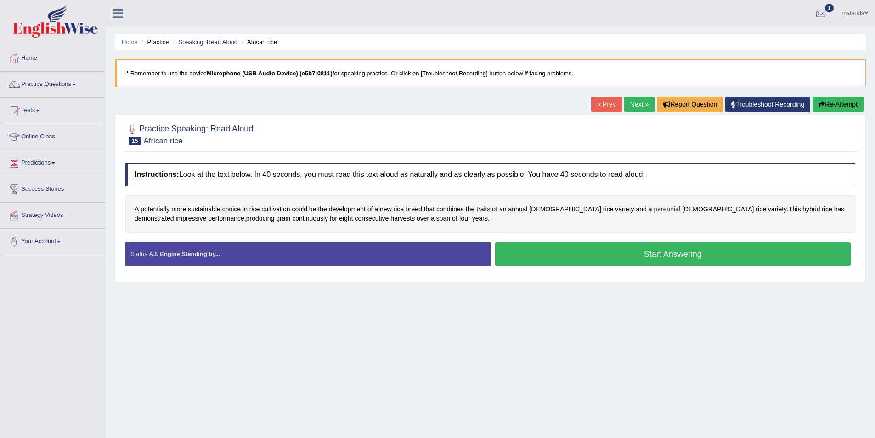
click at [654, 206] on span "perennial" at bounding box center [667, 209] width 27 height 10
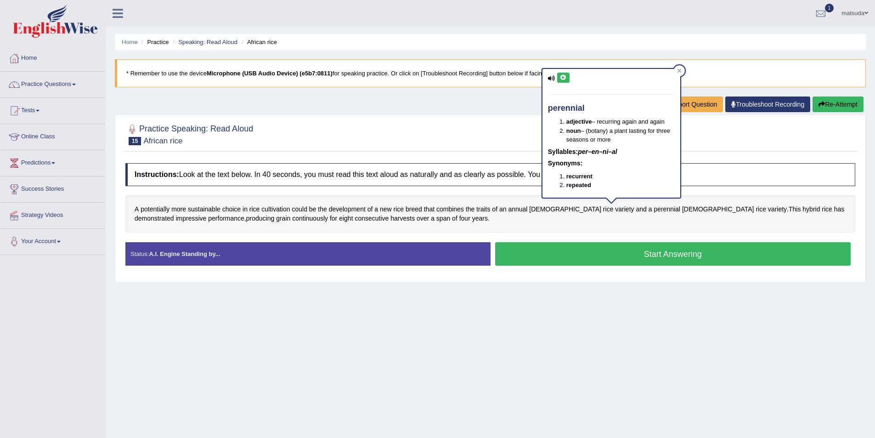
click at [563, 77] on icon at bounding box center [563, 78] width 7 height 6
click at [681, 69] on icon at bounding box center [679, 70] width 4 height 4
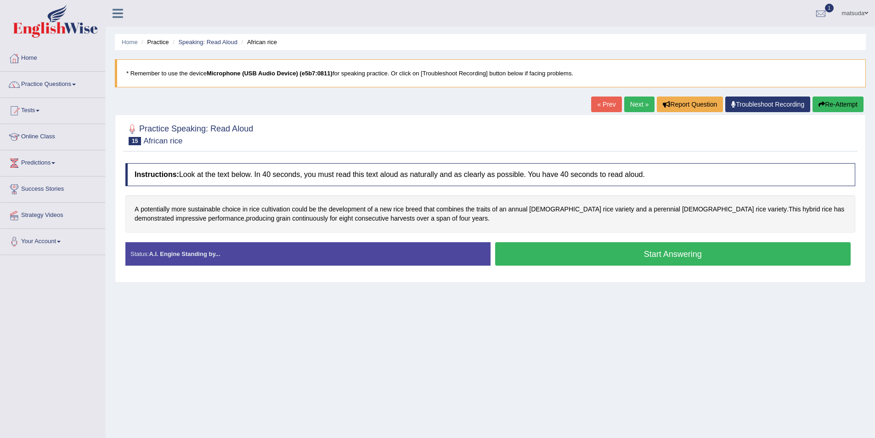
click at [618, 260] on button "Start Answering" at bounding box center [673, 253] width 356 height 23
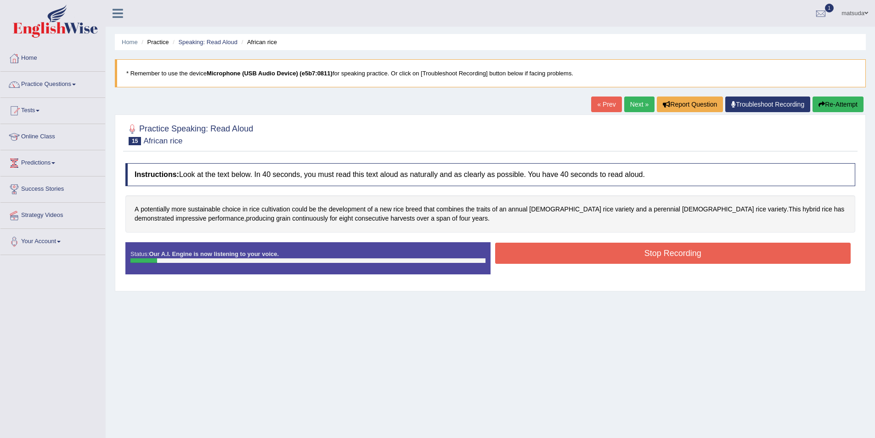
click at [562, 250] on button "Stop Recording" at bounding box center [673, 253] width 356 height 21
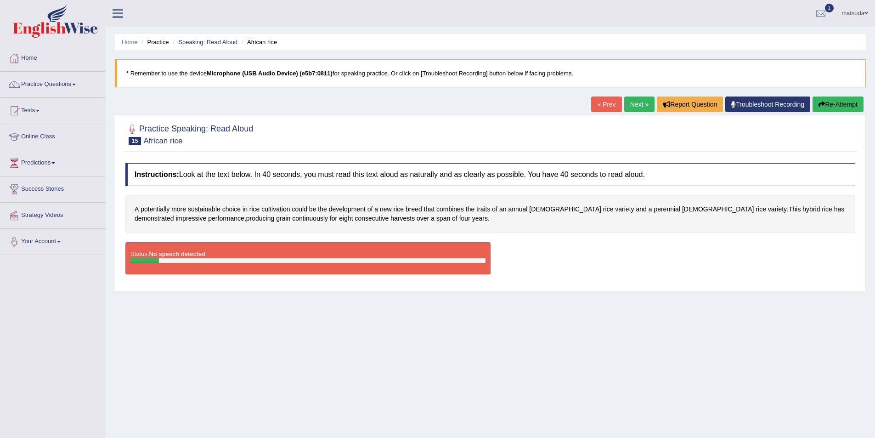
click at [846, 98] on button "Re-Attempt" at bounding box center [838, 104] width 51 height 16
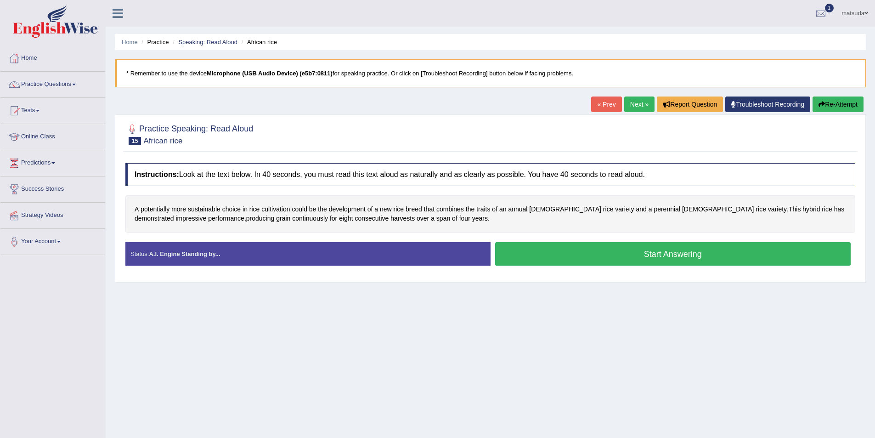
click at [522, 244] on button "Start Answering" at bounding box center [673, 253] width 356 height 23
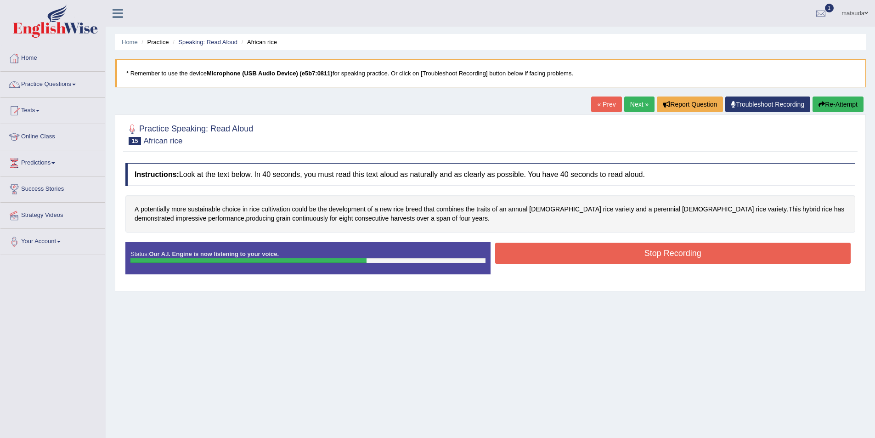
click at [503, 247] on button "Stop Recording" at bounding box center [673, 253] width 356 height 21
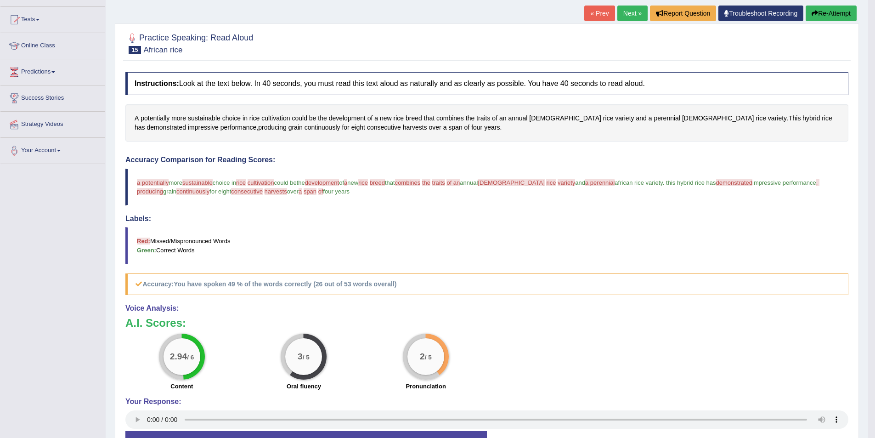
scroll to position [92, 0]
